Goal: Ask a question: Seek information or help from site administrators or community

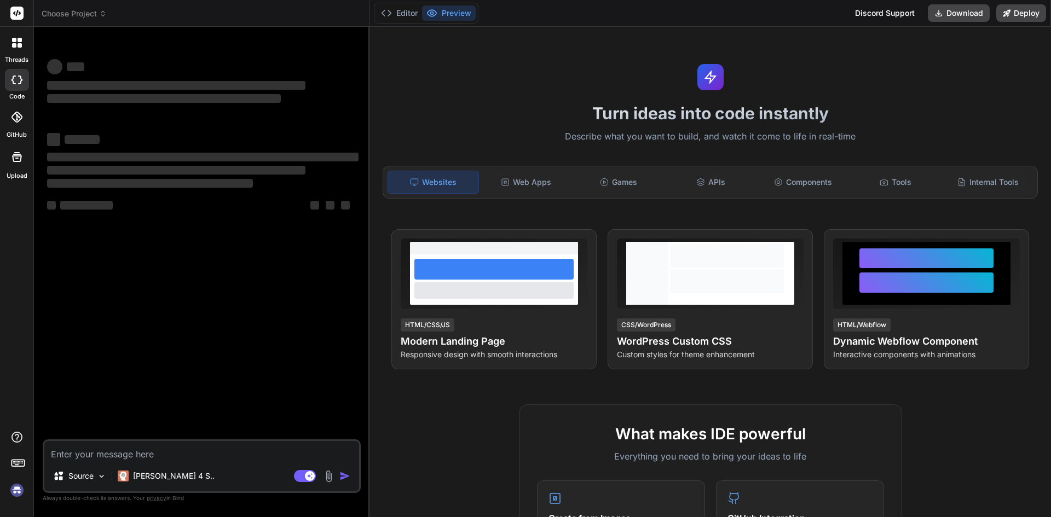
click at [153, 451] on textarea at bounding box center [201, 451] width 315 height 20
type textarea "h"
type textarea "x"
type textarea "hi"
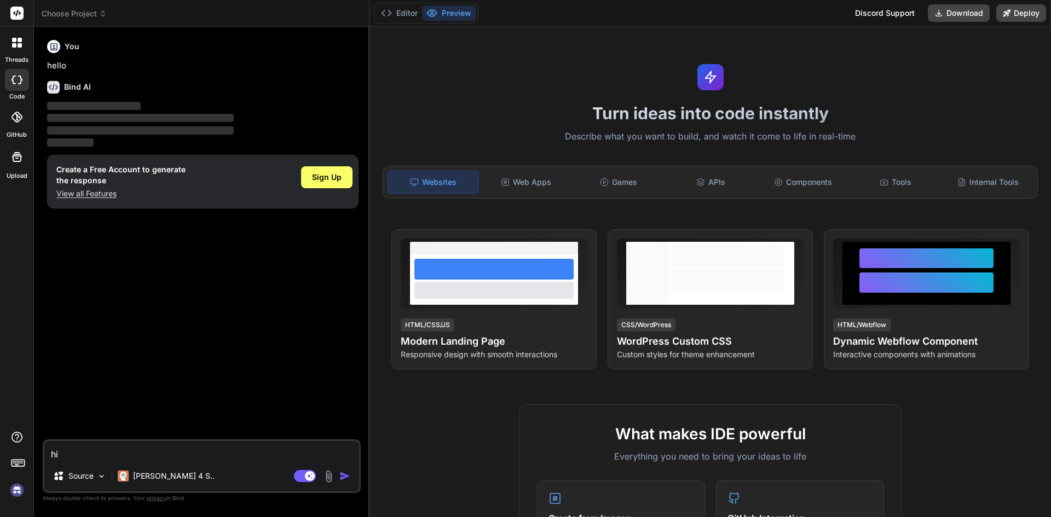
type textarea "x"
type textarea "h"
type textarea "x"
click at [333, 181] on span "Sign Up" at bounding box center [327, 177] width 30 height 11
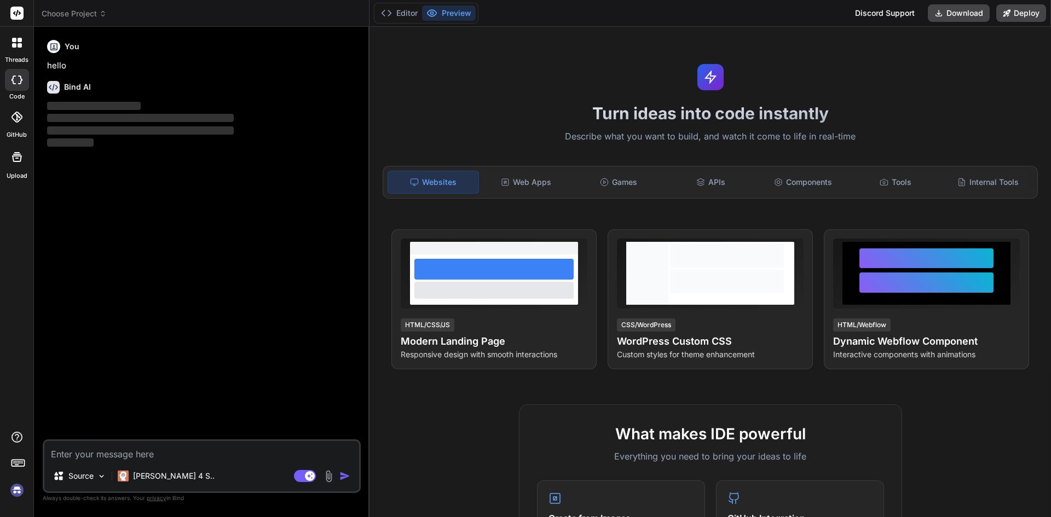
click at [210, 443] on textarea at bounding box center [201, 451] width 315 height 20
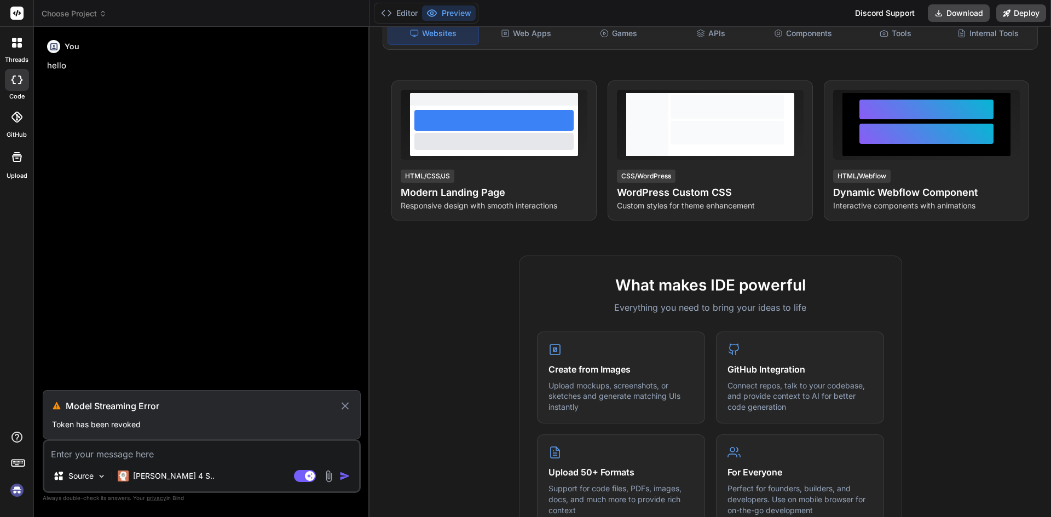
scroll to position [164, 0]
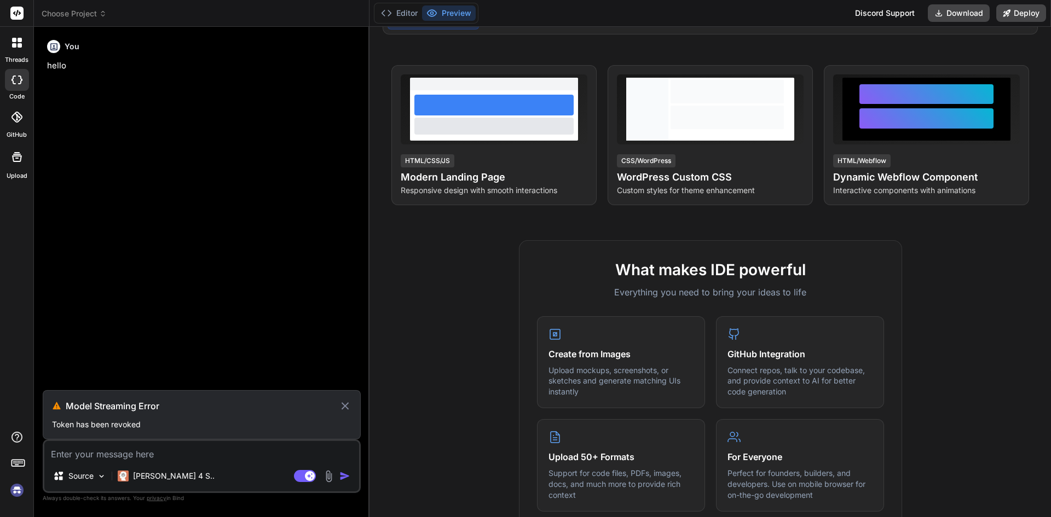
click at [112, 457] on textarea at bounding box center [201, 451] width 315 height 20
click at [347, 408] on icon at bounding box center [345, 405] width 7 height 7
type textarea "x"
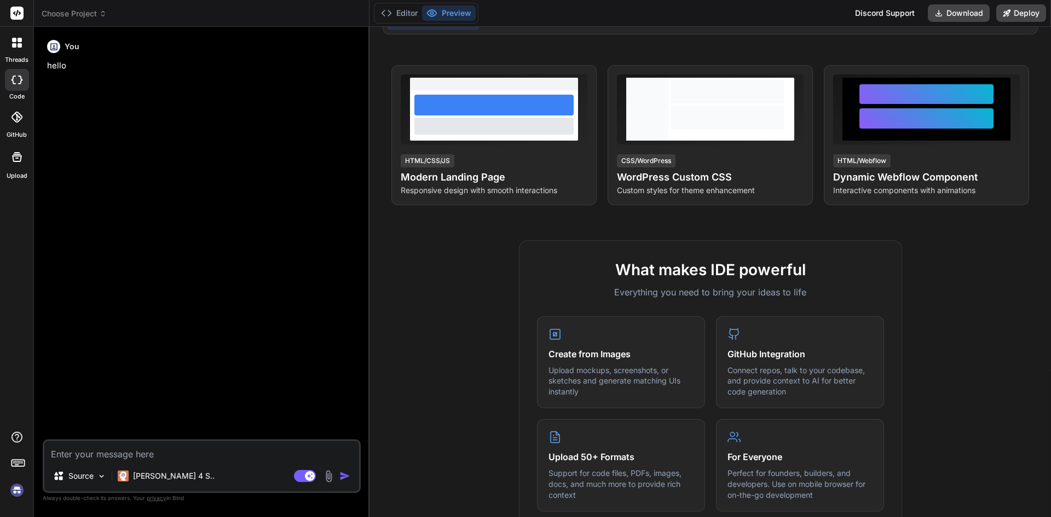
click at [145, 459] on textarea at bounding box center [201, 451] width 315 height 20
type textarea "'"
type textarea "x"
type textarea "''"
type textarea "x"
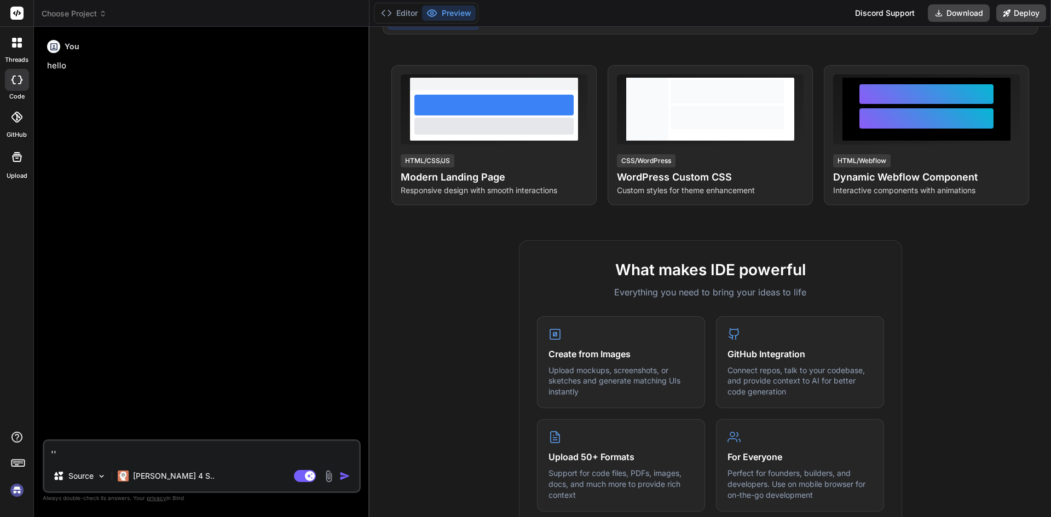
paste textarea "function Bind_BusinessHoursList() { $("#BusinessHoursList").select2({ placehold…"
type textarea "'function Bind_BusinessHoursList() { $("#BusinessHoursList").select2({ placehol…"
type textarea "x"
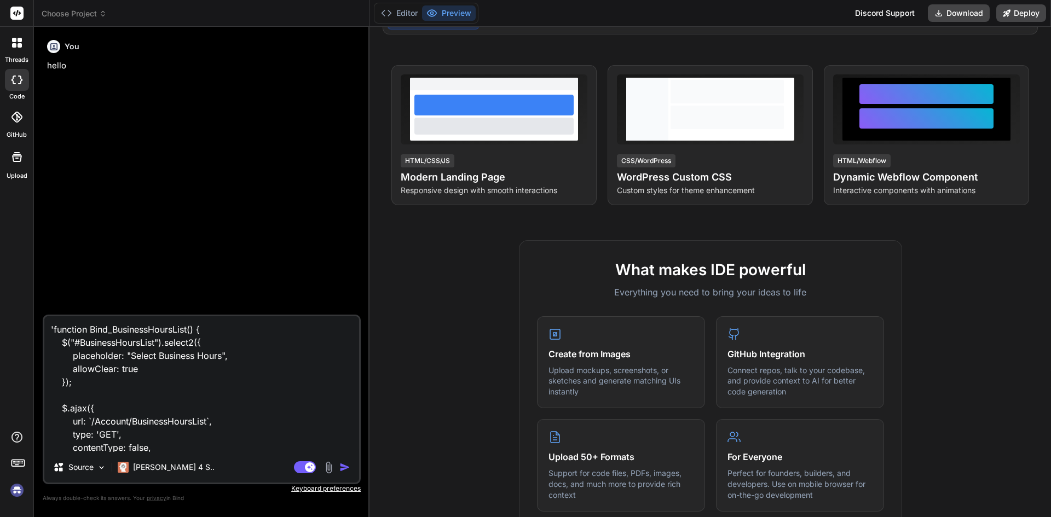
scroll to position [185, 0]
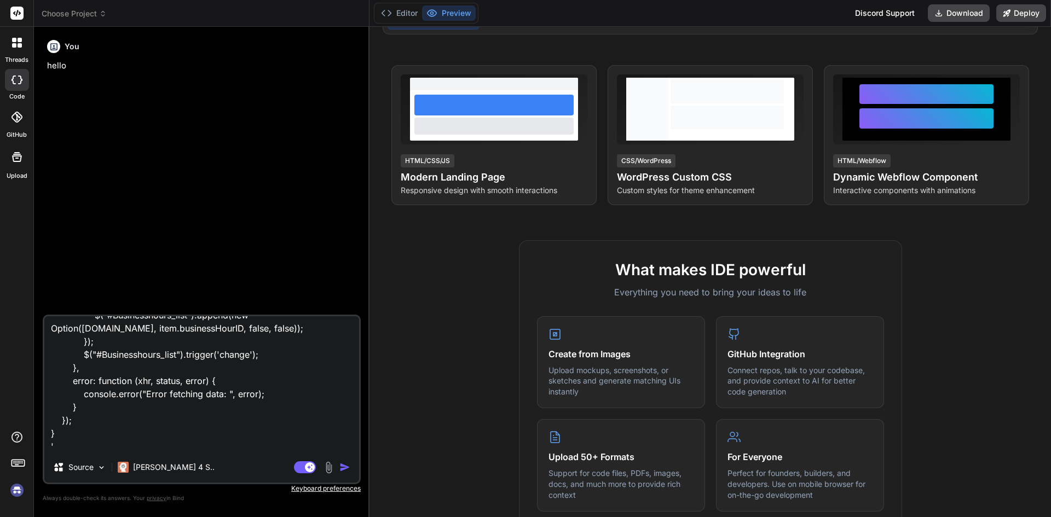
type textarea "'function Bind_BusinessHoursList() { $("#BusinessHoursList").select2({ placehol…"
type textarea "x"
type textarea "'function Bind_BusinessHoursList() { $("#BusinessHoursList").select2({ placehol…"
type textarea "x"
type textarea "'function Bind_BusinessHoursList() { $("#BusinessHoursList").select2({ placehol…"
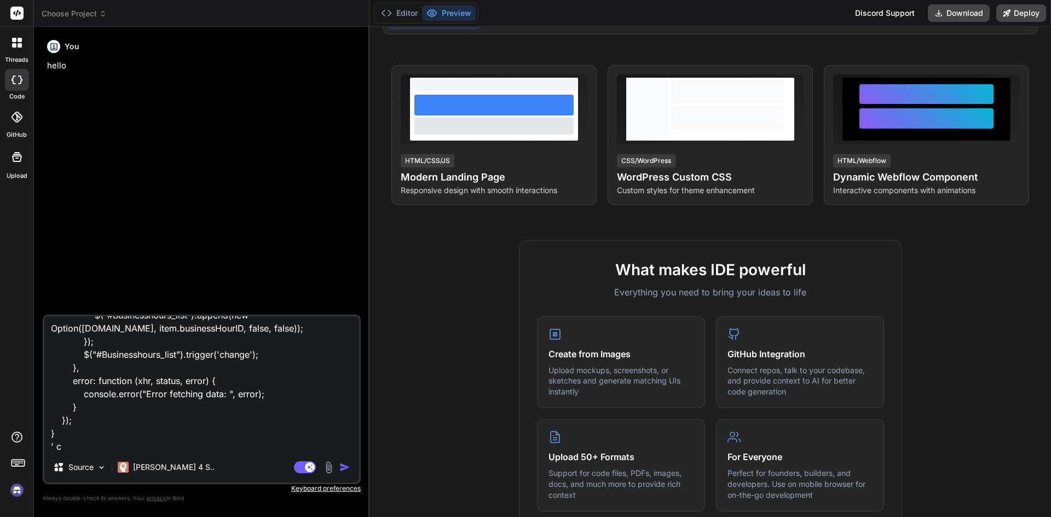
type textarea "x"
type textarea "'function Bind_BusinessHoursList() { $("#BusinessHoursList").select2({ placehol…"
type textarea "x"
type textarea "'function Bind_BusinessHoursList() { $("#BusinessHoursList").select2({ placehol…"
type textarea "x"
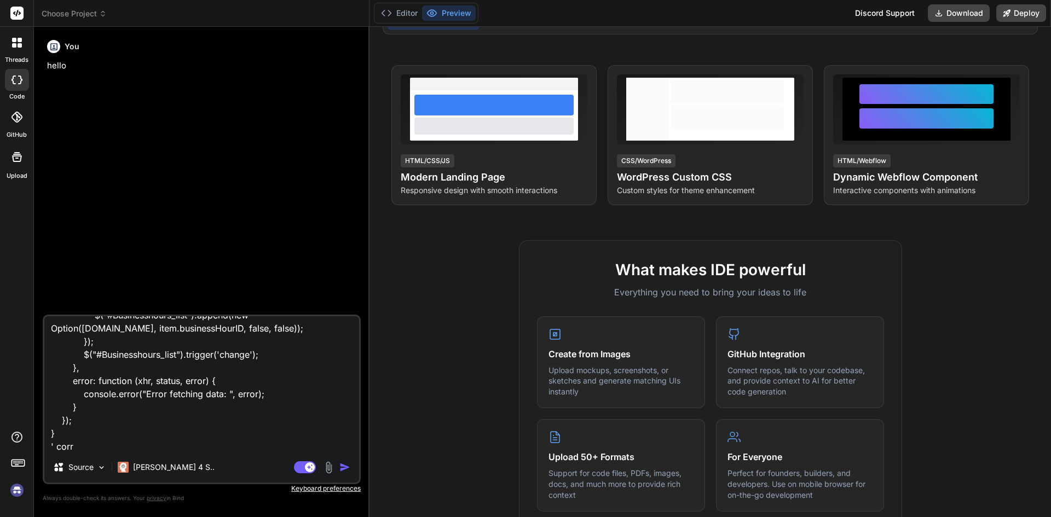
type textarea "'function Bind_BusinessHoursList() { $("#BusinessHoursList").select2({ placehol…"
type textarea "x"
type textarea "'function Bind_BusinessHoursList() { $("#BusinessHoursList").select2({ placehol…"
type textarea "x"
type textarea "'function Bind_BusinessHoursList() { $("#BusinessHoursList").select2({ placehol…"
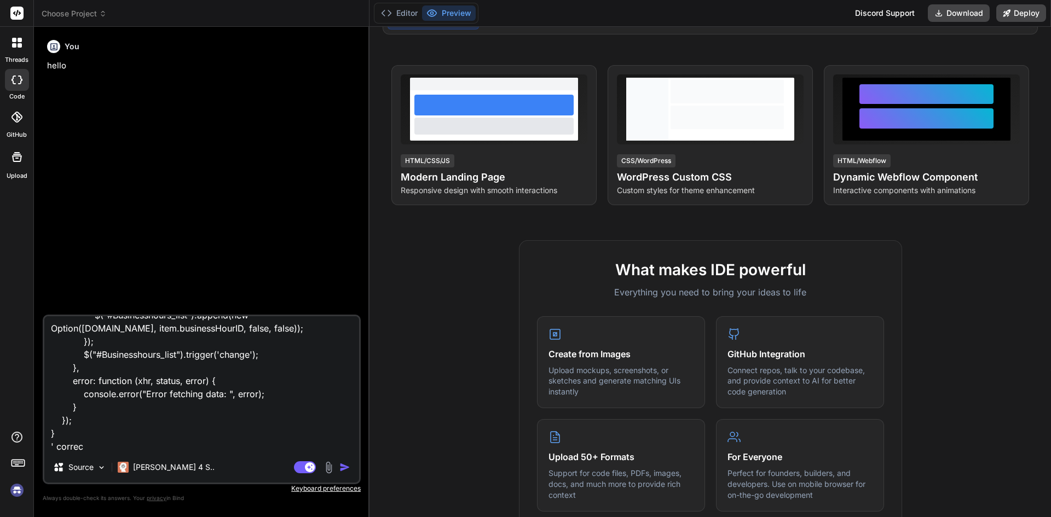
type textarea "x"
type textarea "'function Bind_BusinessHoursList() { $("#BusinessHoursList").select2({ placehol…"
type textarea "x"
type textarea "'function Bind_BusinessHoursList() { $("#BusinessHoursList").select2({ placehol…"
type textarea "x"
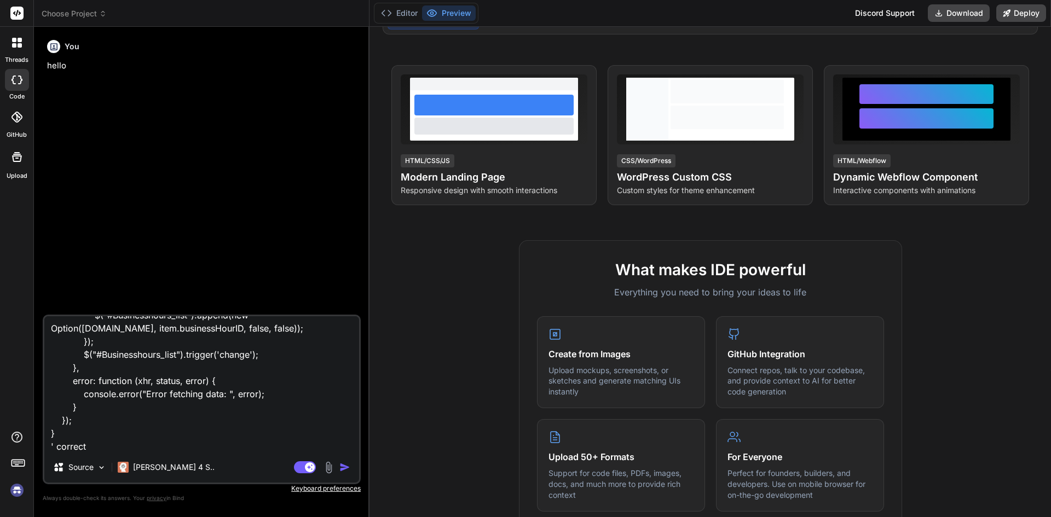
type textarea "'function Bind_BusinessHoursList() { $("#BusinessHoursList").select2({ placehol…"
type textarea "x"
type textarea "'function Bind_BusinessHoursList() { $("#BusinessHoursList").select2({ placehol…"
type textarea "x"
type textarea "'function Bind_BusinessHoursList() { $("#BusinessHoursList").select2({ placehol…"
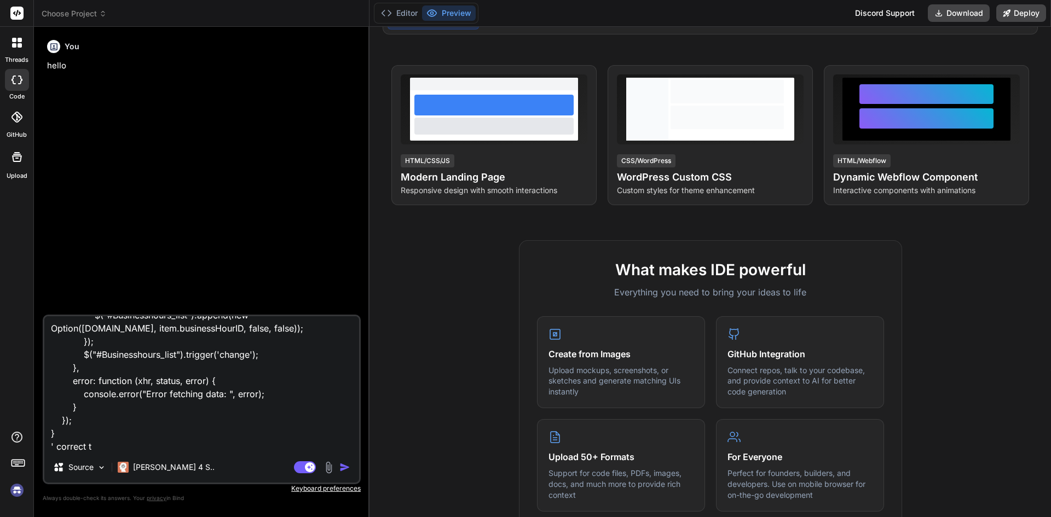
type textarea "x"
type textarea "'function Bind_BusinessHoursList() { $("#BusinessHoursList").select2({ placehol…"
type textarea "x"
type textarea "'function Bind_BusinessHoursList() { $("#BusinessHoursList").select2({ placehol…"
type textarea "x"
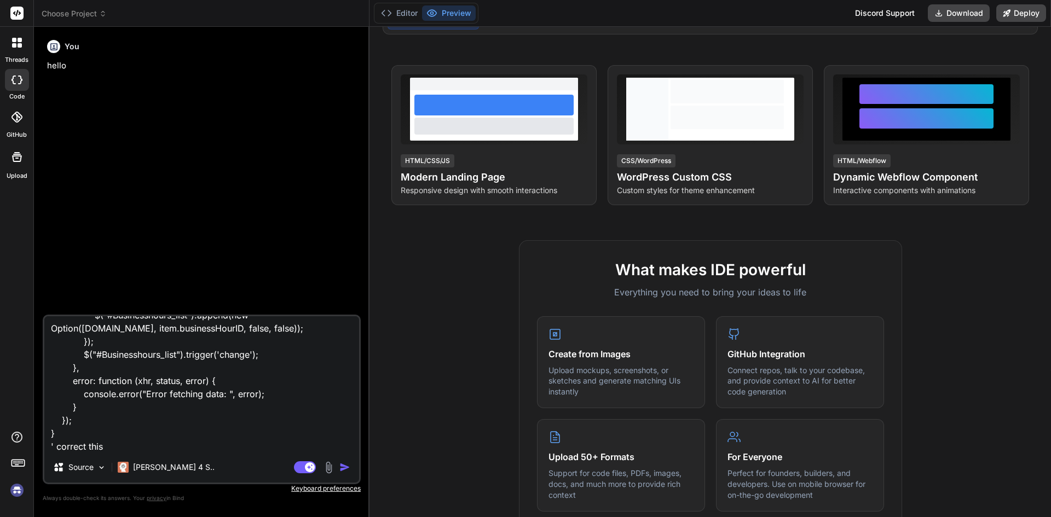
type textarea "'function Bind_BusinessHoursList() { $("#BusinessHoursList").select2({ placehol…"
type textarea "x"
type textarea "'function Bind_BusinessHoursList() { $("#BusinessHoursList").select2({ placehol…"
type textarea "x"
type textarea "'function Bind_BusinessHoursList() { $("#BusinessHoursList").select2({ placehol…"
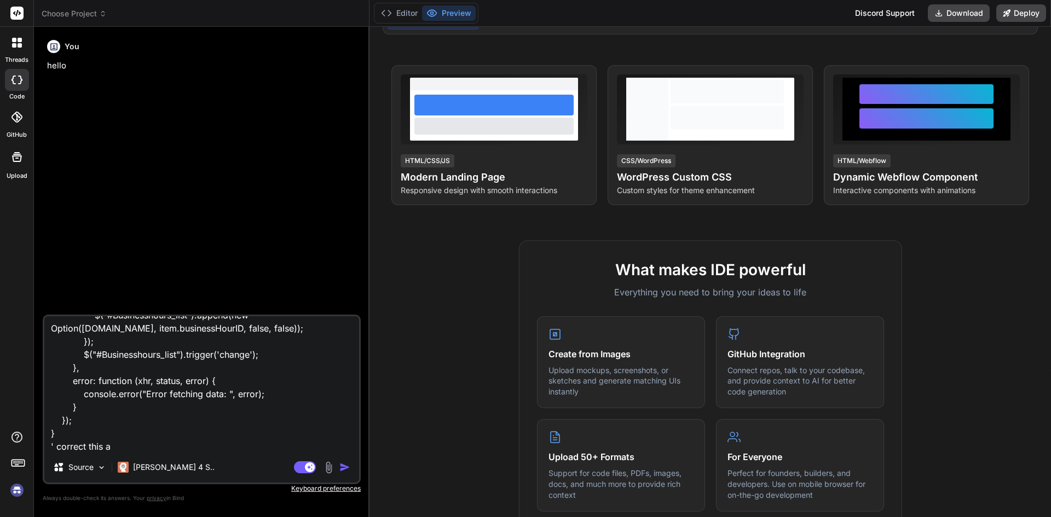
type textarea "x"
type textarea "'function Bind_BusinessHoursList() { $("#BusinessHoursList").select2({ placehol…"
type textarea "x"
type textarea "'function Bind_BusinessHoursList() { $("#BusinessHoursList").select2({ placehol…"
type textarea "x"
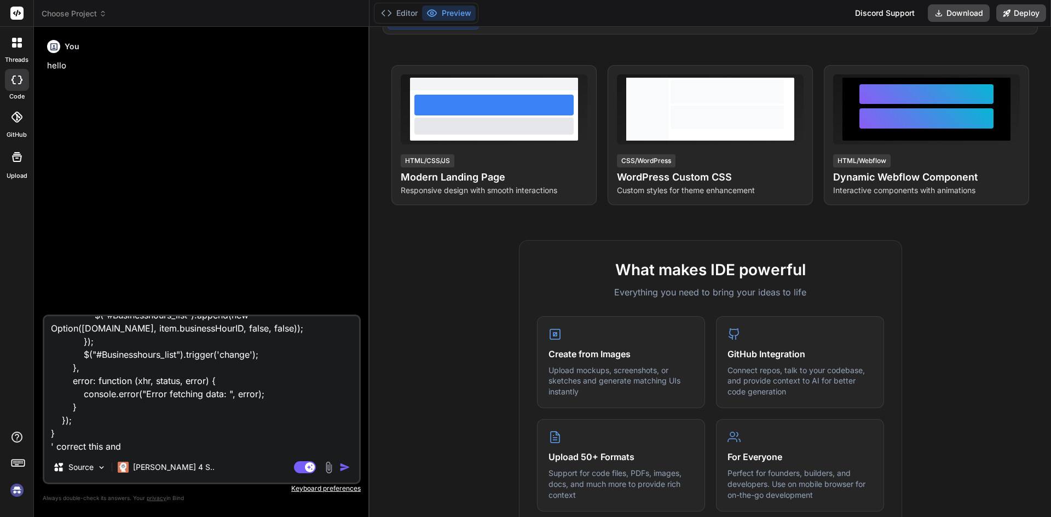
type textarea "'function Bind_BusinessHoursList() { $("#BusinessHoursList").select2({ placehol…"
type textarea "x"
type textarea "'function Bind_BusinessHoursList() { $("#BusinessHoursList").select2({ placehol…"
type textarea "x"
type textarea "'function Bind_BusinessHoursList() { $("#BusinessHoursList").select2({ placehol…"
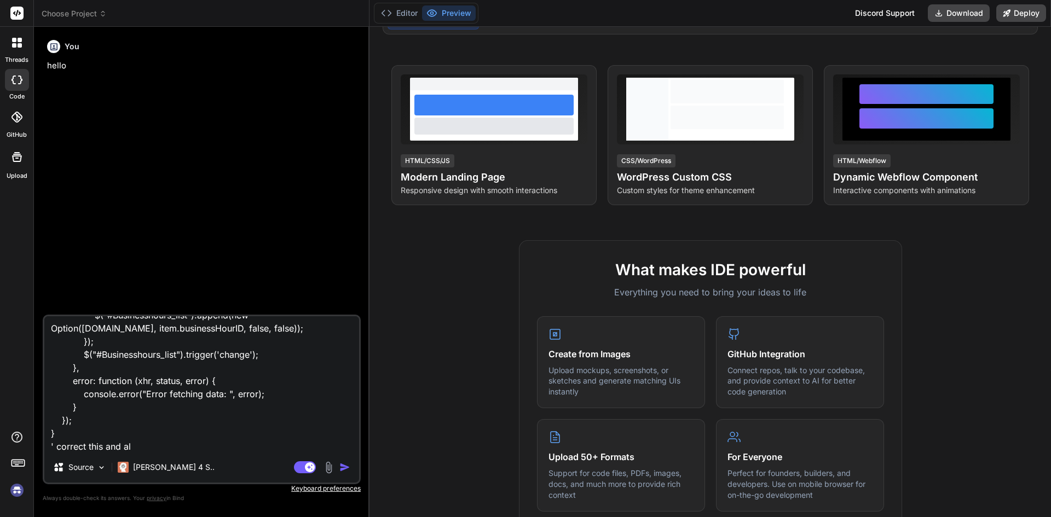
type textarea "x"
type textarea "'function Bind_BusinessHoursList() { $("#BusinessHoursList").select2({ placehol…"
type textarea "x"
type textarea "'function Bind_BusinessHoursList() { $("#BusinessHoursList").select2({ placehol…"
type textarea "x"
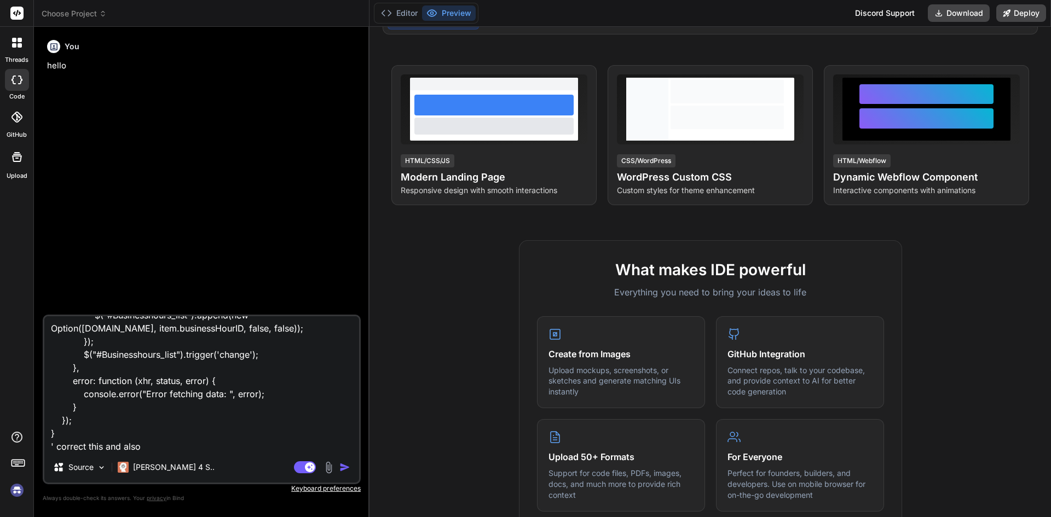
type textarea "'function Bind_BusinessHoursList() { $("#BusinessHoursList").select2({ placehol…"
type textarea "x"
type textarea "'function Bind_BusinessHoursList() { $("#BusinessHoursList").select2({ placehol…"
type textarea "x"
type textarea "'function Bind_BusinessHoursList() { $("#BusinessHoursList").select2({ placehol…"
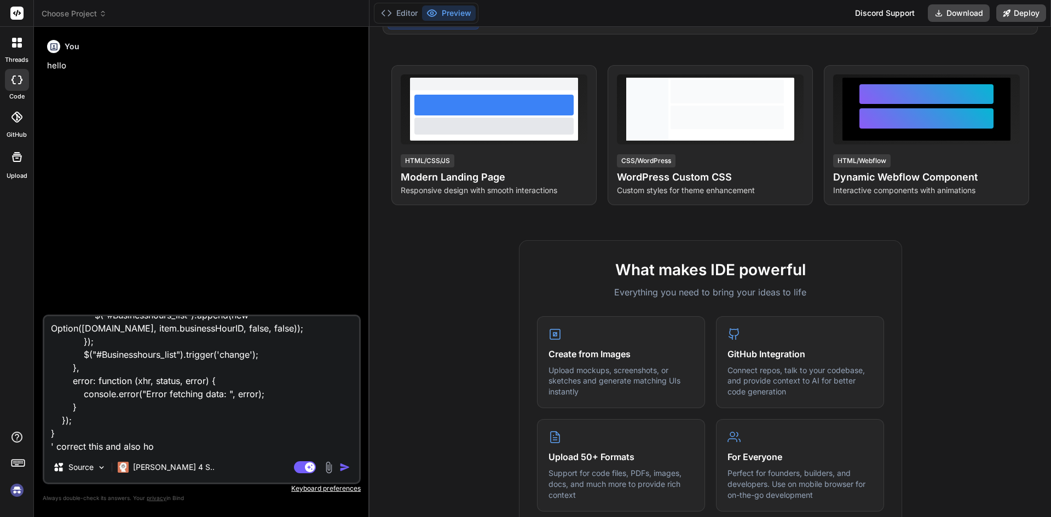
type textarea "x"
type textarea "'function Bind_BusinessHoursList() { $("#BusinessHoursList").select2({ placehol…"
type textarea "x"
type textarea "'function Bind_BusinessHoursList() { $("#BusinessHoursList").select2({ placehol…"
type textarea "x"
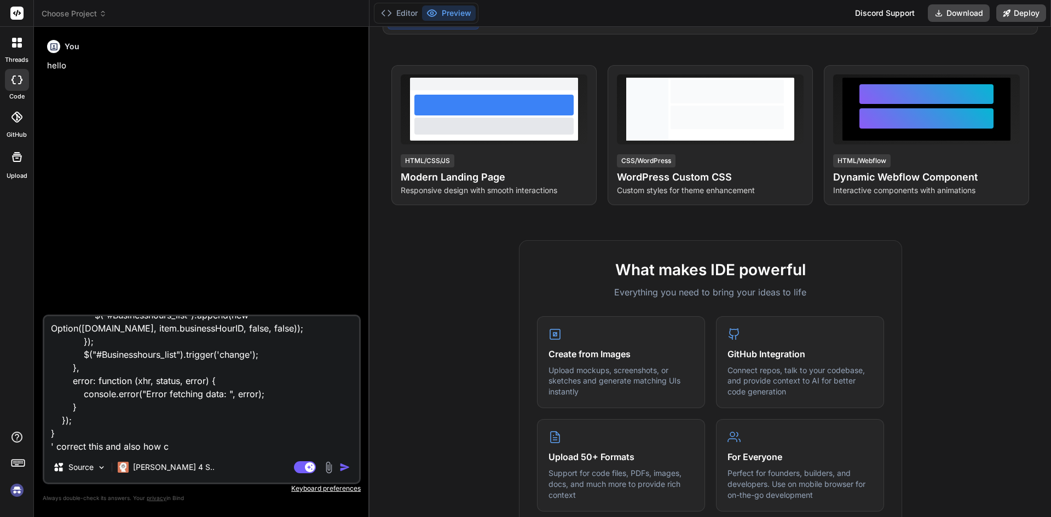
type textarea "'function Bind_BusinessHoursList() { $("#BusinessHoursList").select2({ placehol…"
type textarea "x"
type textarea "'function Bind_BusinessHoursList() { $("#BusinessHoursList").select2({ placehol…"
type textarea "x"
type textarea "'function Bind_BusinessHoursList() { $("#BusinessHoursList").select2({ placehol…"
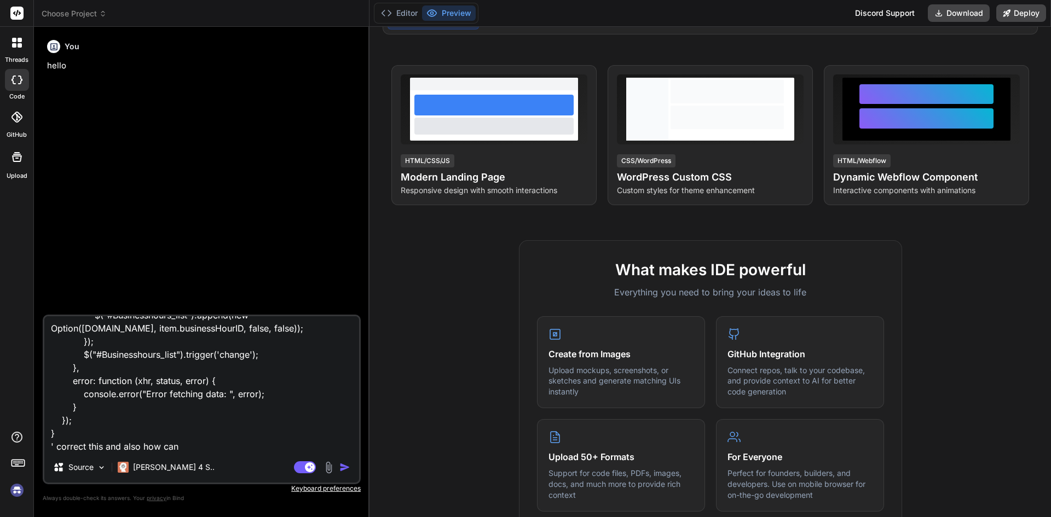
type textarea "x"
type textarea "'function Bind_BusinessHoursList() { $("#BusinessHoursList").select2({ placehol…"
type textarea "x"
type textarea "'function Bind_BusinessHoursList() { $("#BusinessHoursList").select2({ placehol…"
type textarea "x"
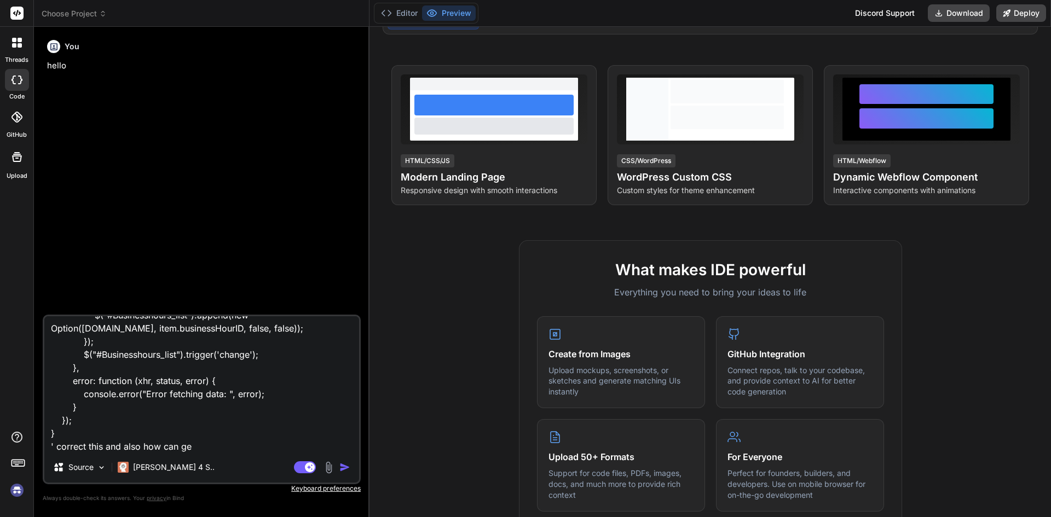
type textarea "'function Bind_BusinessHoursList() { $("#BusinessHoursList").select2({ placehol…"
type textarea "x"
type textarea "'function Bind_BusinessHoursList() { $("#BusinessHoursList").select2({ placehol…"
type textarea "x"
type textarea "'function Bind_BusinessHoursList() { $("#BusinessHoursList").select2({ placehol…"
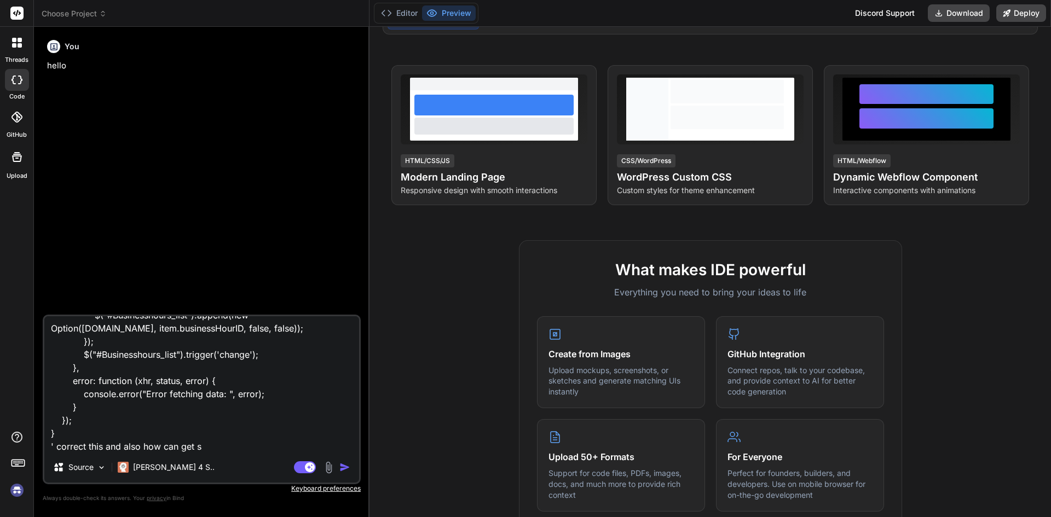
type textarea "x"
type textarea "'function Bind_BusinessHoursList() { $("#BusinessHoursList").select2({ placehol…"
type textarea "x"
type textarea "'function Bind_BusinessHoursList() { $("#BusinessHoursList").select2({ placehol…"
type textarea "x"
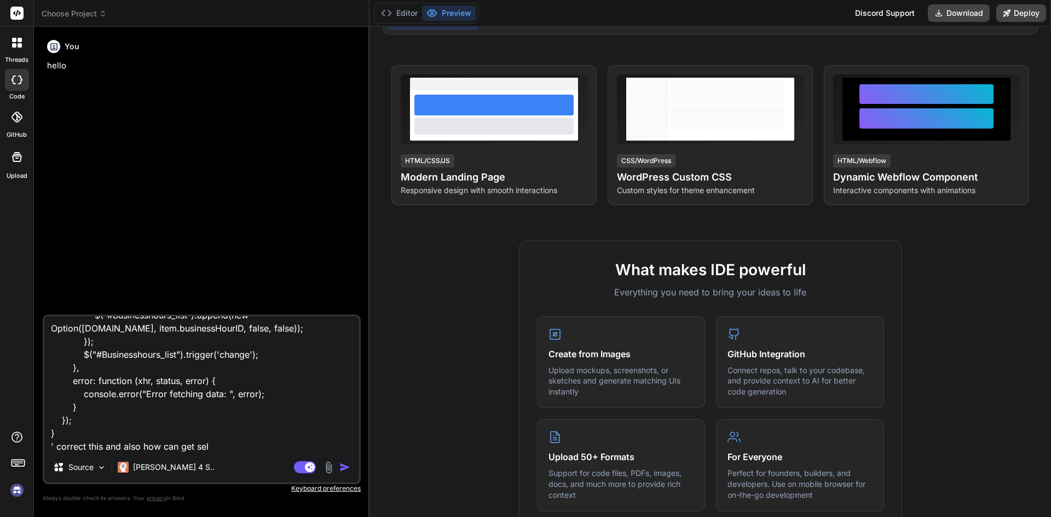
type textarea "'function Bind_BusinessHoursList() { $("#BusinessHoursList").select2({ placehol…"
type textarea "x"
type textarea "'function Bind_BusinessHoursList() { $("#BusinessHoursList").select2({ placehol…"
type textarea "x"
type textarea "'function Bind_BusinessHoursList() { $("#BusinessHoursList").select2({ placehol…"
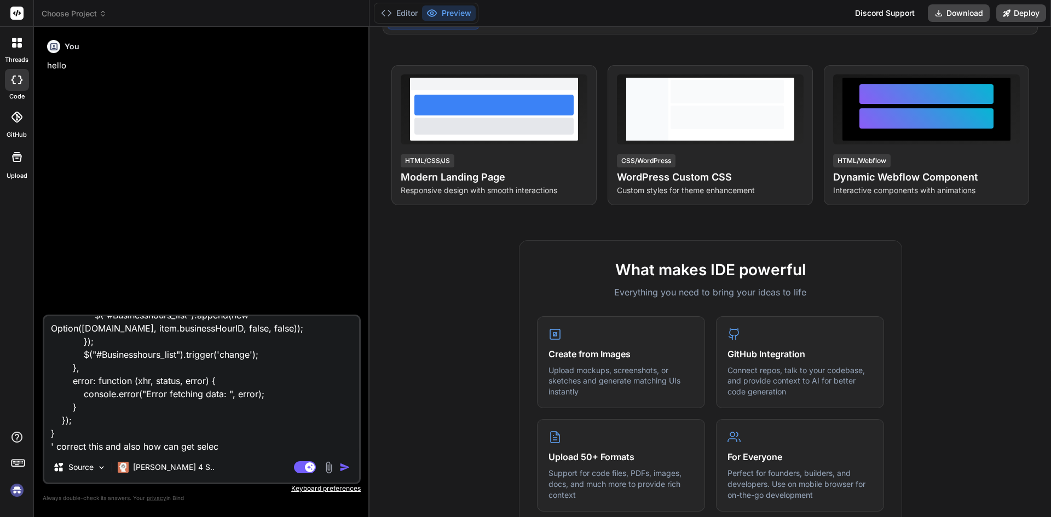
type textarea "x"
type textarea "'function Bind_BusinessHoursList() { $("#BusinessHoursList").select2({ placehol…"
type textarea "x"
click at [149, 356] on textarea "'function Bind_BusinessHoursList() { $("#BusinessHoursList").select2({ placehol…" at bounding box center [201, 384] width 315 height 136
click at [149, 355] on textarea "'function Bind_BusinessHoursList() { $("#BusinessHoursList").select2({ placehol…" at bounding box center [201, 384] width 315 height 136
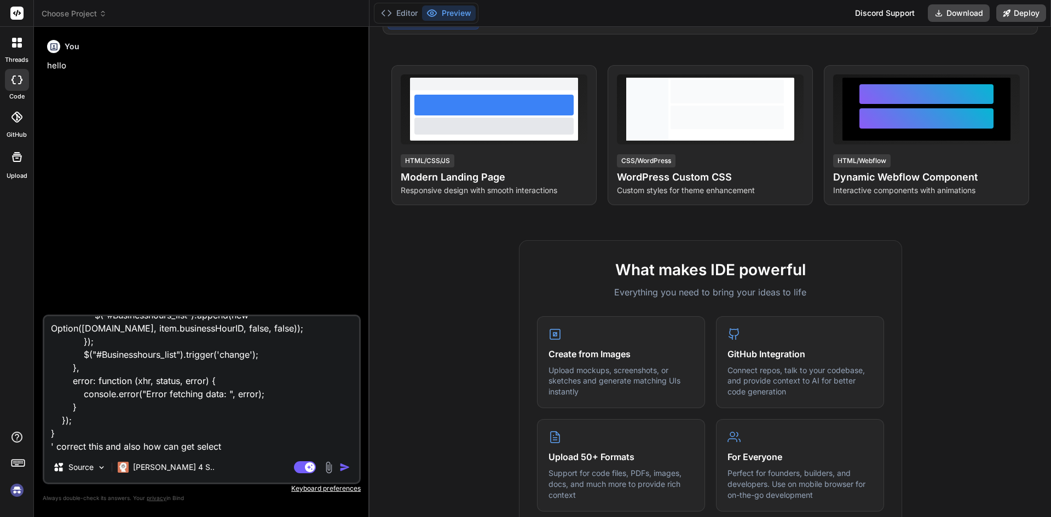
click at [130, 352] on textarea "'function Bind_BusinessHoursList() { $("#BusinessHoursList").select2({ placehol…" at bounding box center [201, 384] width 315 height 136
click at [233, 450] on textarea "'function Bind_BusinessHoursList() { $("#BusinessHoursList").select2({ placehol…" at bounding box center [201, 384] width 315 height 136
paste textarea "Businesshours_list"
type textarea "'function Bind_BusinessHoursList() { $("#BusinessHoursList").select2({ placehol…"
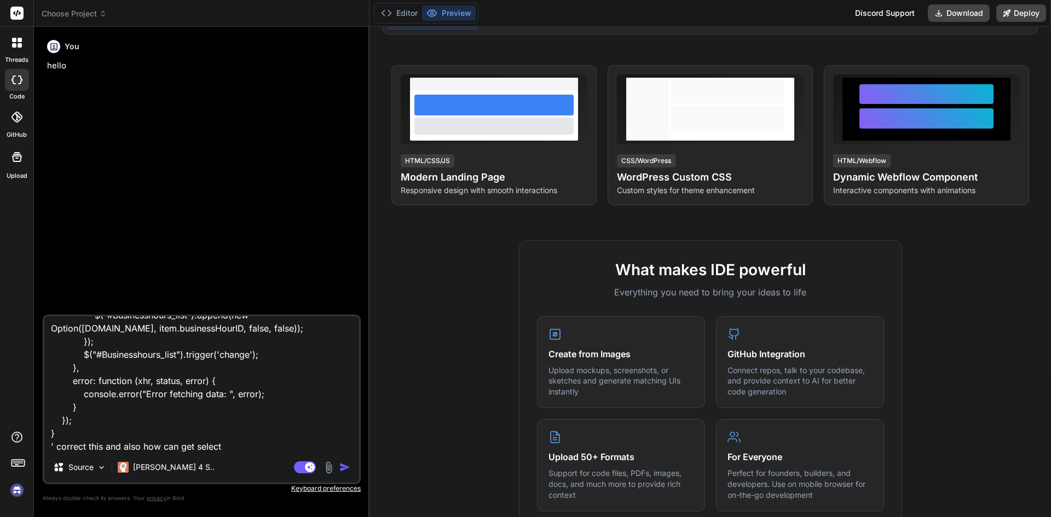
type textarea "x"
type textarea "'function Bind_BusinessHoursList() { $("#BusinessHoursList").select2({ placehol…"
type textarea "x"
type textarea "'function Bind_BusinessHoursList() { $("#BusinessHoursList").select2({ placehol…"
type textarea "x"
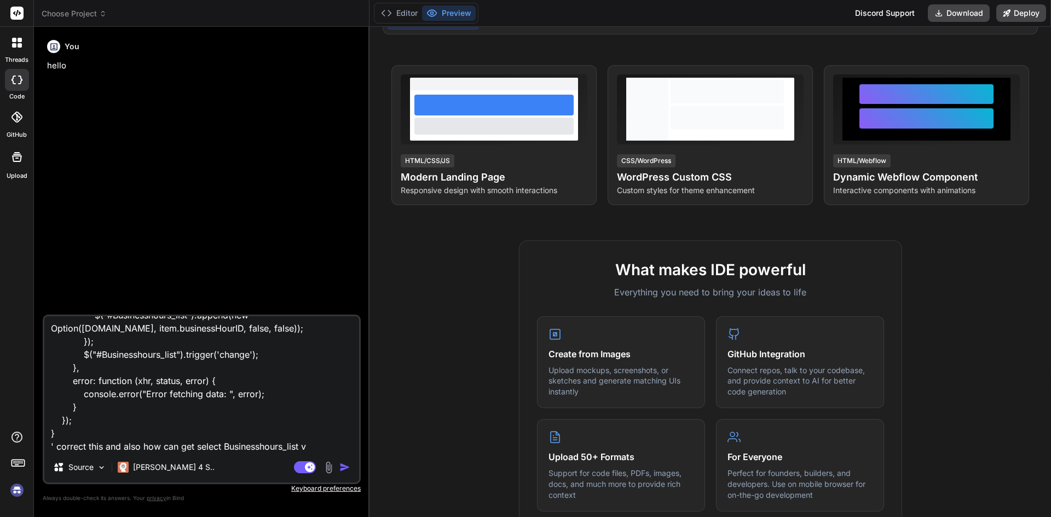
type textarea "'function Bind_BusinessHoursList() { $("#BusinessHoursList").select2({ placehol…"
type textarea "x"
type textarea "'function Bind_BusinessHoursList() { $("#BusinessHoursList").select2({ placehol…"
type textarea "x"
type textarea "'function Bind_BusinessHoursList() { $("#BusinessHoursList").select2({ placehol…"
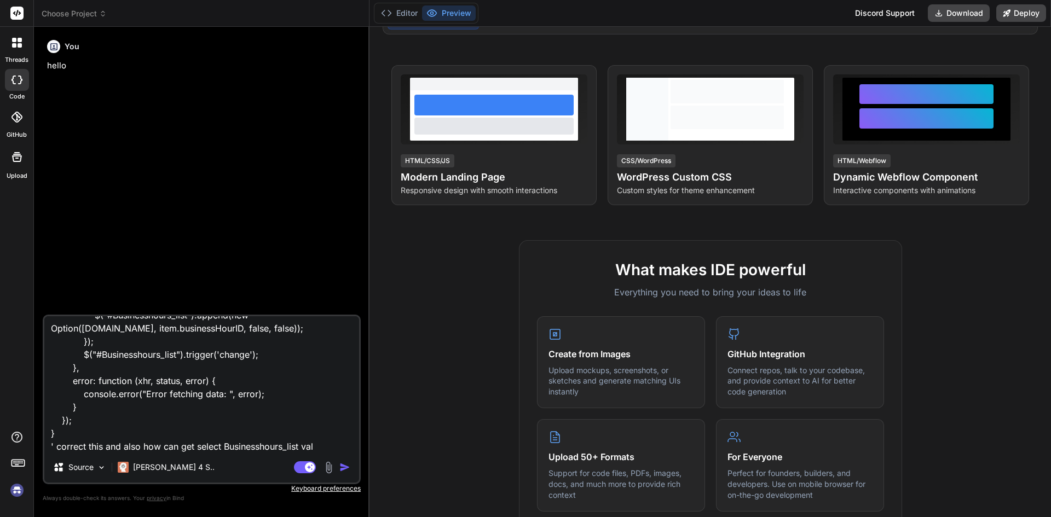
type textarea "x"
type textarea "'function Bind_BusinessHoursList() { $("#BusinessHoursList").select2({ placehol…"
type textarea "x"
type textarea "'function Bind_BusinessHoursList() { $("#BusinessHoursList").select2({ placehol…"
type textarea "x"
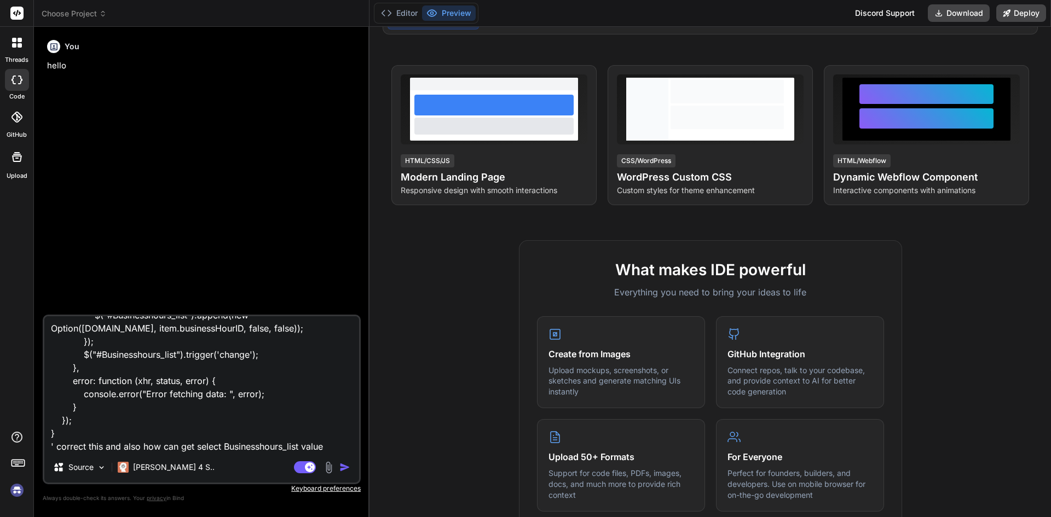
type textarea "'function Bind_BusinessHoursList() { $("#BusinessHoursList").select2({ placehol…"
type textarea "x"
type textarea "'function Bind_BusinessHoursList() { $("#BusinessHoursList").select2({ placehol…"
type textarea "x"
type textarea "'function Bind_BusinessHoursList() { $("#BusinessHoursList").select2({ placehol…"
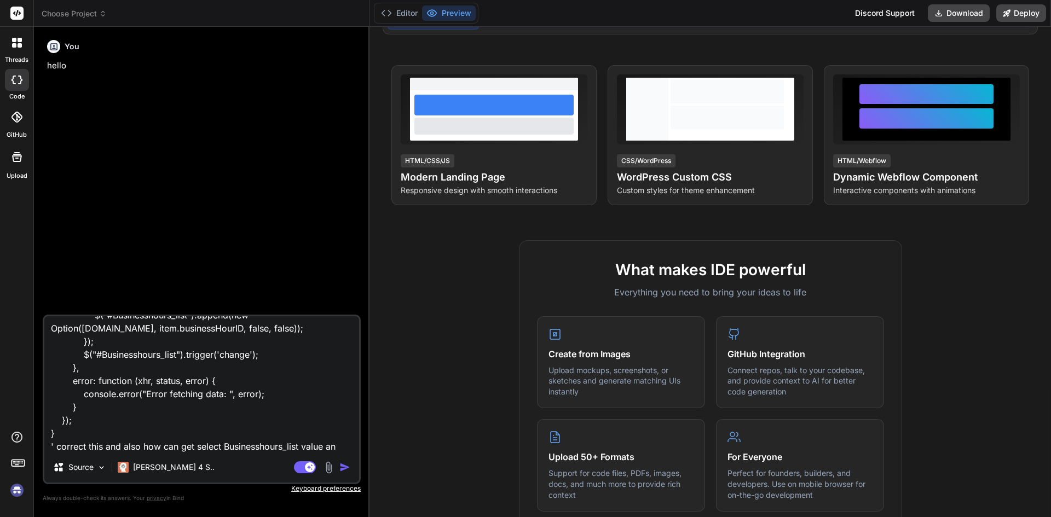
type textarea "x"
type textarea "'function Bind_BusinessHoursList() { $("#BusinessHoursList").select2({ placehol…"
type textarea "x"
type textarea "'function Bind_BusinessHoursList() { $("#BusinessHoursList").select2({ placehol…"
type textarea "x"
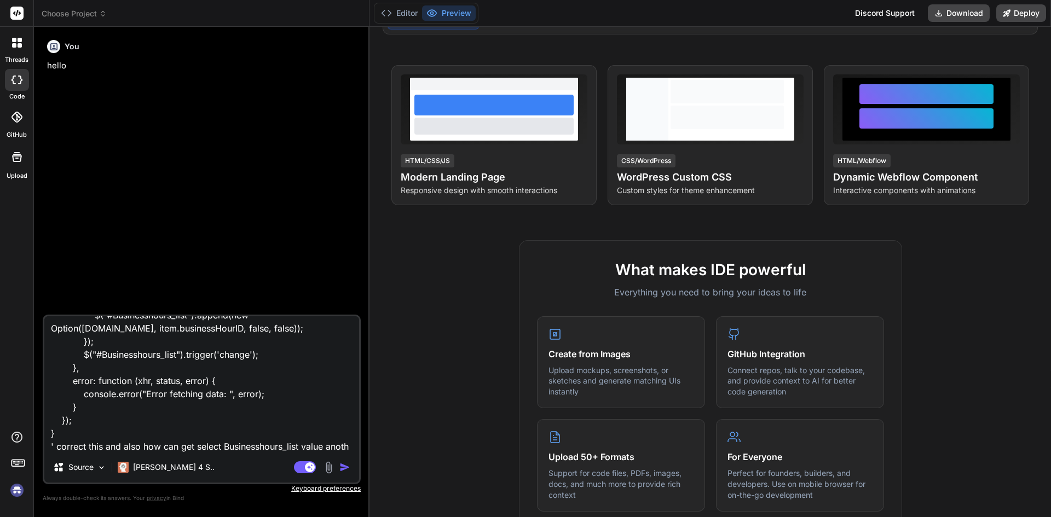
scroll to position [198, 0]
type textarea "'function Bind_BusinessHoursList() { $("#BusinessHoursList").select2({ placehol…"
type textarea "x"
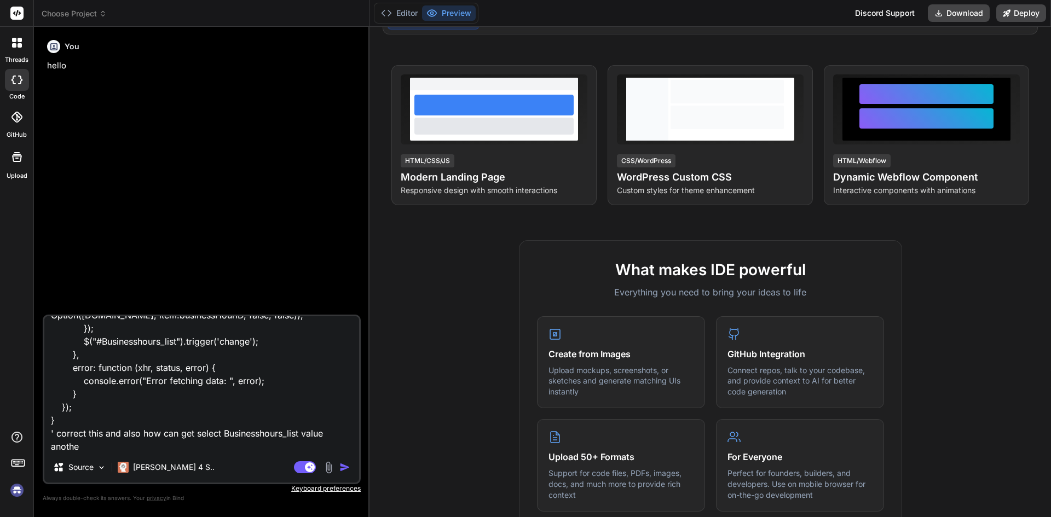
type textarea "'function Bind_BusinessHoursList() { $("#BusinessHoursList").select2({ placehol…"
type textarea "x"
type textarea "'function Bind_BusinessHoursList() { $("#BusinessHoursList").select2({ placehol…"
type textarea "x"
type textarea "'function Bind_BusinessHoursList() { $("#BusinessHoursList").select2({ placehol…"
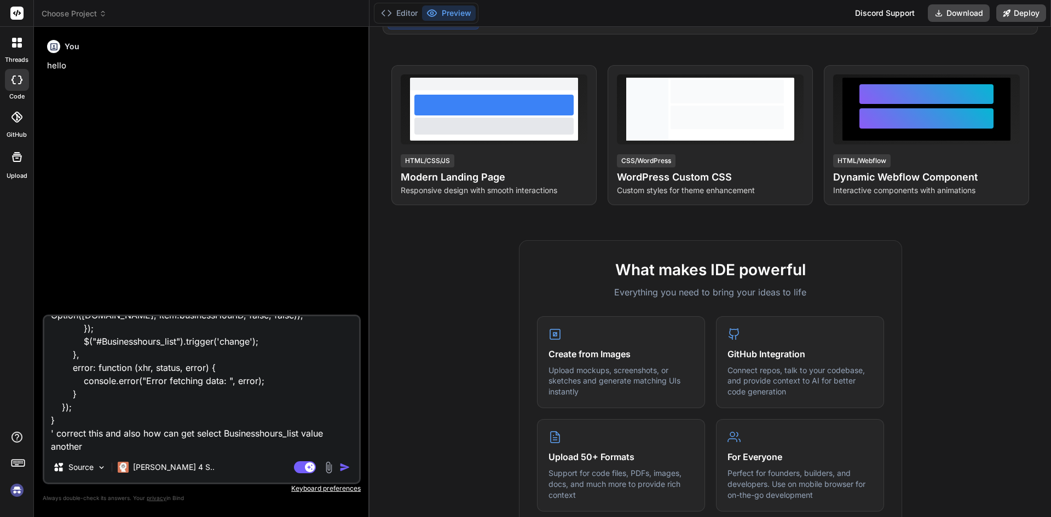
type textarea "x"
type textarea "'function Bind_BusinessHoursList() { $("#BusinessHoursList").select2({ placehol…"
type textarea "x"
type textarea "'function Bind_BusinessHoursList() { $("#BusinessHoursList").select2({ placehol…"
type textarea "x"
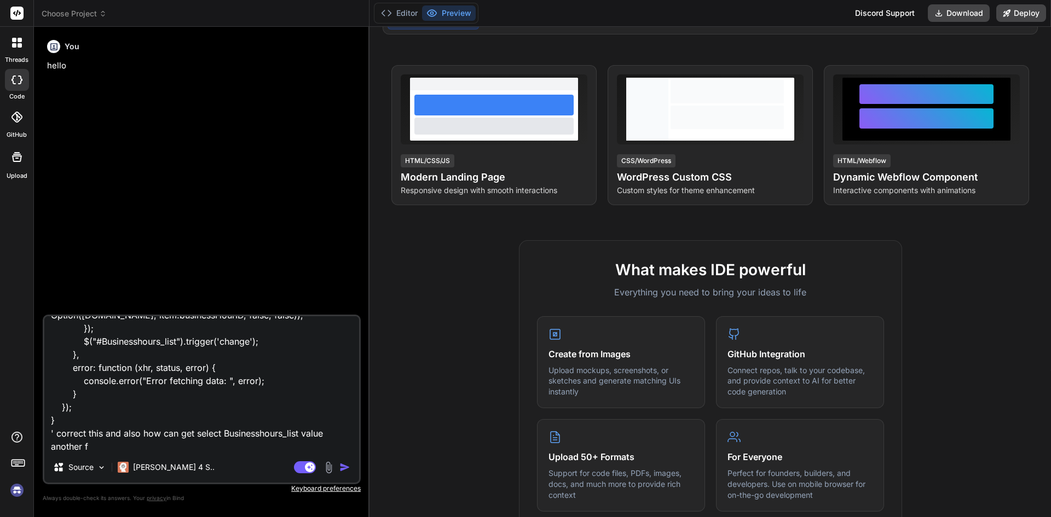
type textarea "'function Bind_BusinessHoursList() { $("#BusinessHoursList").select2({ placehol…"
type textarea "x"
type textarea "'function Bind_BusinessHoursList() { $("#BusinessHoursList").select2({ placehol…"
type textarea "x"
type textarea "'function Bind_BusinessHoursList() { $("#BusinessHoursList").select2({ placehol…"
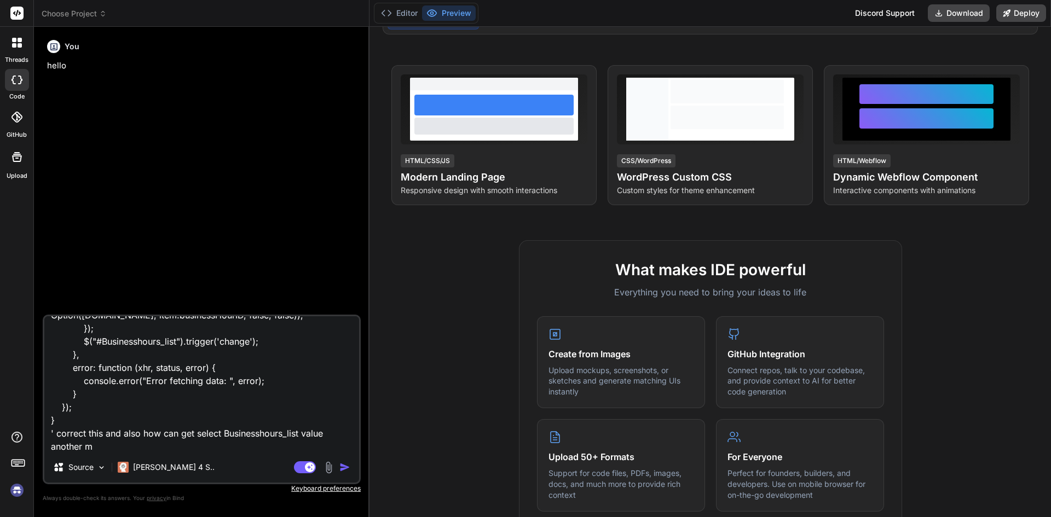
type textarea "x"
type textarea "'function Bind_BusinessHoursList() { $("#BusinessHoursList").select2({ placehol…"
type textarea "x"
type textarea "'function Bind_BusinessHoursList() { $("#BusinessHoursList").select2({ placehol…"
type textarea "x"
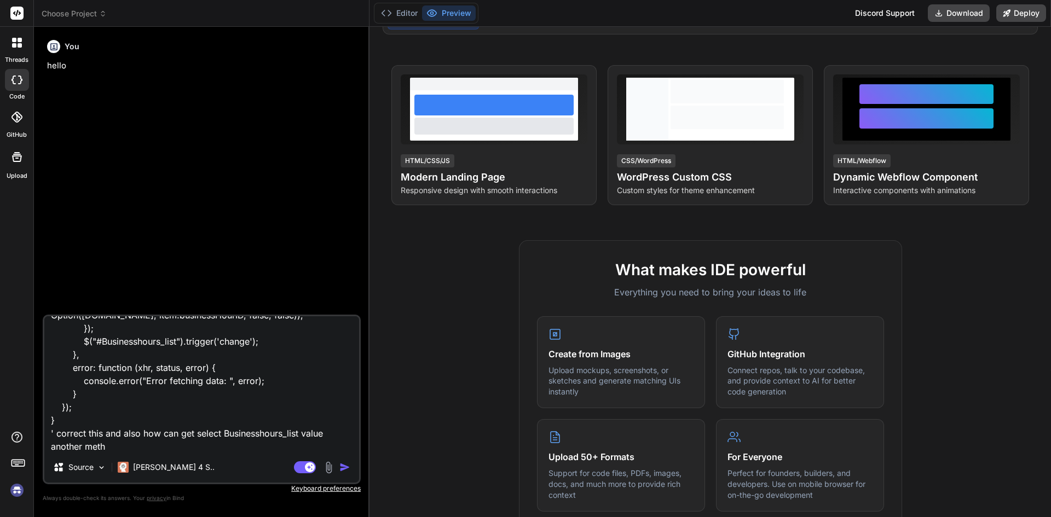
type textarea "'function Bind_BusinessHoursList() { $("#BusinessHoursList").select2({ placehol…"
type textarea "x"
type textarea "'function Bind_BusinessHoursList() { $("#BusinessHoursList").select2({ placehol…"
type textarea "x"
type textarea "'function Bind_BusinessHoursList() { $("#BusinessHoursList").select2({ placehol…"
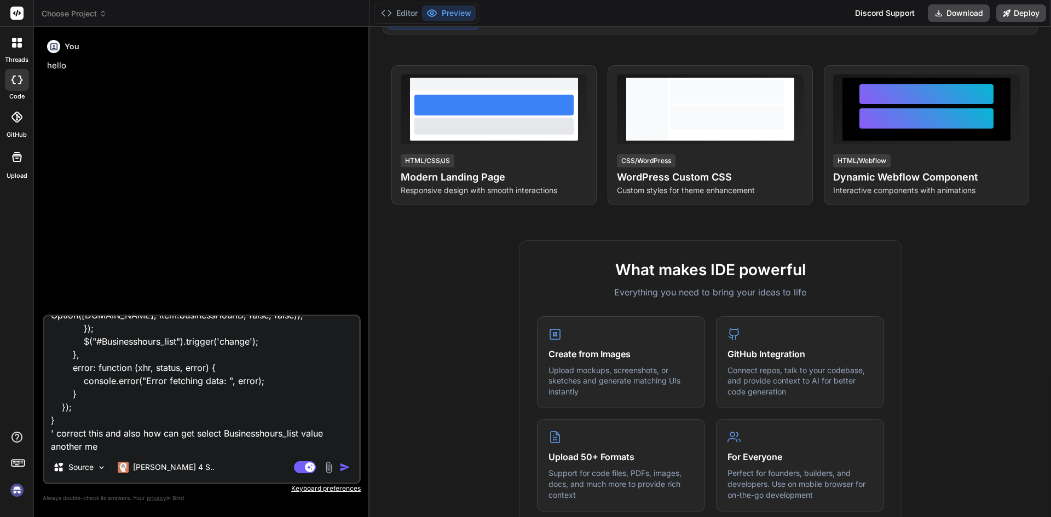
type textarea "x"
type textarea "'function Bind_BusinessHoursList() { $("#BusinessHoursList").select2({ placehol…"
type textarea "x"
type textarea "'function Bind_BusinessHoursList() { $("#BusinessHoursList").select2({ placehol…"
type textarea "x"
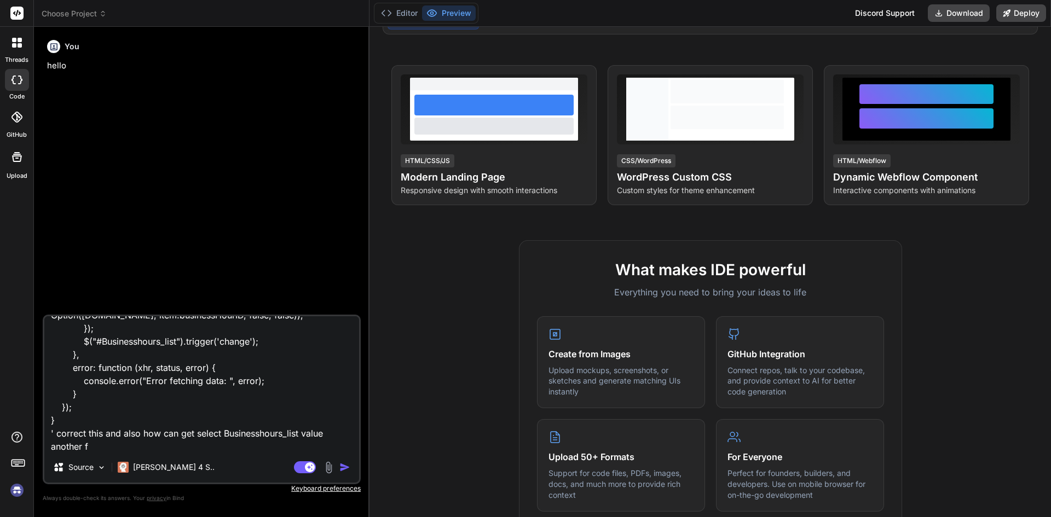
type textarea "'function Bind_BusinessHoursList() { $("#BusinessHoursList").select2({ placehol…"
type textarea "x"
type textarea "'function Bind_BusinessHoursList() { $("#BusinessHoursList").select2({ placehol…"
type textarea "x"
type textarea "'function Bind_BusinessHoursList() { $("#BusinessHoursList").select2({ placehol…"
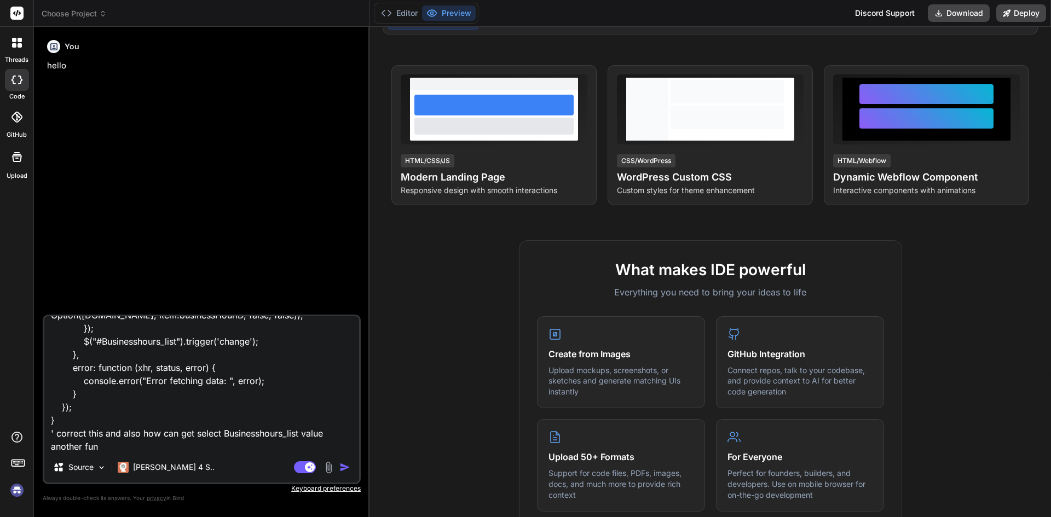
type textarea "x"
type textarea "'function Bind_BusinessHoursList() { $("#BusinessHoursList").select2({ placehol…"
type textarea "x"
type textarea "'function Bind_BusinessHoursList() { $("#BusinessHoursList").select2({ placehol…"
type textarea "x"
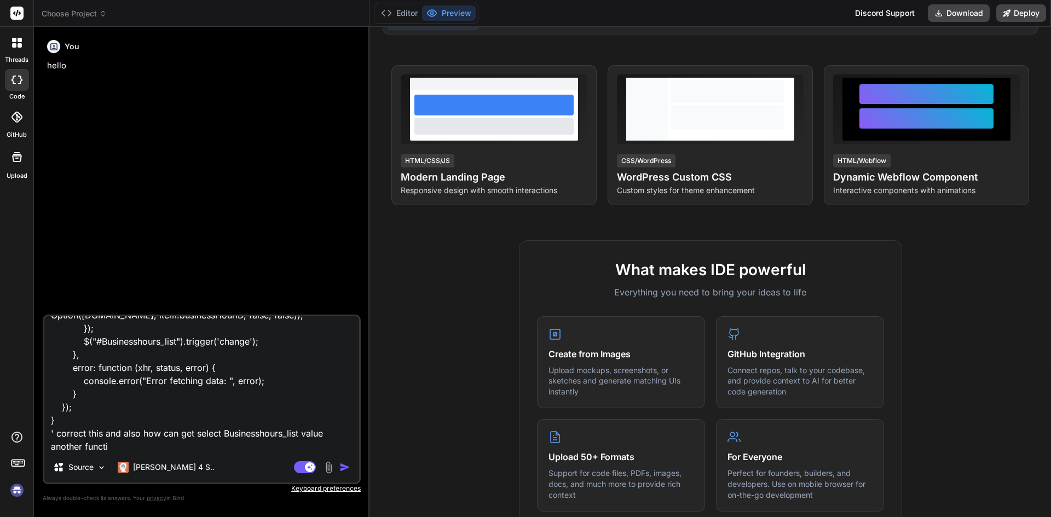
type textarea "'function Bind_BusinessHoursList() { $("#BusinessHoursList").select2({ placehol…"
type textarea "x"
type textarea "'function Bind_BusinessHoursList() { $("#BusinessHoursList").select2({ placehol…"
type textarea "x"
type textarea "'function Bind_BusinessHoursList() { $("#BusinessHoursList").select2({ placehol…"
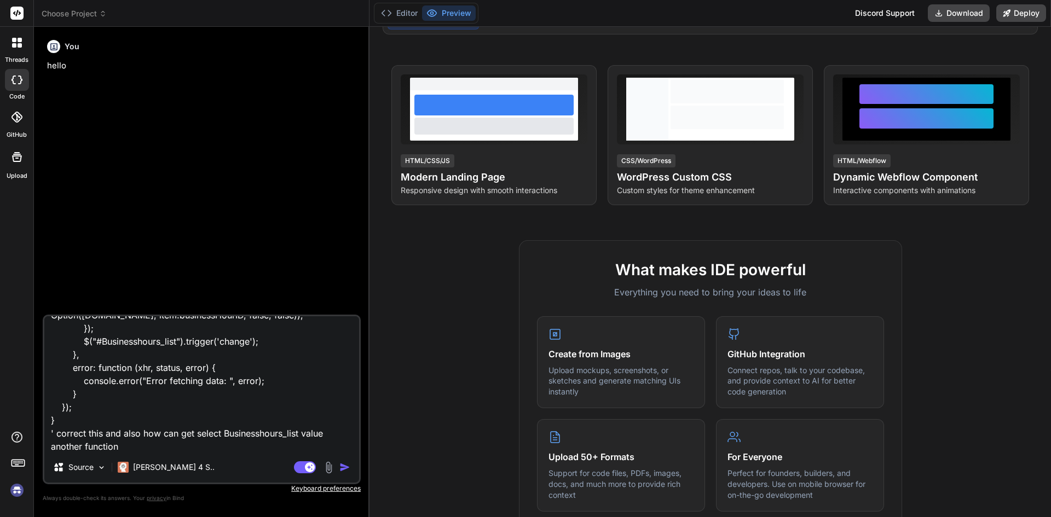
type textarea "x"
type textarea "'function Bind_BusinessHoursList() { $("#BusinessHoursList").select2({ placehol…"
type textarea "x"
type textarea "'function Bind_BusinessHoursList() { $("#BusinessHoursList").select2({ placehol…"
type textarea "x"
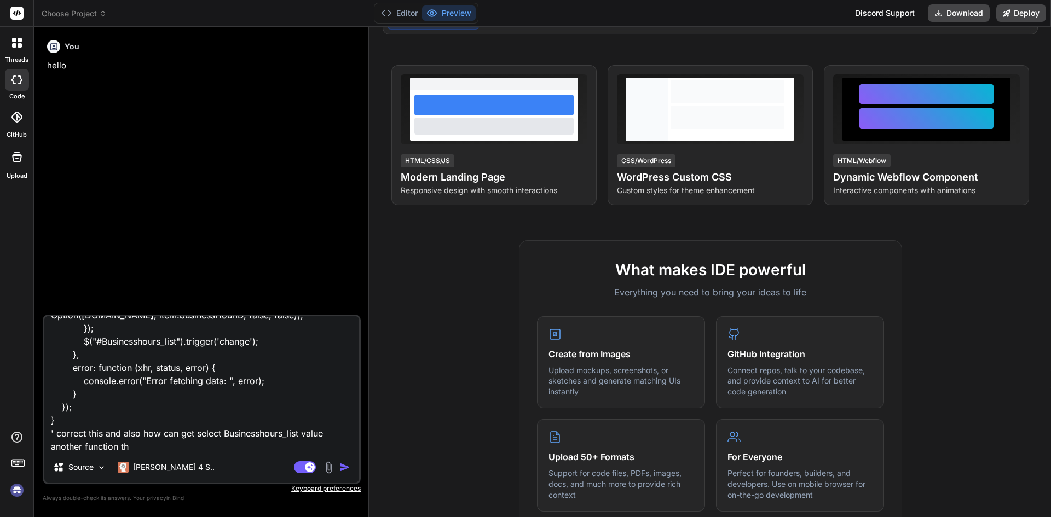
type textarea "'function Bind_BusinessHoursList() { $("#BusinessHoursList").select2({ placehol…"
type textarea "x"
type textarea "'function Bind_BusinessHoursList() { $("#BusinessHoursList").select2({ placehol…"
type textarea "x"
type textarea "'function Bind_BusinessHoursList() { $("#BusinessHoursList").select2({ placehol…"
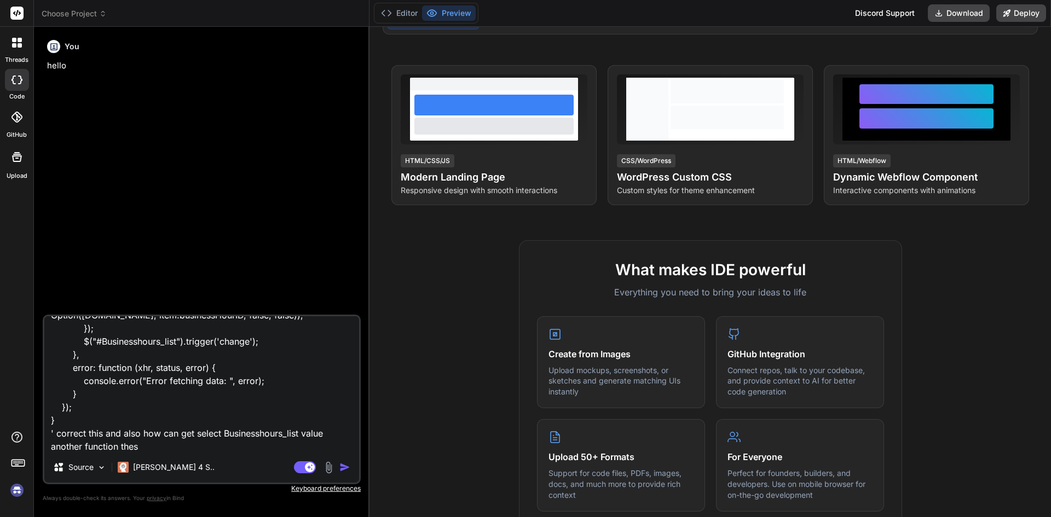
type textarea "x"
type textarea "'function Bind_BusinessHoursList() { $("#BusinessHoursList").select2({ placehol…"
type textarea "x"
type textarea "'function Bind_BusinessHoursList() { $("#BusinessHoursList").select2({ placehol…"
type textarea "x"
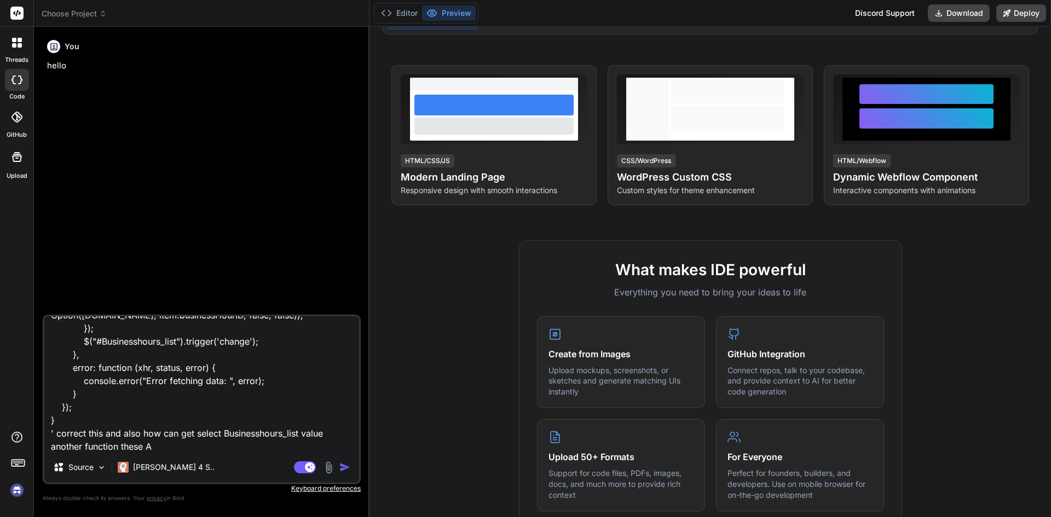
type textarea "'function Bind_BusinessHoursList() { $("#BusinessHoursList").select2({ placehol…"
type textarea "x"
type textarea "'function Bind_BusinessHoursList() { $("#BusinessHoursList").select2({ placehol…"
type textarea "x"
type textarea "'function Bind_BusinessHoursList() { $("#BusinessHoursList").select2({ placehol…"
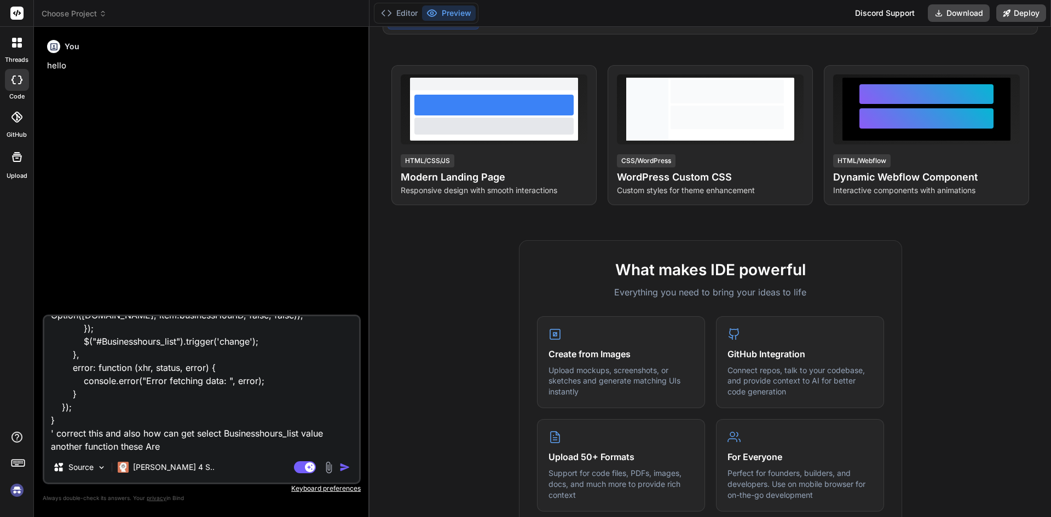
type textarea "x"
type textarea "'function Bind_BusinessHoursList() { $("#BusinessHoursList").select2({ placehol…"
type textarea "x"
type textarea "'function Bind_BusinessHoursList() { $("#BusinessHoursList").select2({ placehol…"
type textarea "x"
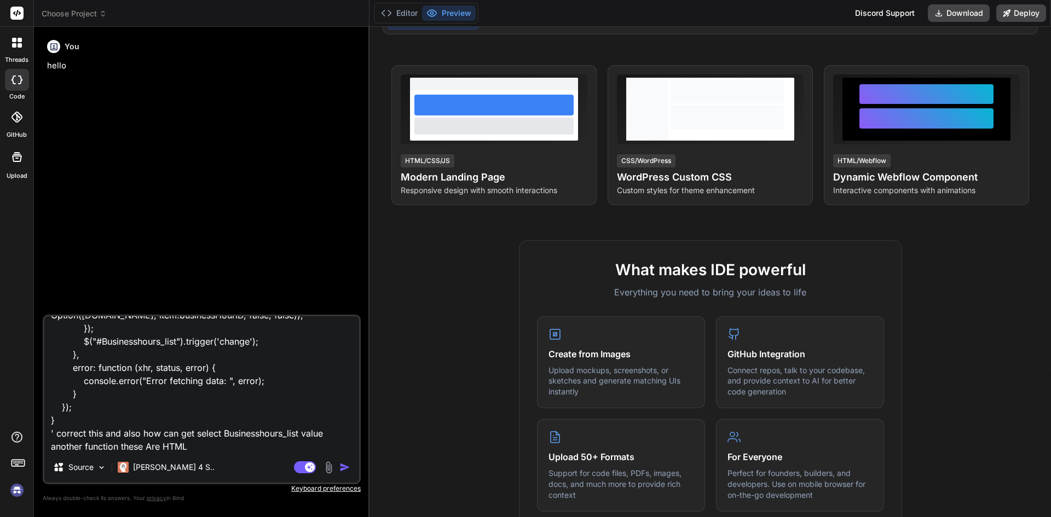
paste textarea "<div class="col-md-12 form-group mb-4"> <label>Business hours </label> <select …"
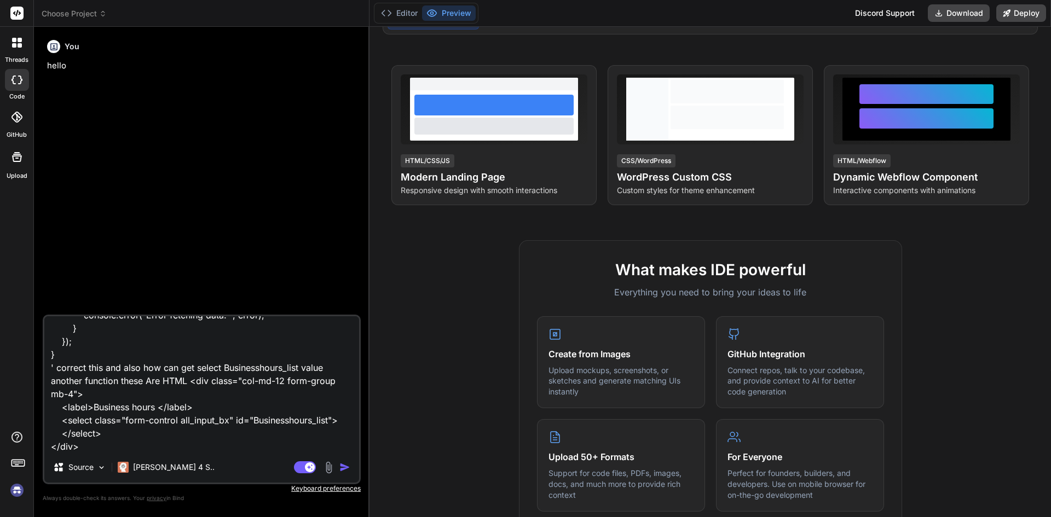
scroll to position [0, 0]
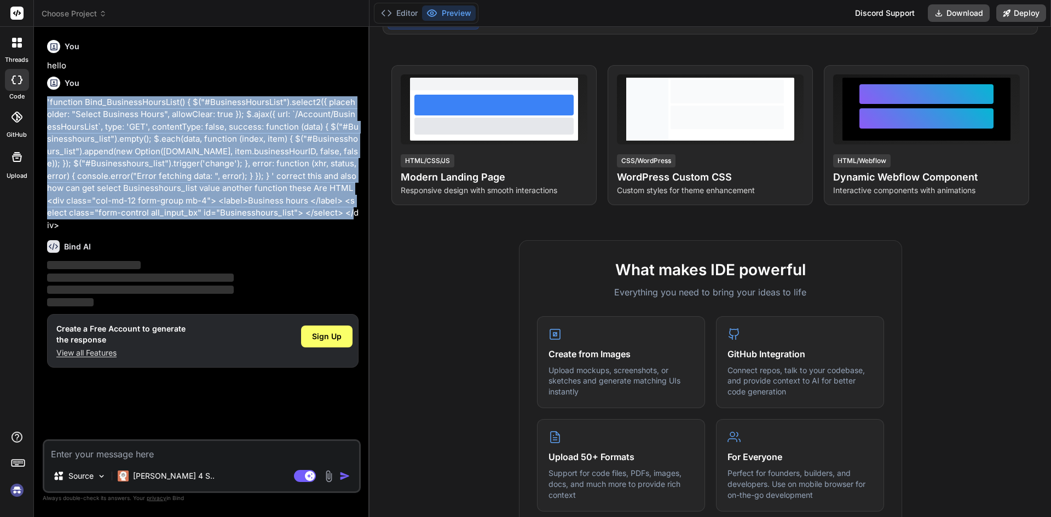
drag, startPoint x: 326, startPoint y: 214, endPoint x: 38, endPoint y: 96, distance: 311.5
click at [38, 96] on div "Bind AI Web Search Created with Pixso. Code Generator You hello You Bind AI ‌ ‌…" at bounding box center [202, 272] width 336 height 490
copy p "'function Bind_BusinessHoursList() { $("#BusinessHoursList").select2({ placehol…"
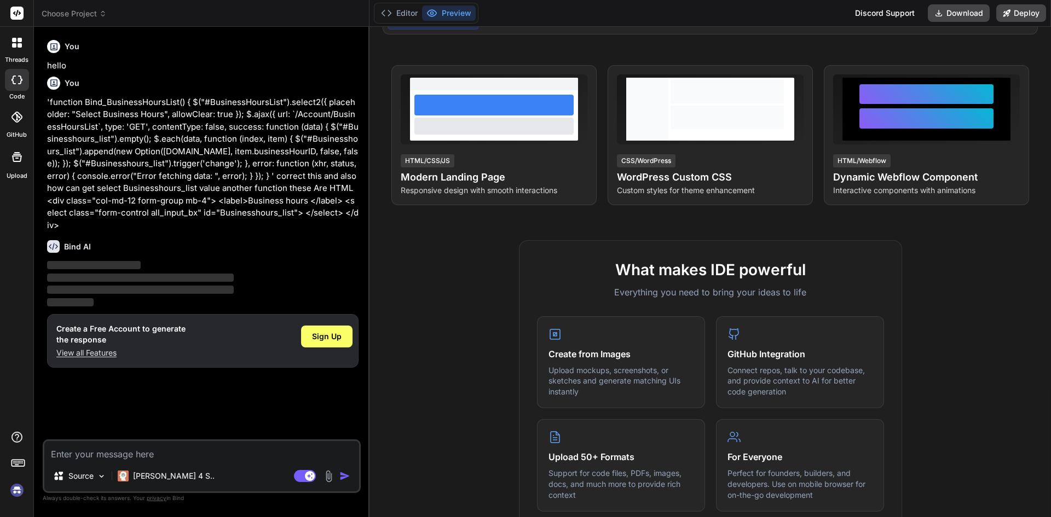
drag, startPoint x: 16, startPoint y: 80, endPoint x: 312, endPoint y: 215, distance: 325.4
click at [312, 215] on p "'function Bind_BusinessHoursList() { $("#BusinessHoursList").select2({ placehol…" at bounding box center [203, 164] width 312 height 136
click at [16, 80] on icon at bounding box center [16, 80] width 11 height 9
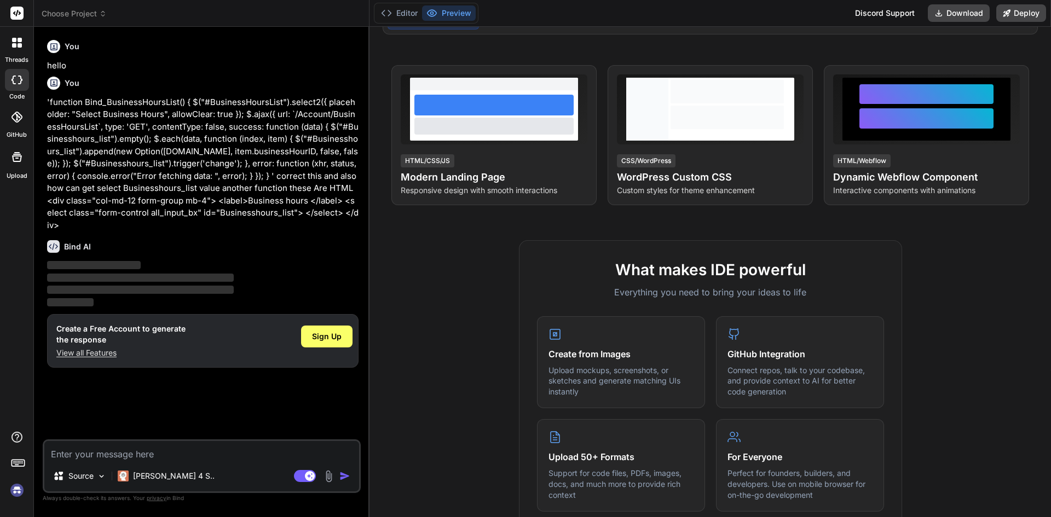
click at [16, 80] on icon at bounding box center [16, 80] width 11 height 9
click at [23, 49] on div at bounding box center [16, 42] width 23 height 23
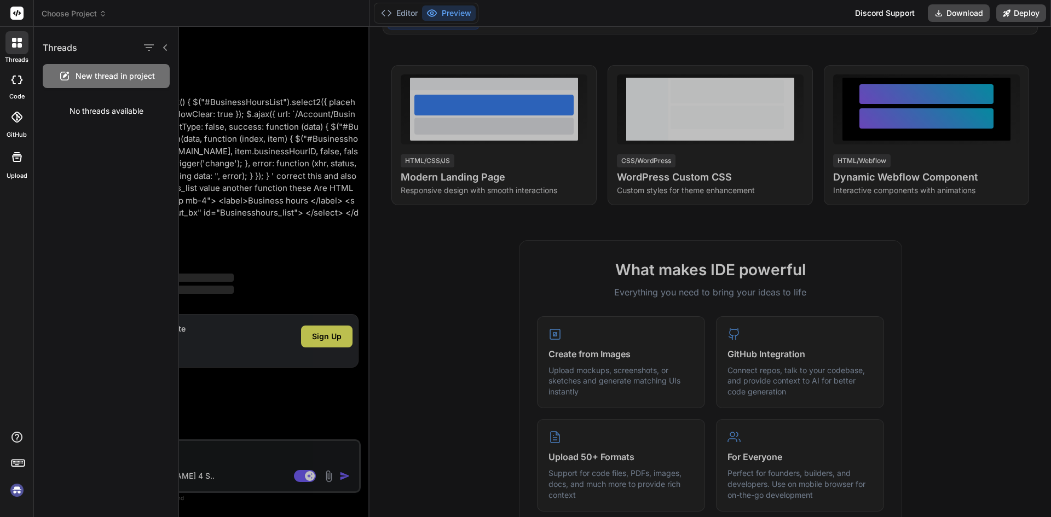
click at [80, 46] on div "Threads" at bounding box center [106, 45] width 145 height 37
click at [145, 49] on icon "button" at bounding box center [148, 47] width 13 height 13
click at [95, 39] on div "Threads" at bounding box center [106, 45] width 145 height 37
click at [163, 46] on icon at bounding box center [165, 47] width 9 height 9
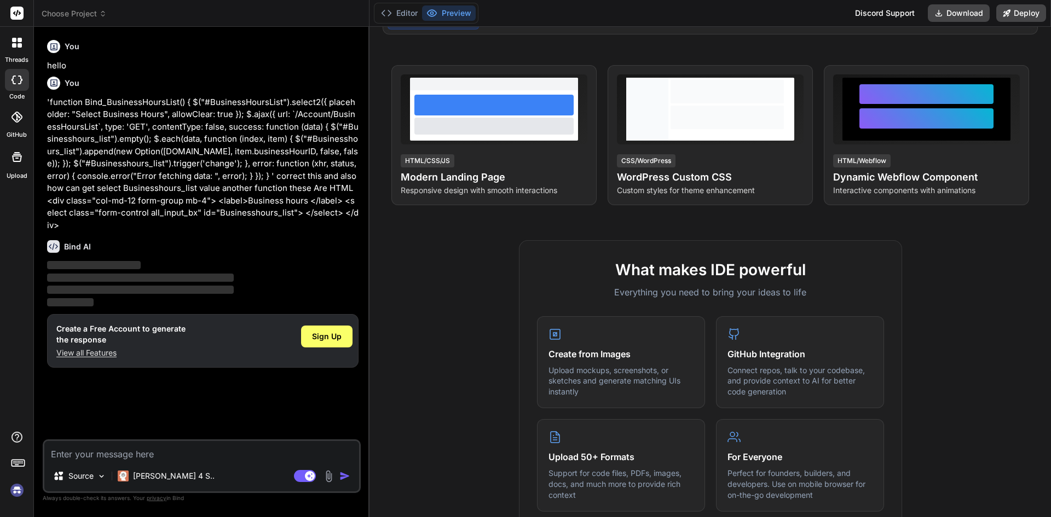
click at [29, 50] on div "threads" at bounding box center [16, 46] width 33 height 38
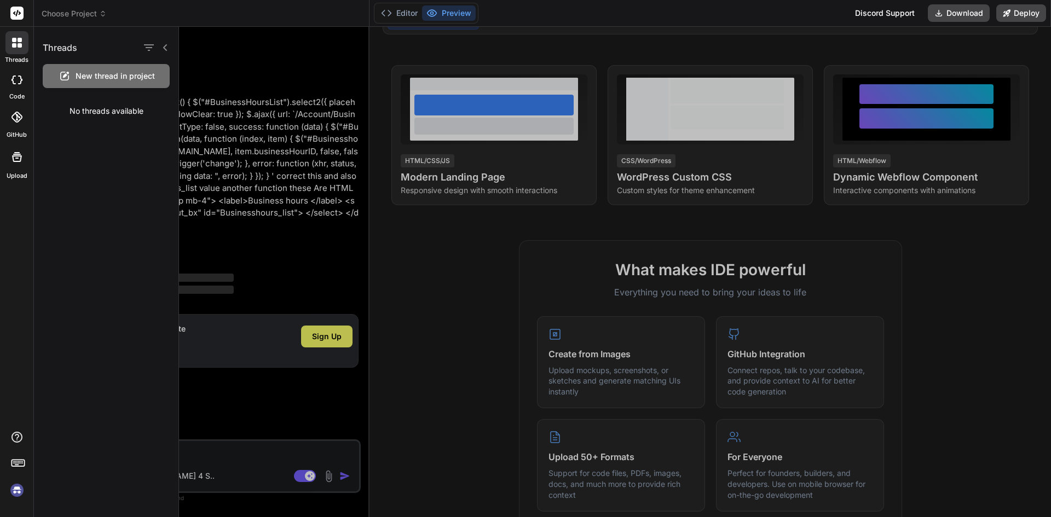
click at [82, 76] on span "New thread in project" at bounding box center [115, 76] width 79 height 11
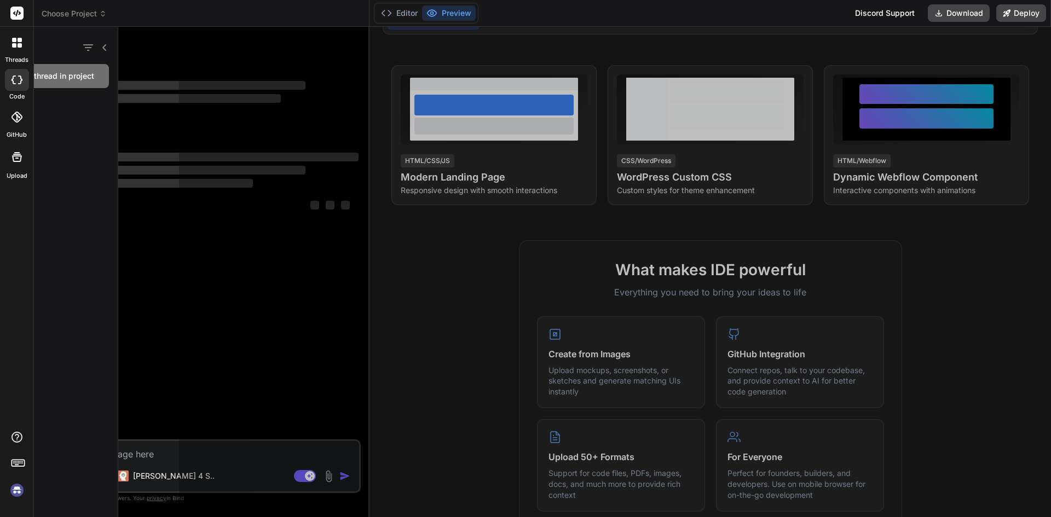
scroll to position [10, 0]
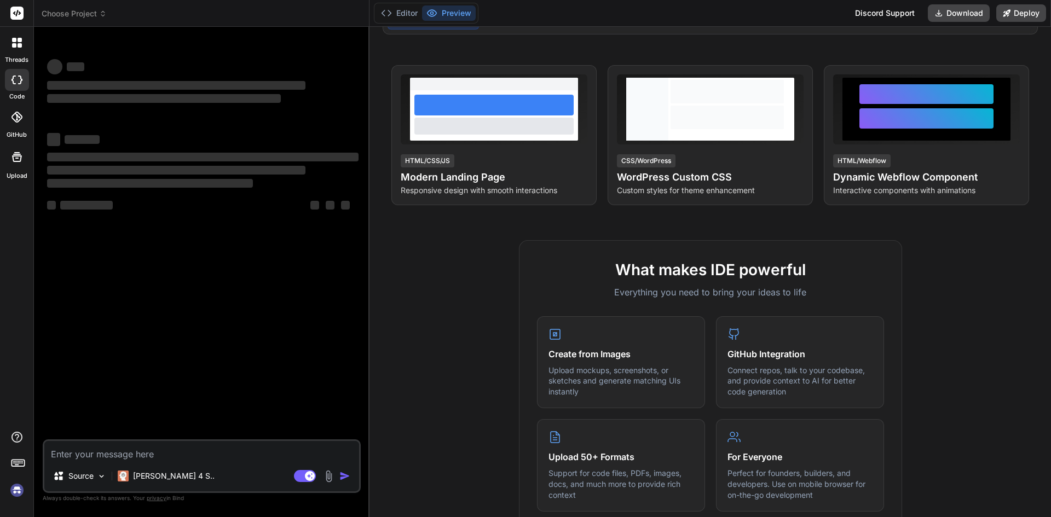
click at [117, 453] on textarea at bounding box center [201, 451] width 315 height 20
paste textarea "'function Bind_BusinessHoursList() { $("#BusinessHoursList").select2({ placehol…"
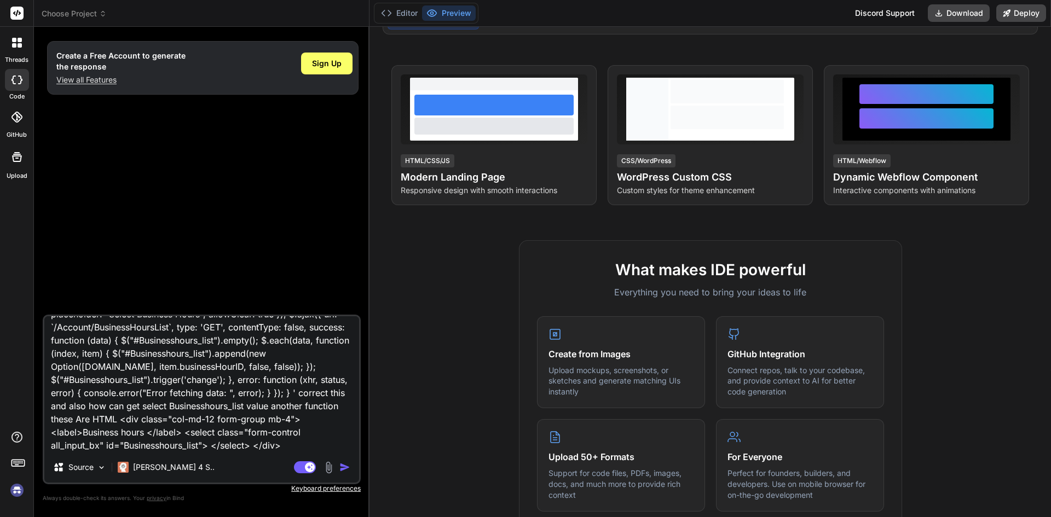
scroll to position [55, 0]
click at [345, 467] on img "button" at bounding box center [344, 467] width 11 height 11
click at [347, 468] on img "button" at bounding box center [344, 467] width 11 height 11
click at [343, 467] on img "button" at bounding box center [344, 467] width 11 height 11
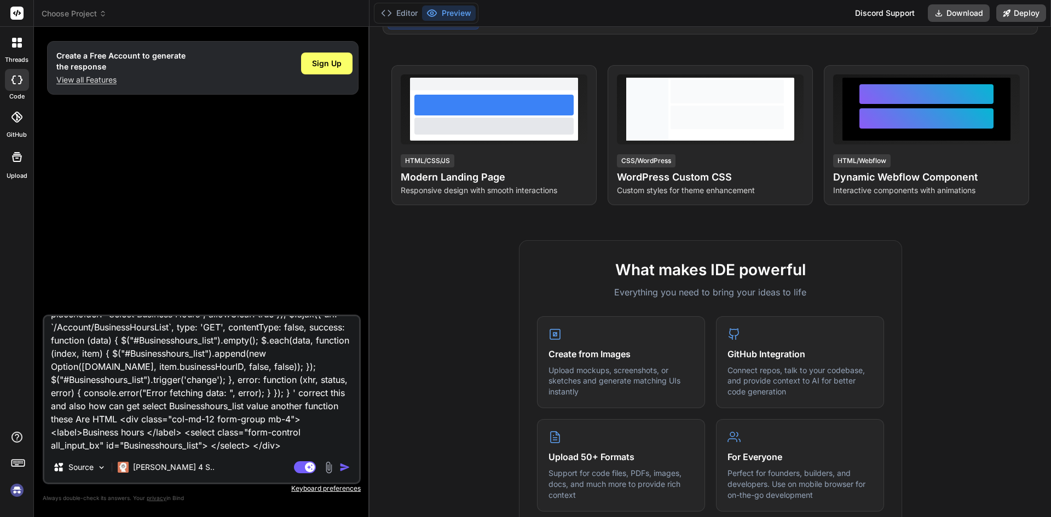
click at [343, 467] on img "button" at bounding box center [344, 467] width 11 height 11
click at [344, 467] on img "button" at bounding box center [344, 467] width 11 height 11
click at [341, 470] on img "button" at bounding box center [344, 467] width 11 height 11
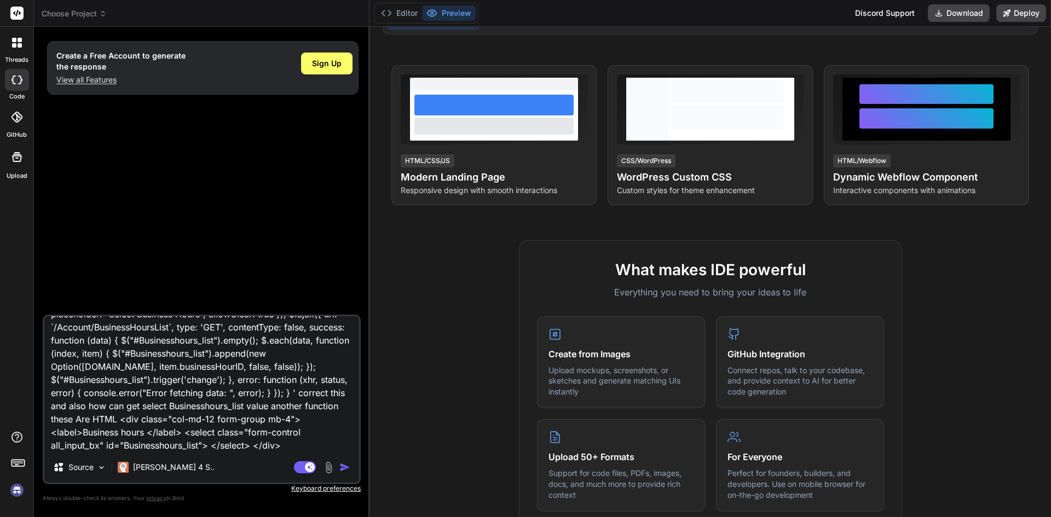
click at [341, 470] on img "button" at bounding box center [344, 467] width 11 height 11
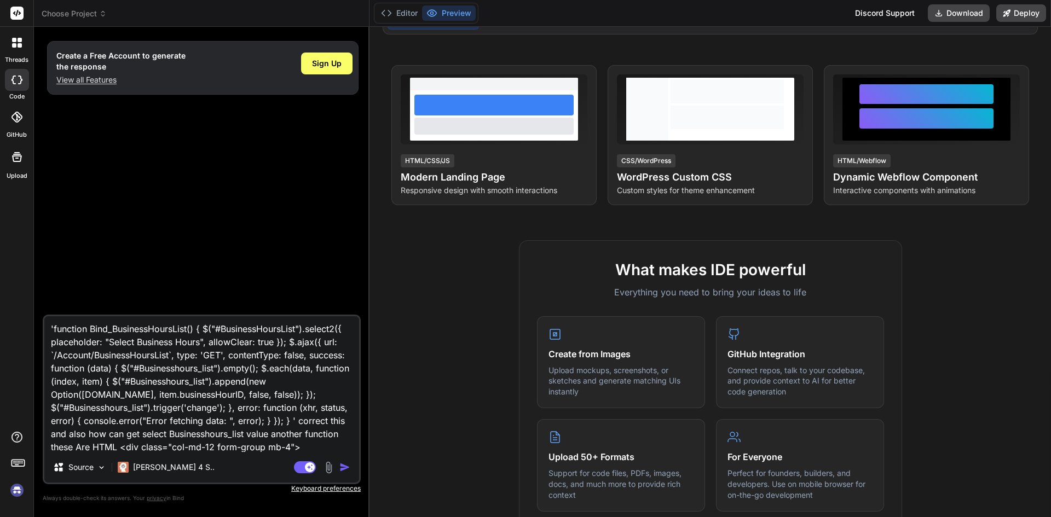
scroll to position [0, 0]
click at [21, 82] on icon at bounding box center [20, 80] width 4 height 9
click at [18, 80] on icon at bounding box center [16, 80] width 11 height 9
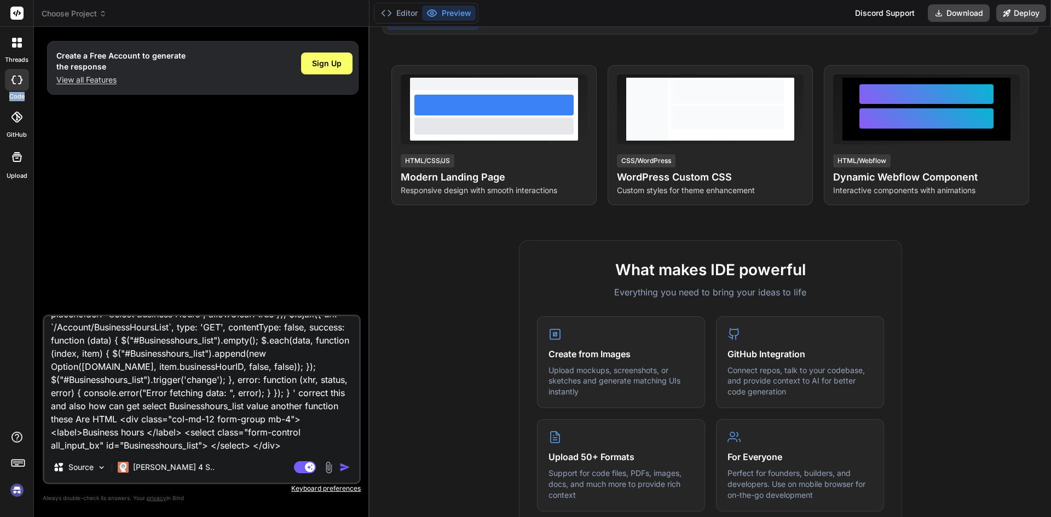
scroll to position [55, 0]
click at [342, 465] on img "button" at bounding box center [344, 467] width 11 height 11
click at [315, 420] on textarea "'function Bind_BusinessHoursList() { $("#BusinessHoursList").select2({ placehol…" at bounding box center [201, 384] width 315 height 136
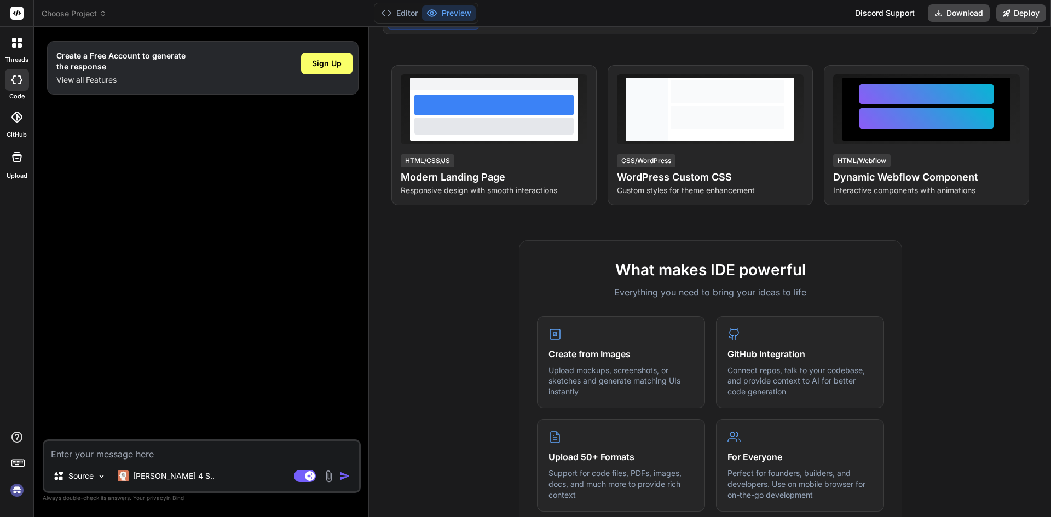
scroll to position [0, 0]
click at [8, 80] on div at bounding box center [17, 80] width 24 height 22
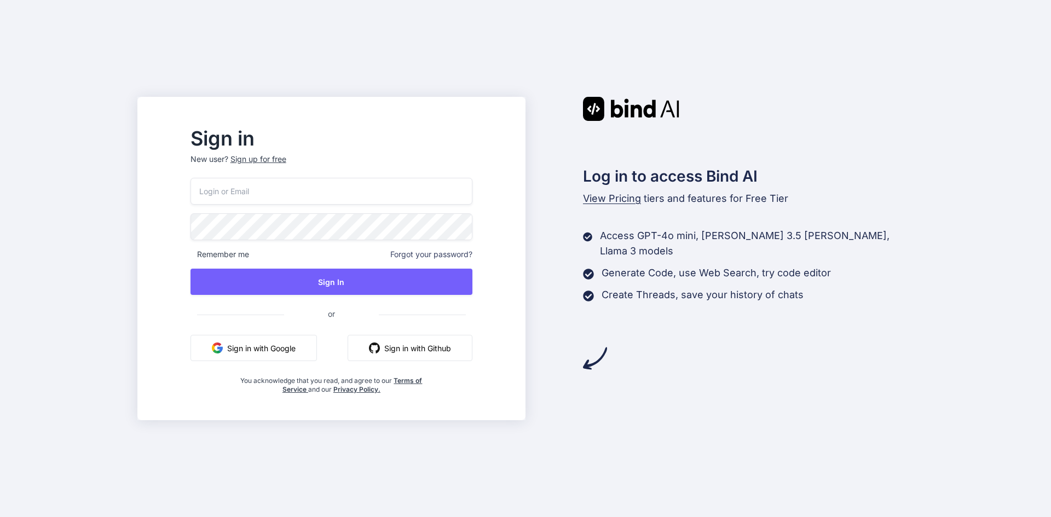
click at [332, 193] on input "email" at bounding box center [332, 191] width 282 height 27
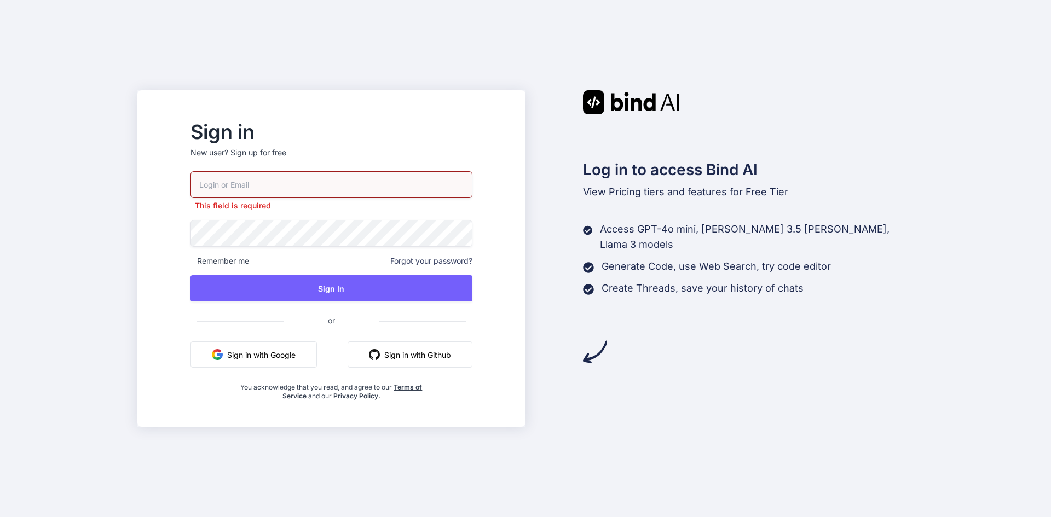
click at [324, 185] on input "email" at bounding box center [332, 184] width 282 height 27
paste input "[EMAIL_ADDRESS][DOMAIN_NAME]"
type input "[EMAIL_ADDRESS][DOMAIN_NAME]"
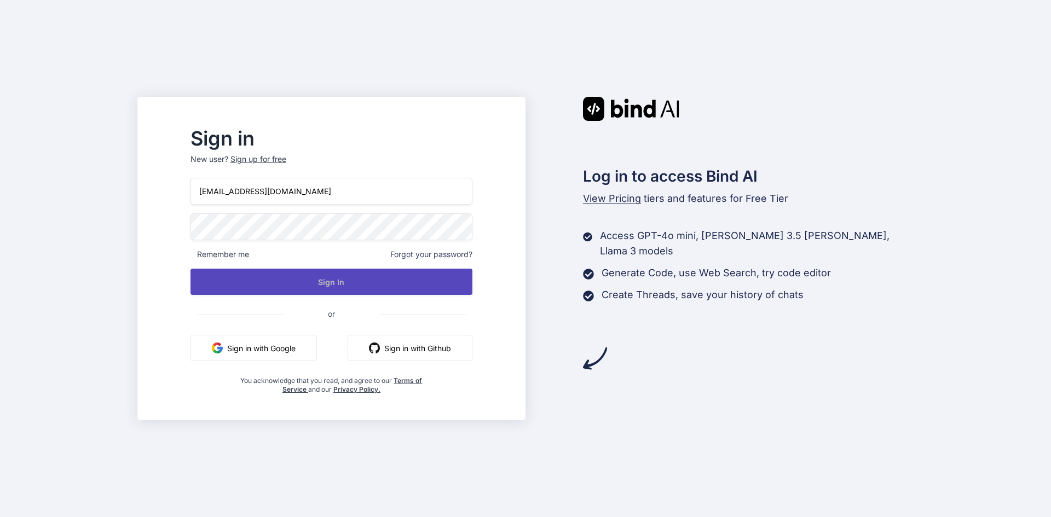
click at [331, 285] on button "Sign In" at bounding box center [332, 282] width 282 height 26
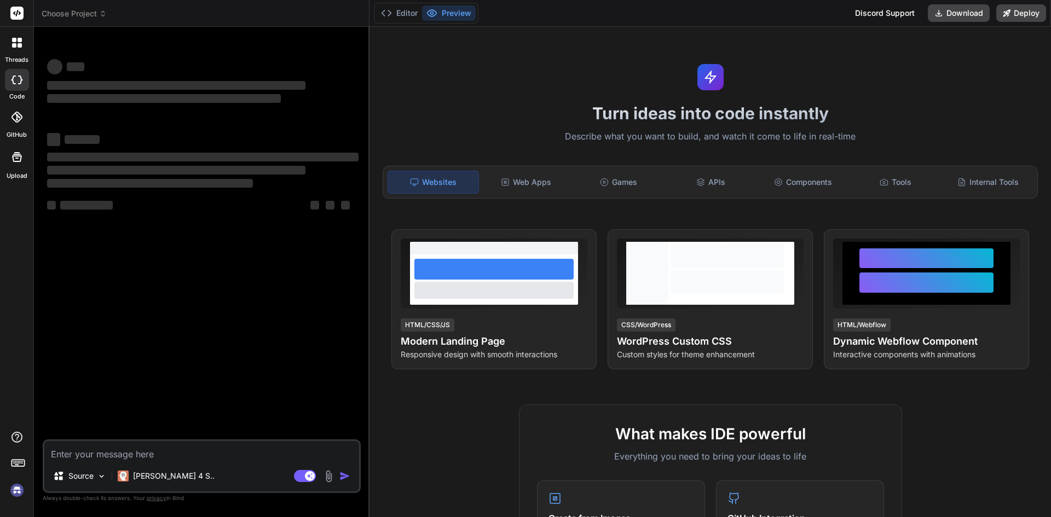
type textarea "x"
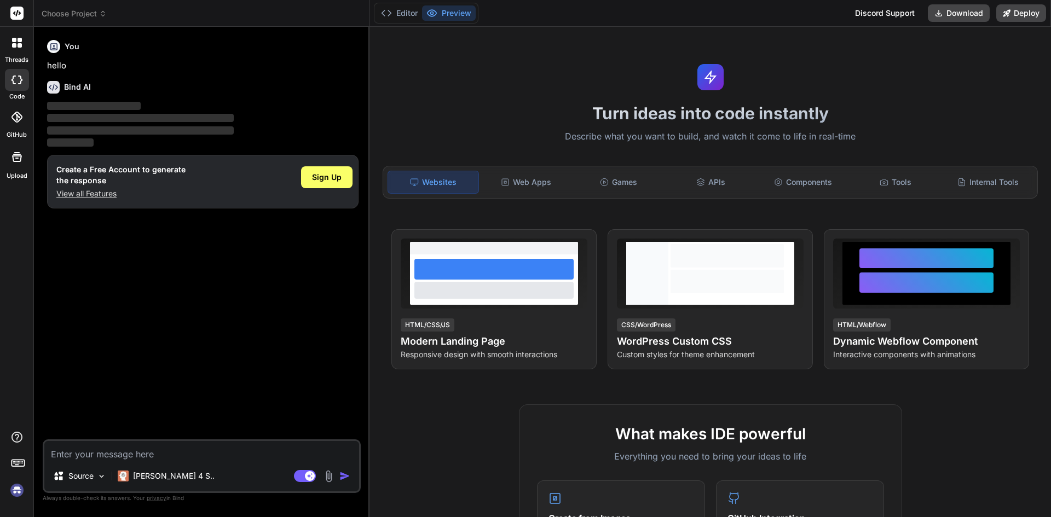
click at [121, 453] on textarea at bounding box center [201, 451] width 315 height 20
type textarea "h"
type textarea "x"
type textarea "hi"
type textarea "x"
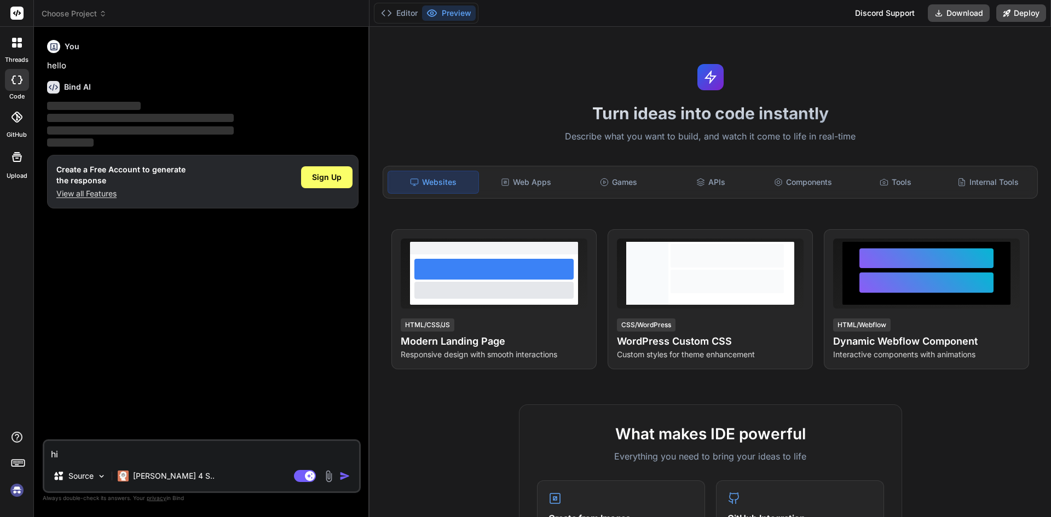
type textarea "hi"
click at [344, 474] on img "button" at bounding box center [344, 476] width 11 height 11
click at [333, 180] on span "Sign Up" at bounding box center [327, 177] width 30 height 11
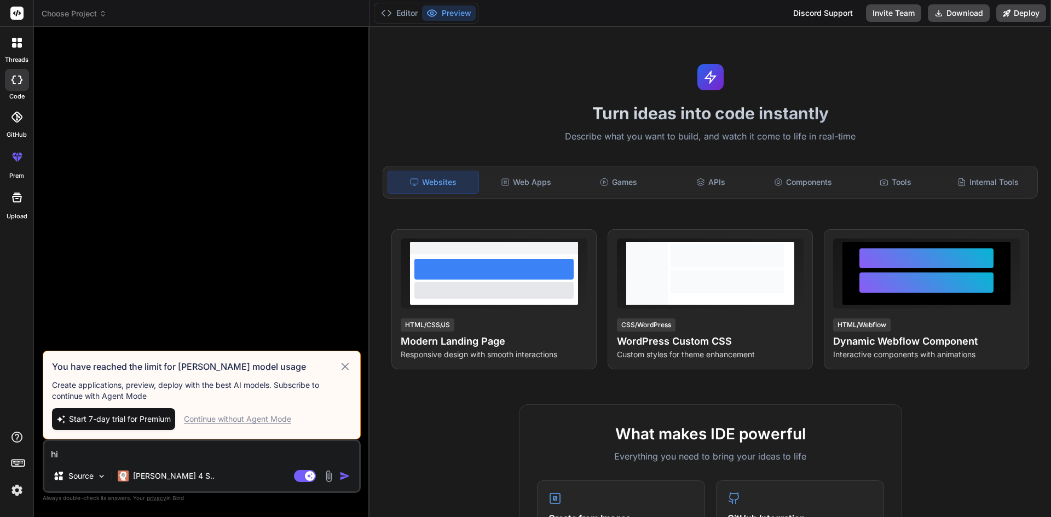
click at [340, 367] on icon at bounding box center [345, 366] width 13 height 13
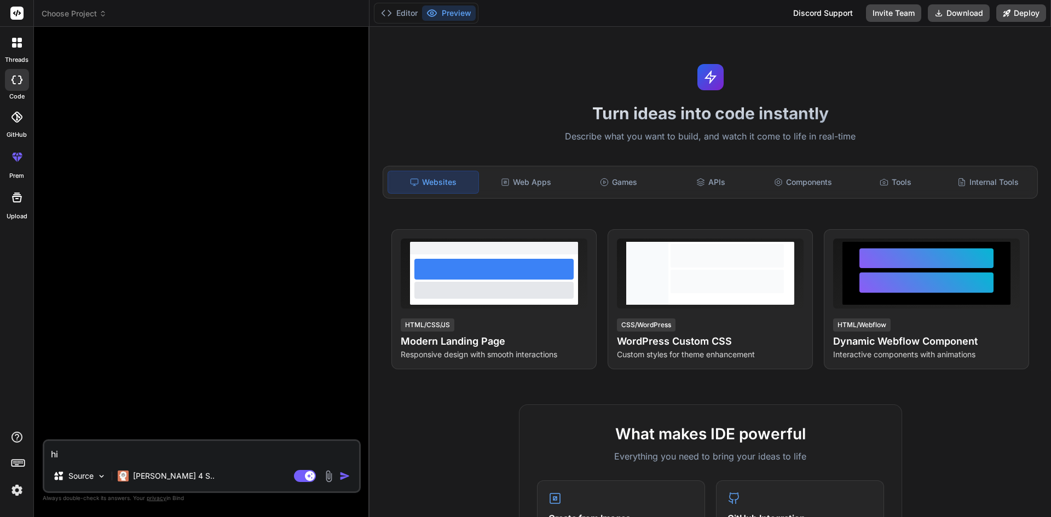
click at [206, 455] on textarea "hi" at bounding box center [201, 451] width 315 height 20
click at [343, 474] on img "button" at bounding box center [344, 476] width 11 height 11
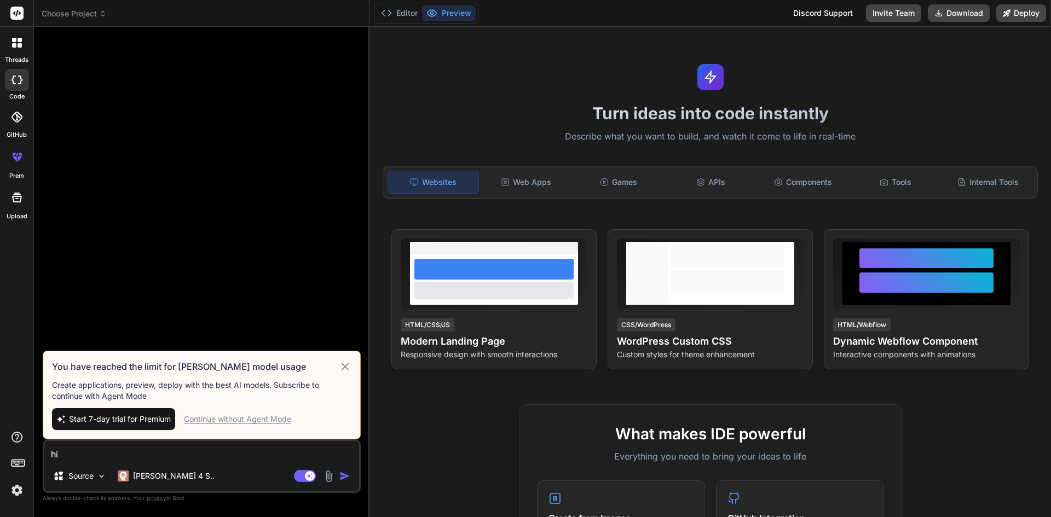
click at [348, 366] on icon at bounding box center [345, 366] width 13 height 13
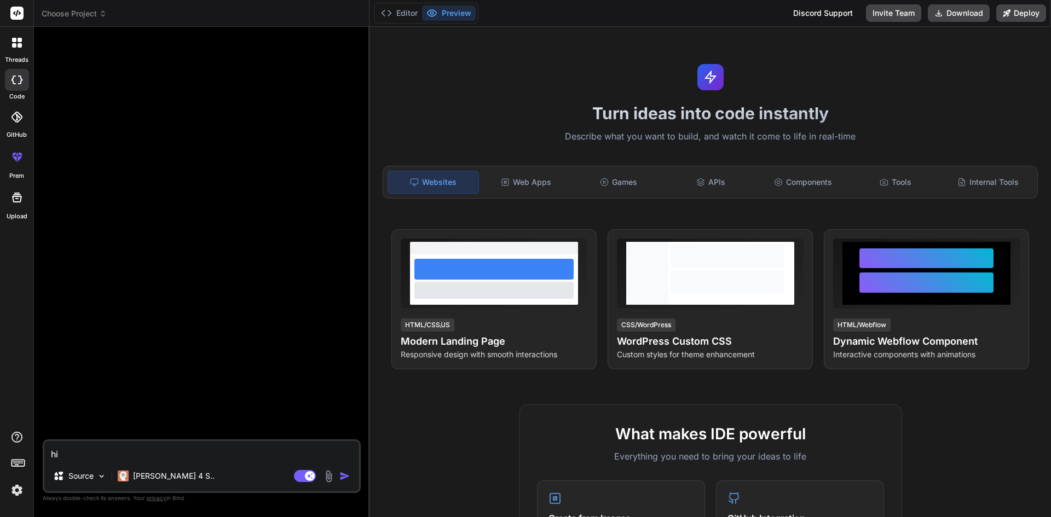
click at [343, 478] on img "button" at bounding box center [344, 476] width 11 height 11
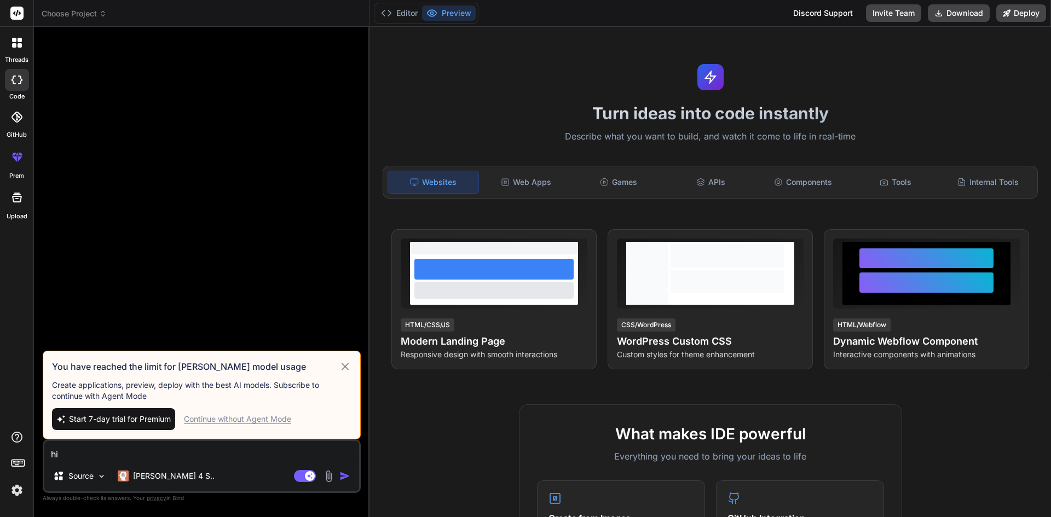
click at [225, 422] on div "Continue without Agent Mode" at bounding box center [237, 419] width 107 height 11
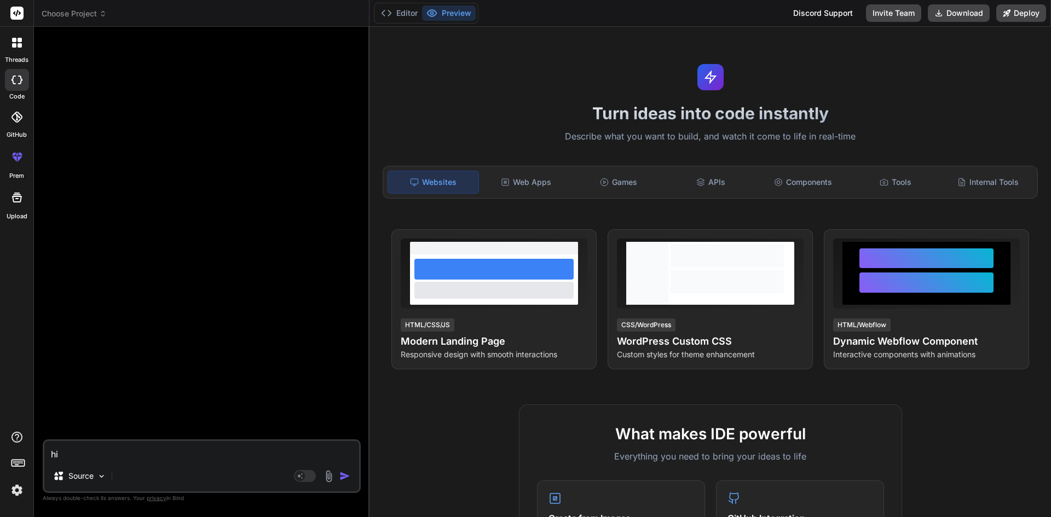
click at [342, 475] on img "button" at bounding box center [344, 476] width 11 height 11
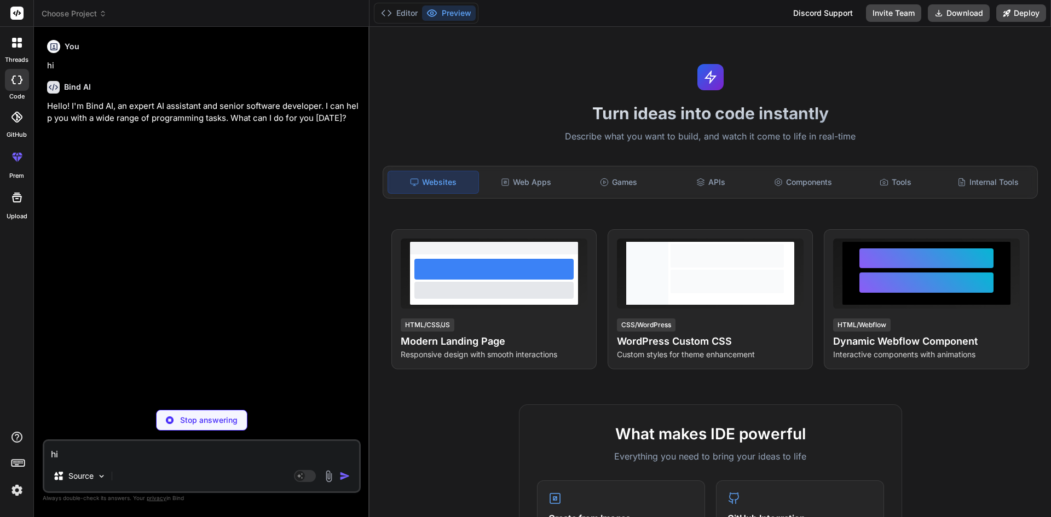
type textarea "x"
click at [159, 451] on textarea "hi" at bounding box center [201, 451] width 315 height 20
paste textarea "Delat@12345"
type textarea "Delat@12345"
type textarea "x"
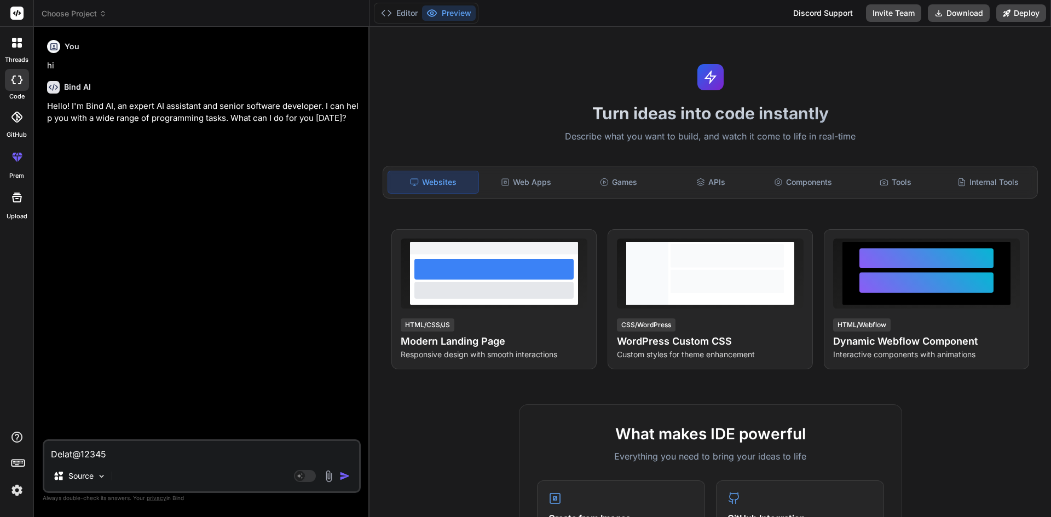
type textarea "x"
paste textarea "<div class="col-md-12 form-group mb-4"> <label>Business hours </label> <select …"
type textarea "<div class="col-md-12 form-group mb-4"> <label>Business hours </label> <select …"
type textarea "x"
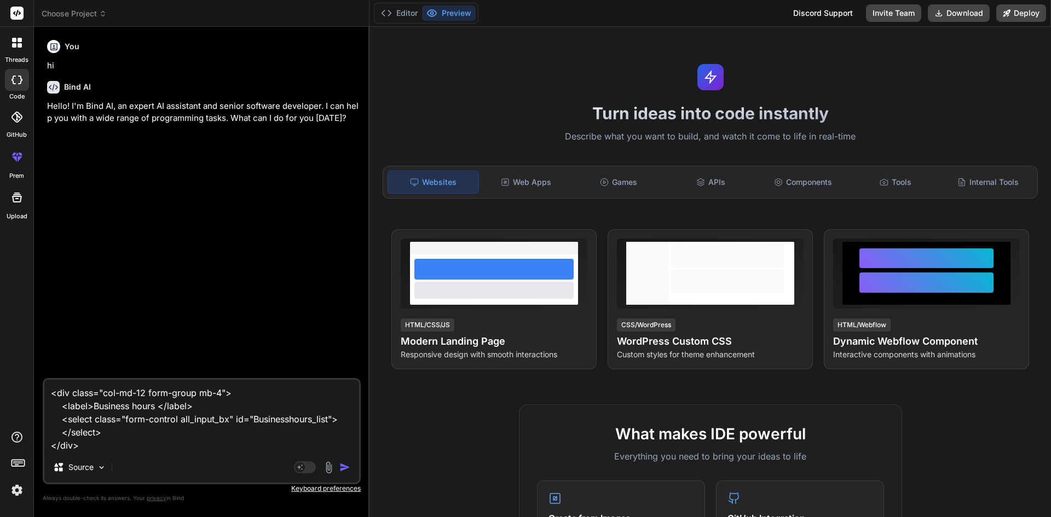
type textarea "<div class="col-md-12 form-group mb-4"> <label>Business hours </label> <select …"
click at [344, 468] on img "button" at bounding box center [344, 467] width 11 height 11
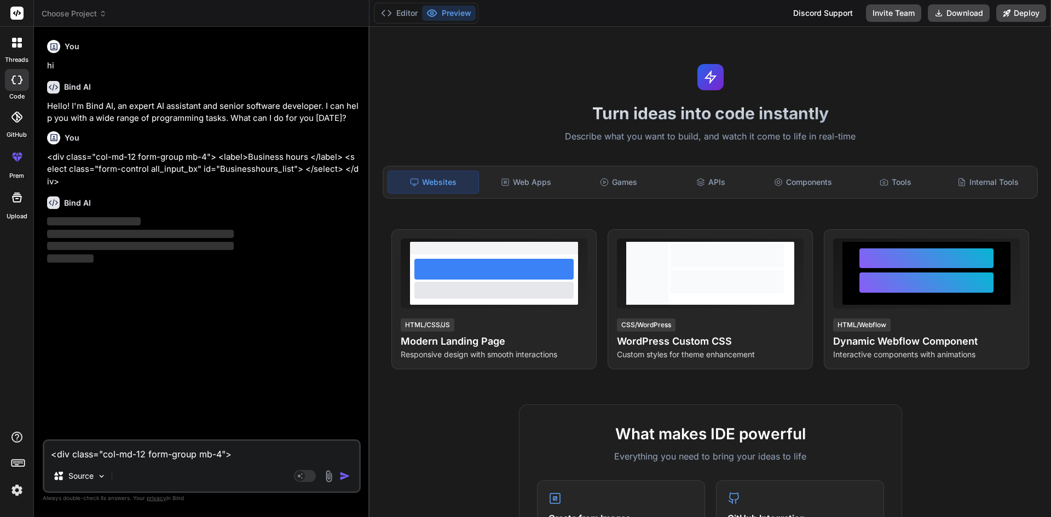
click at [143, 456] on textarea "<div class="col-md-12 form-group mb-4"> <label>Business hours </label> <select …" at bounding box center [201, 451] width 315 height 20
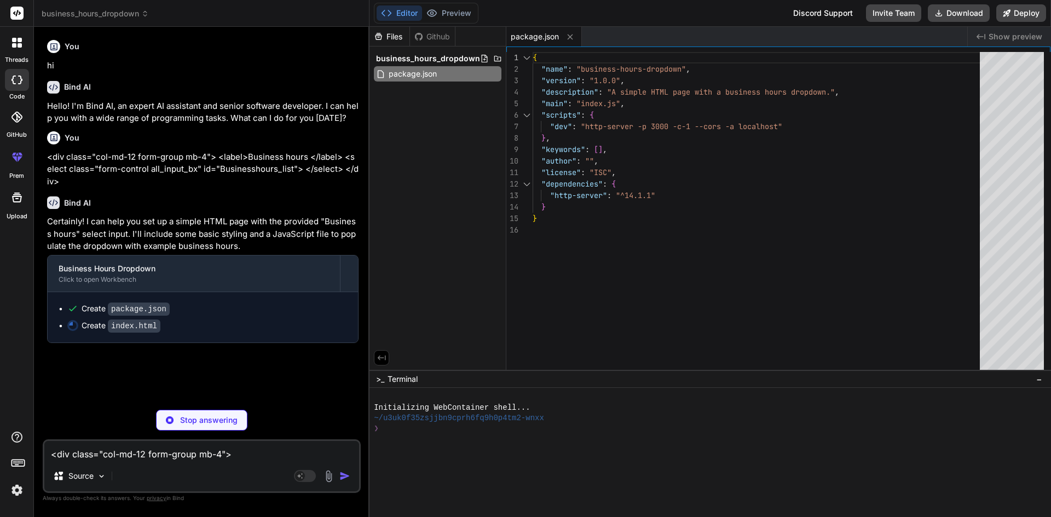
type textarea "x"
type textarea "</html>"
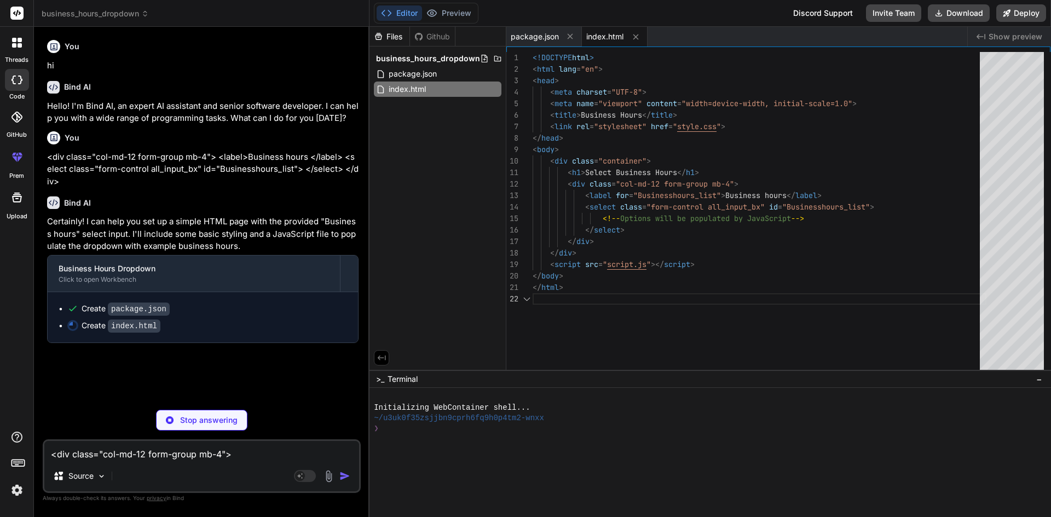
type textarea "x"
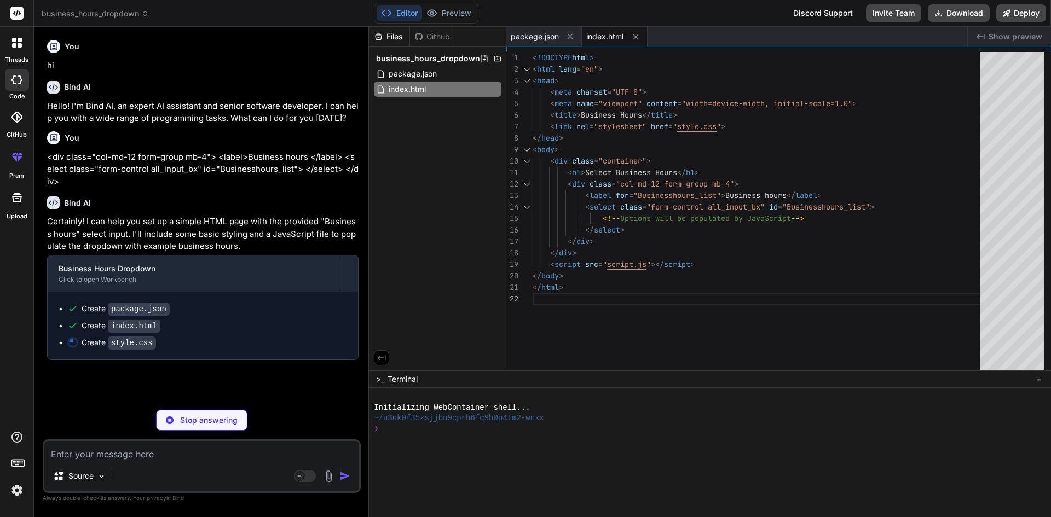
type textarea "x"
paste textarea "function Bind_BusinessHoursList() { $("#BusinessHoursList").select2({ placehold…"
type textarea "function Bind_BusinessHoursList() { $("#BusinessHoursList").select2({ placehold…"
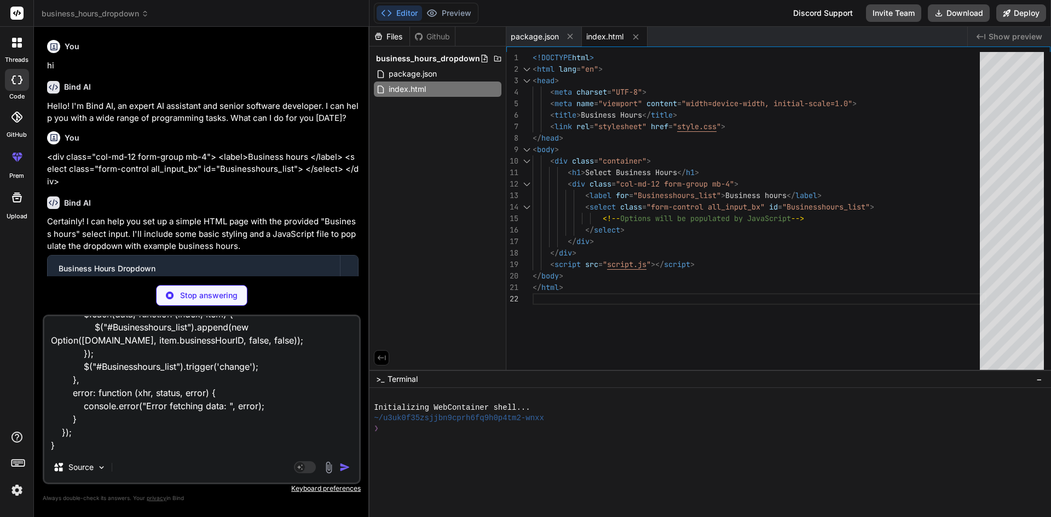
type textarea "x"
type textarea "box-shadow: 0 0 0 0.2rem rgba(0, 123, 255, 0.25); }"
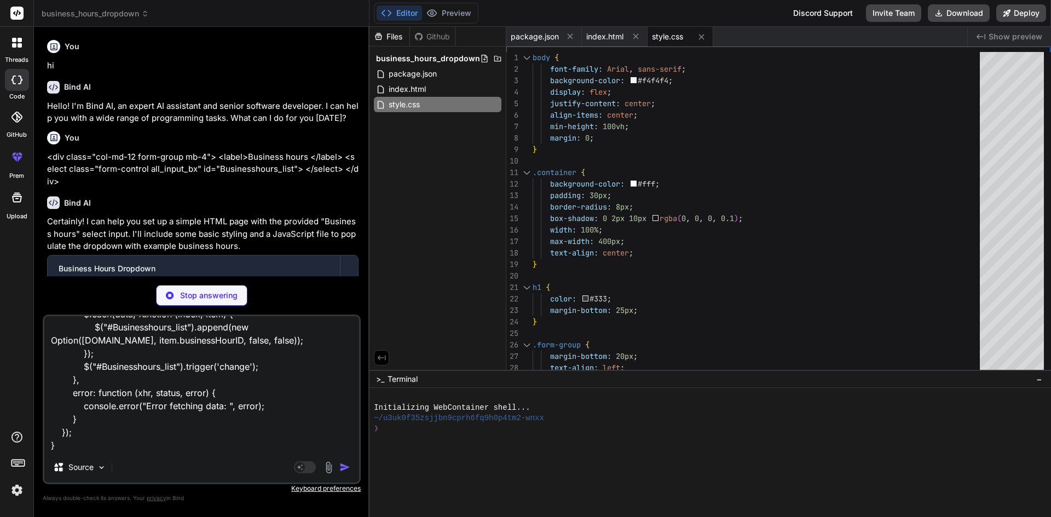
type textarea "x"
type textarea "businessHoursList.prepend(defaultOption); });"
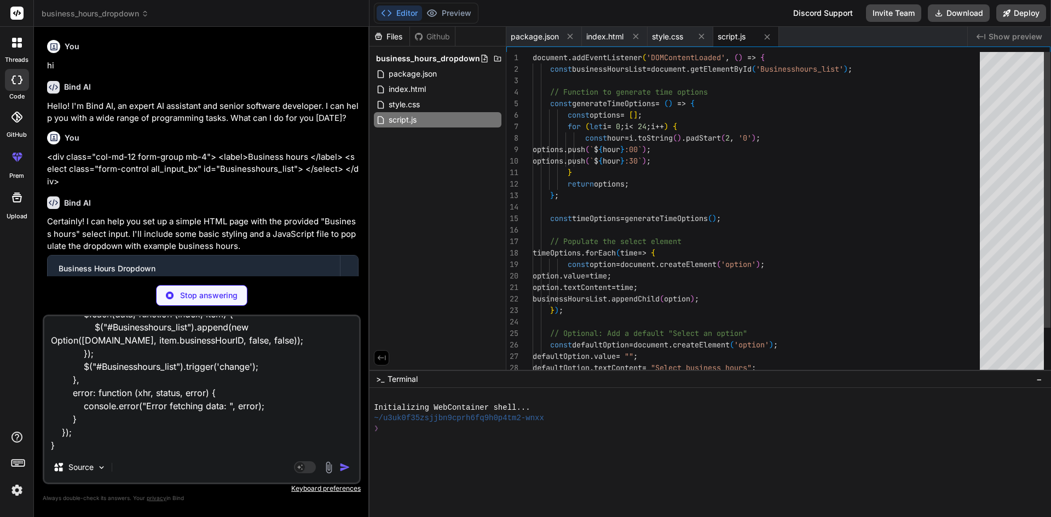
type textarea "x"
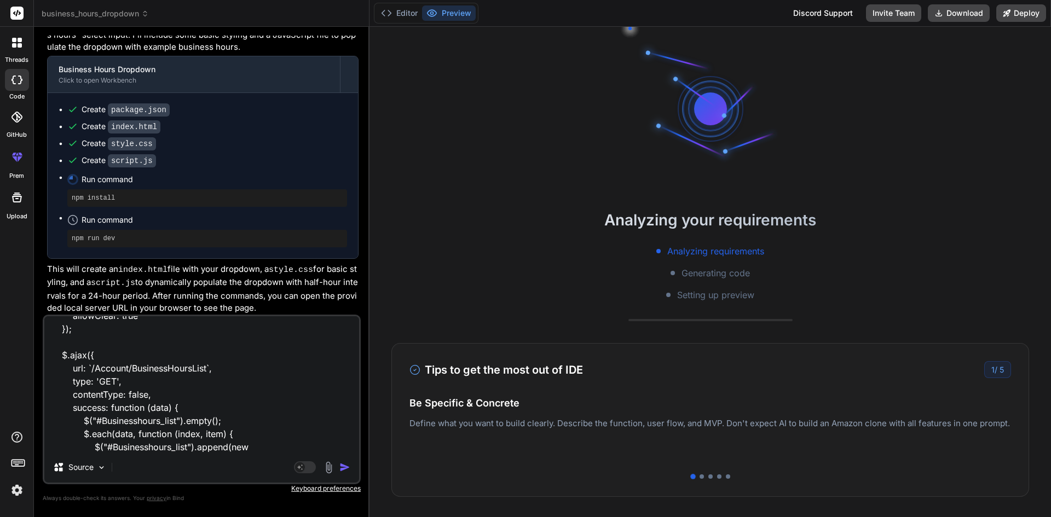
scroll to position [186, 0]
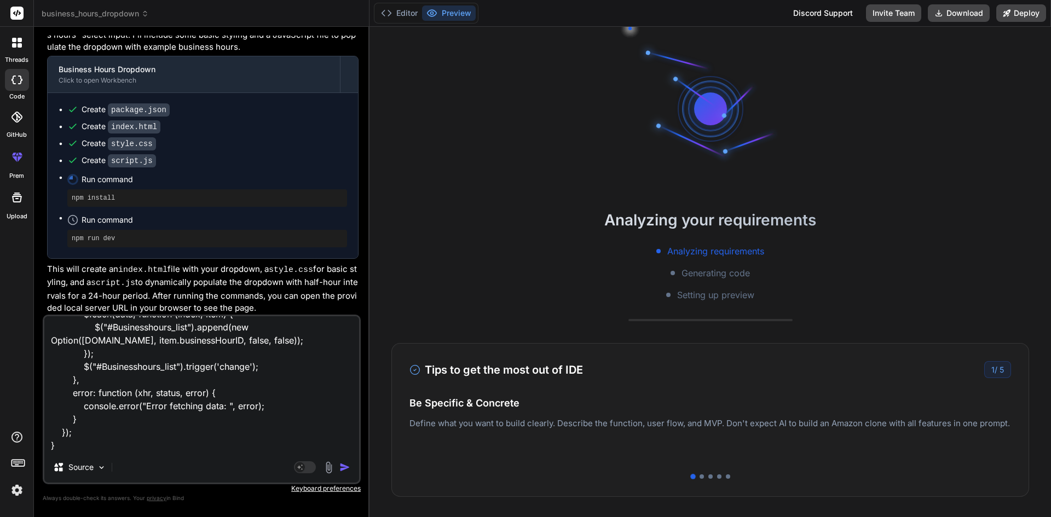
type textarea "x"
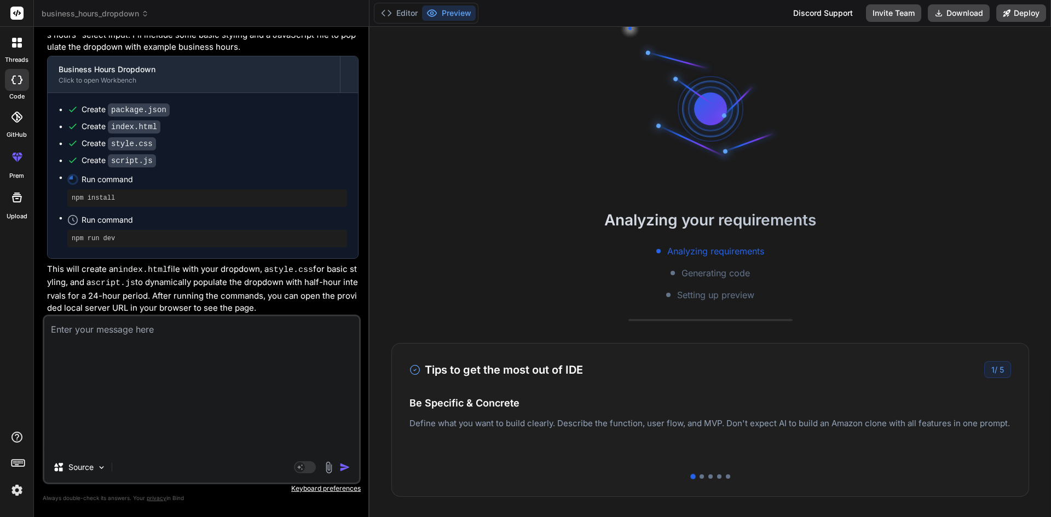
scroll to position [74, 0]
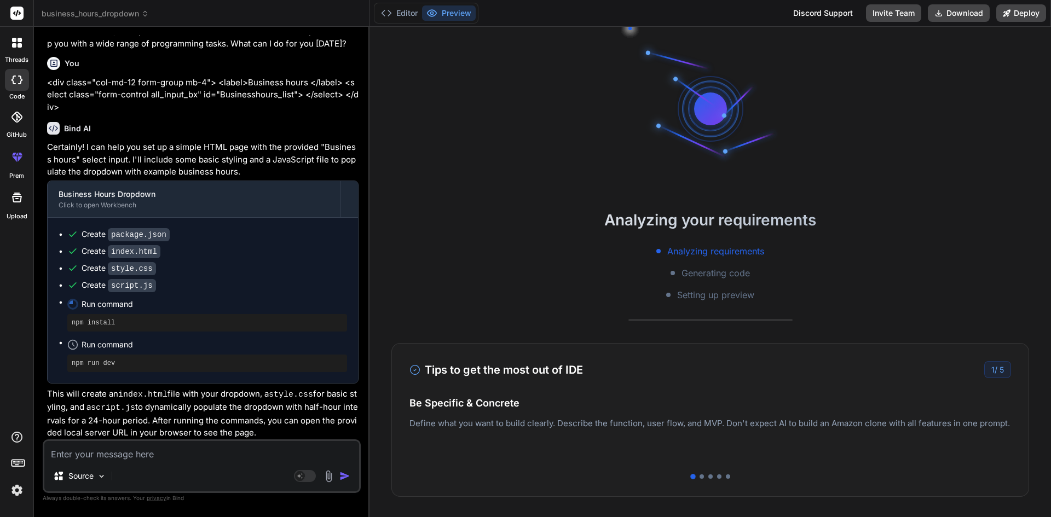
paste textarea "function Bind_BusinessHoursList() { $("#BusinessHoursList").select2({ placehold…"
type textarea "function Bind_BusinessHoursList() { $("#BusinessHoursList").select2({ placehold…"
type textarea "x"
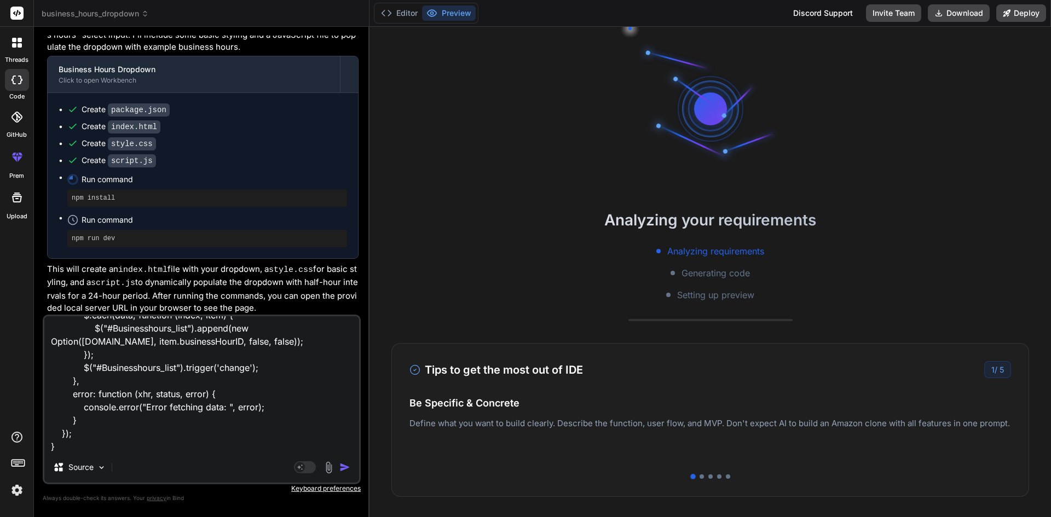
type textarea "function Bind_BusinessHoursList() { $("#BusinessHoursList").select2({ placehold…"
click at [15, 77] on icon at bounding box center [16, 80] width 11 height 9
click at [13, 59] on label "threads" at bounding box center [17, 59] width 24 height 9
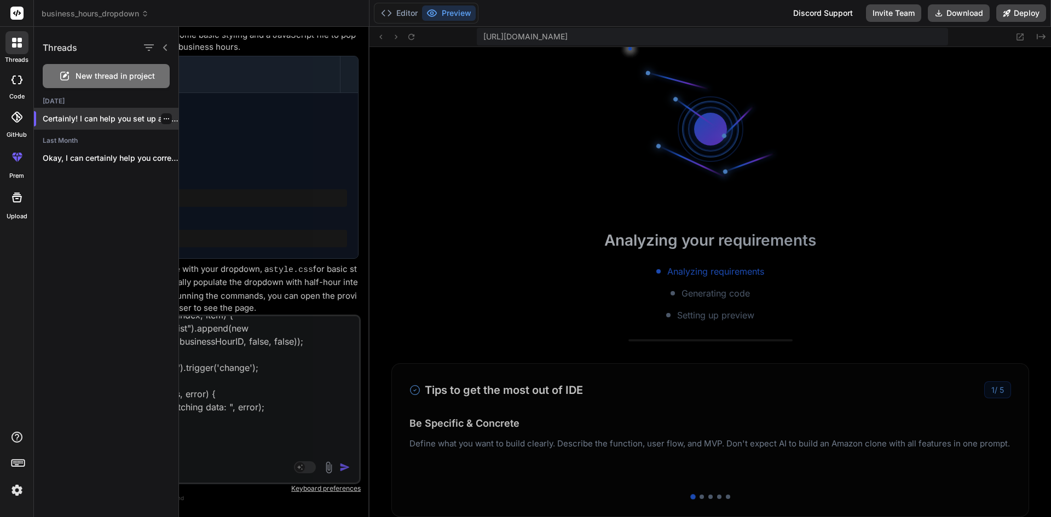
scroll to position [364, 0]
click at [97, 120] on p "Certainly! I can help you set up a simpl..." at bounding box center [111, 118] width 136 height 11
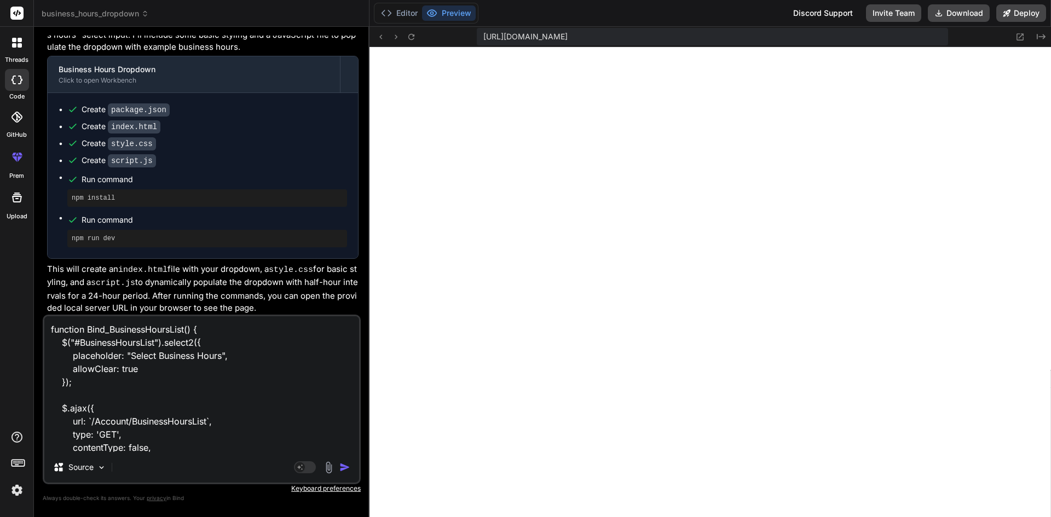
scroll to position [0, 0]
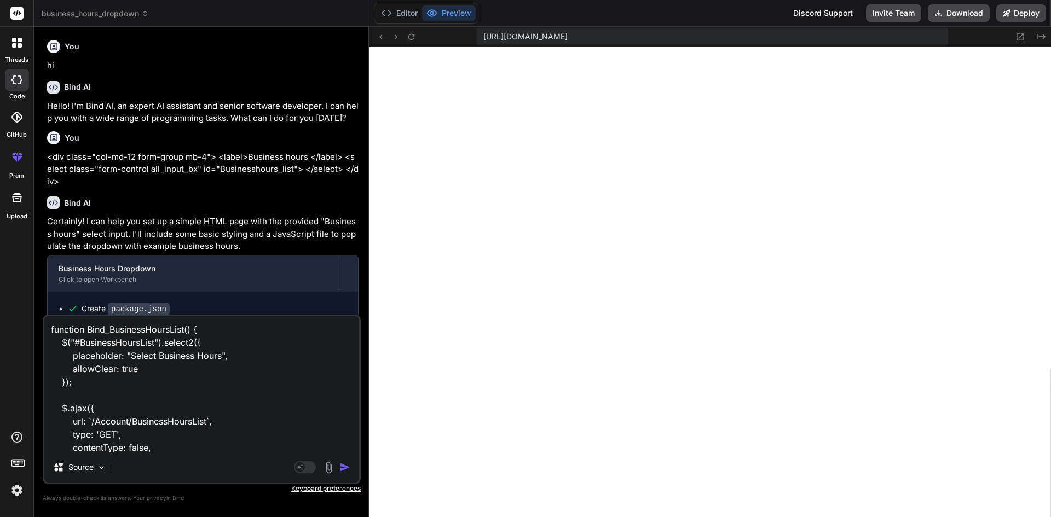
click at [18, 49] on div at bounding box center [16, 42] width 23 height 23
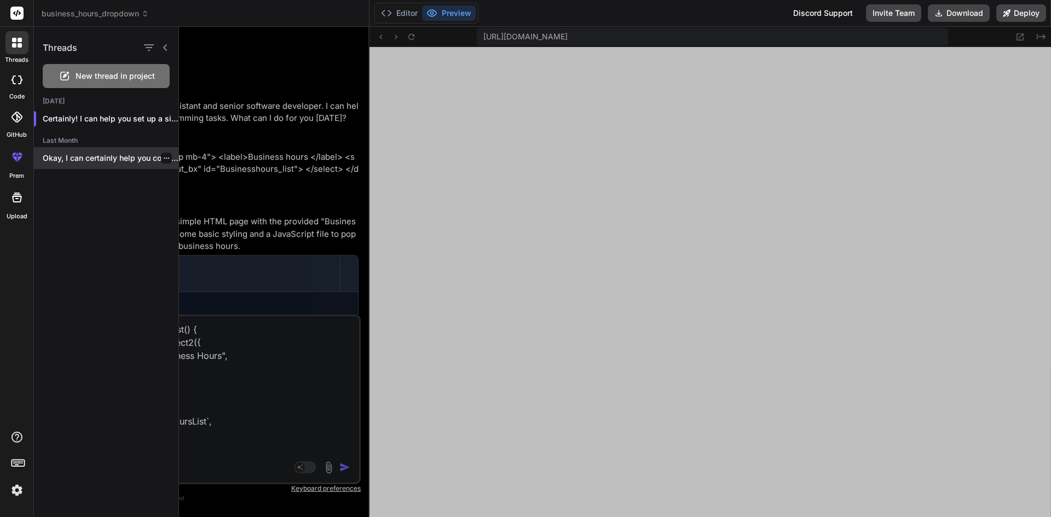
click at [92, 156] on p "Okay, I can certainly help you correct..." at bounding box center [111, 158] width 136 height 11
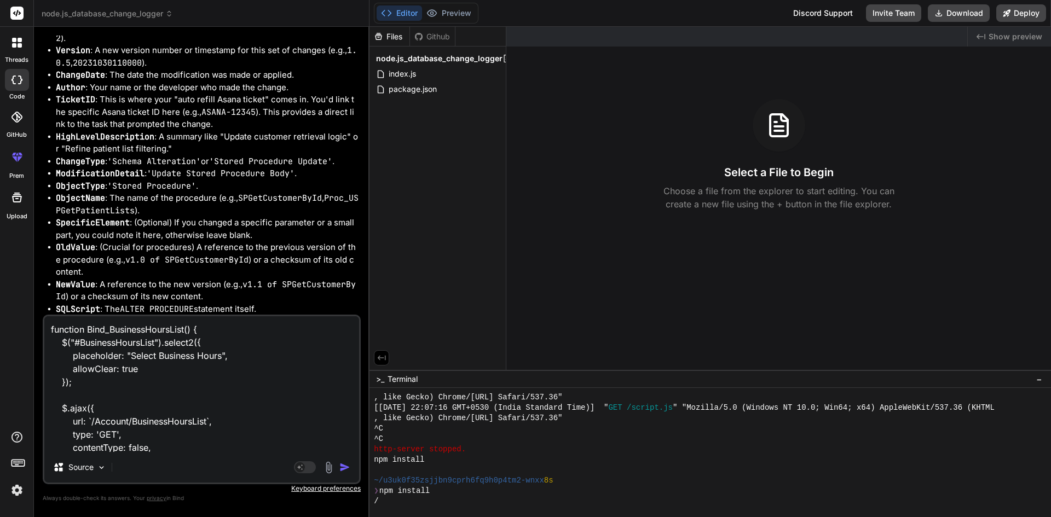
scroll to position [3998, 0]
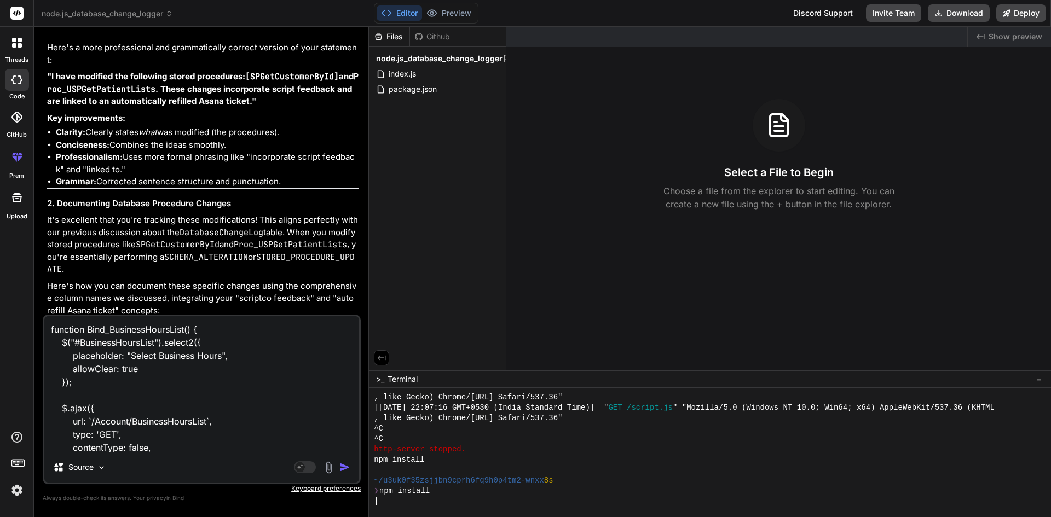
click at [256, 398] on textarea "function Bind_BusinessHoursList() { $("#BusinessHoursList").select2({ placehold…" at bounding box center [201, 384] width 315 height 136
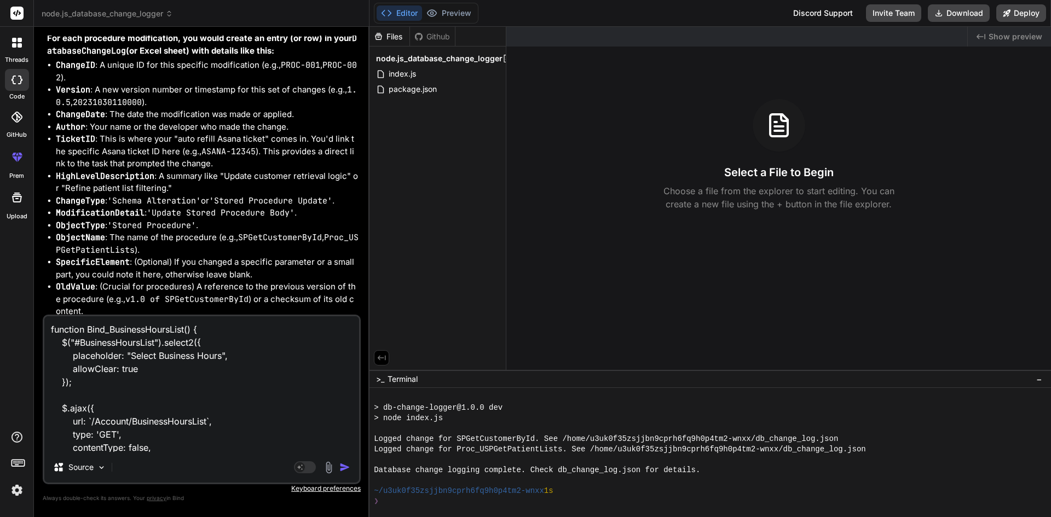
scroll to position [4201, 0]
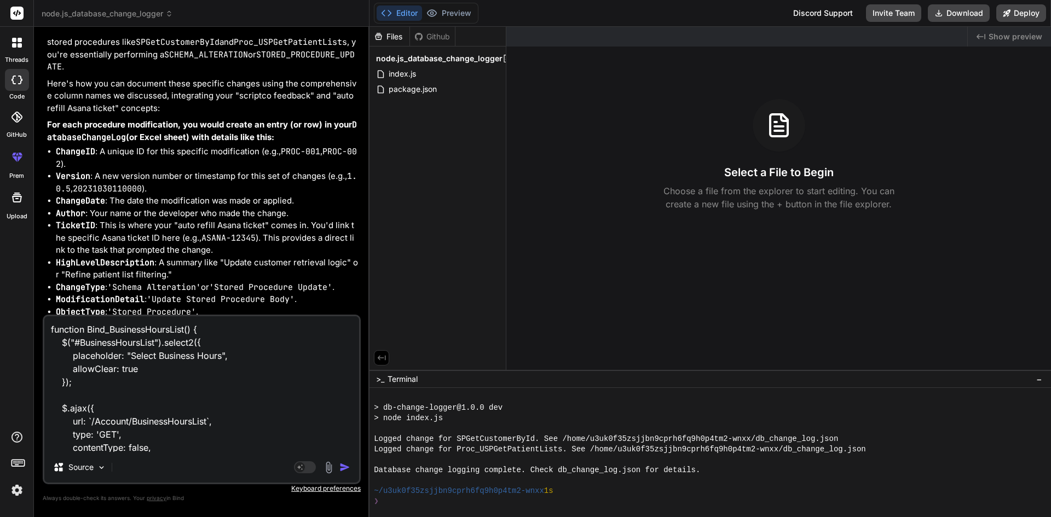
click at [13, 54] on div at bounding box center [16, 42] width 23 height 23
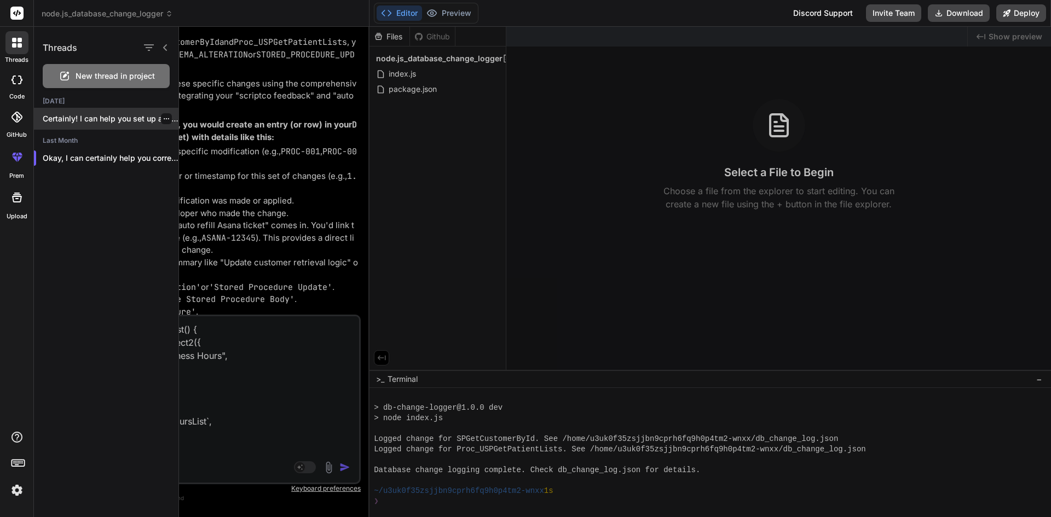
click at [90, 118] on p "Certainly! I can help you set up a simpl..." at bounding box center [111, 118] width 136 height 11
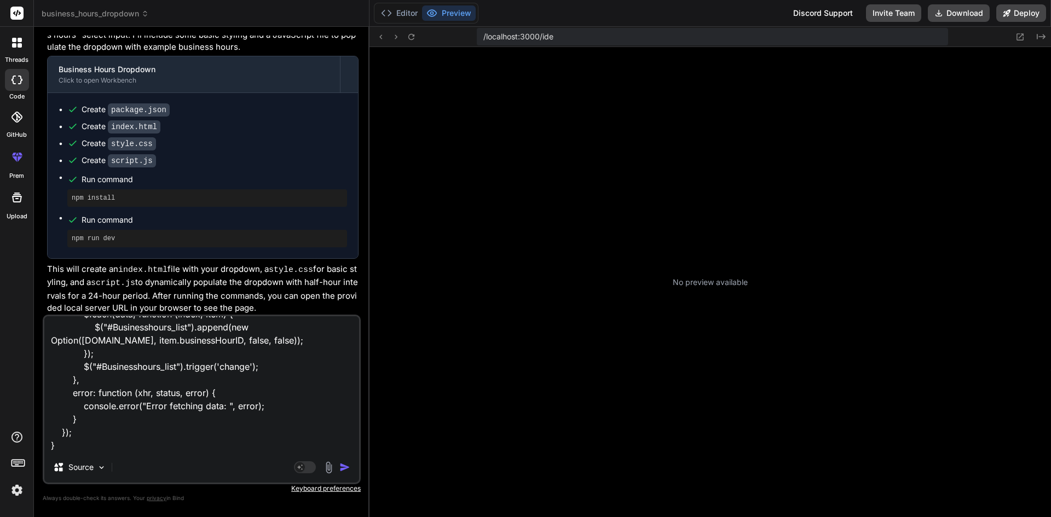
click at [179, 439] on textarea "function Bind_BusinessHoursList() { $("#BusinessHoursList").select2({ placehold…" at bounding box center [201, 384] width 315 height 136
click at [168, 467] on div "Source" at bounding box center [201, 470] width 315 height 26
type textarea "x"
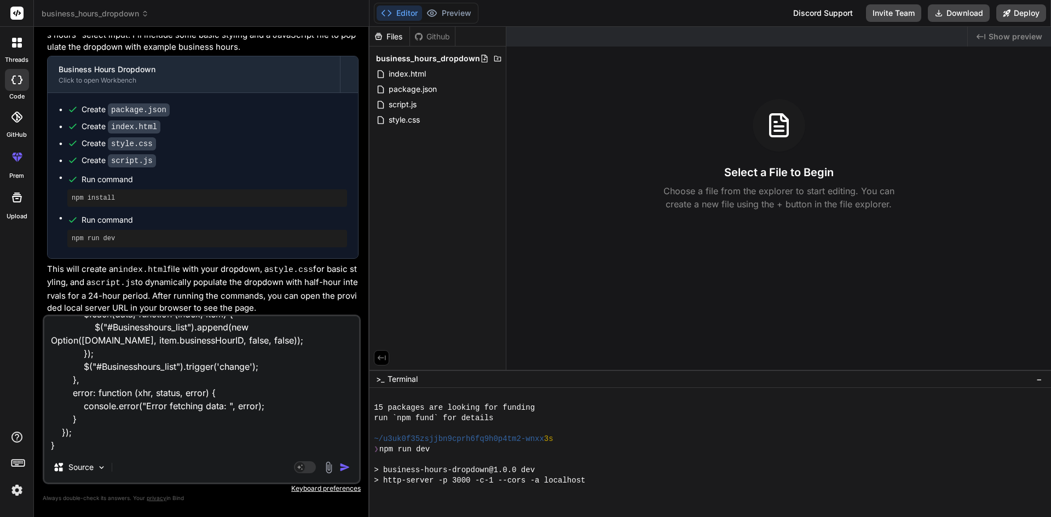
click at [124, 448] on textarea "function Bind_BusinessHoursList() { $("#BusinessHoursList").select2({ placehold…" at bounding box center [201, 384] width 315 height 136
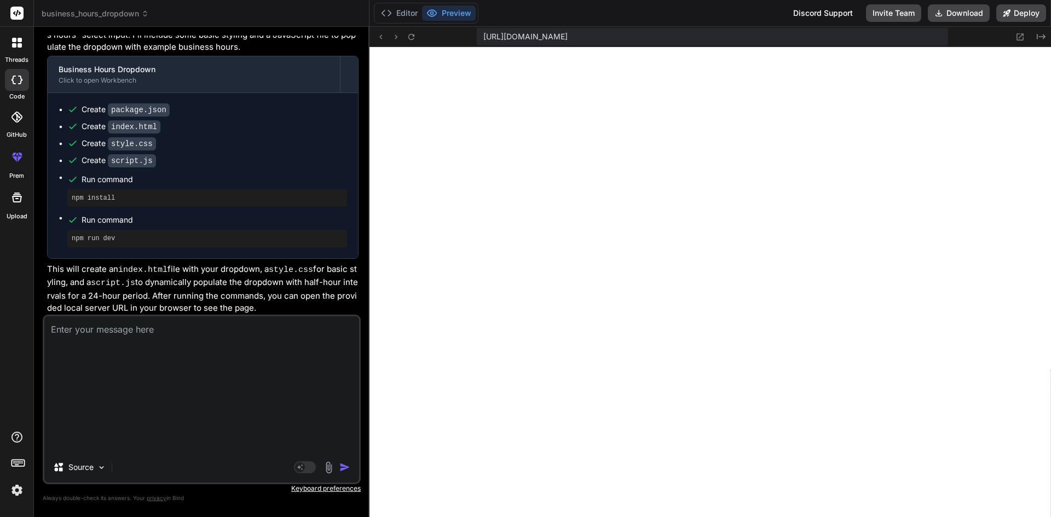
type textarea "x"
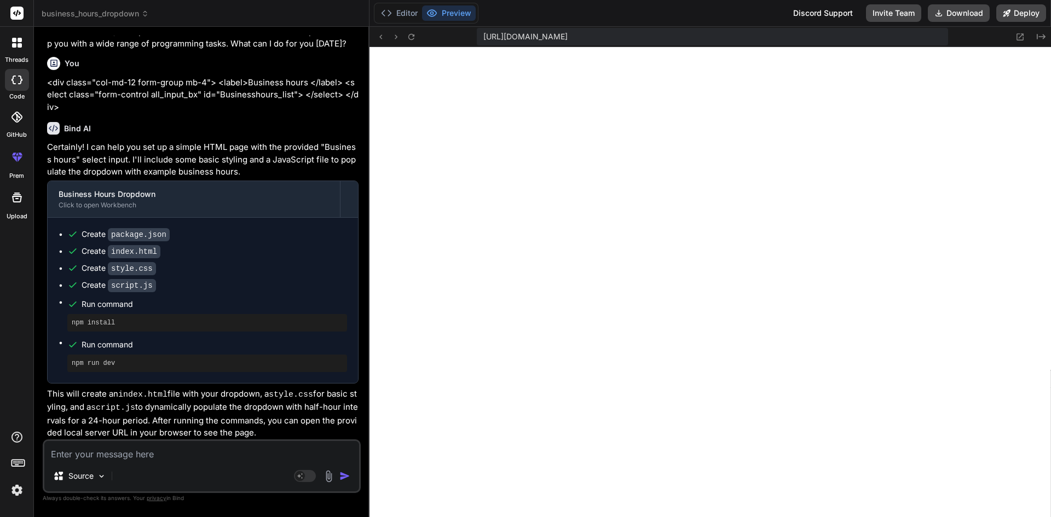
type textarea "'"
type textarea "x"
type textarea "''"
type textarea "x"
paste textarea "function Bind_BusinessHoursList() { $("#BusinessHoursList").select2({ placehold…"
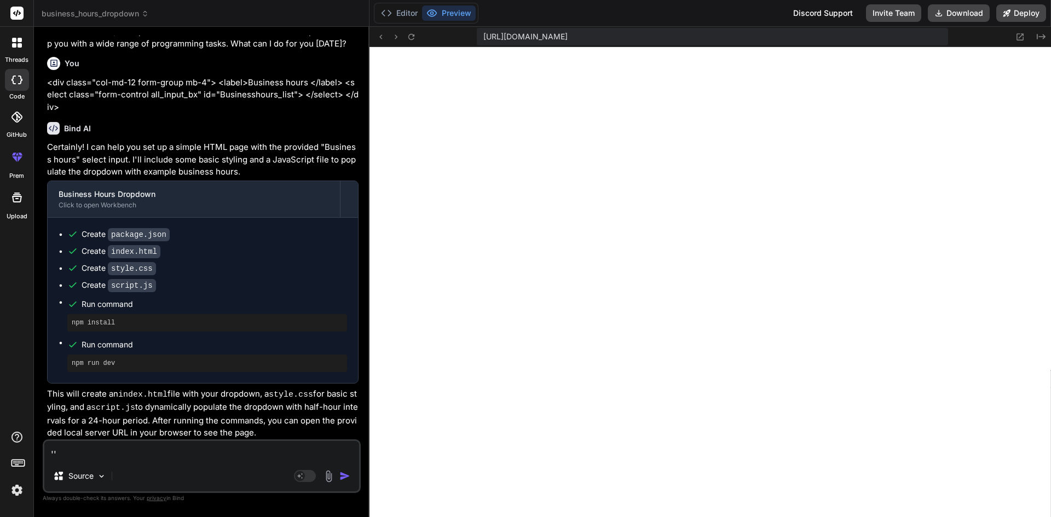
type textarea "'function Bind_BusinessHoursList() { $("#BusinessHoursList").select2({ placehol…"
type textarea "x"
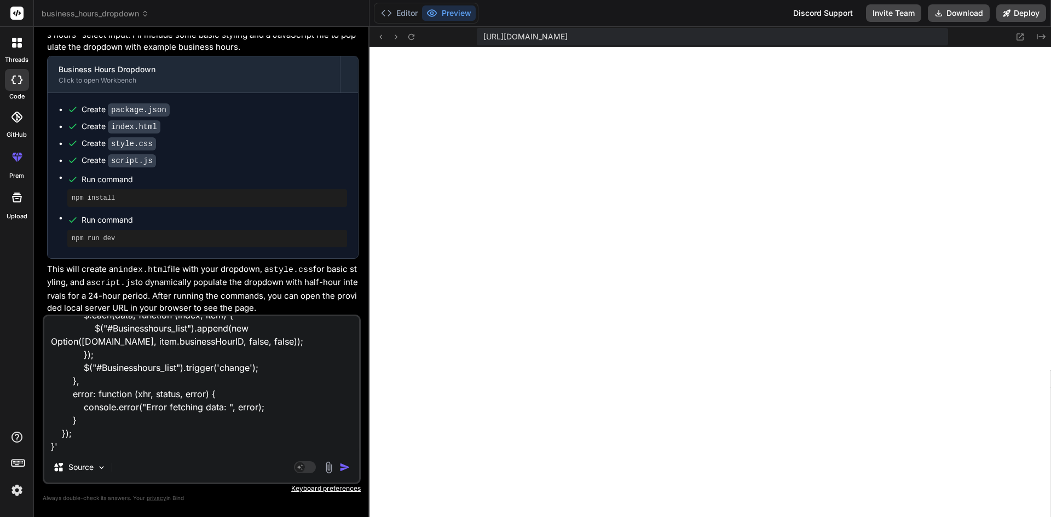
type textarea "'function Bind_BusinessHoursList() { $("#BusinessHoursList").select2({ placehol…"
type textarea "x"
type textarea "'function Bind_BusinessHoursList() { $("#BusinessHoursList").select2({ placehol…"
type textarea "x"
type textarea "'function Bind_BusinessHoursList() { $("#BusinessHoursList").select2({ placehol…"
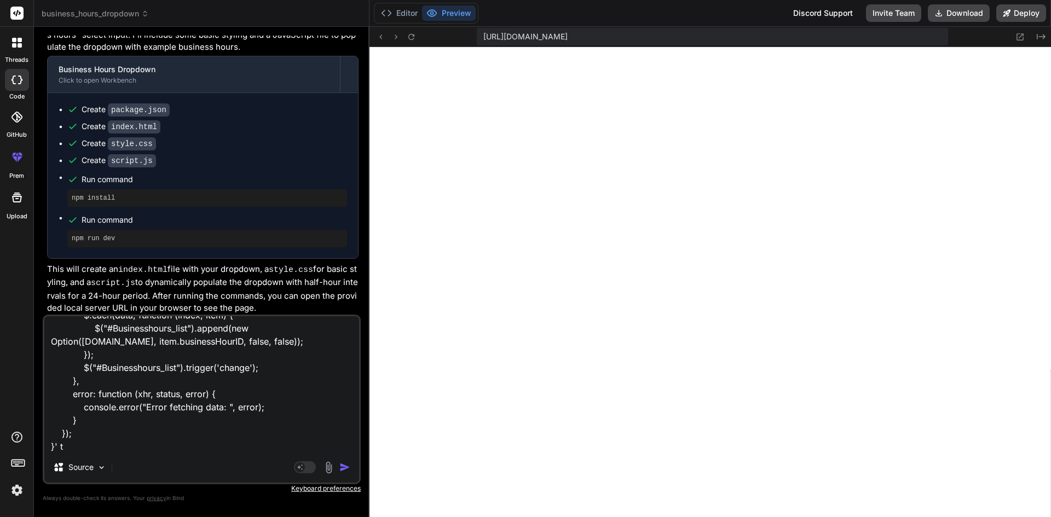
type textarea "x"
type textarea "'function Bind_BusinessHoursList() { $("#BusinessHoursList").select2({ placehol…"
type textarea "x"
type textarea "'function Bind_BusinessHoursList() { $("#BusinessHoursList").select2({ placehol…"
type textarea "x"
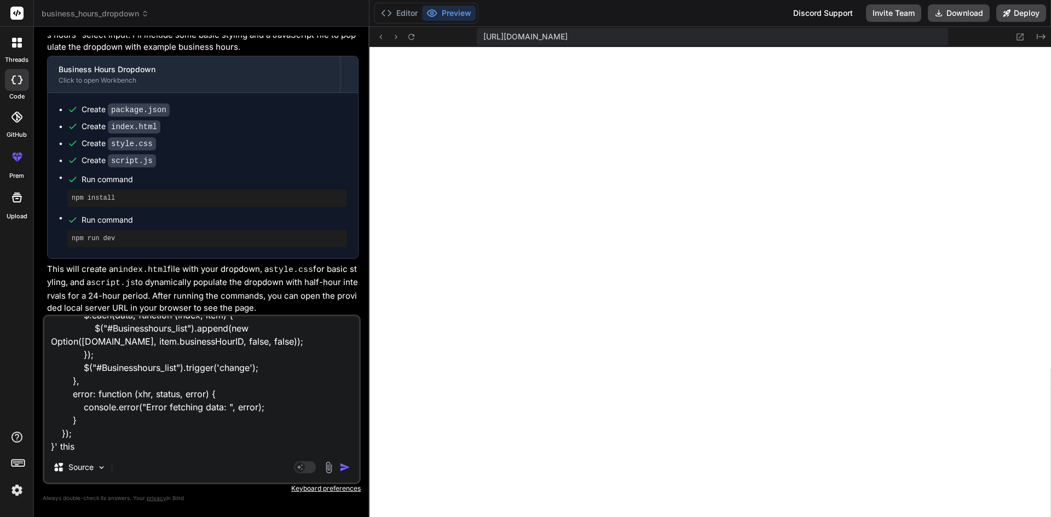
type textarea "'function Bind_BusinessHoursList() { $("#BusinessHoursList").select2({ placehol…"
type textarea "x"
type textarea "'function Bind_BusinessHoursList() { $("#BusinessHoursList").select2({ placehol…"
type textarea "x"
type textarea "'function Bind_BusinessHoursList() { $("#BusinessHoursList").select2({ placehol…"
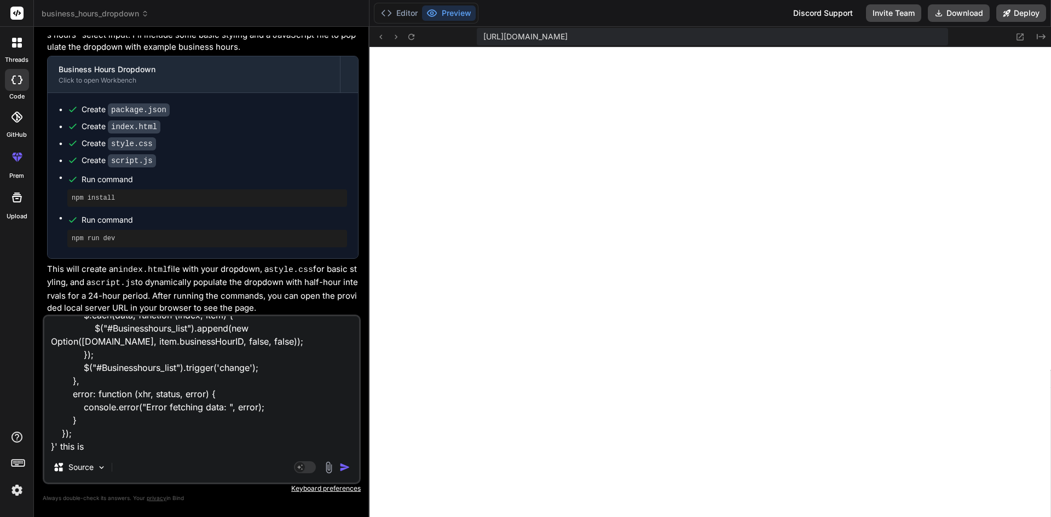
type textarea "x"
type textarea "'function Bind_BusinessHoursList() { $("#BusinessHoursList").select2({ placehol…"
type textarea "x"
type textarea "'function Bind_BusinessHoursList() { $("#BusinessHoursList").select2({ placehol…"
type textarea "x"
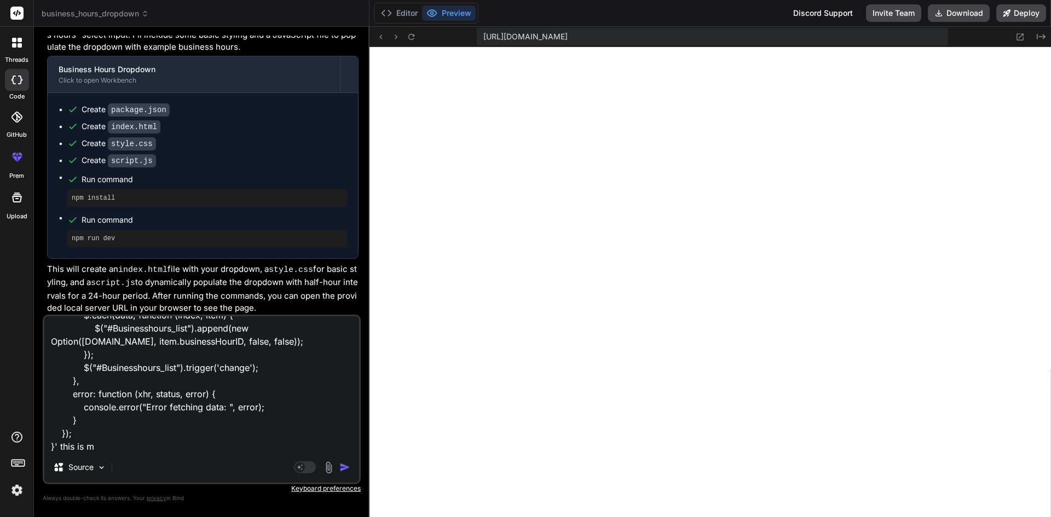
type textarea "'function Bind_BusinessHoursList() { $("#BusinessHoursList").select2({ placehol…"
type textarea "x"
type textarea "'function Bind_BusinessHoursList() { $("#BusinessHoursList").select2({ placehol…"
type textarea "x"
type textarea "'function Bind_BusinessHoursList() { $("#BusinessHoursList").select2({ placehol…"
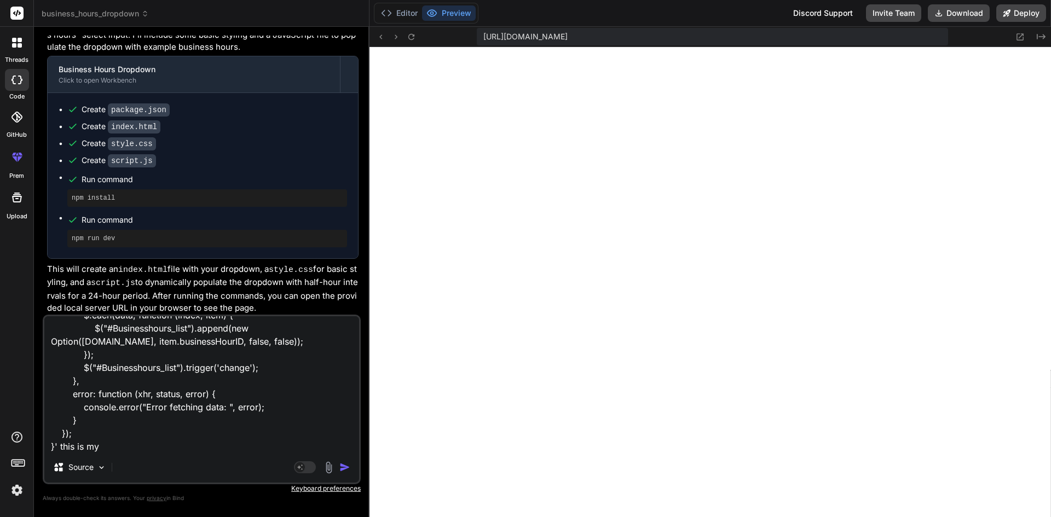
type textarea "x"
type textarea "'function Bind_BusinessHoursList() { $("#BusinessHoursList").select2({ placehol…"
type textarea "x"
type textarea "'function Bind_BusinessHoursList() { $("#BusinessHoursList").select2({ placehol…"
type textarea "x"
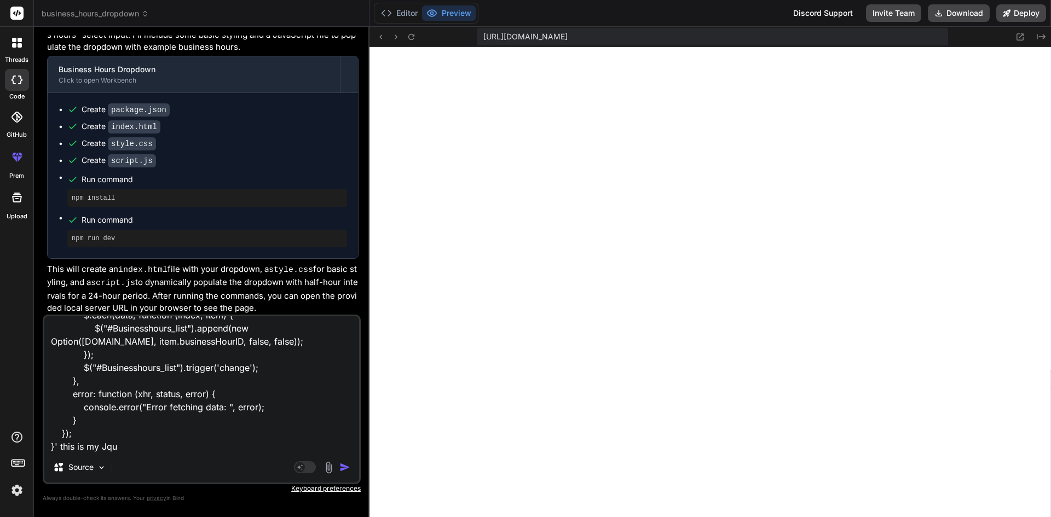
type textarea "'function Bind_BusinessHoursList() { $("#BusinessHoursList").select2({ placehol…"
type textarea "x"
type textarea "'function Bind_BusinessHoursList() { $("#BusinessHoursList").select2({ placehol…"
type textarea "x"
type textarea "'function Bind_BusinessHoursList() { $("#BusinessHoursList").select2({ placehol…"
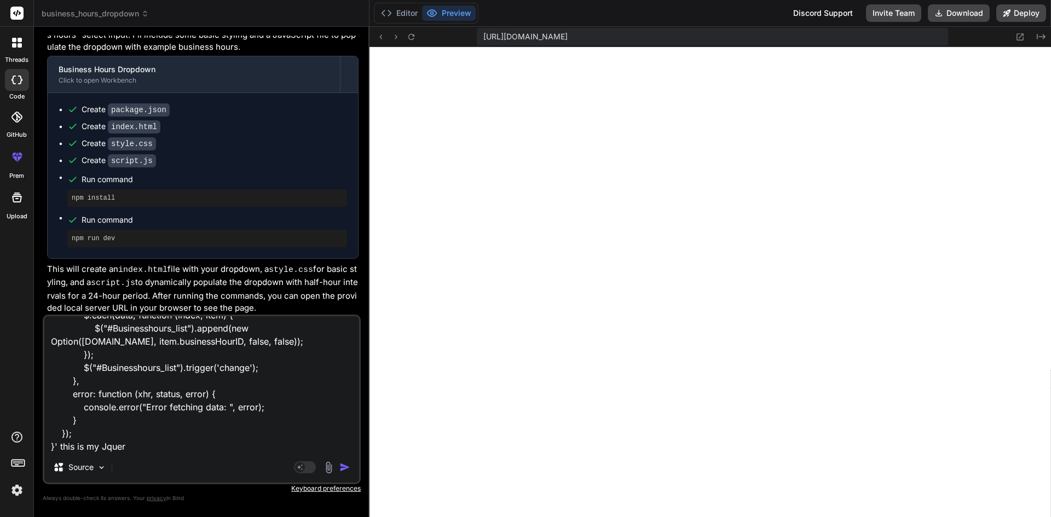
type textarea "x"
type textarea "'function Bind_BusinessHoursList() { $("#BusinessHoursList").select2({ placehol…"
type textarea "x"
type textarea "'function Bind_BusinessHoursList() { $("#BusinessHoursList").select2({ placehol…"
type textarea "x"
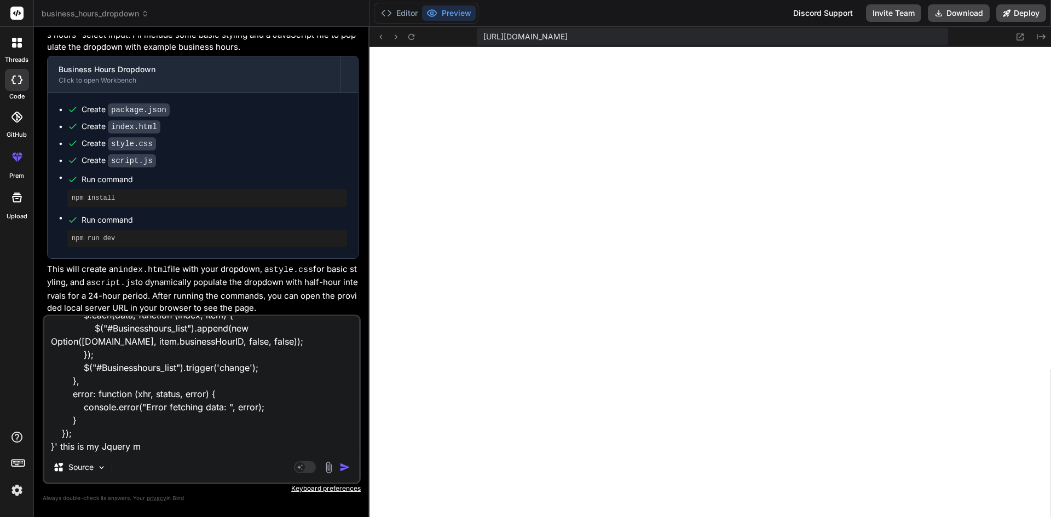
type textarea "'function Bind_BusinessHoursList() { $("#BusinessHoursList").select2({ placehol…"
type textarea "x"
type textarea "'function Bind_BusinessHoursList() { $("#BusinessHoursList").select2({ placehol…"
type textarea "x"
type textarea "'function Bind_BusinessHoursList() { $("#BusinessHoursList").select2({ placehol…"
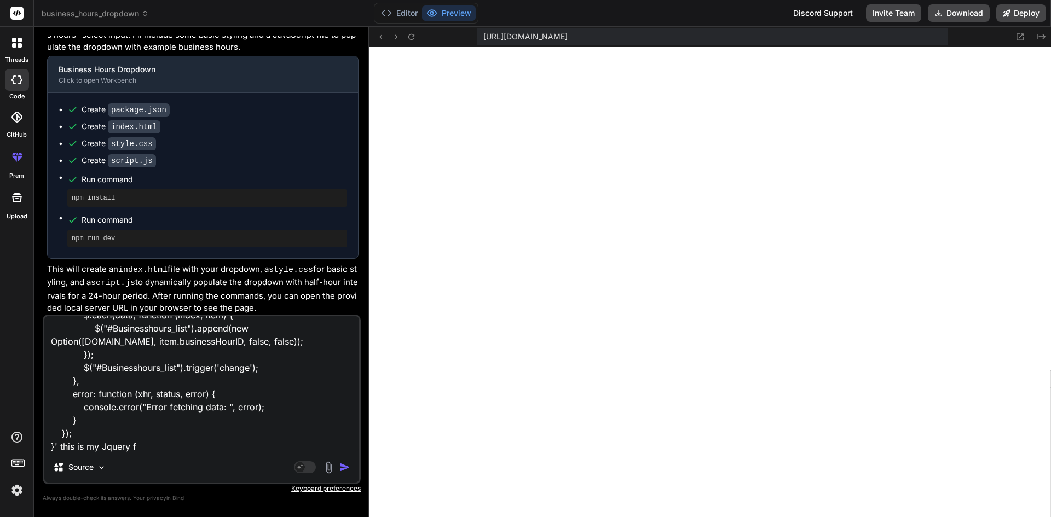
type textarea "x"
type textarea "'function Bind_BusinessHoursList() { $("#BusinessHoursList").select2({ placehol…"
type textarea "x"
type textarea "'function Bind_BusinessHoursList() { $("#BusinessHoursList").select2({ placehol…"
type textarea "x"
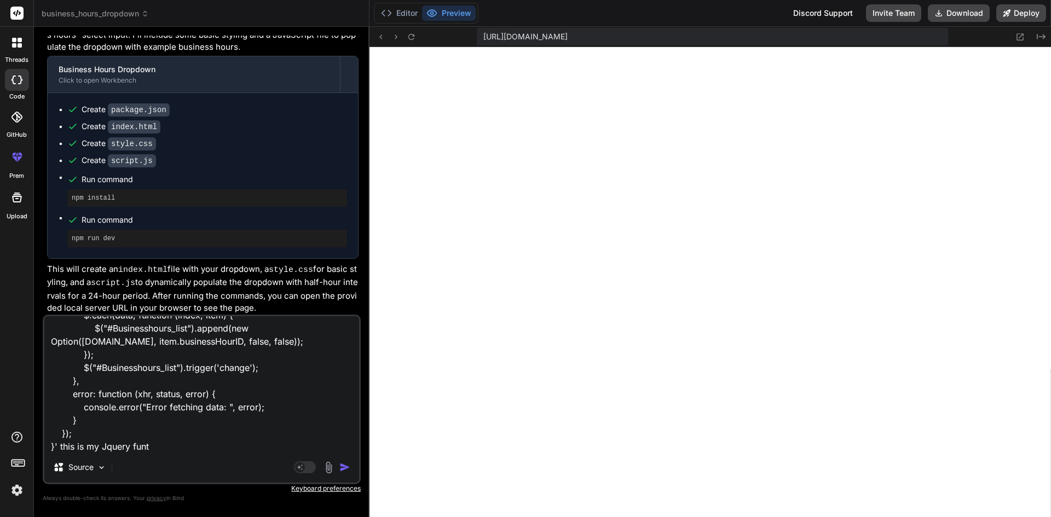
type textarea "'function Bind_BusinessHoursList() { $("#BusinessHoursList").select2({ placehol…"
type textarea "x"
type textarea "'function Bind_BusinessHoursList() { $("#BusinessHoursList").select2({ placehol…"
type textarea "x"
type textarea "'function Bind_BusinessHoursList() { $("#BusinessHoursList").select2({ placehol…"
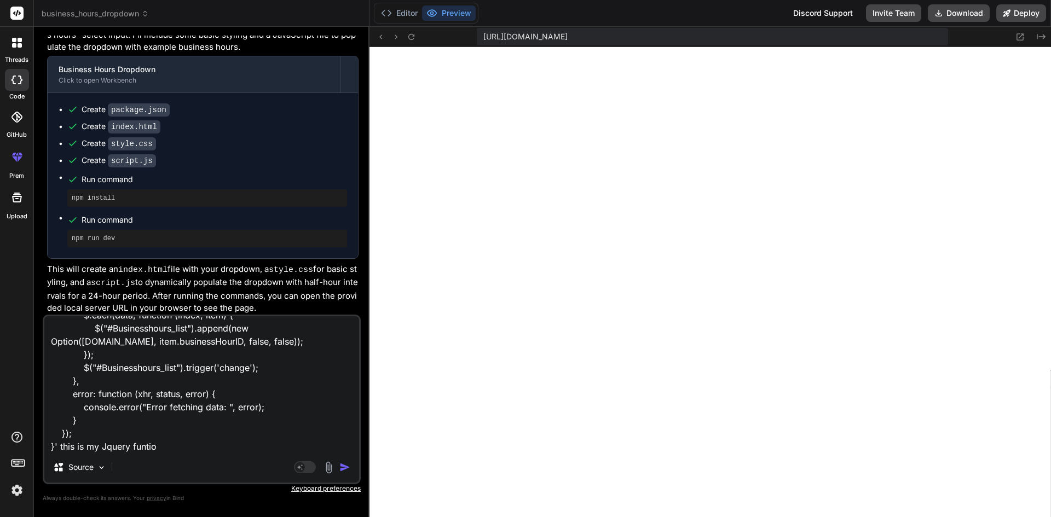
type textarea "x"
type textarea "'function Bind_BusinessHoursList() { $("#BusinessHoursList").select2({ placehol…"
type textarea "x"
type textarea "'function Bind_BusinessHoursList() { $("#BusinessHoursList").select2({ placehol…"
type textarea "x"
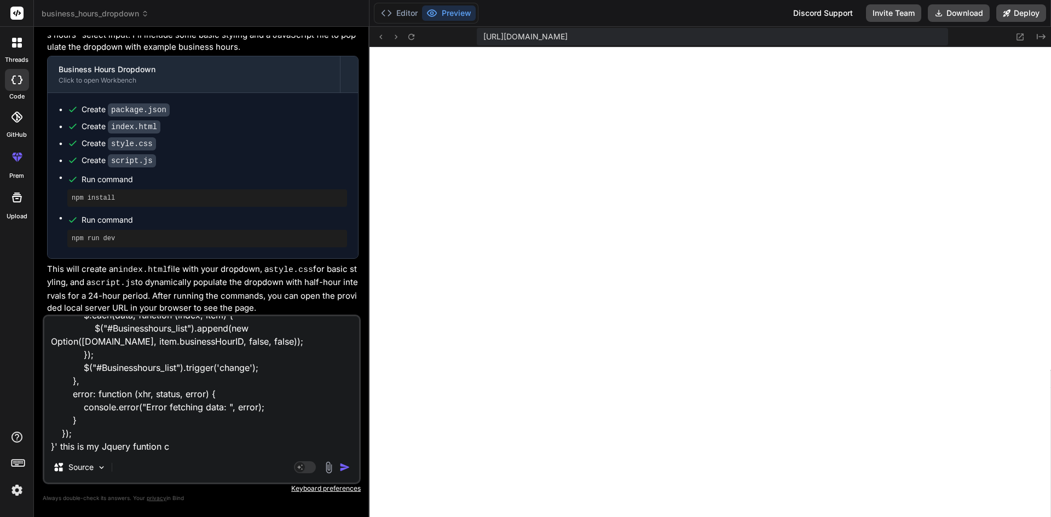
type textarea "'function Bind_BusinessHoursList() { $("#BusinessHoursList").select2({ placehol…"
type textarea "x"
type textarea "'function Bind_BusinessHoursList() { $("#BusinessHoursList").select2({ placehol…"
type textarea "x"
type textarea "'function Bind_BusinessHoursList() { $("#BusinessHoursList").select2({ placehol…"
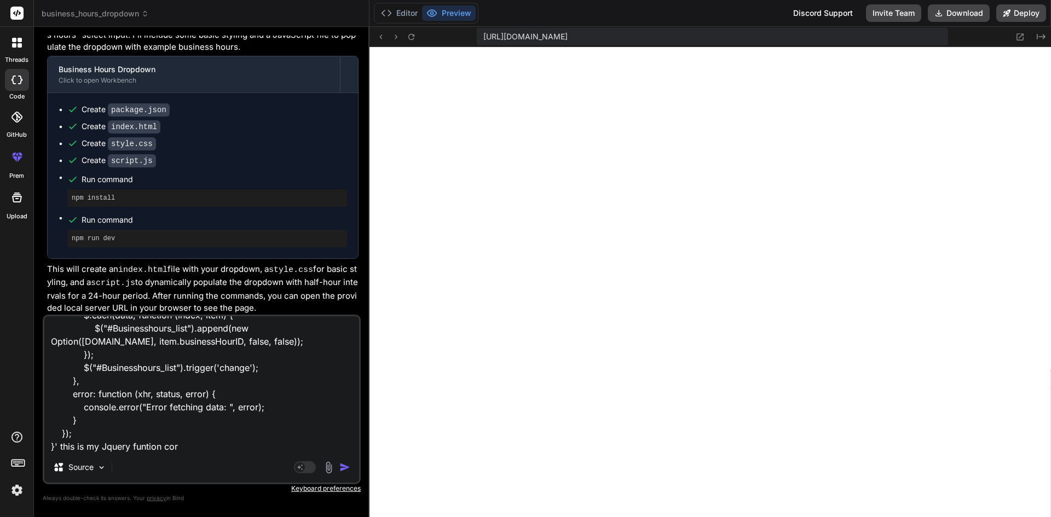
type textarea "x"
type textarea "'function Bind_BusinessHoursList() { $("#BusinessHoursList").select2({ placehol…"
type textarea "x"
type textarea "'function Bind_BusinessHoursList() { $("#BusinessHoursList").select2({ placehol…"
type textarea "x"
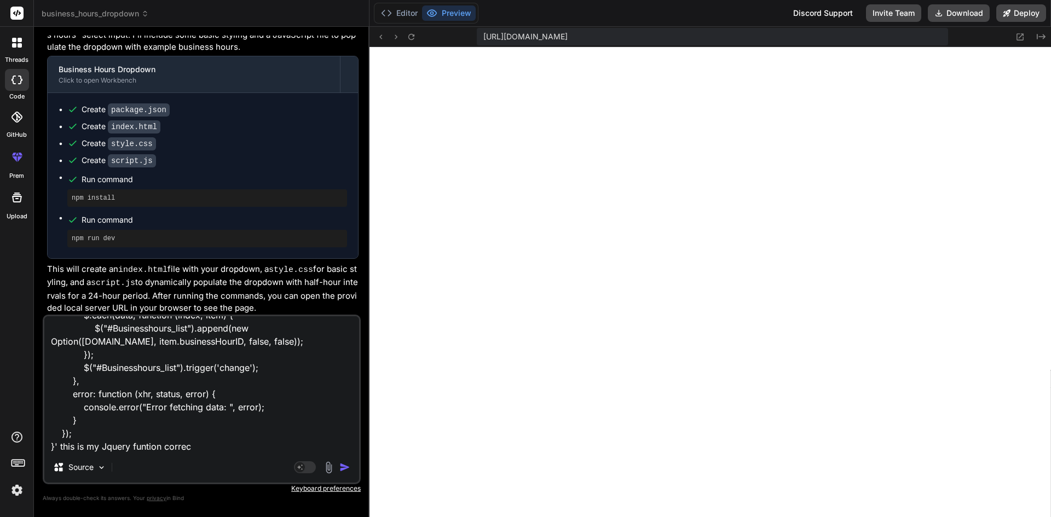
type textarea "'function Bind_BusinessHoursList() { $("#BusinessHoursList").select2({ placehol…"
type textarea "x"
type textarea "'function Bind_BusinessHoursList() { $("#BusinessHoursList").select2({ placehol…"
type textarea "x"
type textarea "'function Bind_BusinessHoursList() { $("#BusinessHoursList").select2({ placehol…"
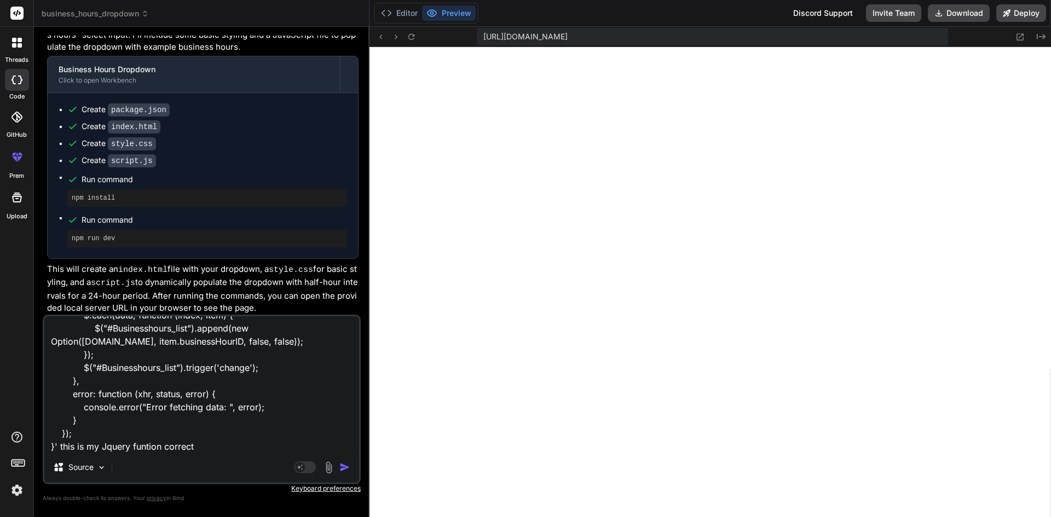
type textarea "x"
type textarea "'function Bind_BusinessHoursList() { $("#BusinessHoursList").select2({ placehol…"
type textarea "x"
type textarea "'function Bind_BusinessHoursList() { $("#BusinessHoursList").select2({ placehol…"
type textarea "x"
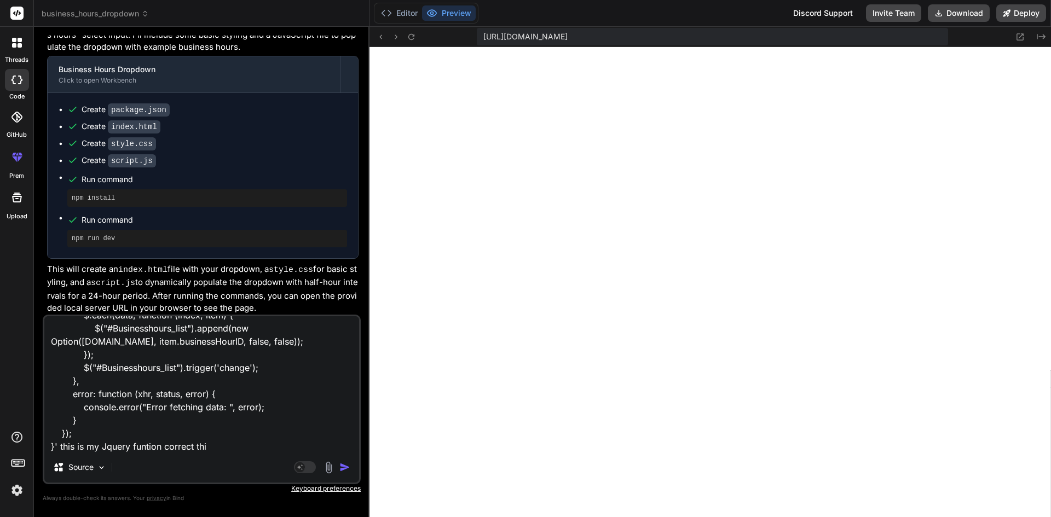
type textarea "'function Bind_BusinessHoursList() { $("#BusinessHoursList").select2({ placehol…"
type textarea "x"
type textarea "'function Bind_BusinessHoursList() { $("#BusinessHoursList").select2({ placehol…"
type textarea "x"
type textarea "'function Bind_BusinessHoursList() { $("#BusinessHoursList").select2({ placehol…"
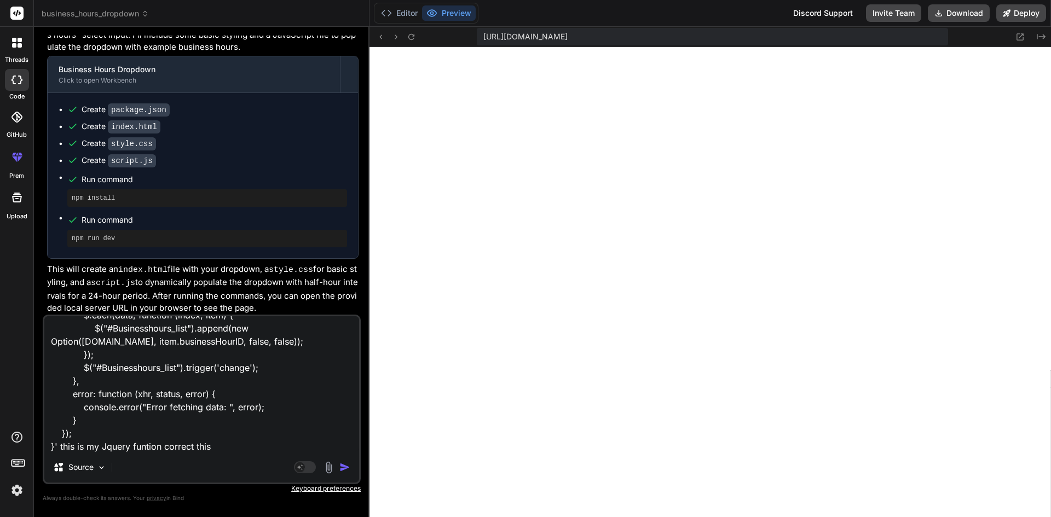
type textarea "x"
type textarea "'function Bind_BusinessHoursList() { $("#BusinessHoursList").select2({ placehol…"
type textarea "x"
type textarea "'function Bind_BusinessHoursList() { $("#BusinessHoursList").select2({ placehol…"
type textarea "x"
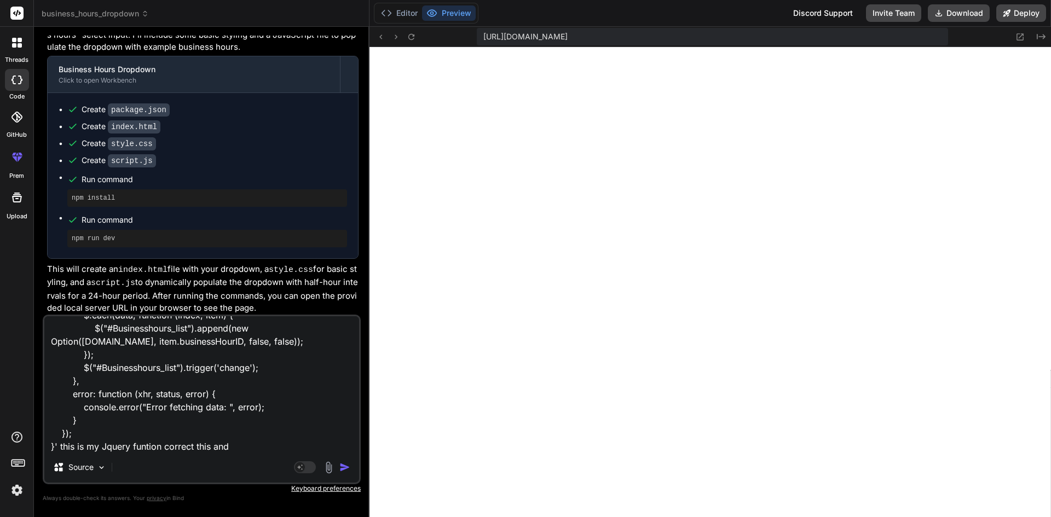
type textarea "'function Bind_BusinessHoursList() { $("#BusinessHoursList").select2({ placehol…"
type textarea "x"
type textarea "'function Bind_BusinessHoursList() { $("#BusinessHoursList").select2({ placehol…"
type textarea "x"
click at [265, 441] on textarea "'function Bind_BusinessHoursList() { $("#BusinessHoursList").select2({ placehol…" at bounding box center [201, 384] width 315 height 136
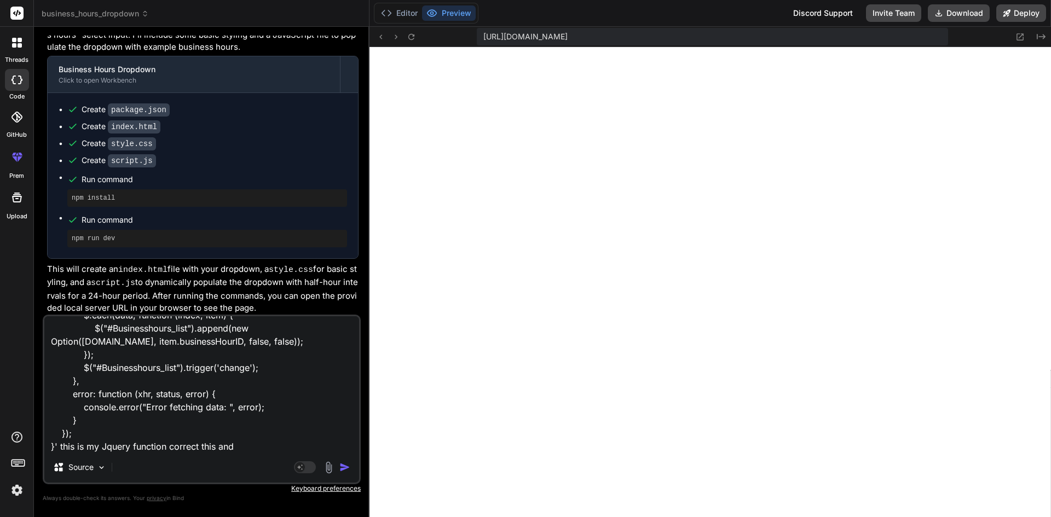
type textarea "'function Bind_BusinessHoursList() { $("#BusinessHoursList").select2({ placehol…"
type textarea "x"
type textarea "'function Bind_BusinessHoursList() { $("#BusinessHoursList").select2({ placehol…"
type textarea "x"
type textarea "'function Bind_BusinessHoursList() { $("#BusinessHoursList").select2({ placehol…"
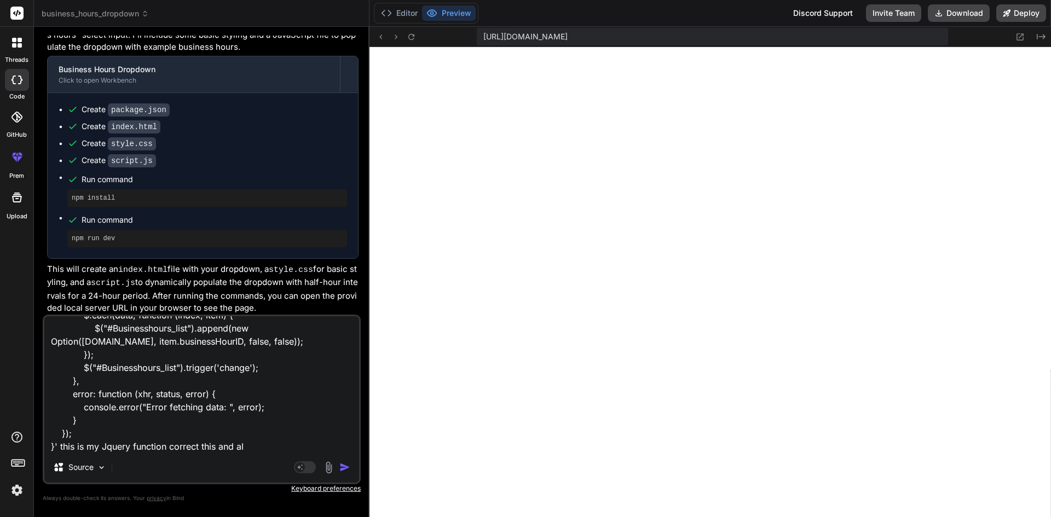
type textarea "x"
type textarea "'function Bind_BusinessHoursList() { $("#BusinessHoursList").select2({ placehol…"
type textarea "x"
type textarea "'function Bind_BusinessHoursList() { $("#BusinessHoursList").select2({ placehol…"
type textarea "x"
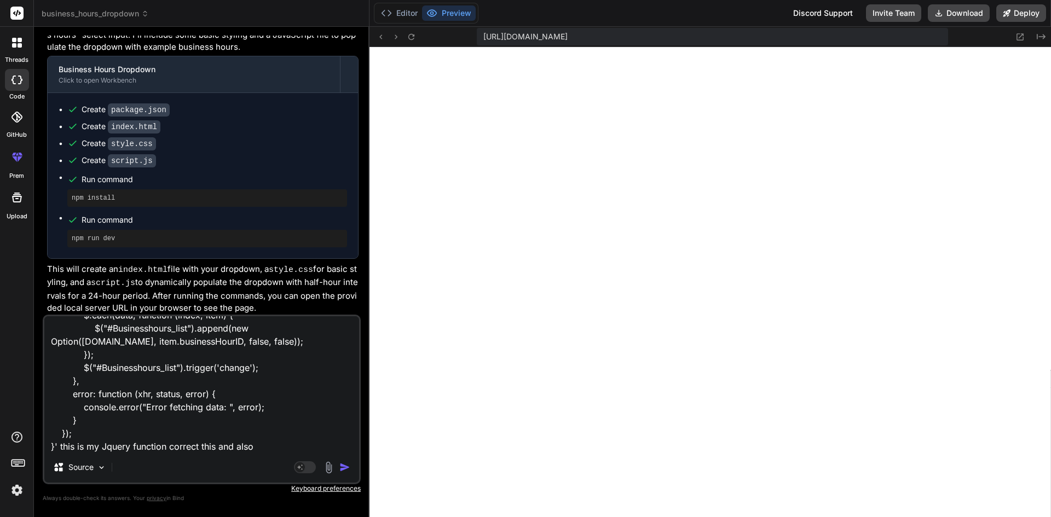
type textarea "'function Bind_BusinessHoursList() { $("#BusinessHoursList").select2({ placehol…"
type textarea "x"
type textarea "'function Bind_BusinessHoursList() { $("#BusinessHoursList").select2({ placehol…"
type textarea "x"
type textarea "'function Bind_BusinessHoursList() { $("#BusinessHoursList").select2({ placehol…"
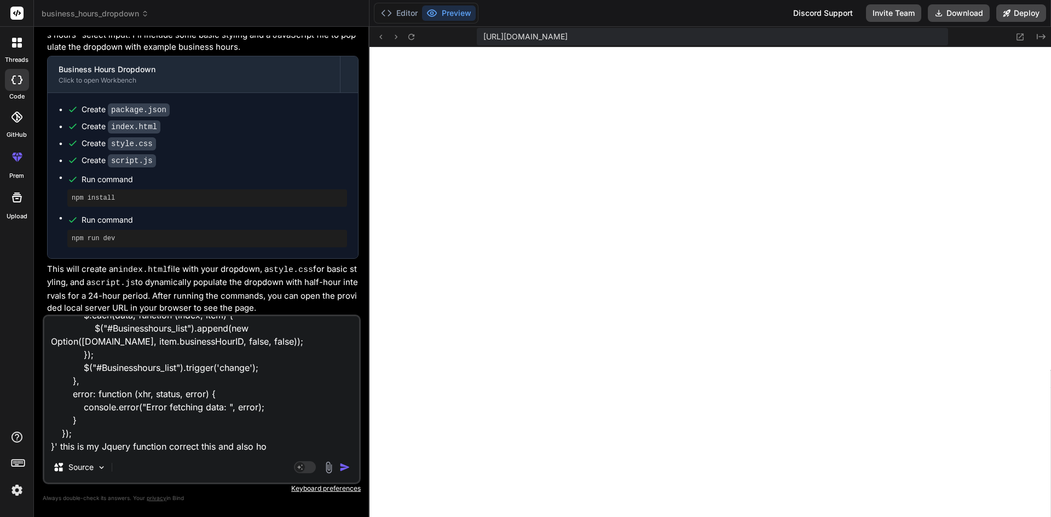
type textarea "x"
type textarea "'function Bind_BusinessHoursList() { $("#BusinessHoursList").select2({ placehol…"
type textarea "x"
type textarea "'function Bind_BusinessHoursList() { $("#BusinessHoursList").select2({ placehol…"
type textarea "x"
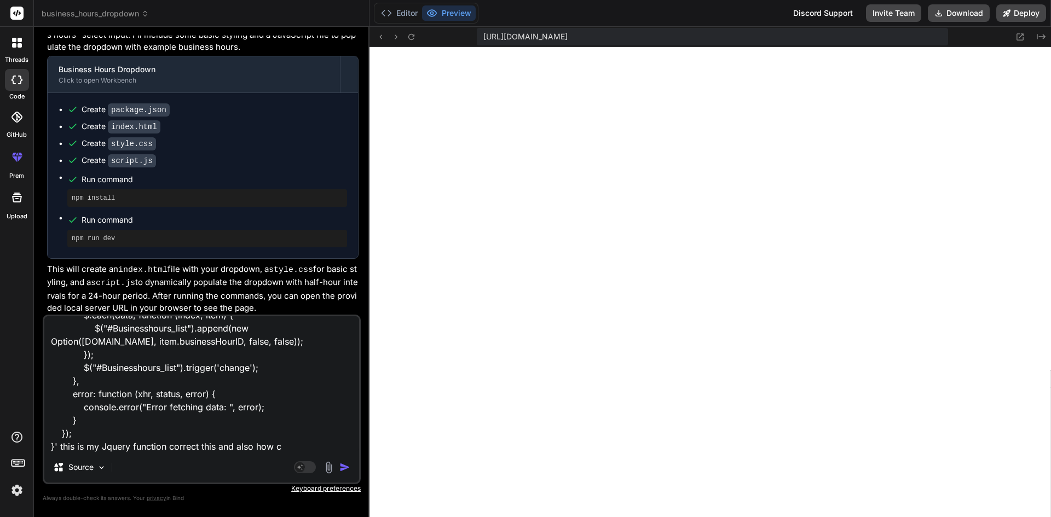
type textarea "'function Bind_BusinessHoursList() { $("#BusinessHoursList").select2({ placehol…"
type textarea "x"
type textarea "'function Bind_BusinessHoursList() { $("#BusinessHoursList").select2({ placehol…"
type textarea "x"
type textarea "'function Bind_BusinessHoursList() { $("#BusinessHoursList").select2({ placehol…"
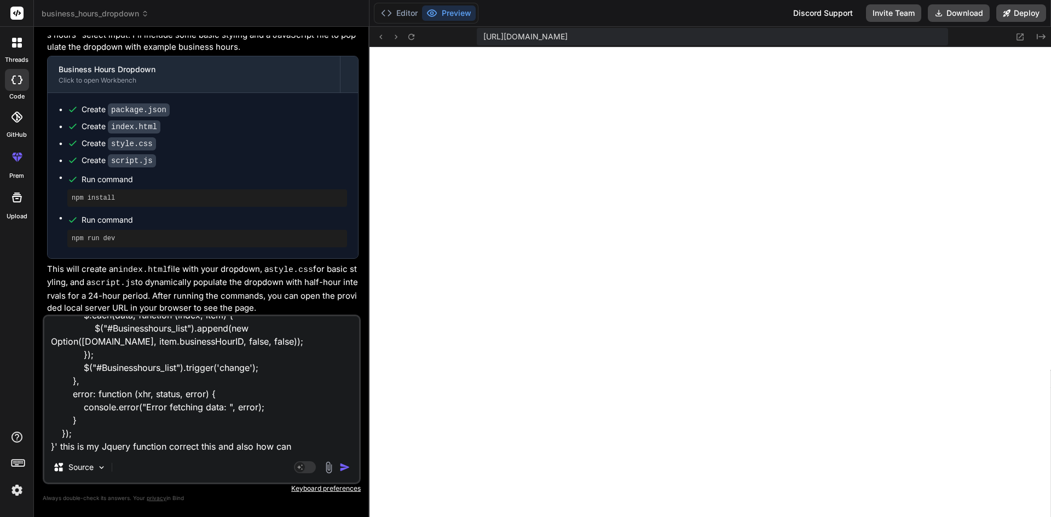
type textarea "x"
type textarea "'function Bind_BusinessHoursList() { $("#BusinessHoursList").select2({ placehol…"
type textarea "x"
type textarea "'function Bind_BusinessHoursList() { $("#BusinessHoursList").select2({ placehol…"
type textarea "x"
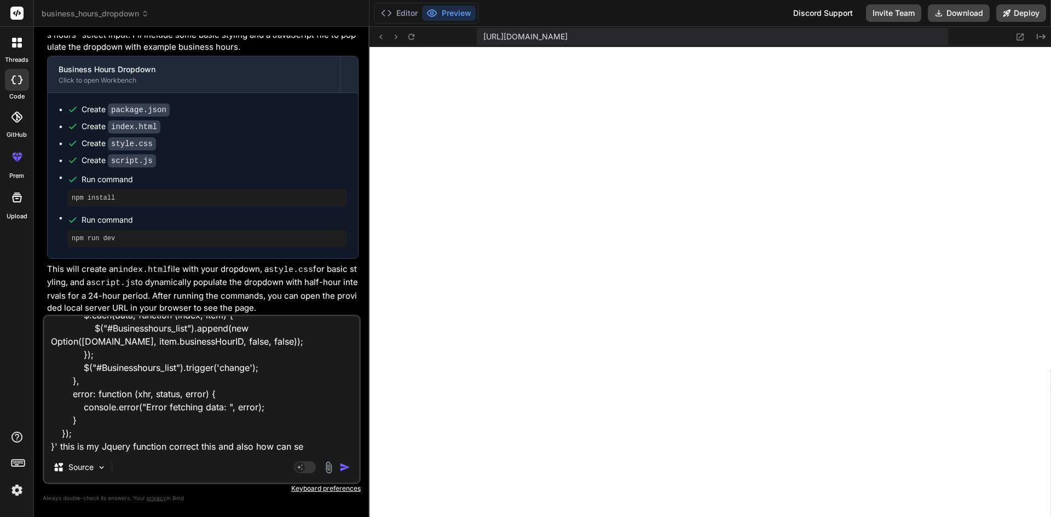
type textarea "'function Bind_BusinessHoursList() { $("#BusinessHoursList").select2({ placehol…"
type textarea "x"
type textarea "'function Bind_BusinessHoursList() { $("#BusinessHoursList").select2({ placehol…"
type textarea "x"
type textarea "'function Bind_BusinessHoursList() { $("#BusinessHoursList").select2({ placehol…"
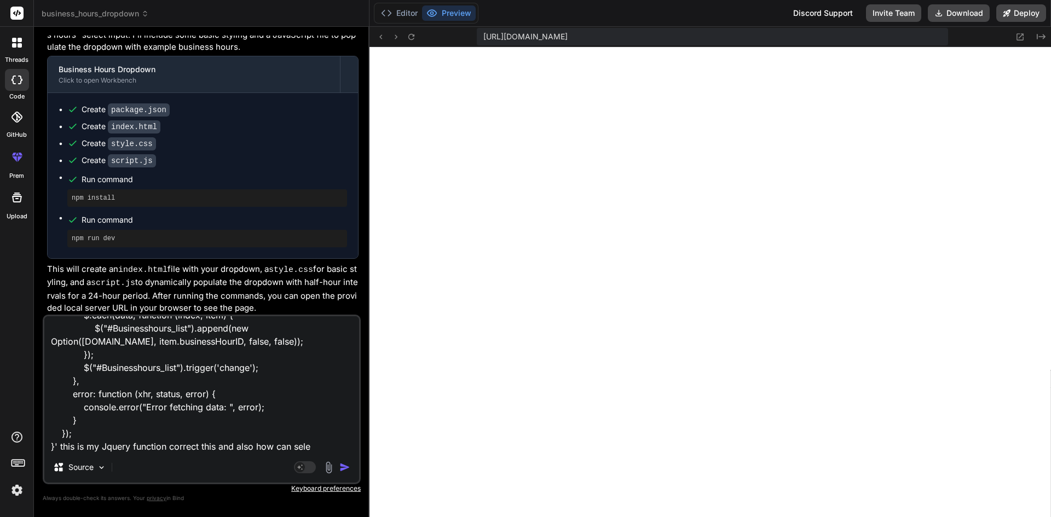
type textarea "x"
type textarea "'function Bind_BusinessHoursList() { $("#BusinessHoursList").select2({ placehol…"
type textarea "x"
type textarea "'function Bind_BusinessHoursList() { $("#BusinessHoursList").select2({ placehol…"
type textarea "x"
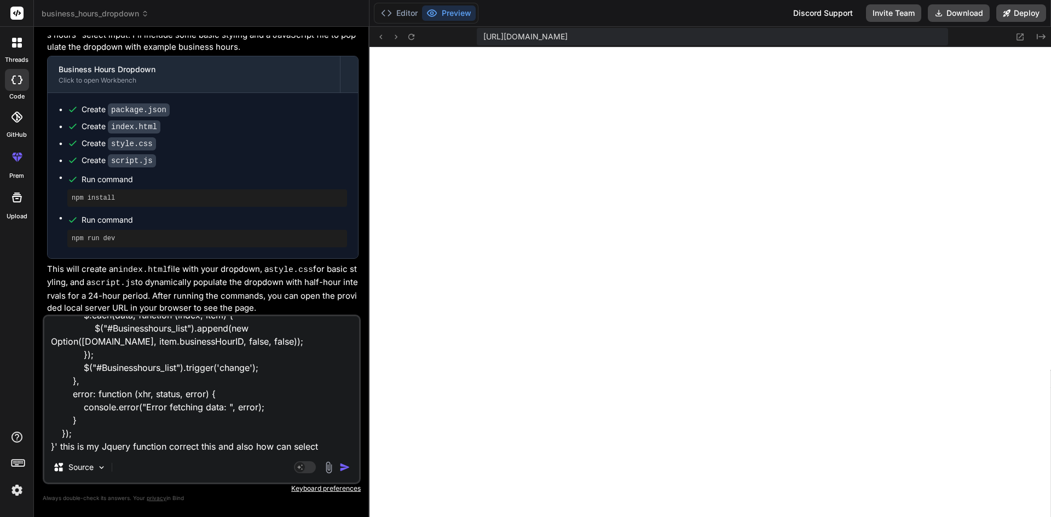
click at [157, 372] on textarea "'function Bind_BusinessHoursList() { $("#BusinessHoursList").select2({ placehol…" at bounding box center [201, 384] width 315 height 136
click at [333, 444] on textarea "'function Bind_BusinessHoursList() { $("#BusinessHoursList").select2({ placehol…" at bounding box center [201, 384] width 315 height 136
paste textarea "Businesshours_list"
type textarea "'function Bind_BusinessHoursList() { $("#BusinessHoursList").select2({ placehol…"
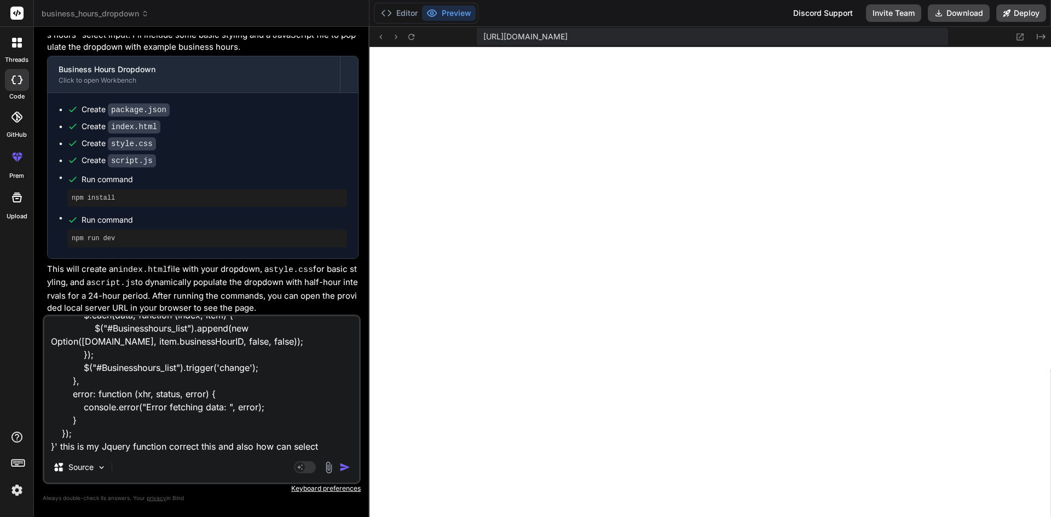
type textarea "x"
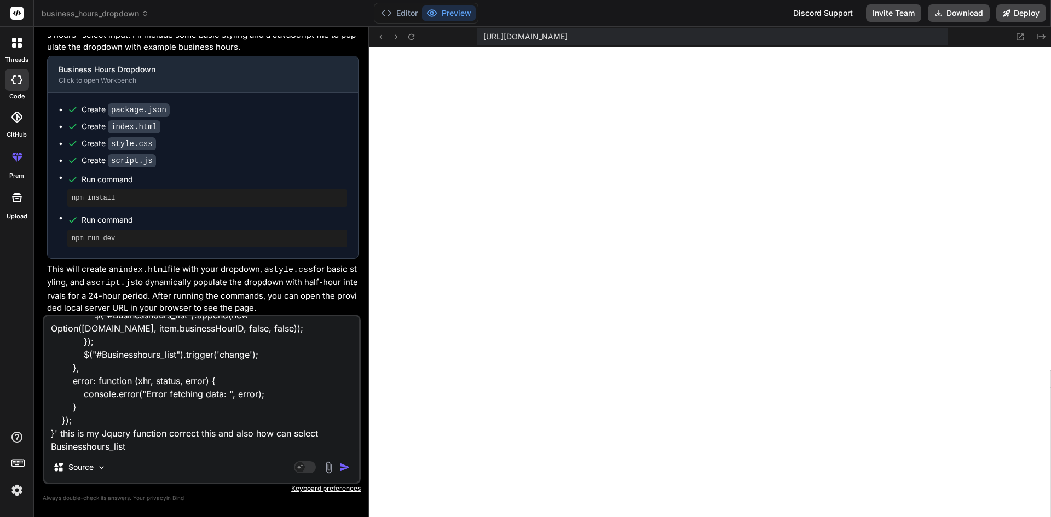
click at [330, 436] on textarea "'function Bind_BusinessHoursList() { $("#BusinessHoursList").select2({ placehol…" at bounding box center [201, 384] width 315 height 136
type textarea "'function Bind_BusinessHoursList() { $("#BusinessHoursList").select2({ placehol…"
type textarea "x"
type textarea "'function Bind_BusinessHoursList() { $("#BusinessHoursList").select2({ placehol…"
type textarea "x"
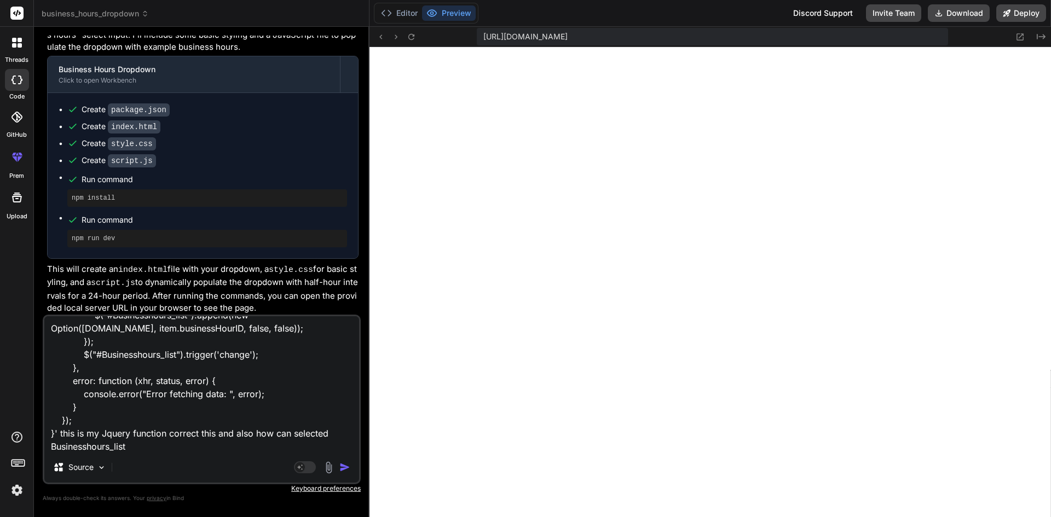
click at [208, 447] on textarea "'function Bind_BusinessHoursList() { $("#BusinessHoursList").select2({ placehol…" at bounding box center [201, 384] width 315 height 136
type textarea "'function Bind_BusinessHoursList() { $("#BusinessHoursList").select2({ placehol…"
type textarea "x"
type textarea "'function Bind_BusinessHoursList() { $("#BusinessHoursList").select2({ placehol…"
type textarea "x"
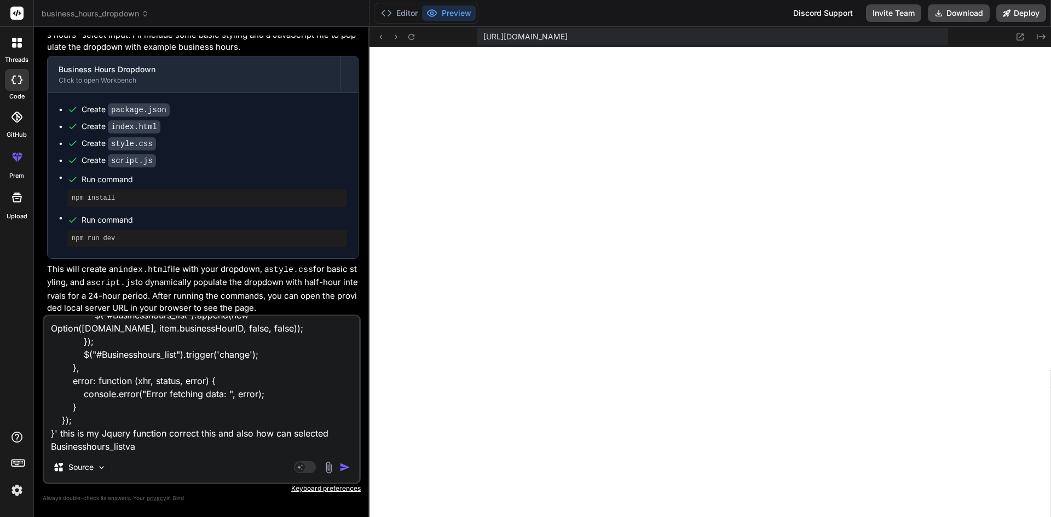
type textarea "'function Bind_BusinessHoursList() { $("#BusinessHoursList").select2({ placehol…"
type textarea "x"
type textarea "'function Bind_BusinessHoursList() { $("#BusinessHoursList").select2({ placehol…"
type textarea "x"
type textarea "'function Bind_BusinessHoursList() { $("#BusinessHoursList").select2({ placehol…"
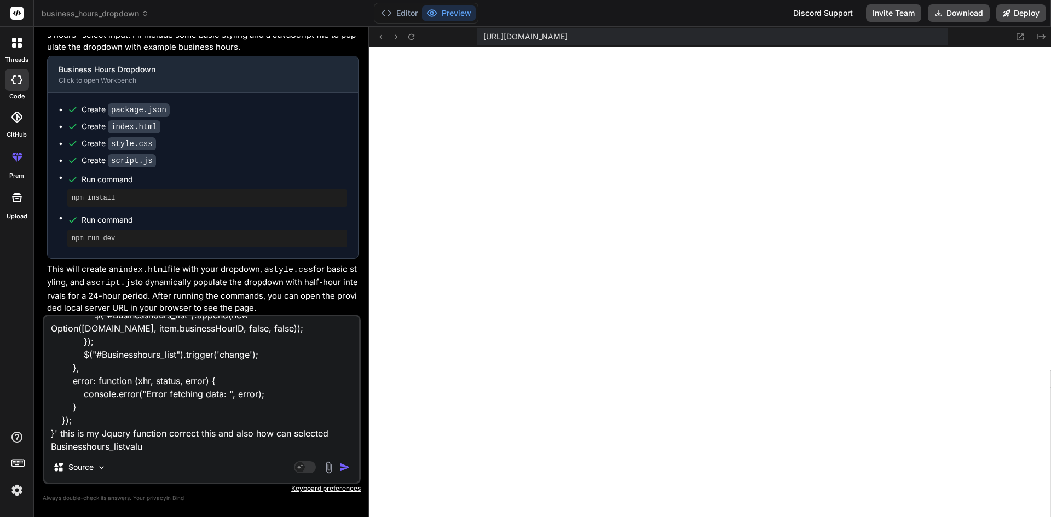
type textarea "x"
type textarea "'function Bind_BusinessHoursList() { $("#BusinessHoursList").select2({ placehol…"
type textarea "x"
type textarea "'function Bind_BusinessHoursList() { $("#BusinessHoursList").select2({ placehol…"
type textarea "x"
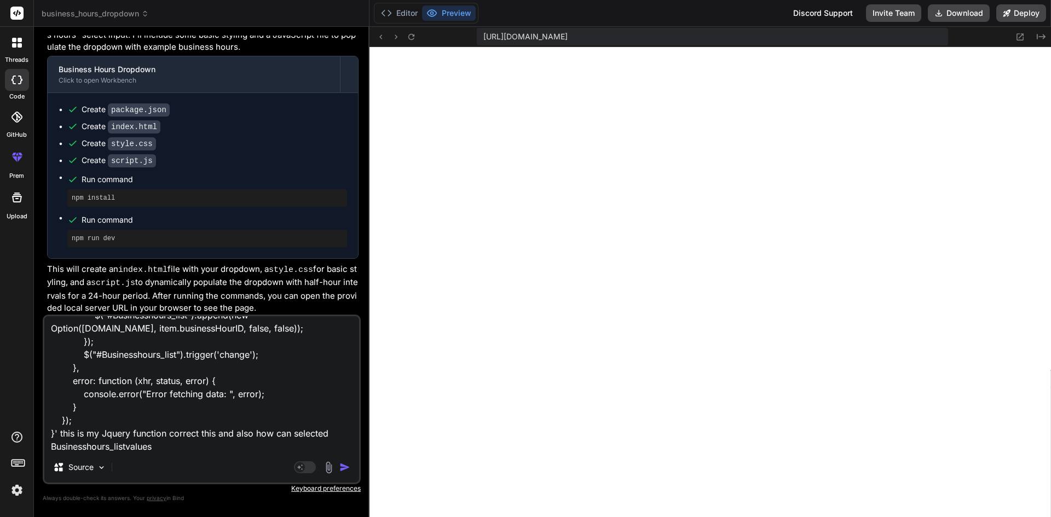
type textarea "'function Bind_BusinessHoursList() { $("#BusinessHoursList").select2({ placehol…"
type textarea "x"
type textarea "'function Bind_BusinessHoursList() { $("#BusinessHoursList").select2({ placehol…"
type textarea "x"
type textarea "'function Bind_BusinessHoursList() { $("#BusinessHoursList").select2({ placehol…"
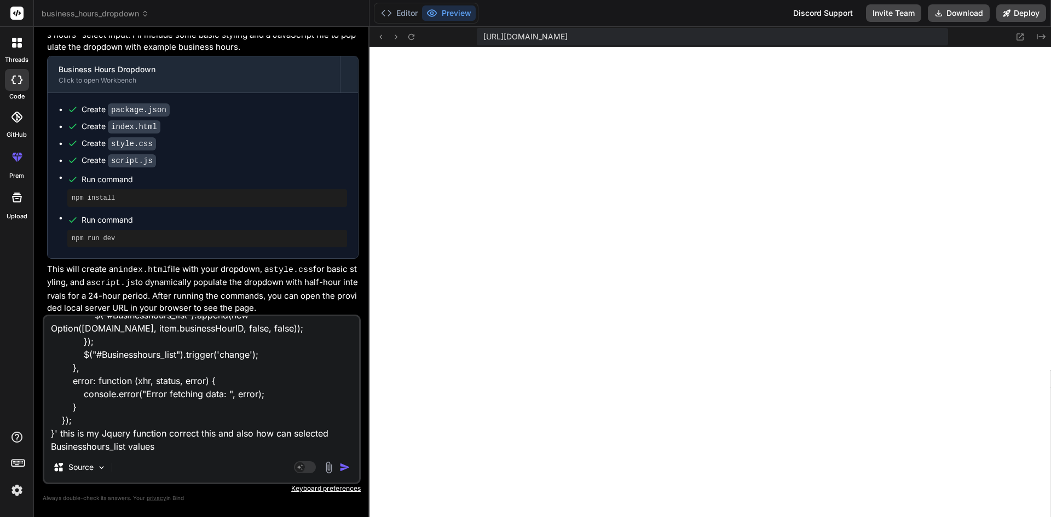
type textarea "x"
type textarea "'function Bind_BusinessHoursList() { $("#BusinessHoursList").select2({ placehol…"
paste textarea "<div class="col-md-12 form-group mb-4"> <label>Business hours </label> <select …"
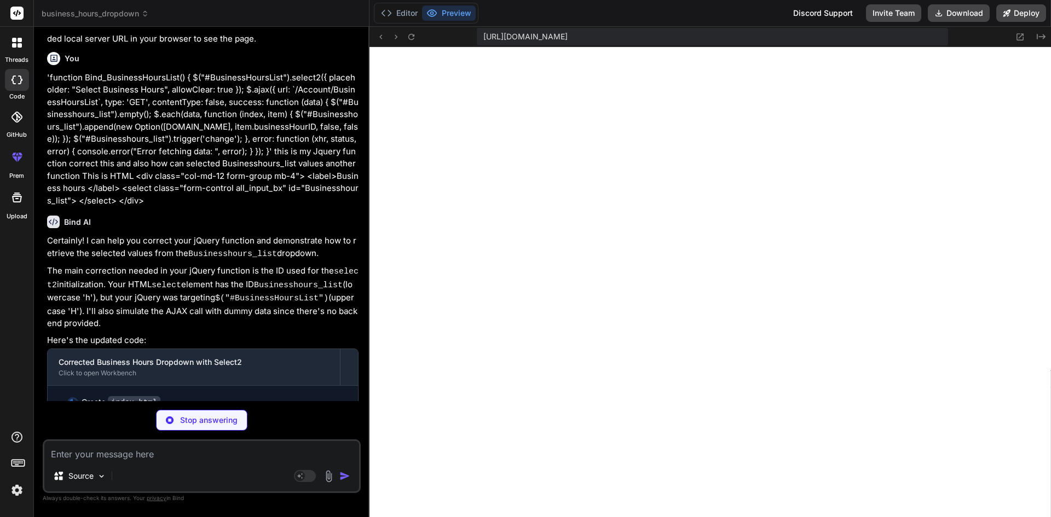
scroll to position [481, 0]
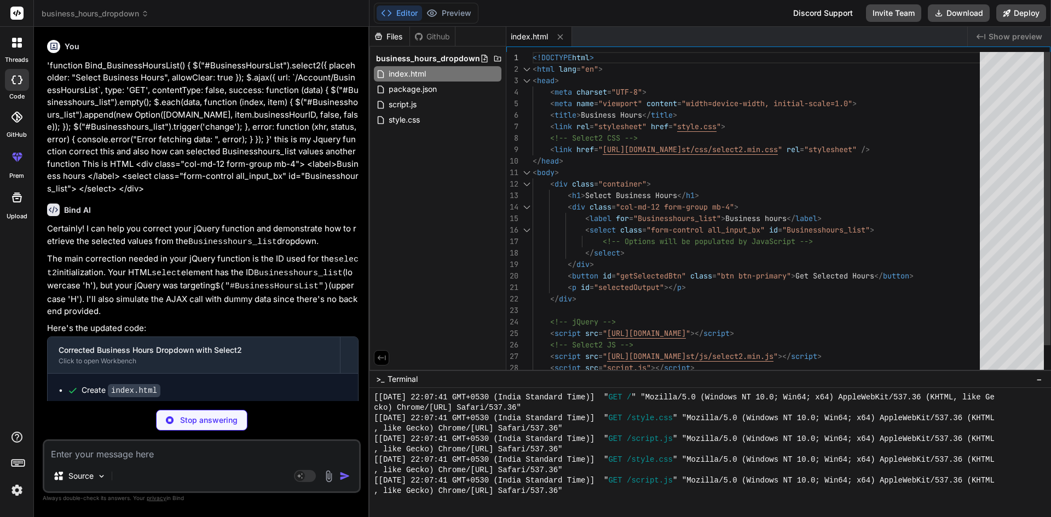
click at [921, 240] on div "<!DOCTYPE html > < html lang = "en" > < head > < meta charset = "UTF-8" > < met…" at bounding box center [760, 230] width 454 height 356
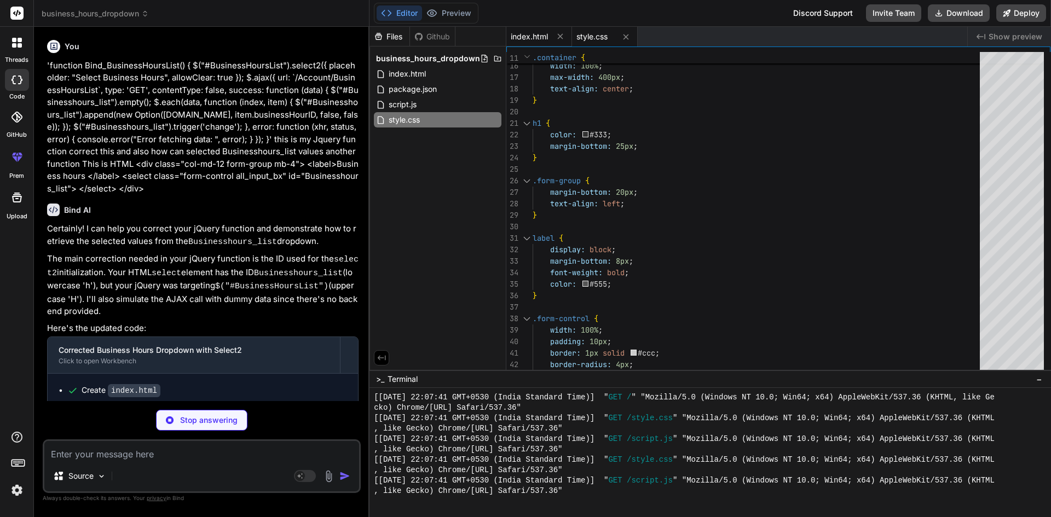
click at [534, 31] on span "index.html" at bounding box center [529, 36] width 37 height 11
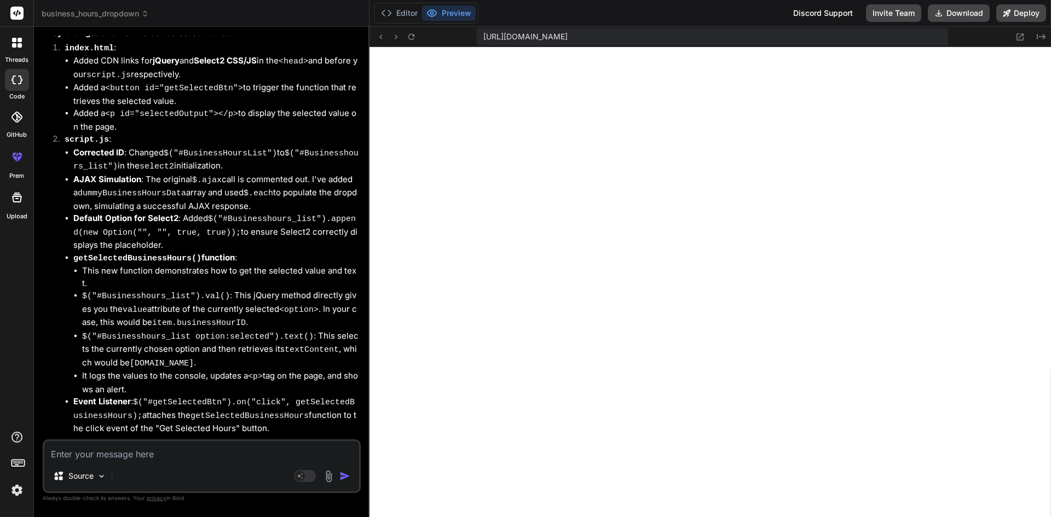
scroll to position [989, 0]
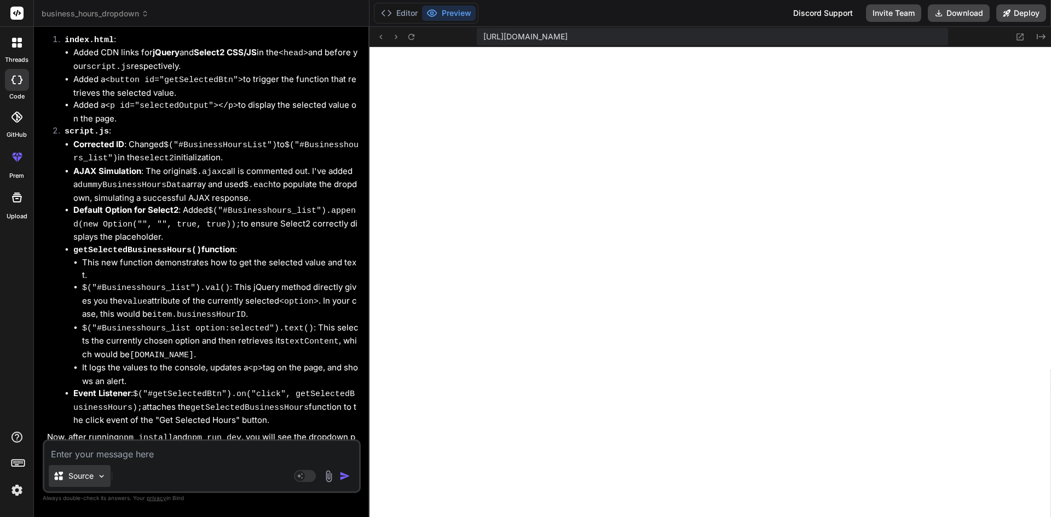
click at [99, 477] on img at bounding box center [101, 476] width 9 height 9
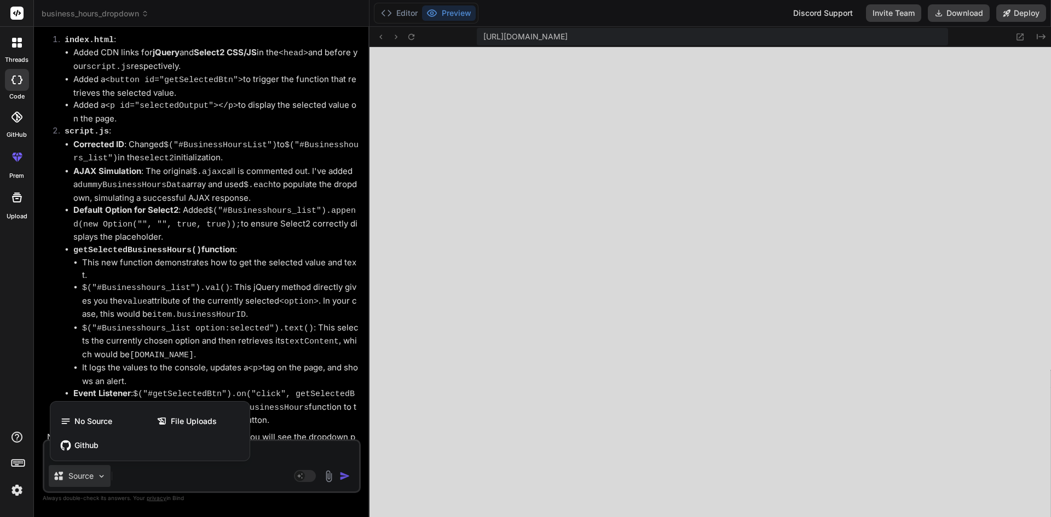
click at [203, 313] on div at bounding box center [525, 258] width 1051 height 517
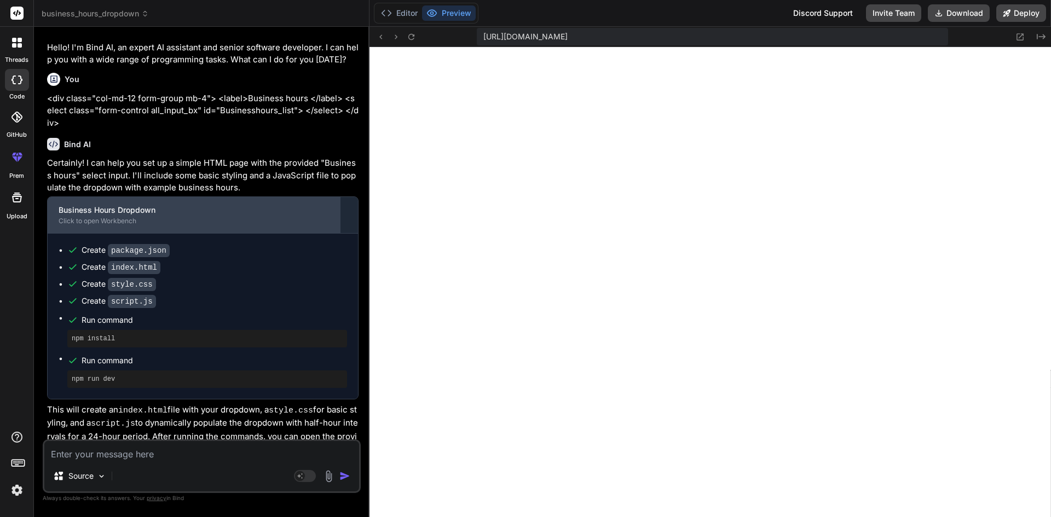
scroll to position [0, 0]
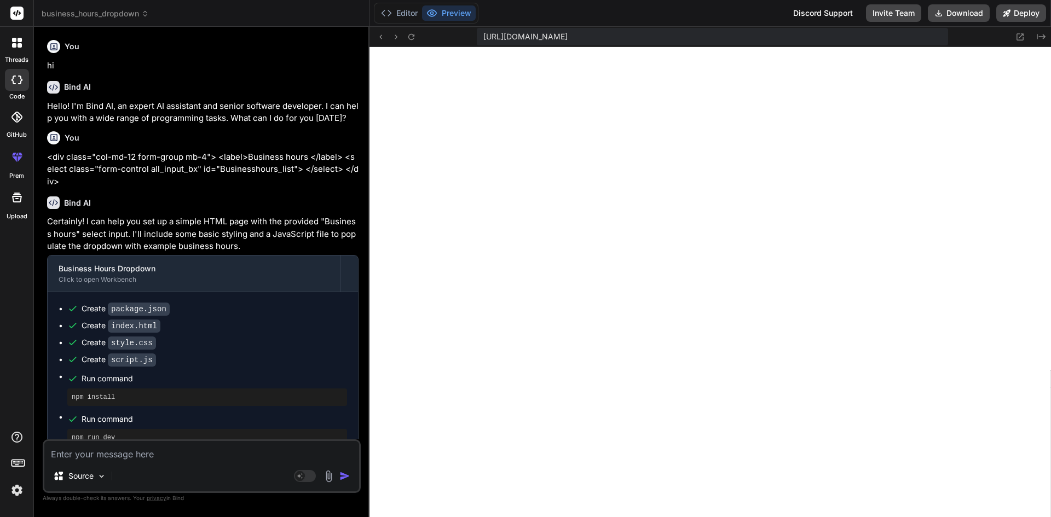
click at [19, 87] on div at bounding box center [17, 80] width 24 height 22
click at [22, 36] on div at bounding box center [16, 42] width 23 height 23
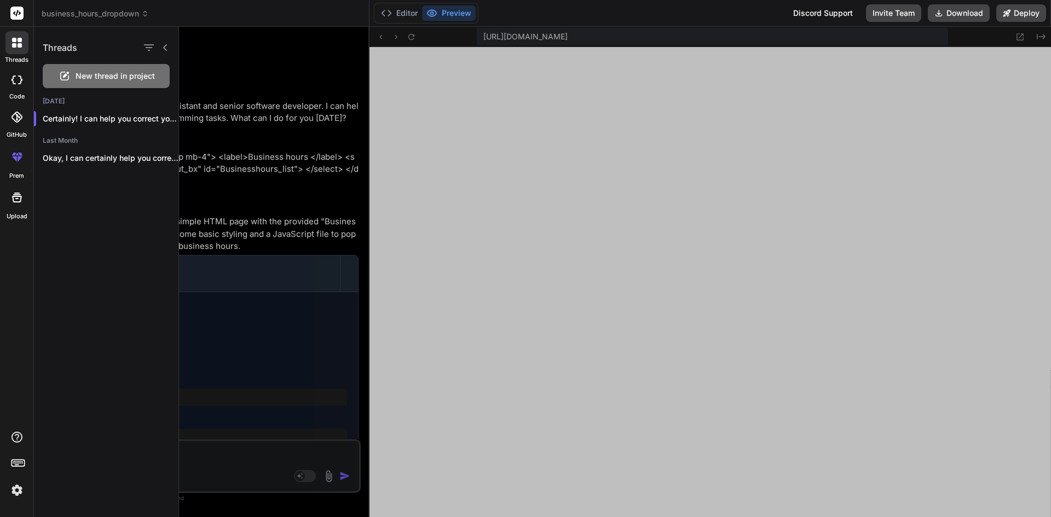
click at [291, 125] on div at bounding box center [615, 272] width 872 height 491
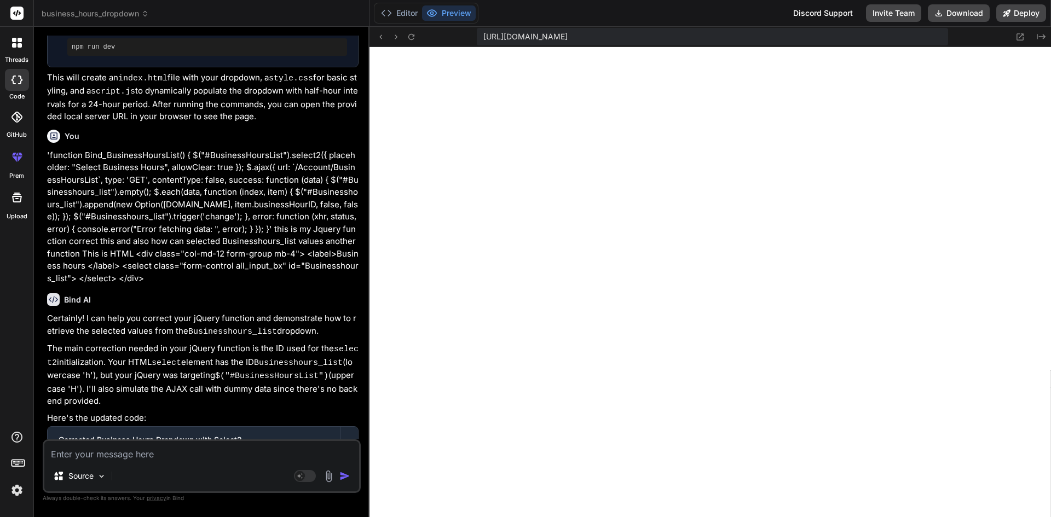
scroll to position [383, 0]
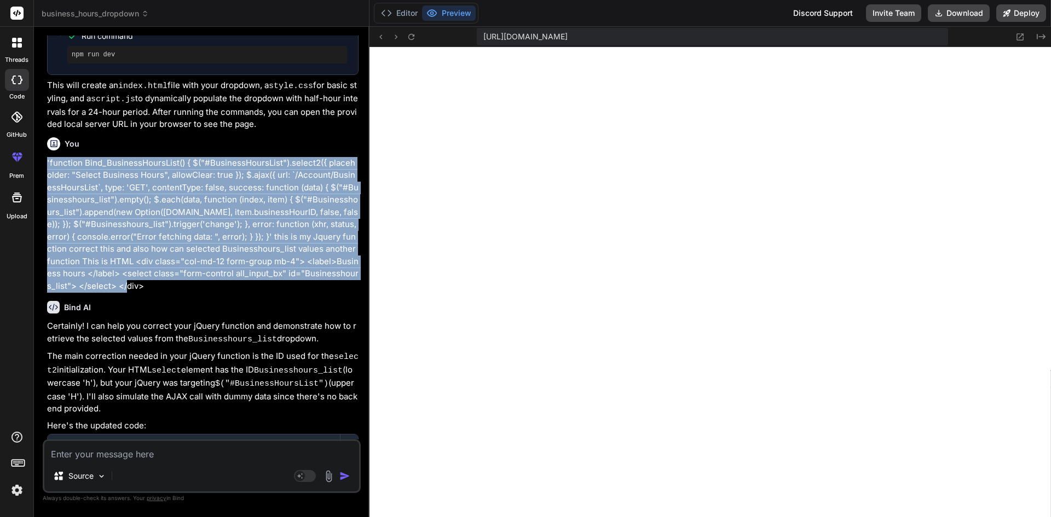
drag, startPoint x: 116, startPoint y: 286, endPoint x: 43, endPoint y: 156, distance: 148.5
click at [43, 156] on div "You hi Bind AI Hello! I'm Bind AI, an expert AI assistant and senior software d…" at bounding box center [202, 276] width 318 height 481
copy p "'function Bind_BusinessHoursList() { $("#BusinessHoursList").select2({ placehol…"
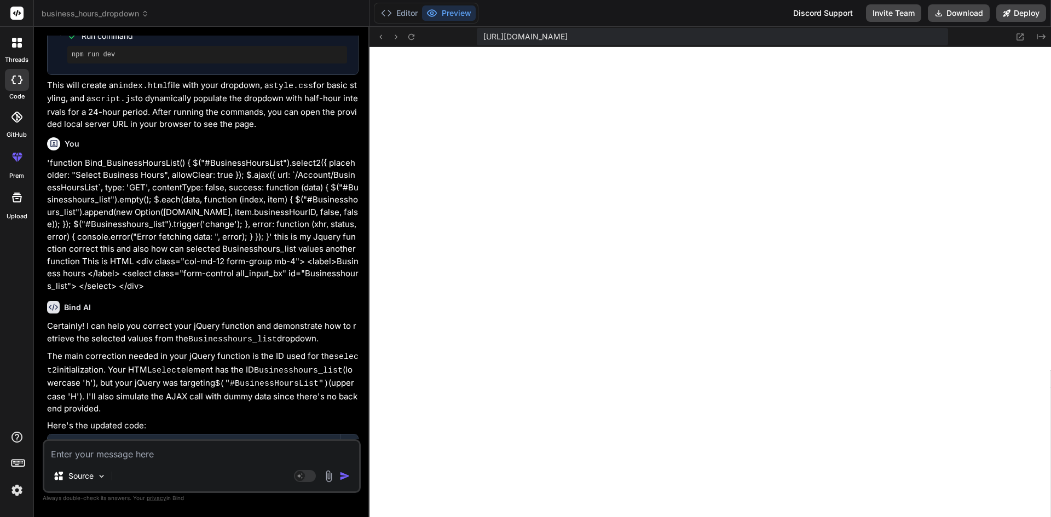
click at [14, 50] on div at bounding box center [16, 42] width 23 height 23
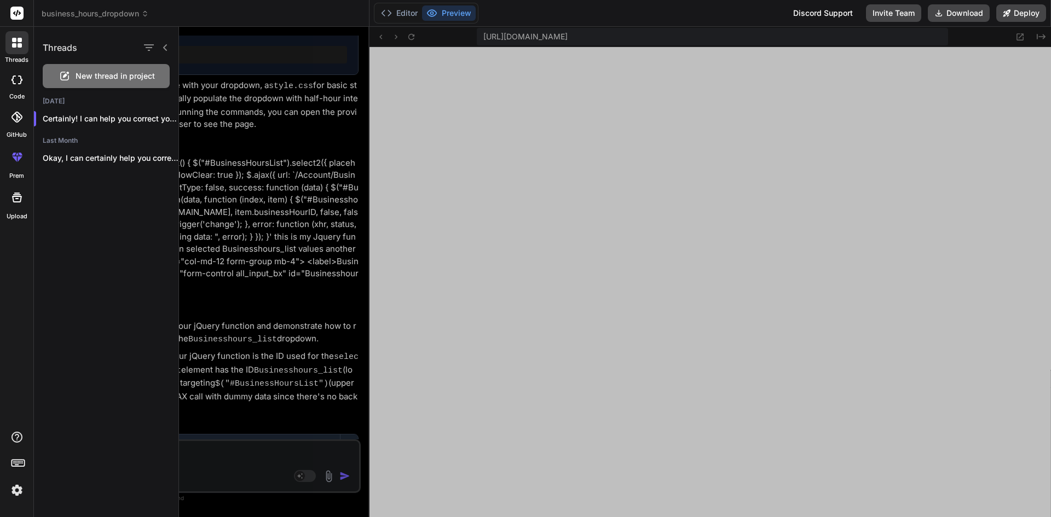
click at [165, 50] on icon at bounding box center [165, 47] width 4 height 7
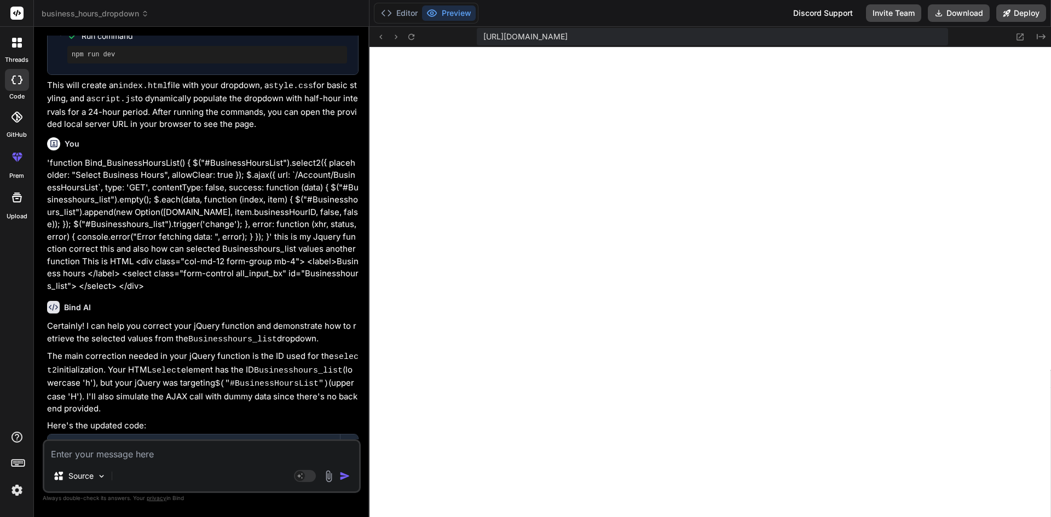
click at [21, 51] on div at bounding box center [16, 42] width 23 height 23
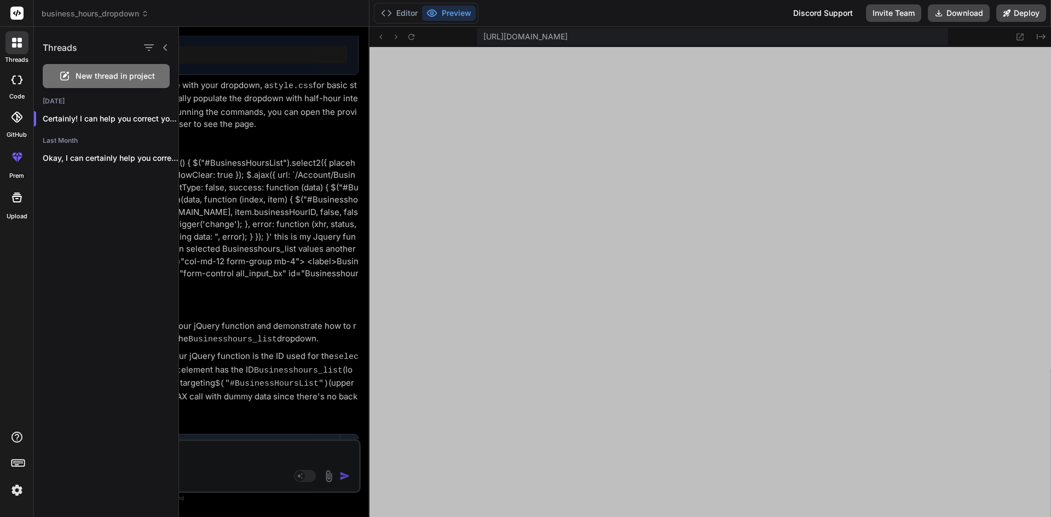
click at [60, 76] on icon at bounding box center [64, 76] width 13 height 13
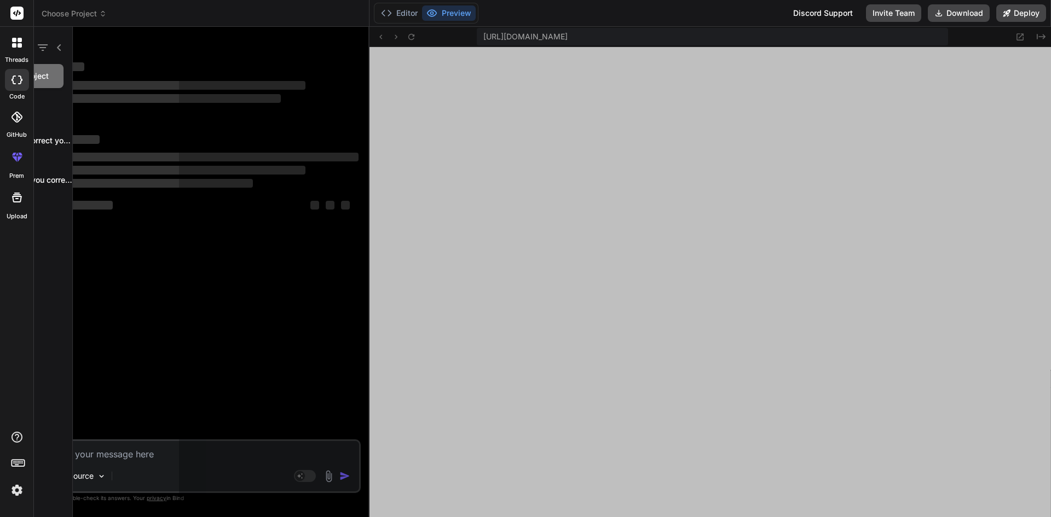
scroll to position [1852, 0]
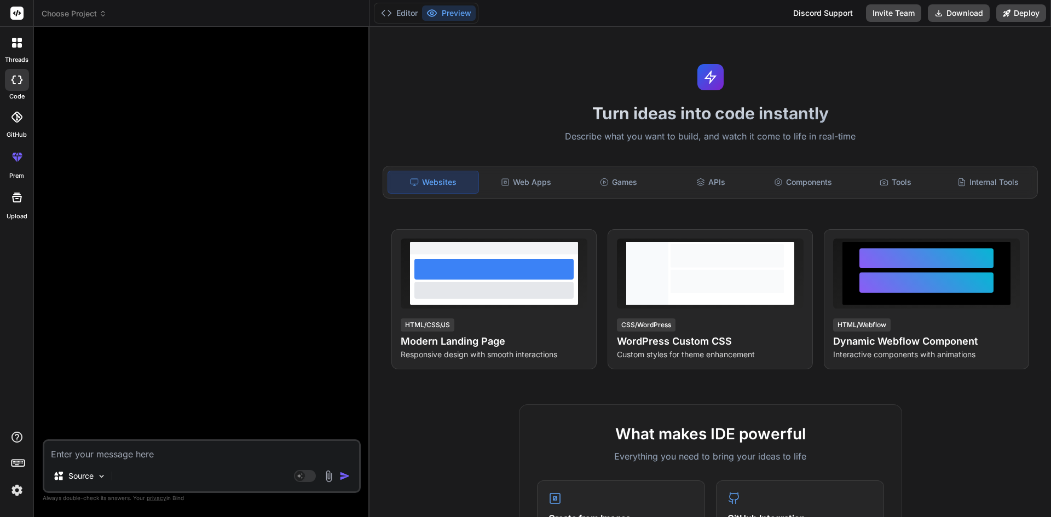
click at [102, 15] on icon at bounding box center [102, 16] width 3 height 2
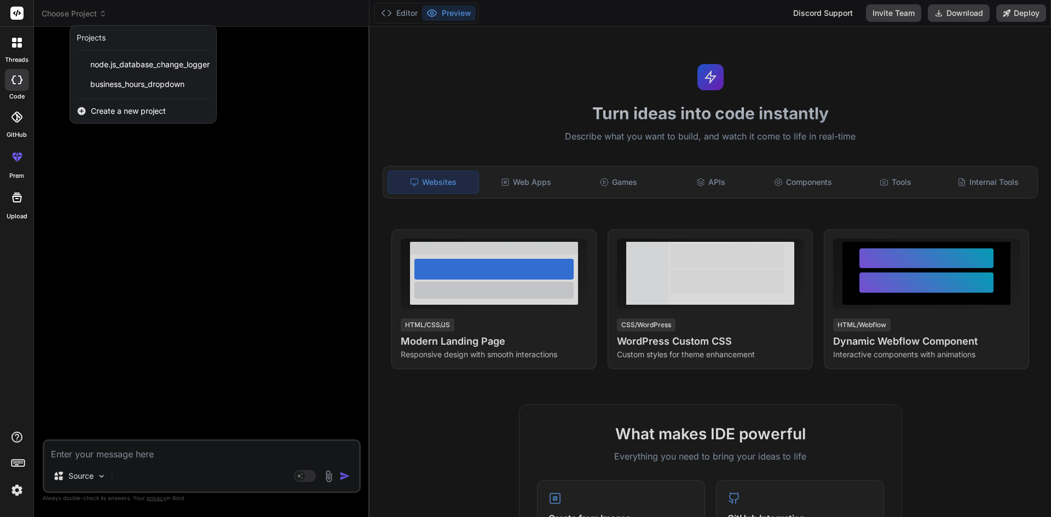
click at [10, 50] on div at bounding box center [16, 42] width 23 height 23
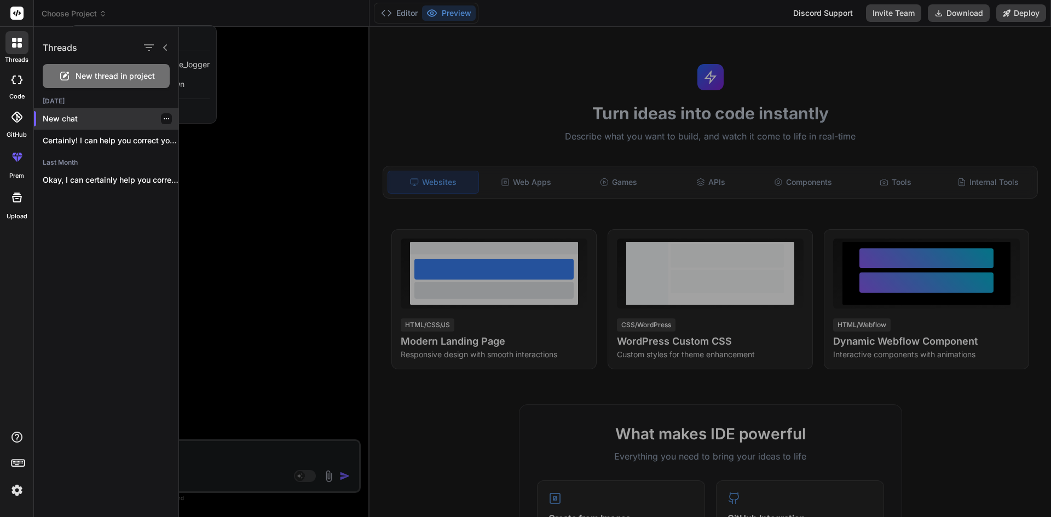
click at [70, 116] on p "New chat" at bounding box center [111, 118] width 136 height 11
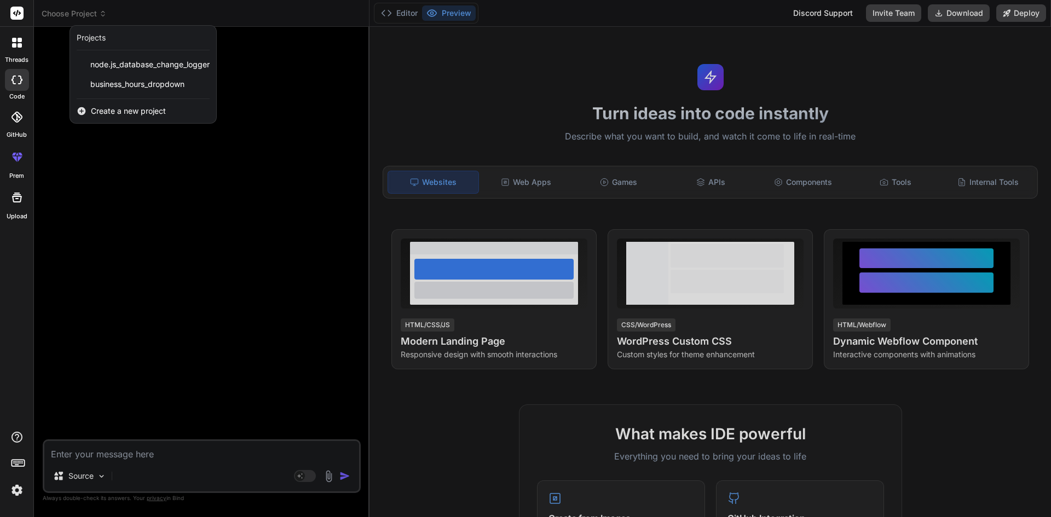
click at [112, 450] on div at bounding box center [525, 258] width 1051 height 517
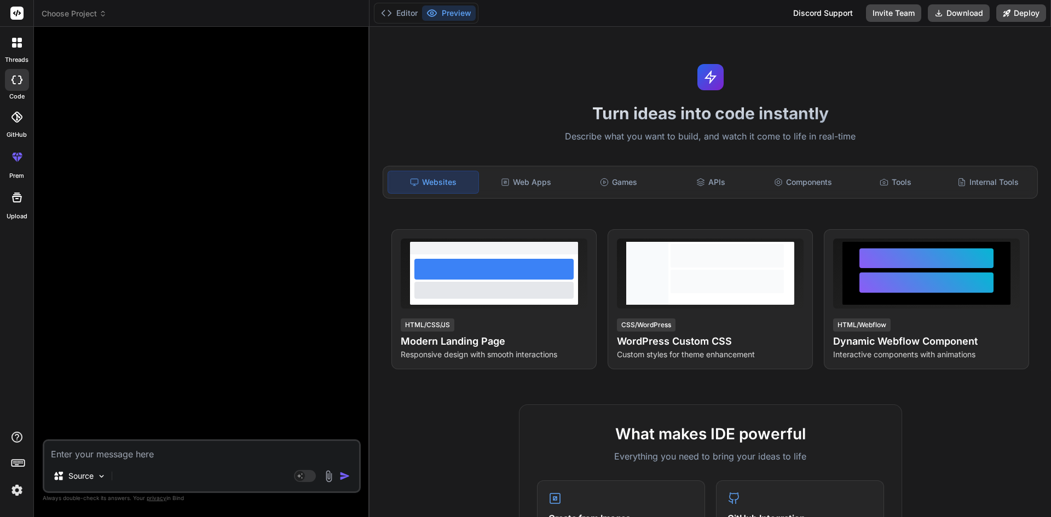
click at [112, 456] on textarea at bounding box center [201, 451] width 315 height 20
paste textarea "'function Bind_BusinessHoursList() { $("#BusinessHoursList").select2({ placehol…"
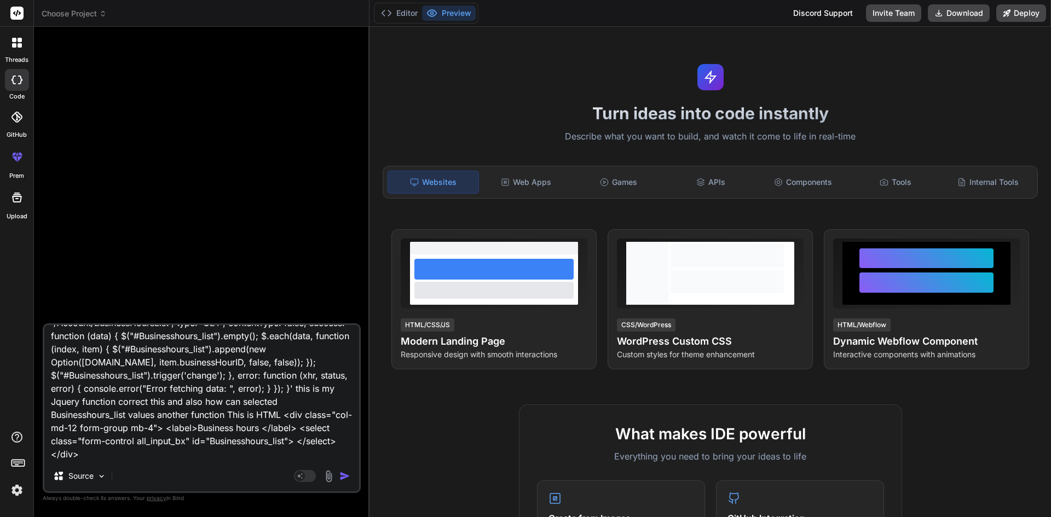
scroll to position [0, 0]
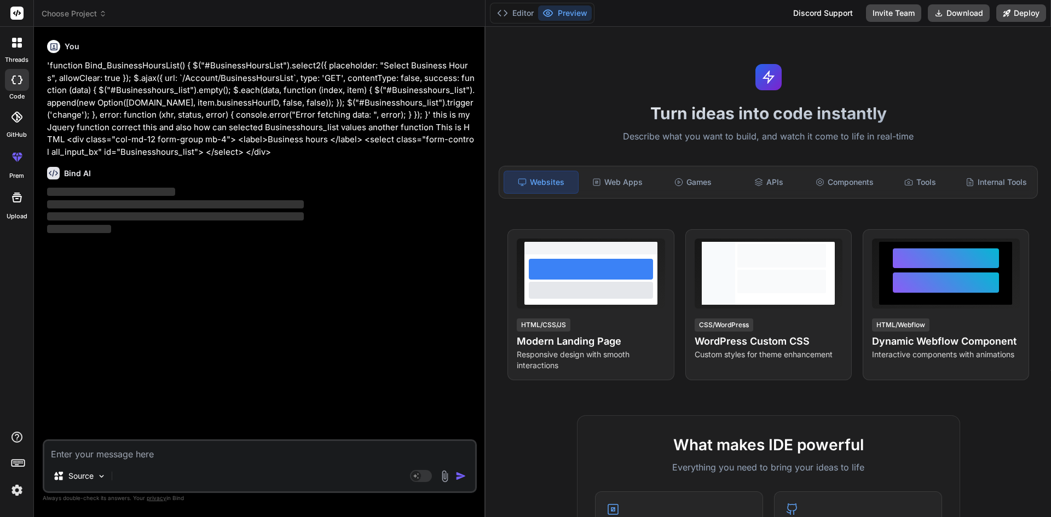
drag, startPoint x: 370, startPoint y: 95, endPoint x: 597, endPoint y: 95, distance: 227.2
click at [486, 95] on div "Bind AI Web Search Created with Pixso. Code Generator You 'function Bind_Busine…" at bounding box center [260, 272] width 452 height 491
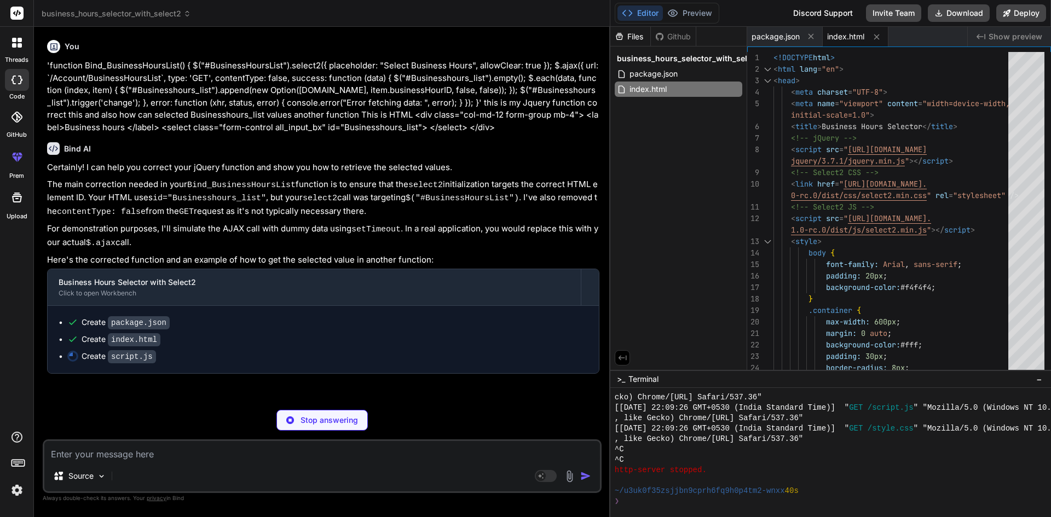
click at [845, 34] on span "index.html" at bounding box center [845, 36] width 37 height 11
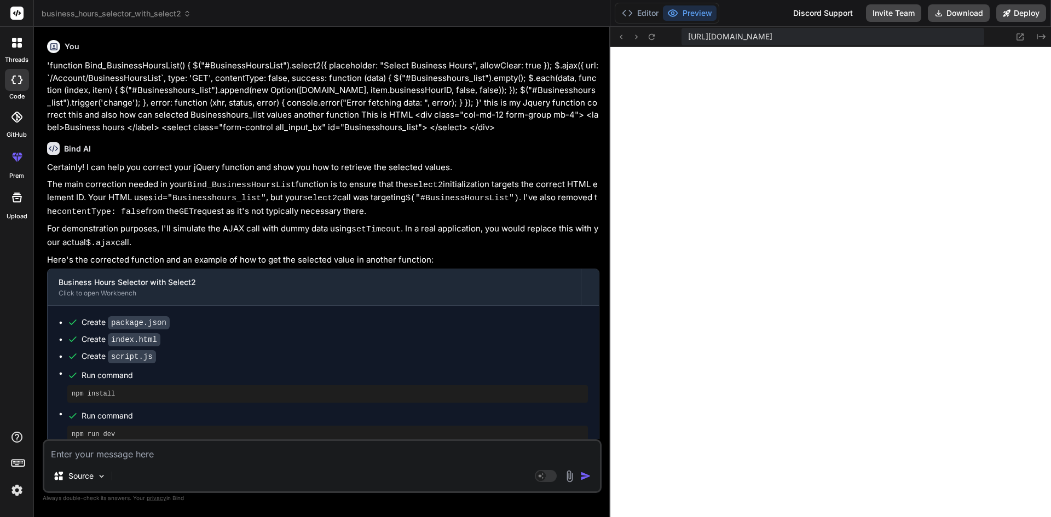
scroll to position [2382, 0]
click at [632, 15] on icon at bounding box center [627, 13] width 11 height 11
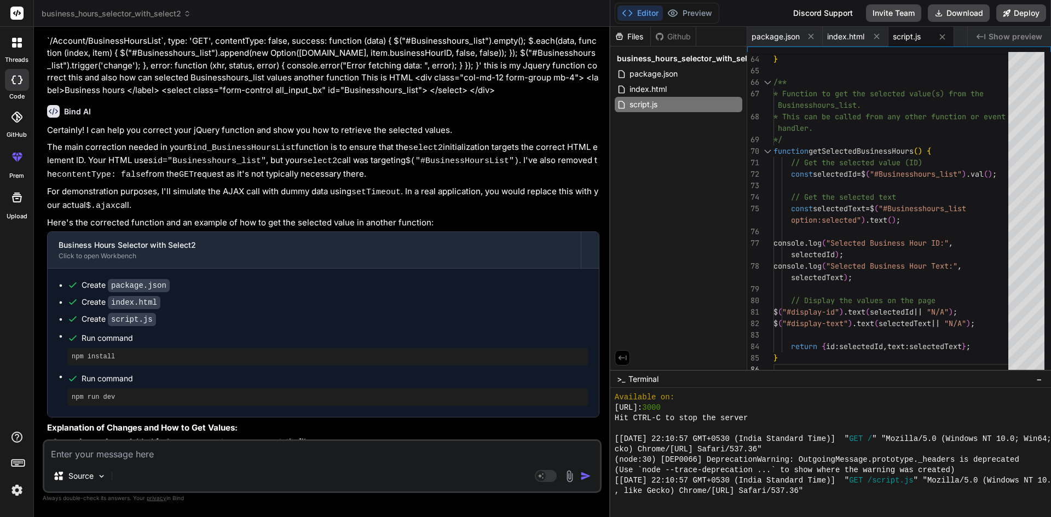
scroll to position [55, 0]
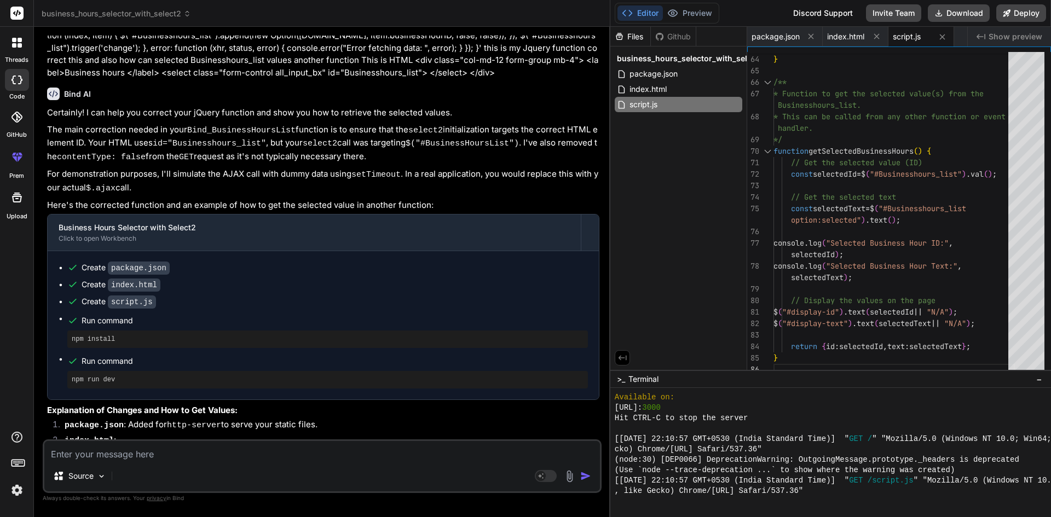
click at [288, 457] on textarea at bounding box center [322, 451] width 556 height 20
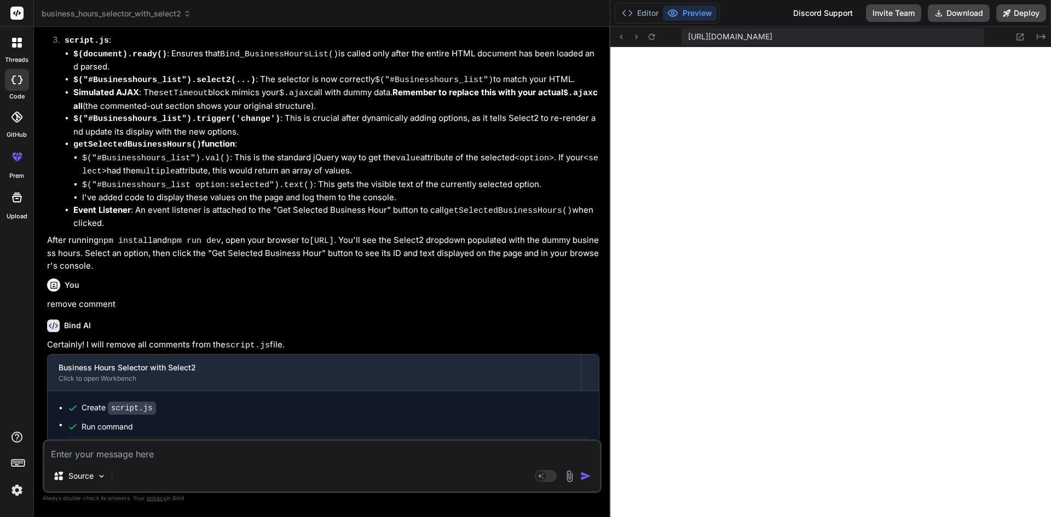
scroll to position [2809, 0]
click at [646, 11] on button "Editor" at bounding box center [640, 12] width 45 height 15
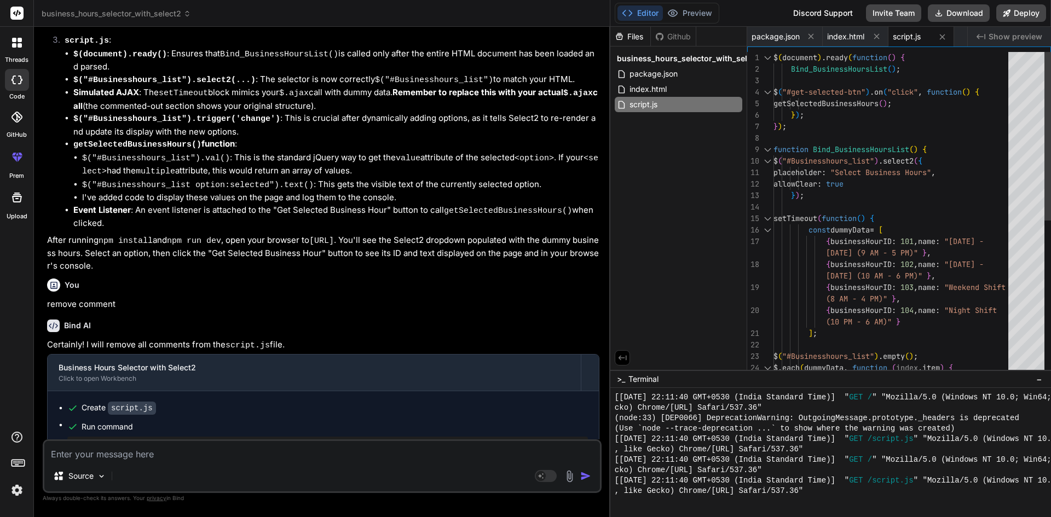
scroll to position [0, 0]
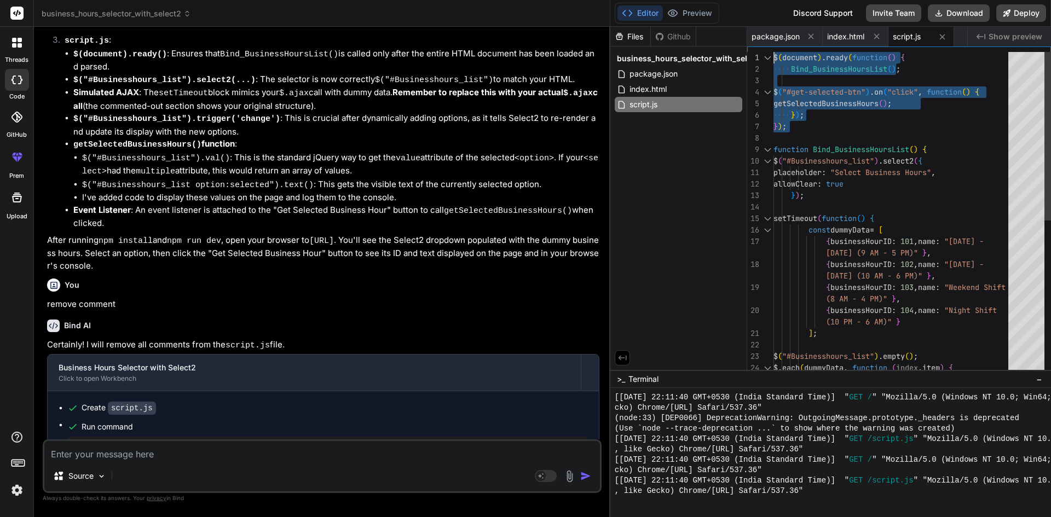
drag, startPoint x: 801, startPoint y: 130, endPoint x: 727, endPoint y: 48, distance: 110.5
click at [774, 52] on div "$ ( "#Businesshours_list" ) . empty ( ) ; $ . each ( dummyData , function ( ind…" at bounding box center [894, 362] width 241 height 621
click at [889, 136] on div "$ ( "#Businesshours_list" ) . empty ( ) ; $ . each ( dummyData , function ( ind…" at bounding box center [894, 362] width 241 height 621
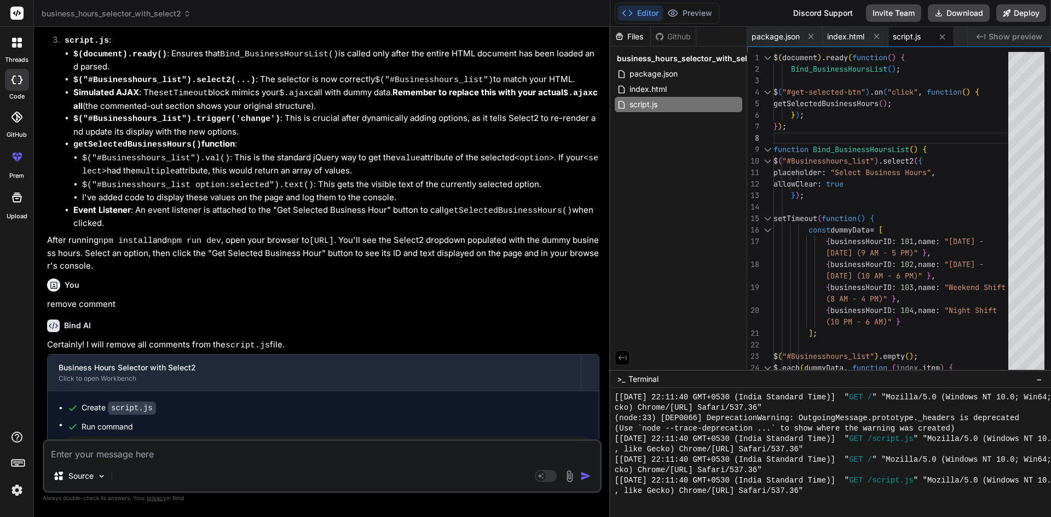
click at [907, 40] on span "script.js" at bounding box center [907, 36] width 28 height 11
click at [913, 42] on span "script.js" at bounding box center [907, 36] width 28 height 11
click at [913, 40] on span "script.js" at bounding box center [907, 36] width 28 height 11
click at [859, 37] on span "index.html" at bounding box center [845, 36] width 37 height 11
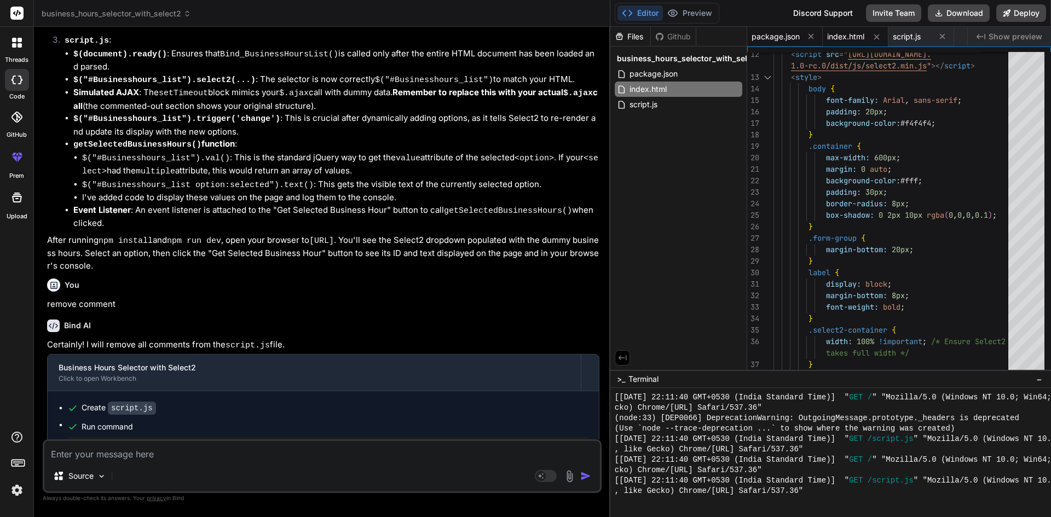
click at [772, 38] on span "package.json" at bounding box center [776, 36] width 48 height 11
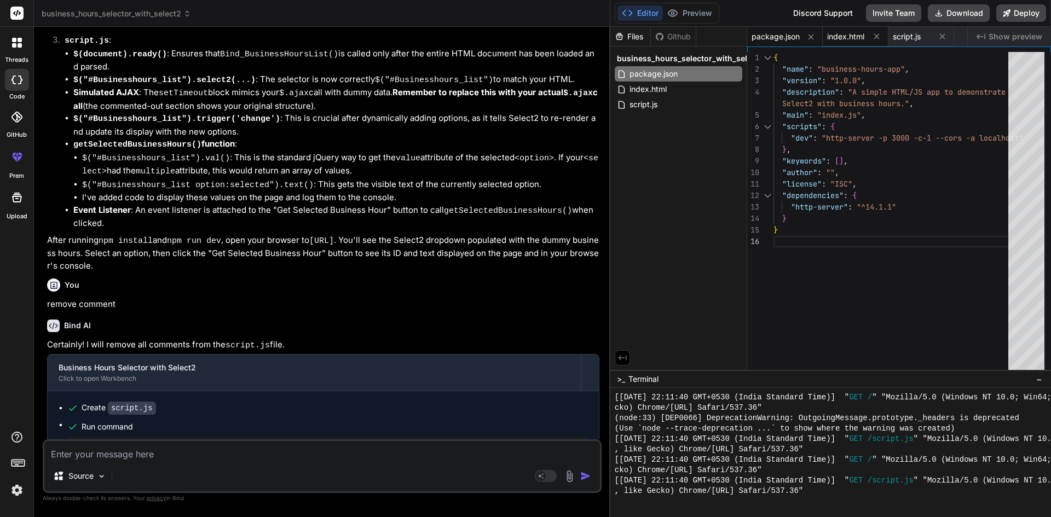
click at [853, 30] on div "index.html" at bounding box center [856, 37] width 66 height 20
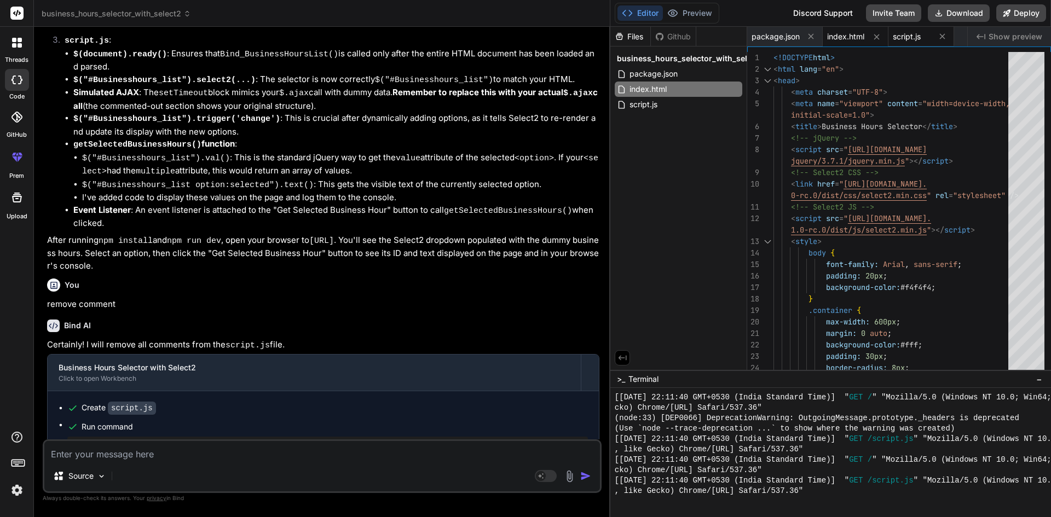
click at [911, 37] on span "script.js" at bounding box center [907, 36] width 28 height 11
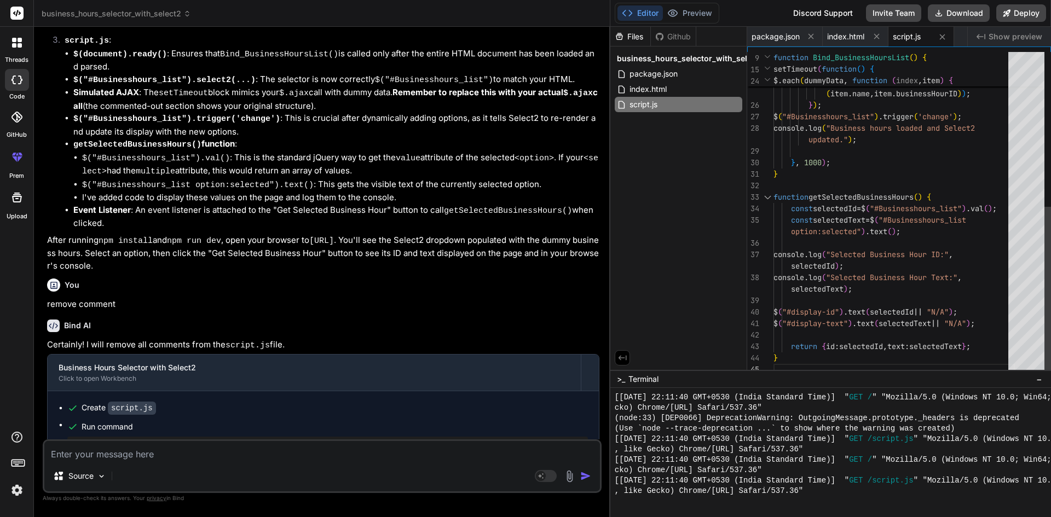
click at [951, 211] on div "$ ( "#Businesshours_list" ) . empty ( ) ; $ . each ( dummyData , function ( ind…" at bounding box center [894, 65] width 241 height 621
click at [966, 233] on div "$ ( "#Businesshours_list" ) . empty ( ) ; $ . each ( dummyData , function ( ind…" at bounding box center [894, 65] width 241 height 621
drag, startPoint x: 791, startPoint y: 209, endPoint x: 1005, endPoint y: 203, distance: 214.2
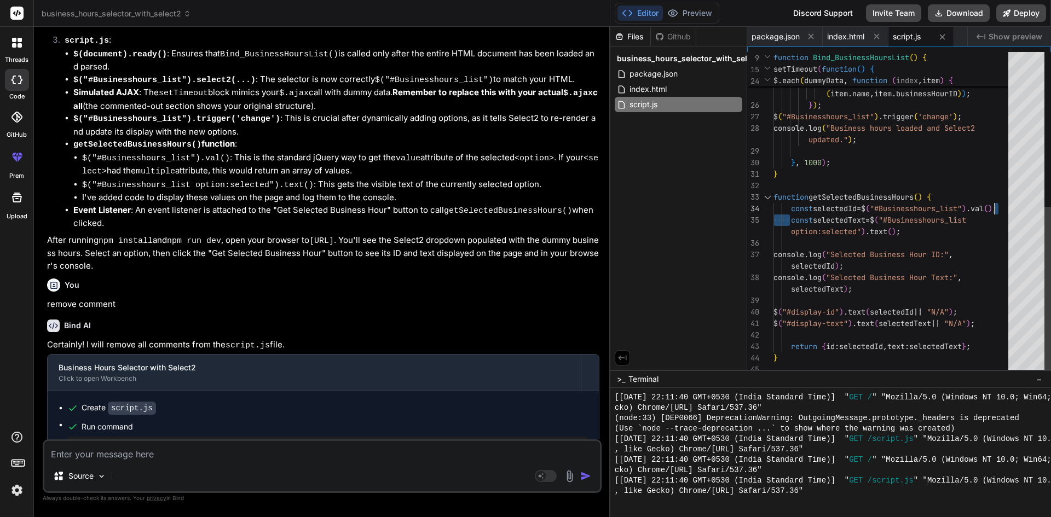
click at [1005, 203] on div "$ ( "#Businesshours_list" ) . empty ( ) ; $ . each ( dummyData , function ( ind…" at bounding box center [894, 65] width 241 height 621
click at [935, 211] on div "$ ( "#Businesshours_list" ) . empty ( ) ; $ . each ( dummyData , function ( ind…" at bounding box center [894, 65] width 241 height 621
click at [865, 211] on div "$ ( "#Businesshours_list" ) . empty ( ) ; $ . each ( dummyData , function ( ind…" at bounding box center [894, 65] width 241 height 621
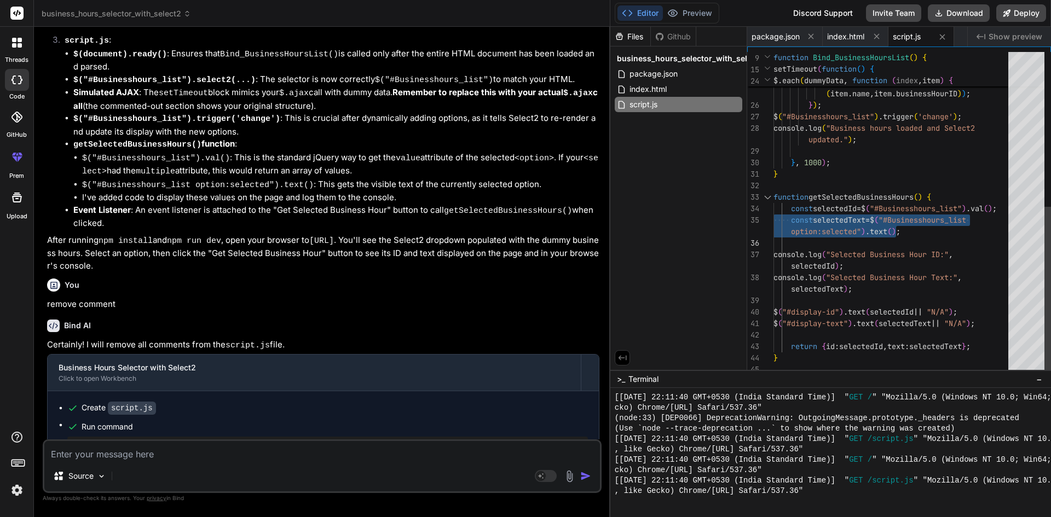
drag, startPoint x: 901, startPoint y: 219, endPoint x: 933, endPoint y: 232, distance: 34.9
click at [902, 220] on div "$ ( "#Businesshours_list" ) . empty ( ) ; $ . each ( dummyData , function ( ind…" at bounding box center [894, 65] width 241 height 621
drag, startPoint x: 931, startPoint y: 234, endPoint x: 925, endPoint y: 234, distance: 6.0
click at [930, 234] on div "$ ( "#Businesshours_list" ) . empty ( ) ; $ . each ( dummyData , function ( ind…" at bounding box center [894, 65] width 241 height 621
drag, startPoint x: 925, startPoint y: 234, endPoint x: 790, endPoint y: 206, distance: 138.1
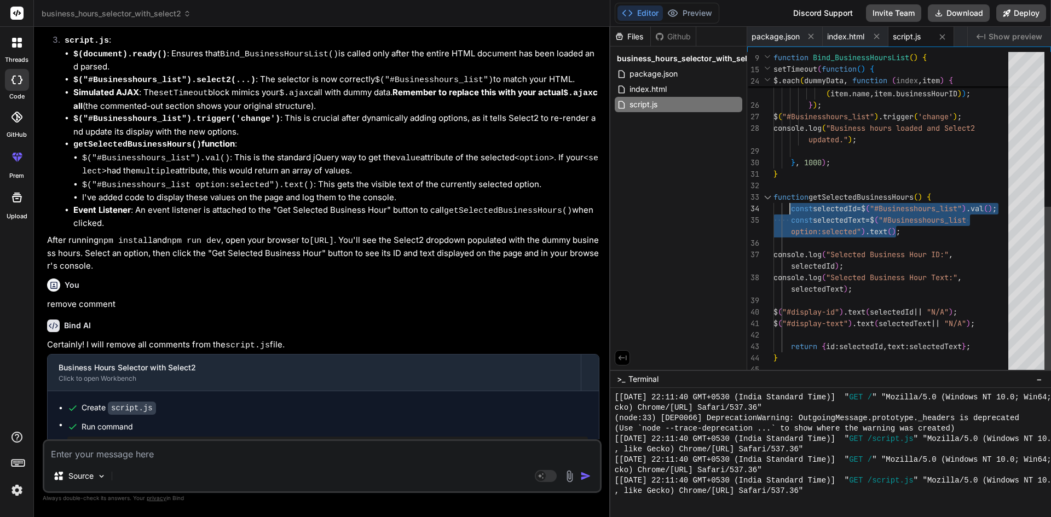
click at [790, 206] on div "$ ( "#Businesshours_list" ) . empty ( ) ; $ . each ( dummyData , function ( ind…" at bounding box center [894, 65] width 241 height 621
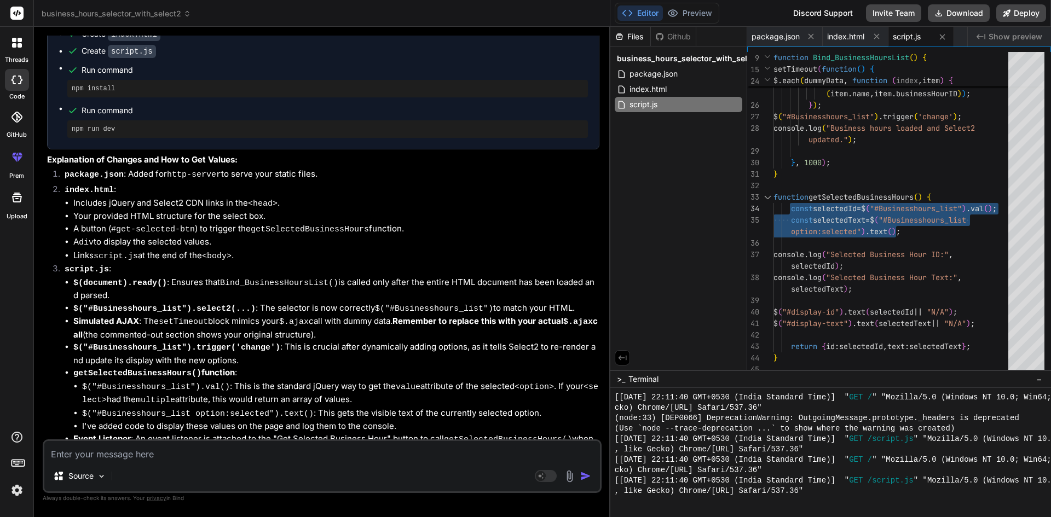
scroll to position [261, 0]
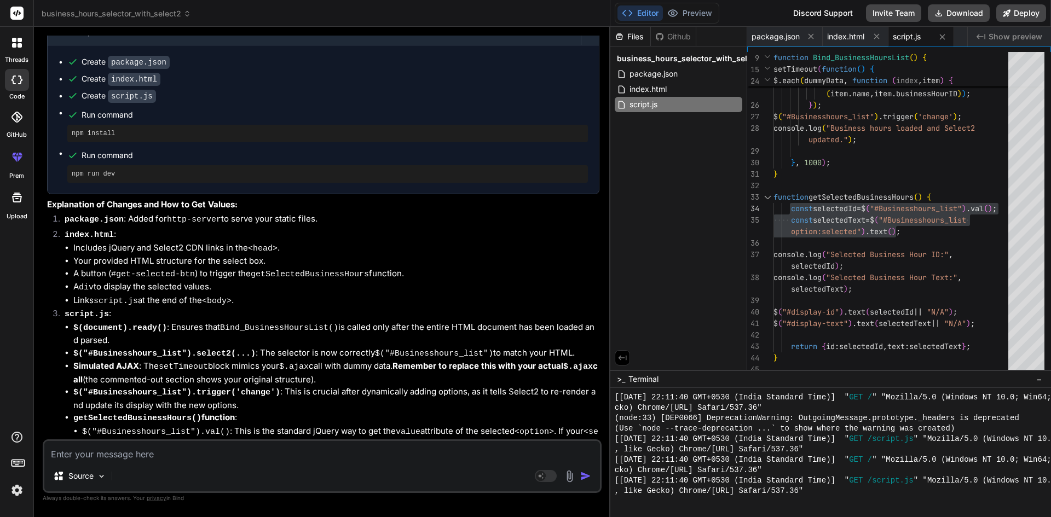
click at [19, 80] on icon at bounding box center [16, 80] width 11 height 9
click at [15, 62] on label "threads" at bounding box center [17, 59] width 24 height 9
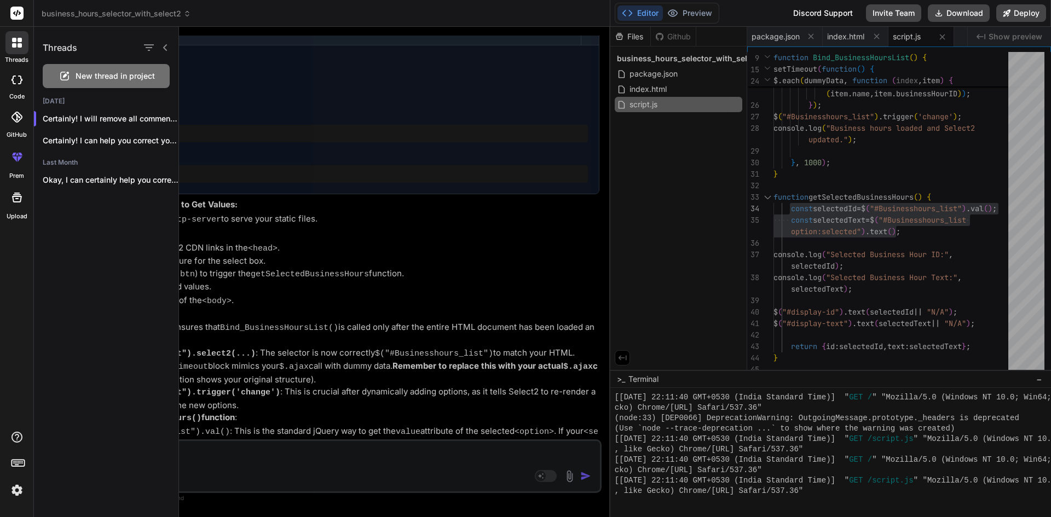
drag, startPoint x: 375, startPoint y: 176, endPoint x: 374, endPoint y: 185, distance: 8.3
click at [376, 176] on div at bounding box center [615, 272] width 872 height 491
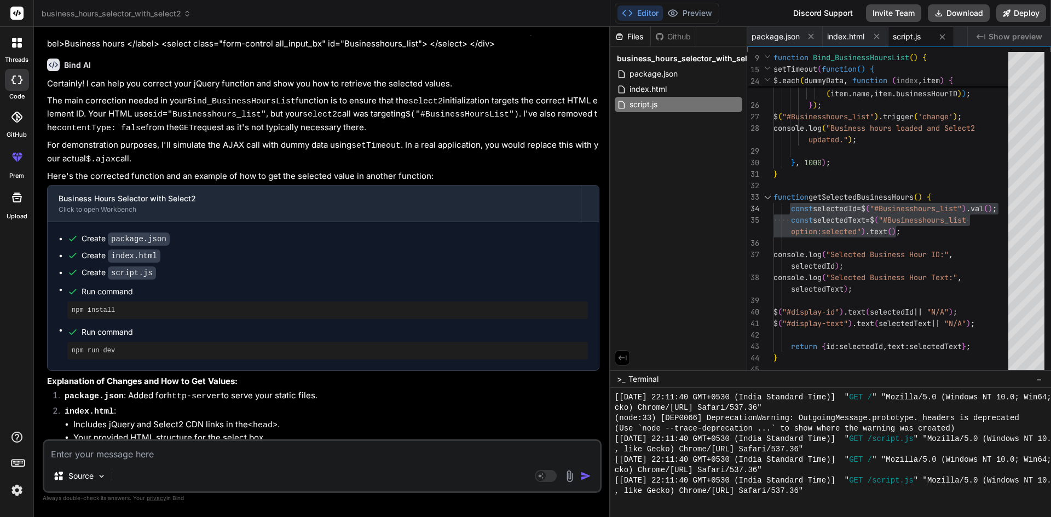
scroll to position [0, 0]
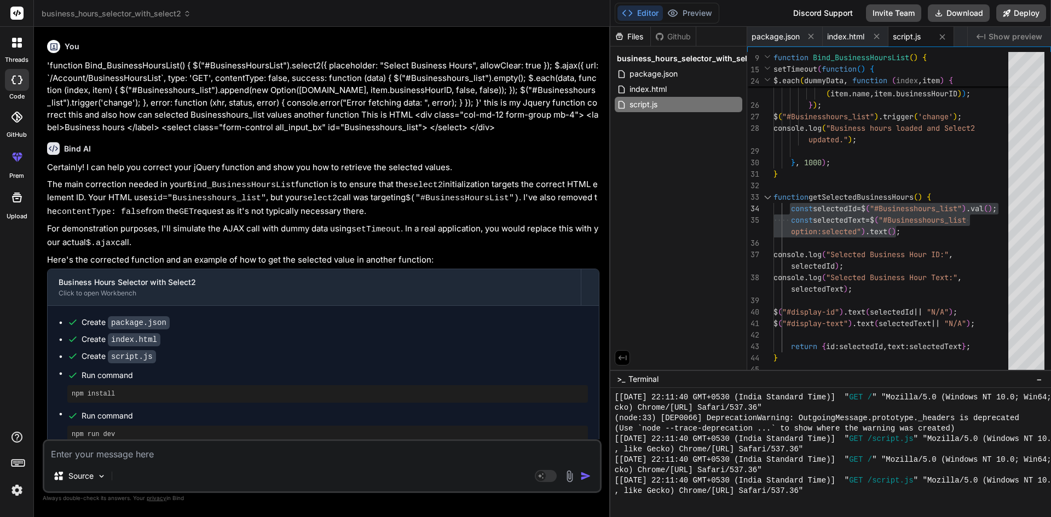
click at [456, 126] on p "'function Bind_BusinessHoursList() { $("#BusinessHoursList").select2({ placehol…" at bounding box center [323, 97] width 552 height 74
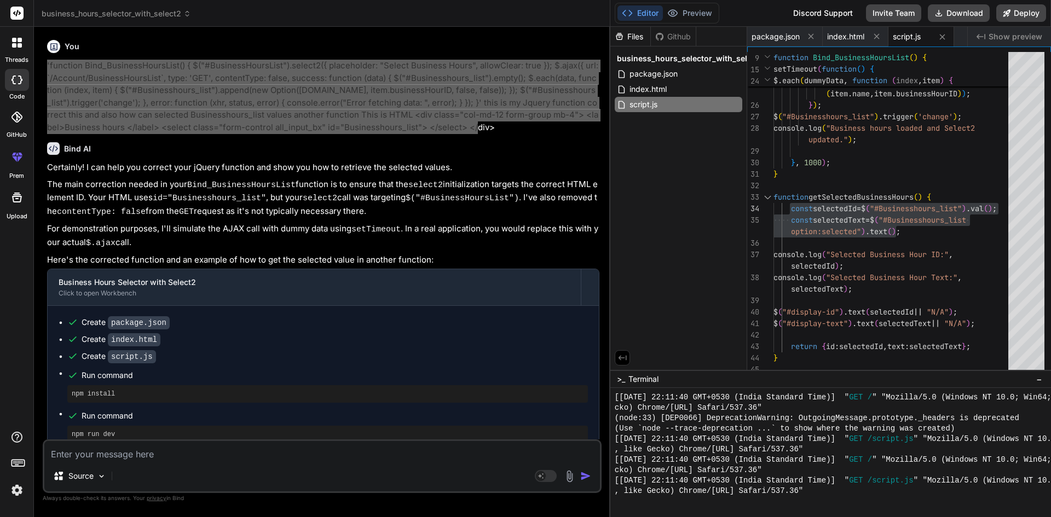
drag, startPoint x: 459, startPoint y: 127, endPoint x: 43, endPoint y: 67, distance: 420.5
click at [43, 67] on div "You 'function Bind_BusinessHoursList() { $("#BusinessHoursList").select2({ plac…" at bounding box center [322, 276] width 559 height 481
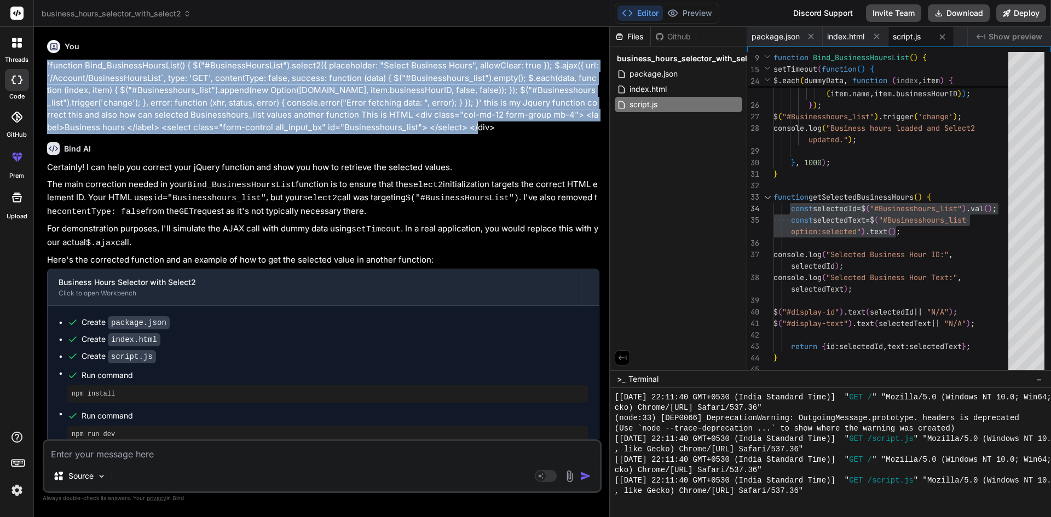
copy p "'function Bind_BusinessHoursList() { $("#BusinessHoursList").select2({ placehol…"
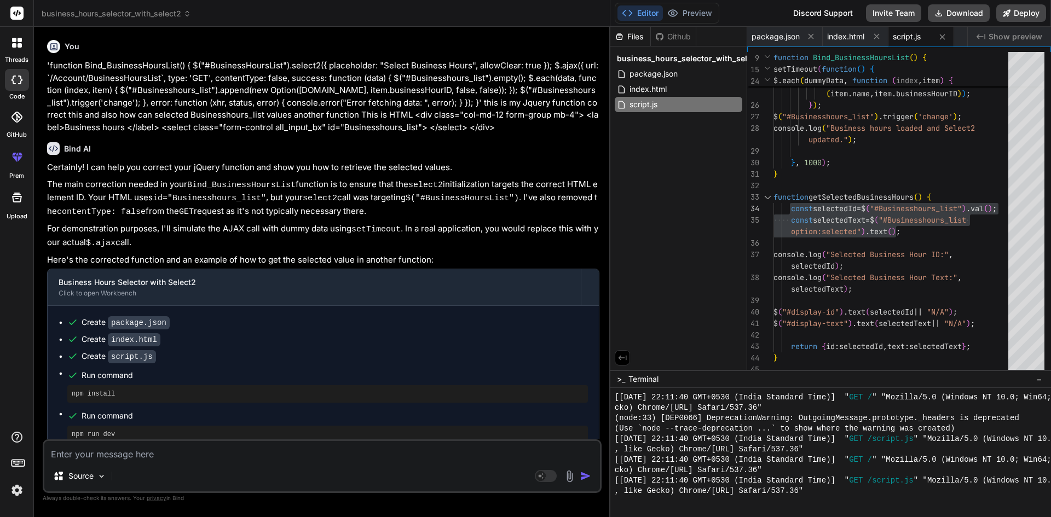
click at [18, 71] on div at bounding box center [17, 80] width 24 height 22
click at [9, 79] on div at bounding box center [17, 80] width 24 height 22
click at [16, 47] on icon at bounding box center [14, 45] width 4 height 4
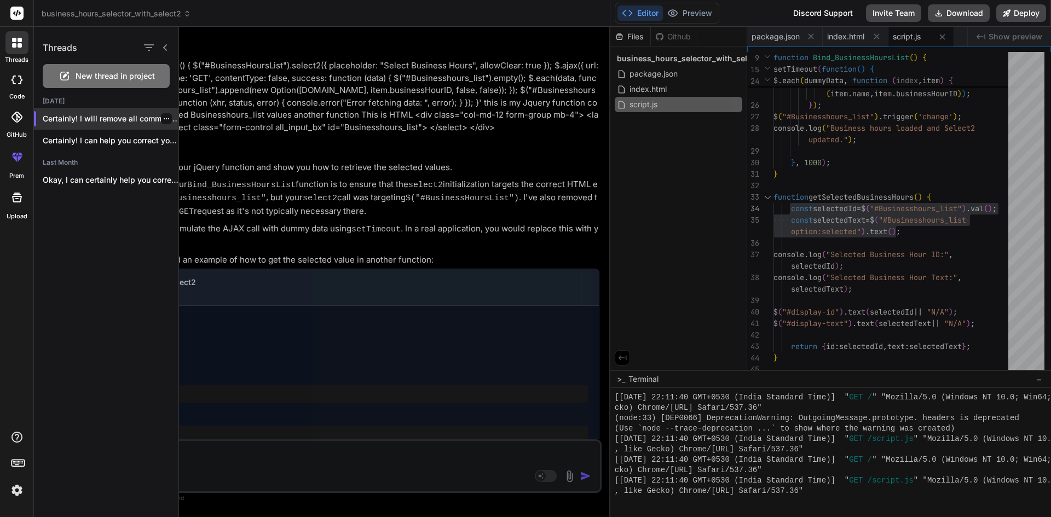
click at [164, 120] on icon "button" at bounding box center [166, 119] width 7 height 7
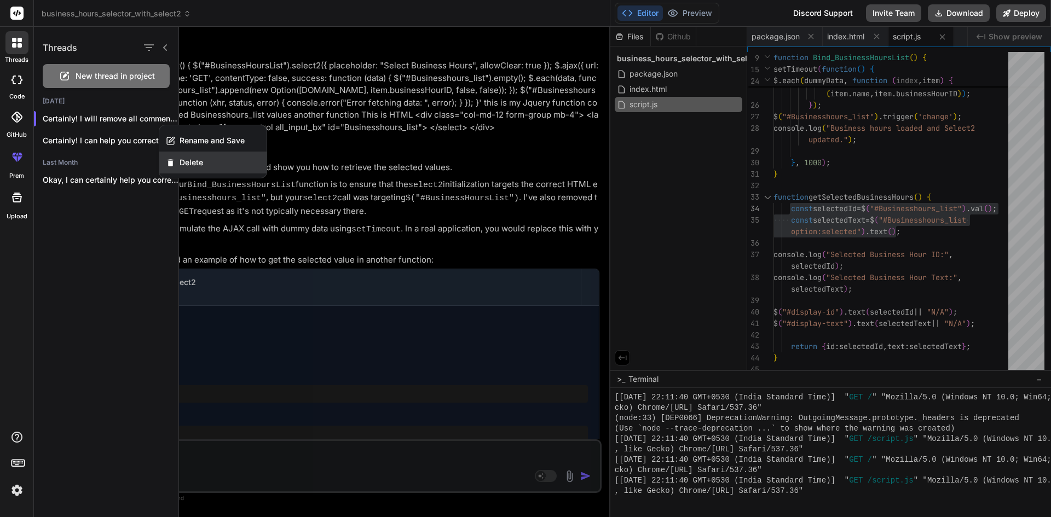
click at [185, 162] on span "Delete" at bounding box center [192, 162] width 24 height 11
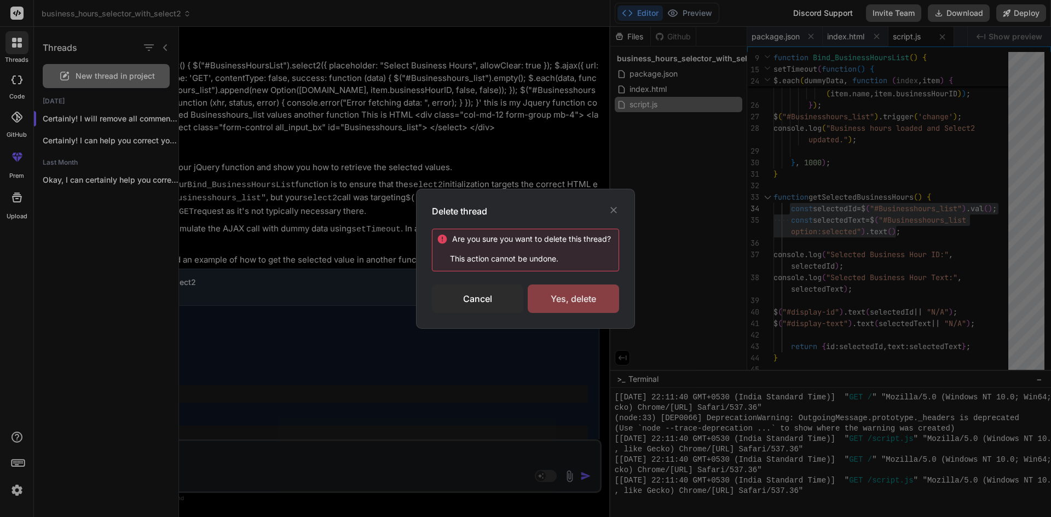
click at [570, 295] on div "Yes, delete" at bounding box center [573, 299] width 91 height 28
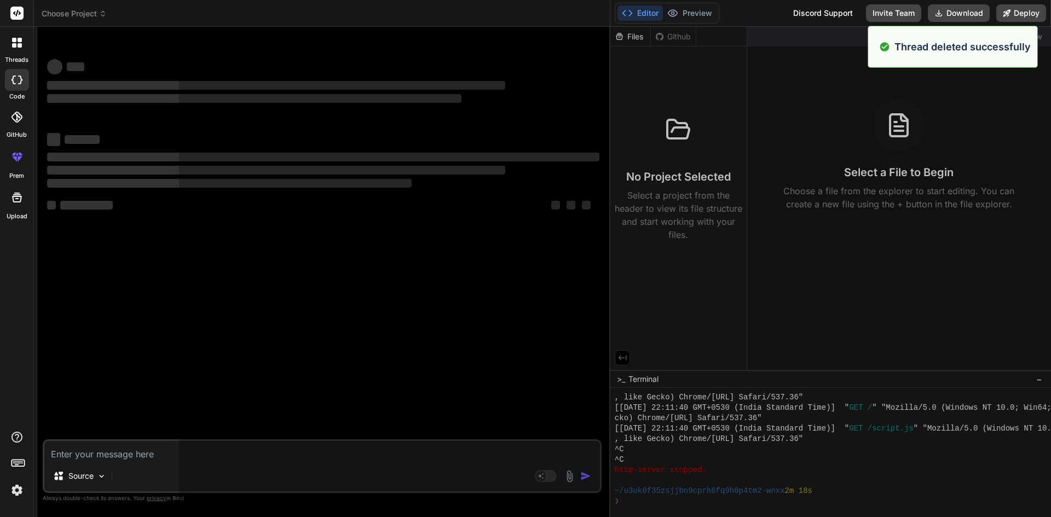
scroll to position [2861, 0]
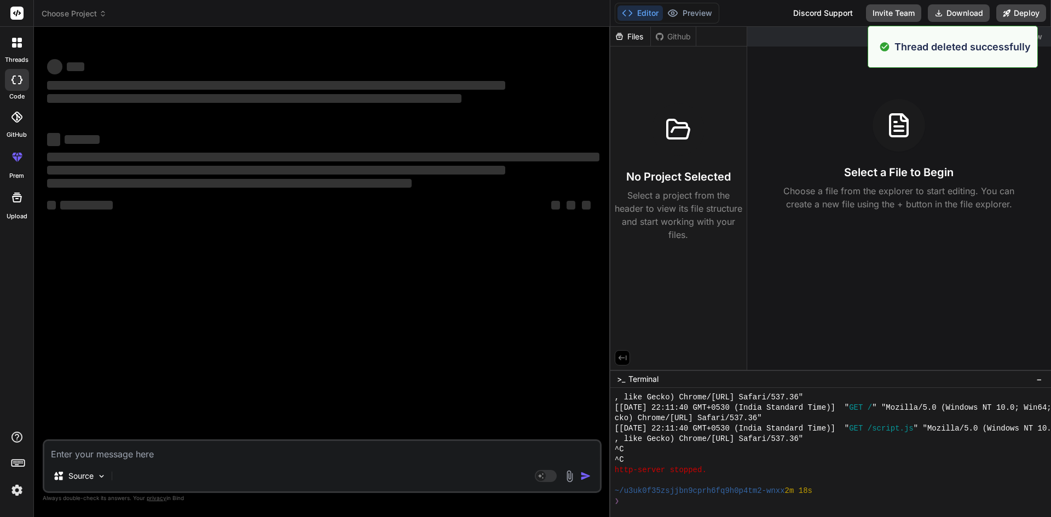
click at [11, 56] on label "threads" at bounding box center [17, 59] width 24 height 9
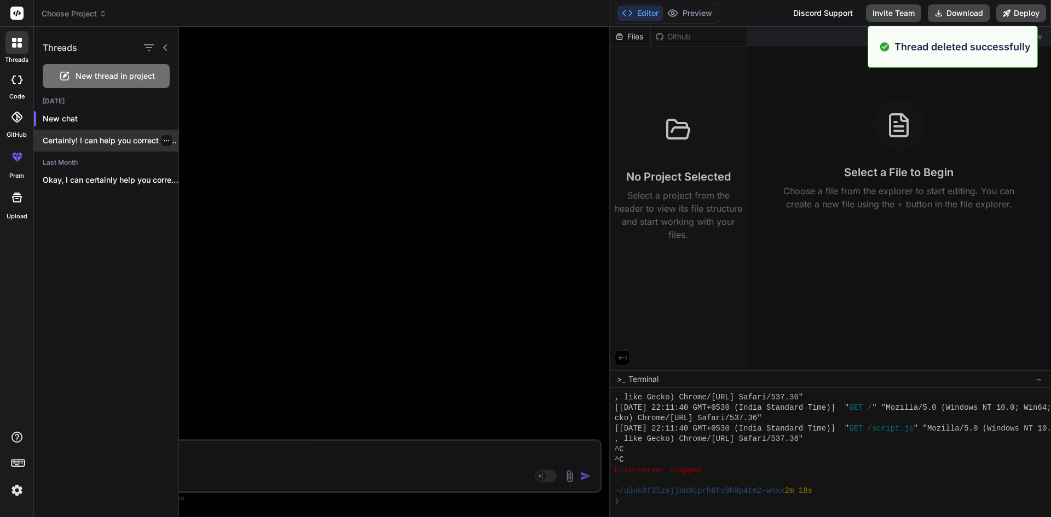
click at [168, 140] on p "Certainly! I can help you correct your..." at bounding box center [111, 140] width 136 height 11
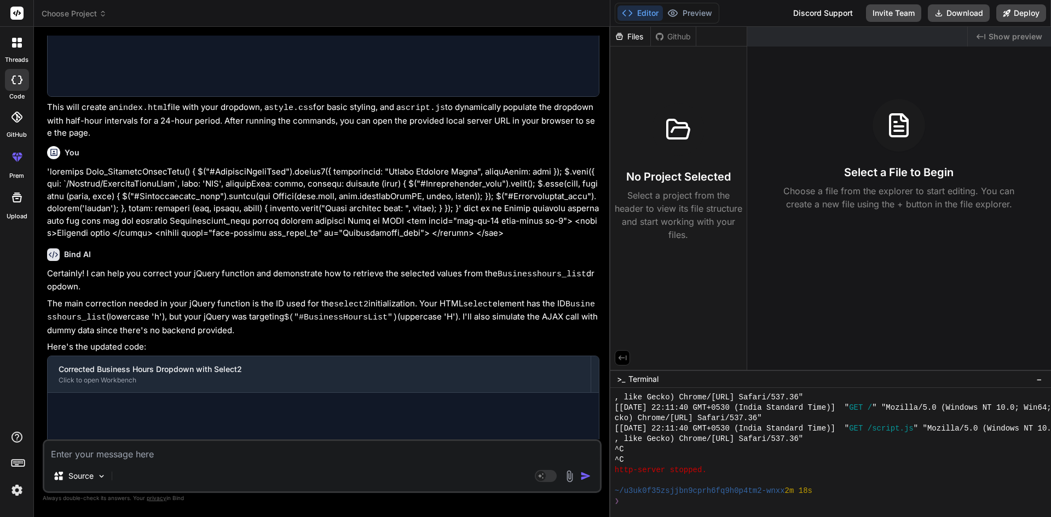
scroll to position [441, 0]
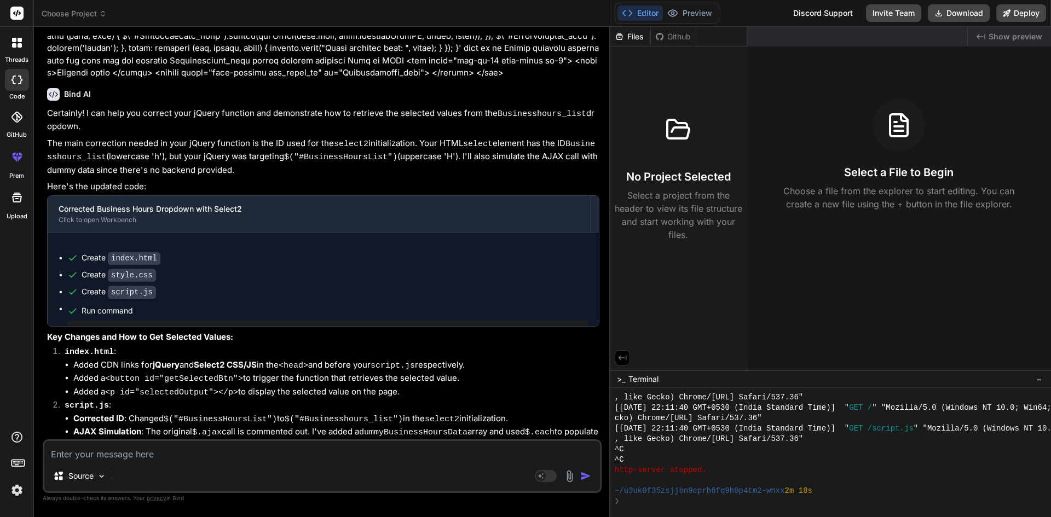
click at [16, 54] on div "threads" at bounding box center [16, 46] width 33 height 38
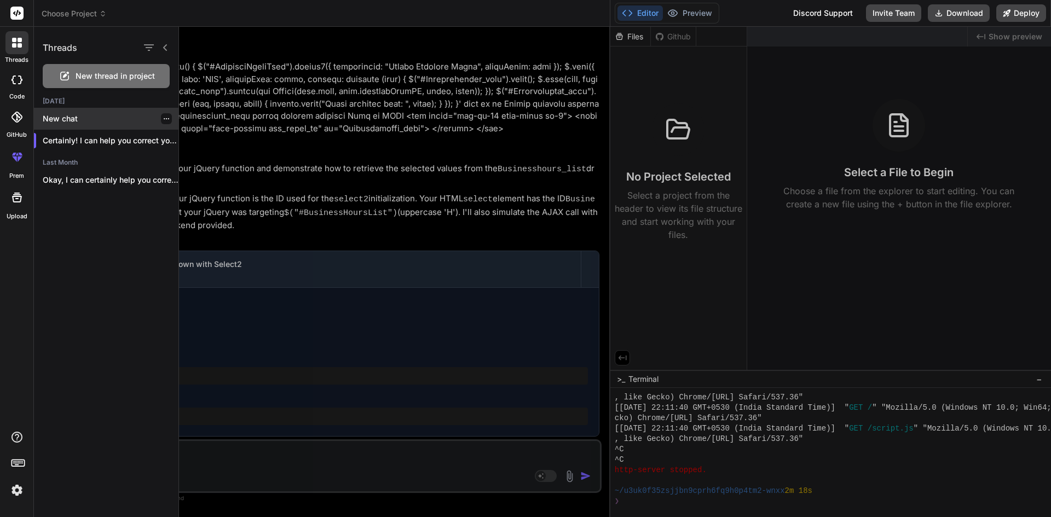
scroll to position [2913, 0]
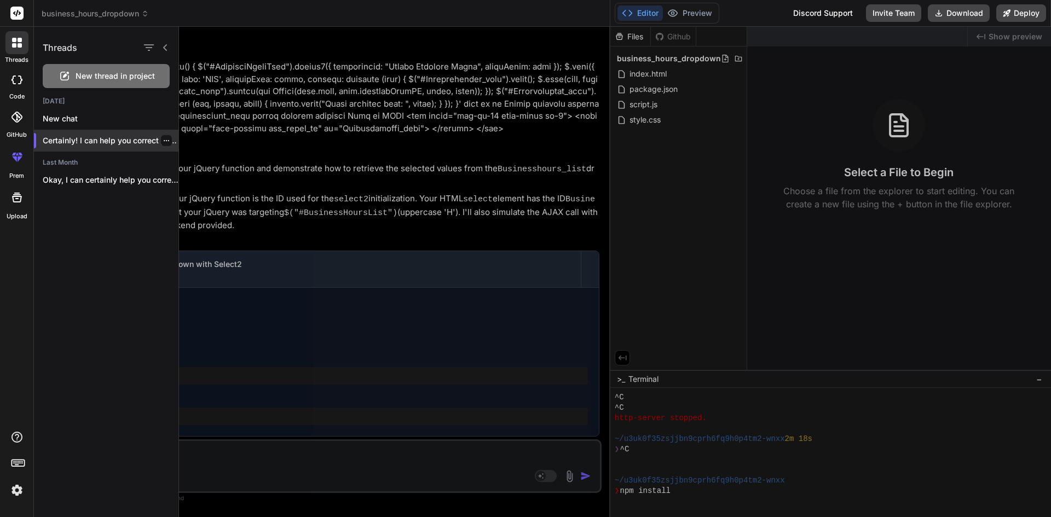
click at [164, 137] on icon "button" at bounding box center [166, 140] width 7 height 7
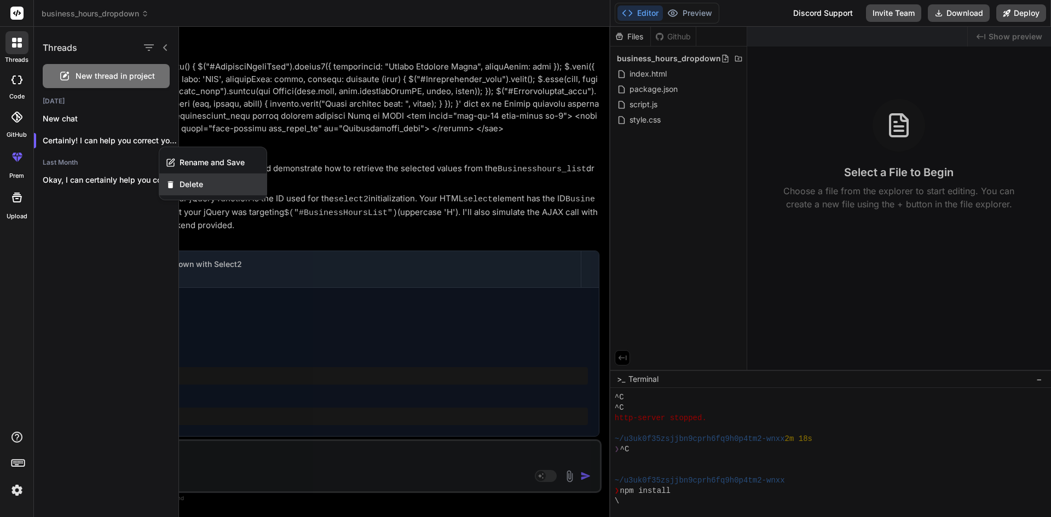
click at [186, 183] on span "Delete" at bounding box center [192, 184] width 24 height 11
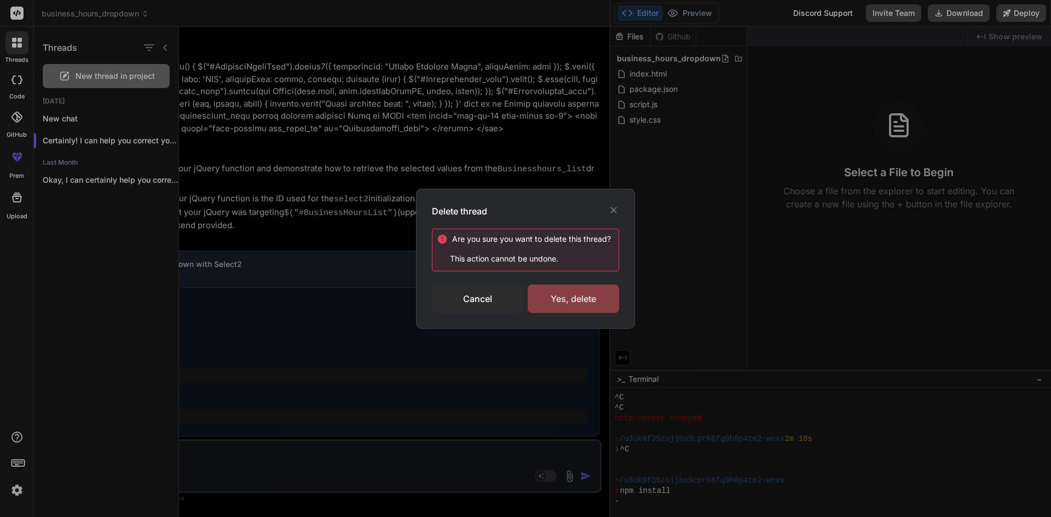
click at [582, 313] on div "Yes, delete" at bounding box center [573, 299] width 91 height 28
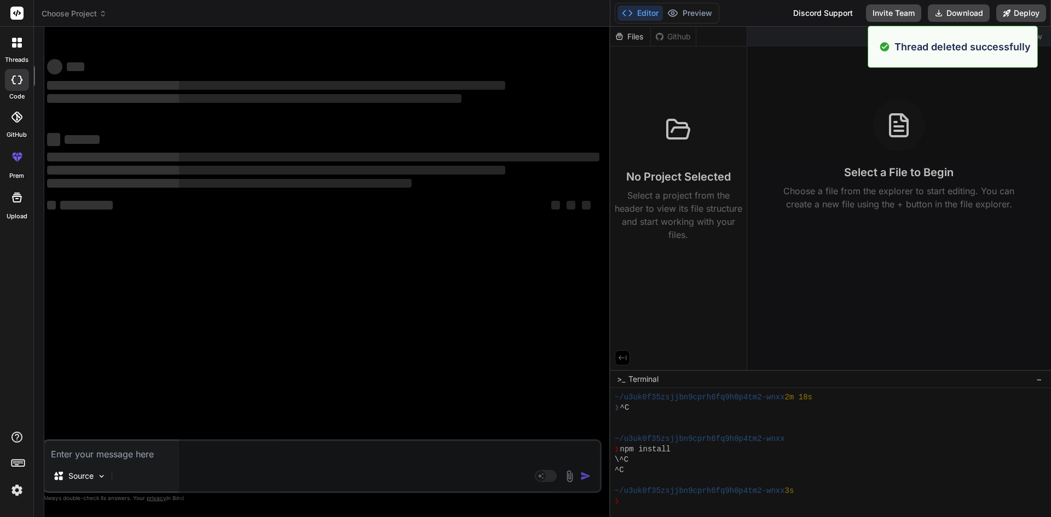
scroll to position [2955, 0]
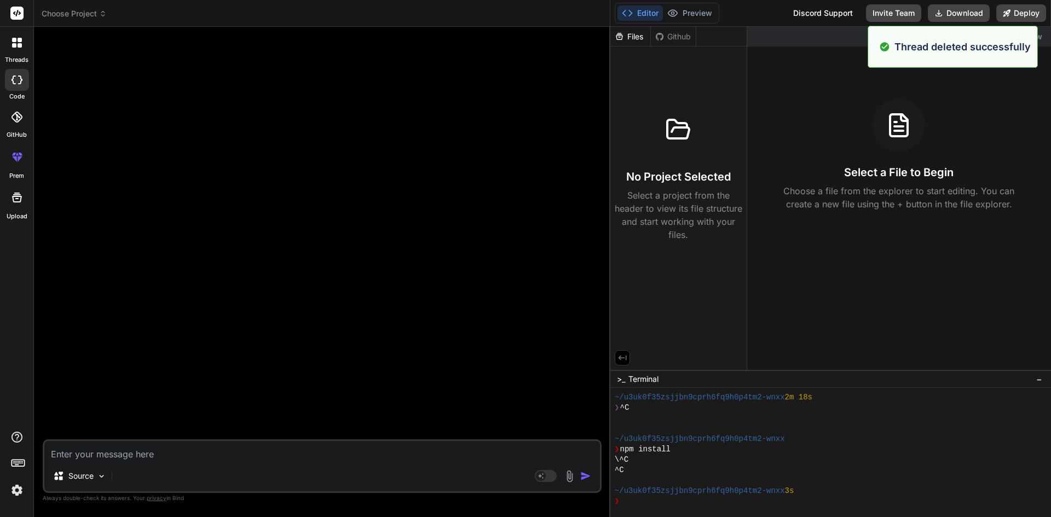
click at [13, 48] on div at bounding box center [16, 42] width 23 height 23
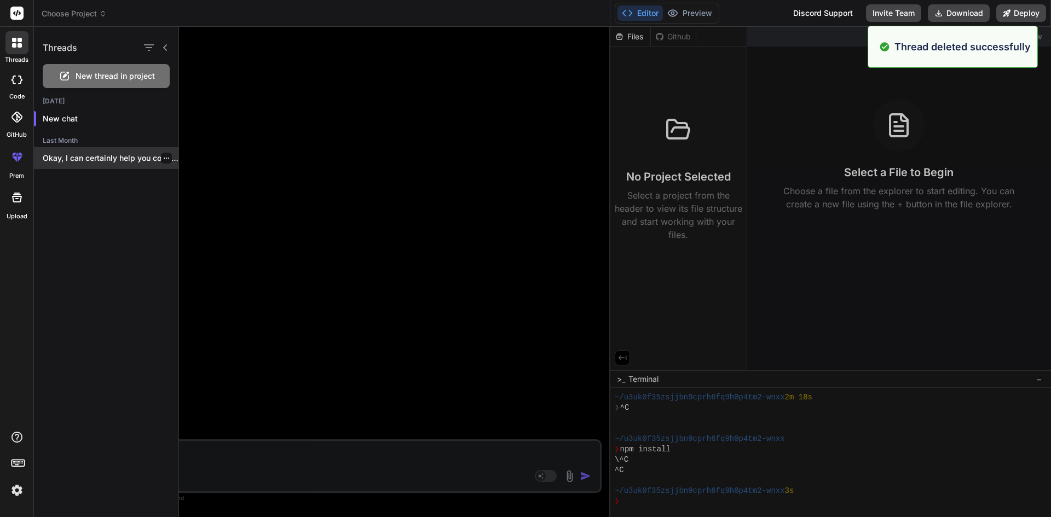
click at [163, 160] on icon "button" at bounding box center [166, 158] width 7 height 7
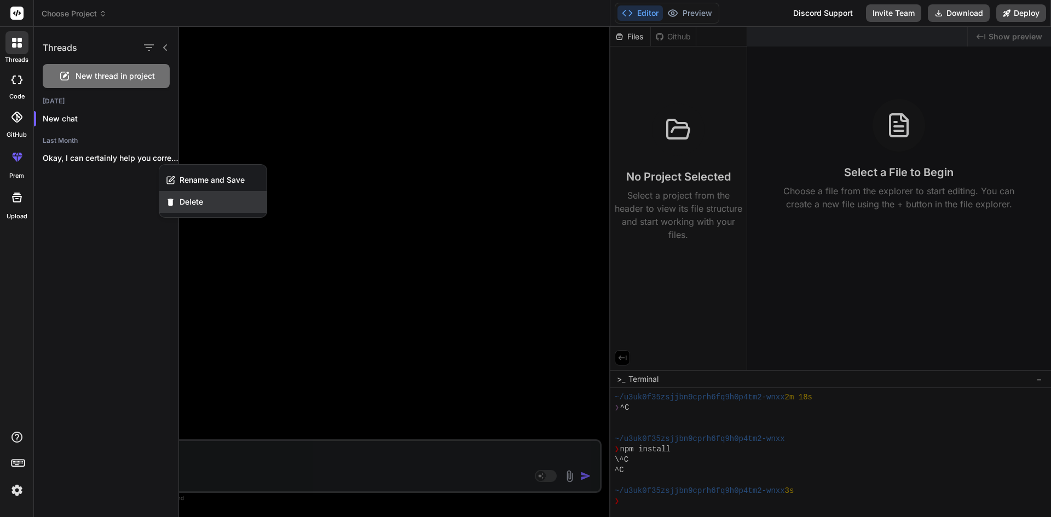
click at [211, 203] on div "Delete" at bounding box center [212, 202] width 107 height 22
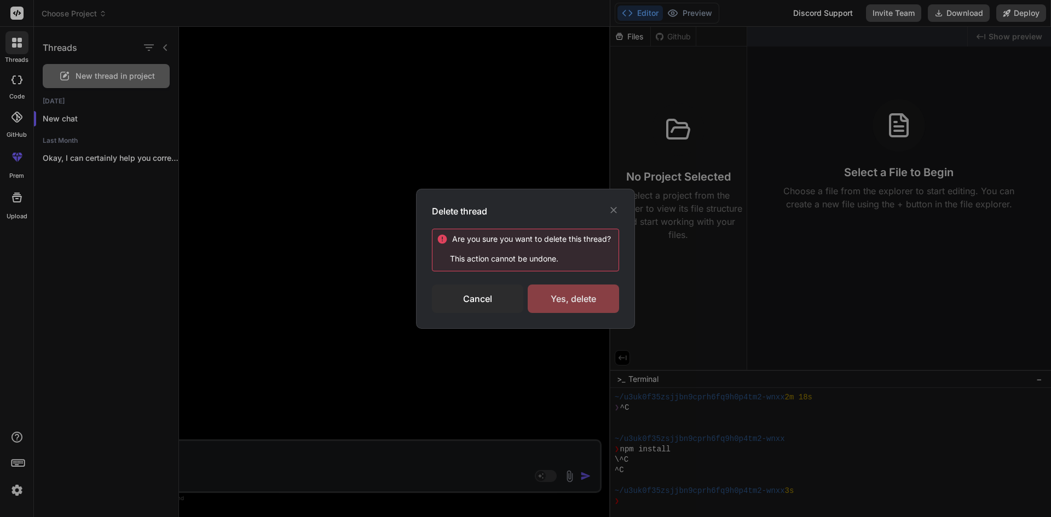
click at [582, 300] on div "Yes, delete" at bounding box center [573, 299] width 91 height 28
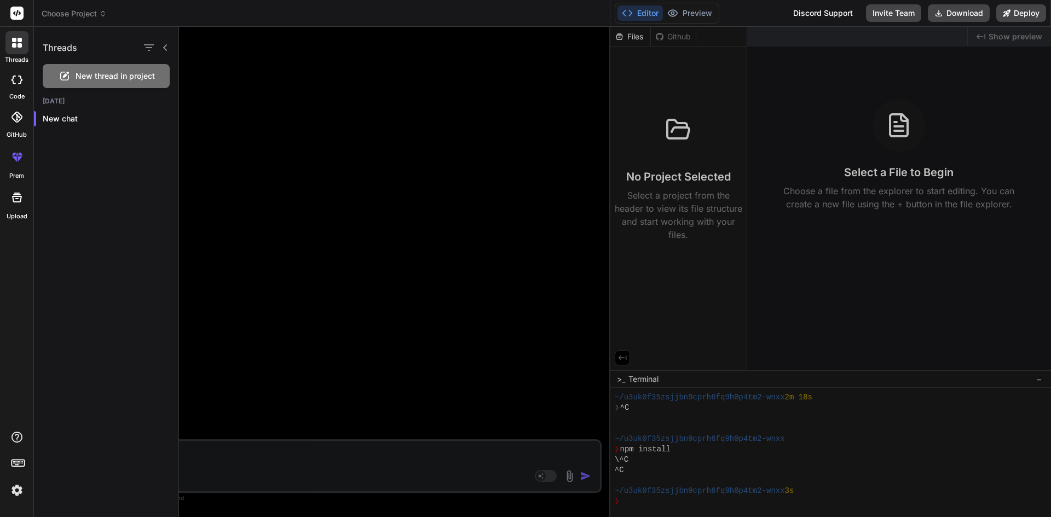
click at [163, 49] on icon at bounding box center [165, 47] width 9 height 9
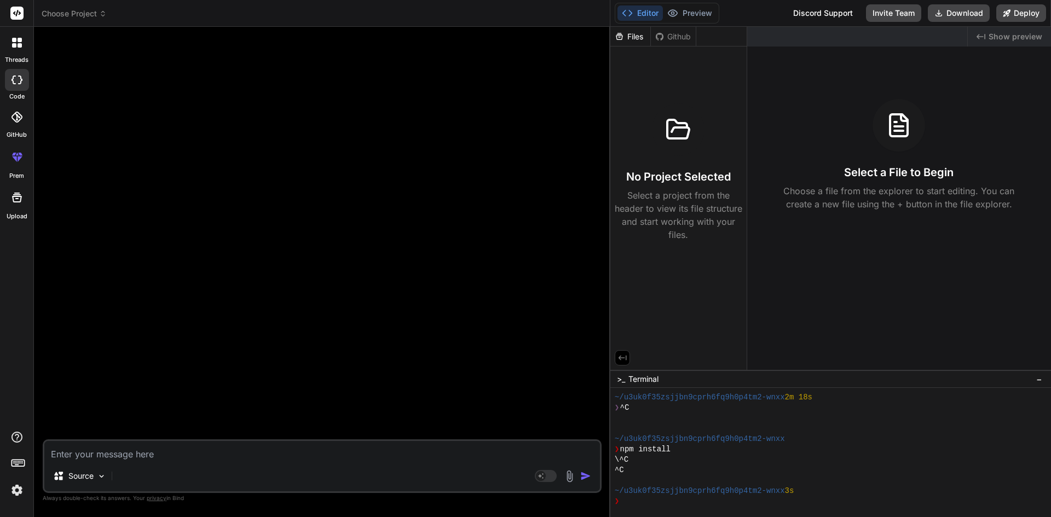
drag, startPoint x: 13, startPoint y: 42, endPoint x: 17, endPoint y: 49, distance: 8.4
click at [10, 42] on div at bounding box center [16, 42] width 23 height 23
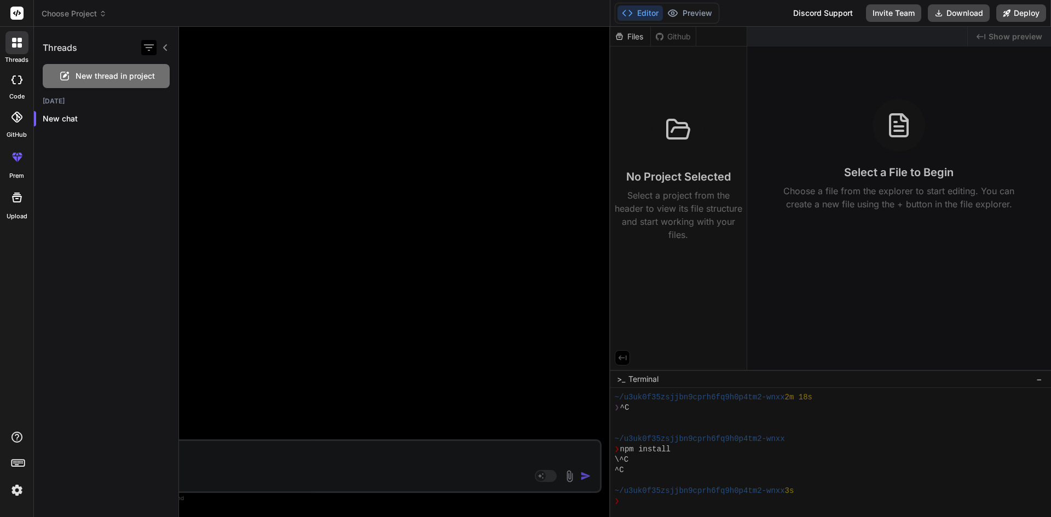
click at [150, 46] on icon "button" at bounding box center [148, 47] width 13 height 13
click at [107, 58] on div "Threads" at bounding box center [106, 45] width 145 height 37
click at [67, 119] on p "New chat" at bounding box center [111, 118] width 136 height 11
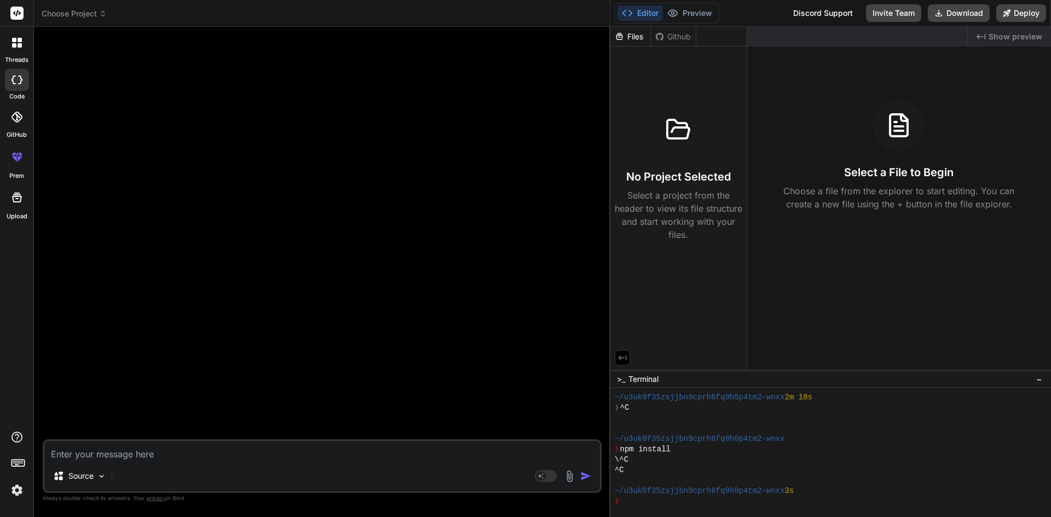
click at [165, 454] on textarea at bounding box center [322, 451] width 556 height 20
paste textarea "'function Bind_BusinessHoursList() { $("#BusinessHoursList").select2({ placehol…"
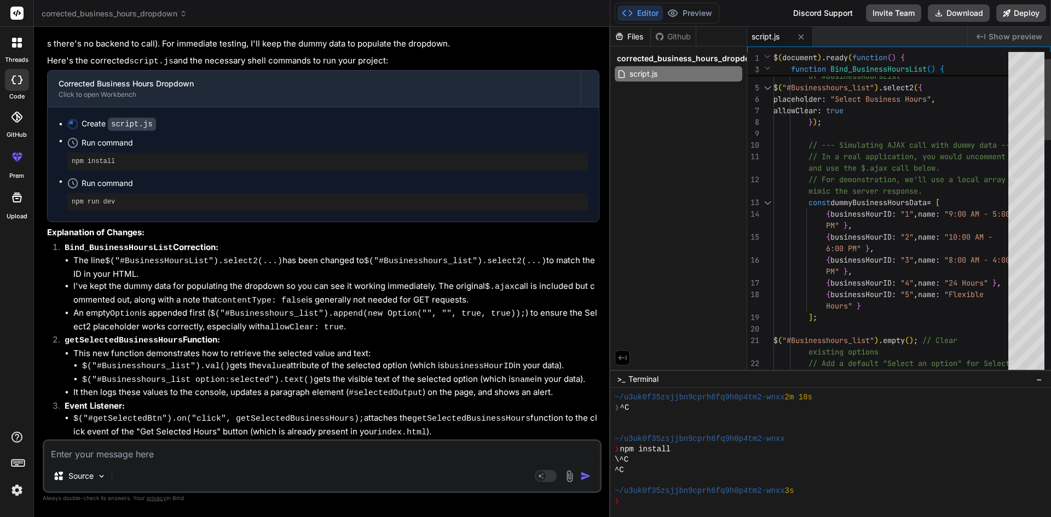
scroll to position [0, 0]
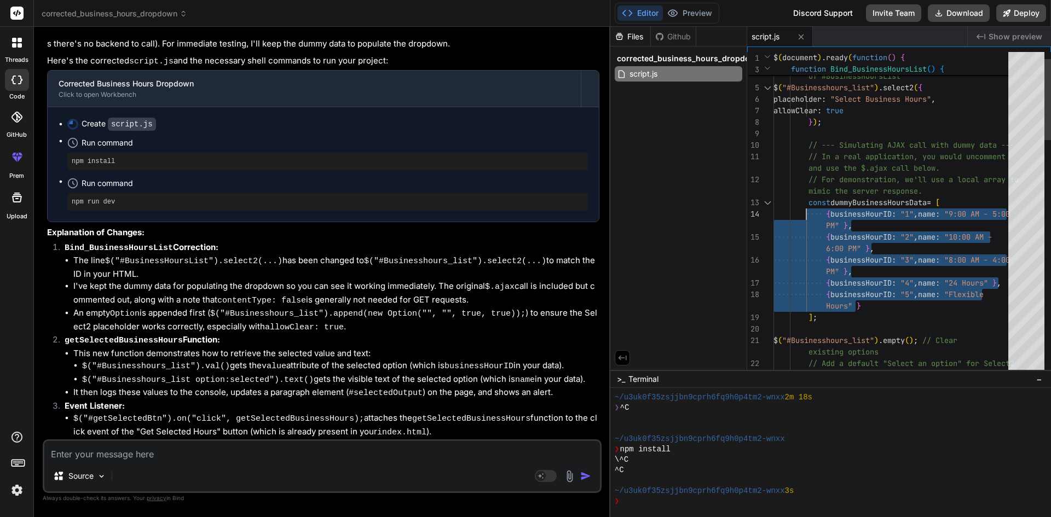
drag, startPoint x: 877, startPoint y: 306, endPoint x: 805, endPoint y: 212, distance: 118.7
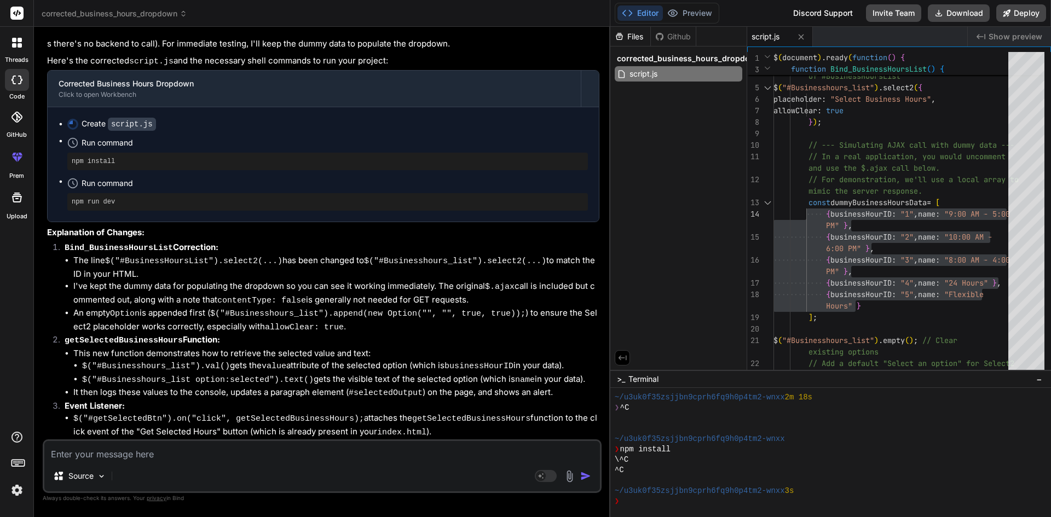
click at [411, 448] on textarea at bounding box center [322, 451] width 556 height 20
paste textarea "{ businessHourID: "1", name: "9:00 AM - 5:00 PM" }, { businessHourID: "2", name…"
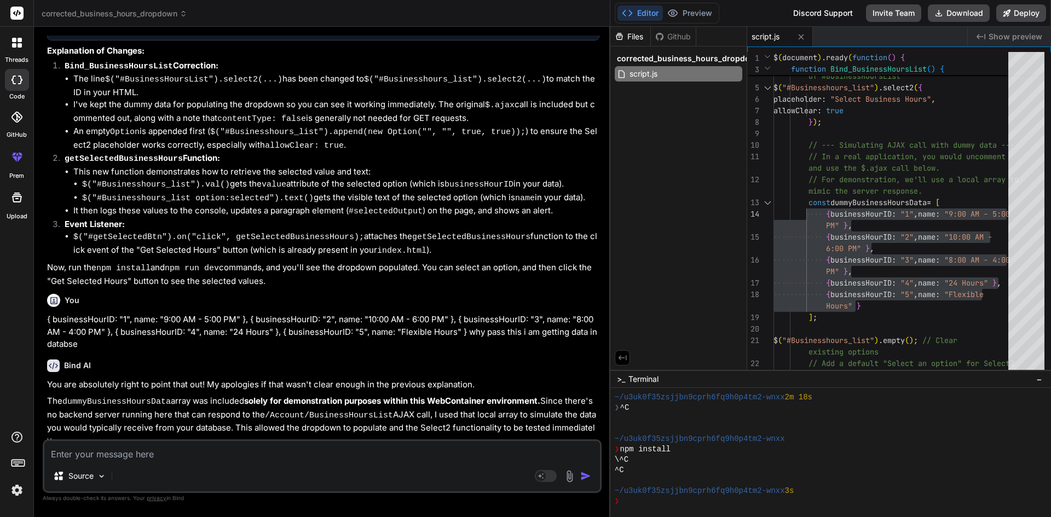
scroll to position [426, 0]
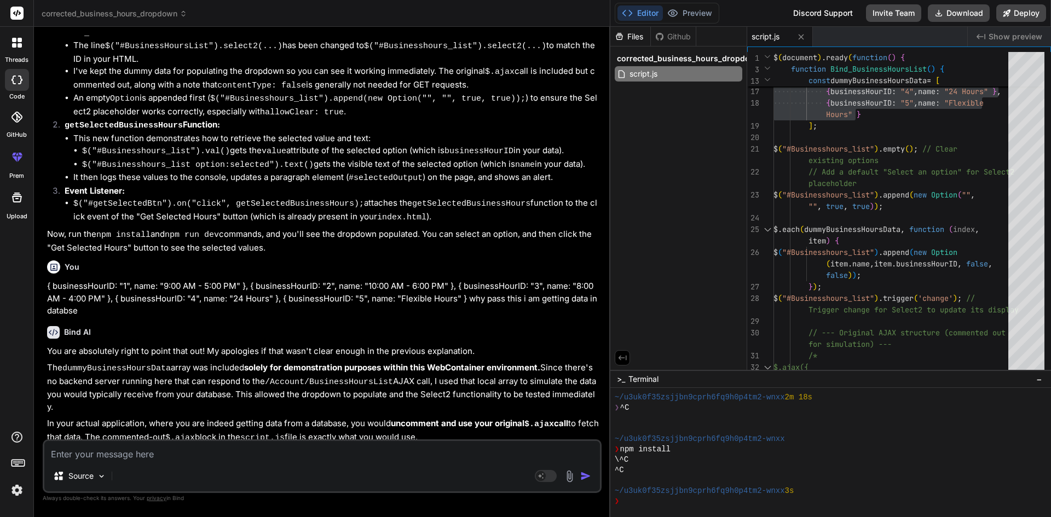
click at [644, 16] on button "Editor" at bounding box center [640, 12] width 45 height 15
click at [242, 464] on div "Source Agent Mode. When this toggle is activated, AI automatically makes decisi…" at bounding box center [322, 467] width 559 height 54
click at [225, 460] on textarea at bounding box center [322, 451] width 556 height 20
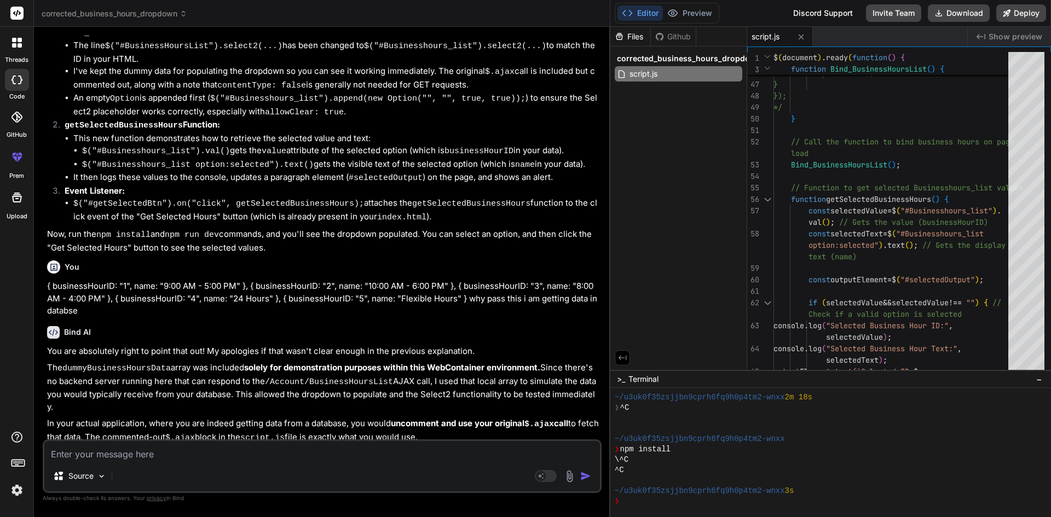
click at [122, 470] on div "Source" at bounding box center [322, 478] width 556 height 26
click at [104, 454] on textarea at bounding box center [322, 451] width 556 height 20
paste textarea "BusinessHourswithgroupassociated"
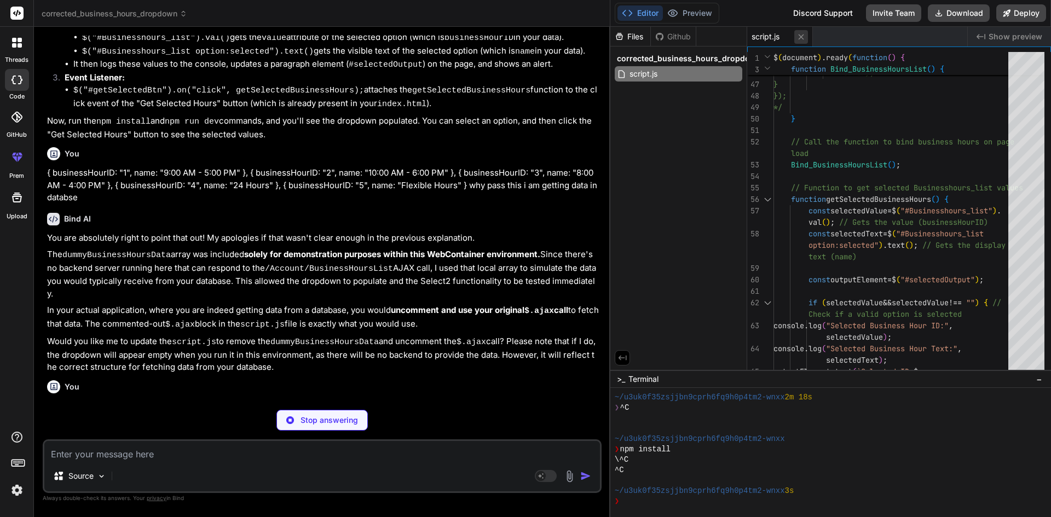
click at [801, 37] on icon at bounding box center [801, 36] width 9 height 9
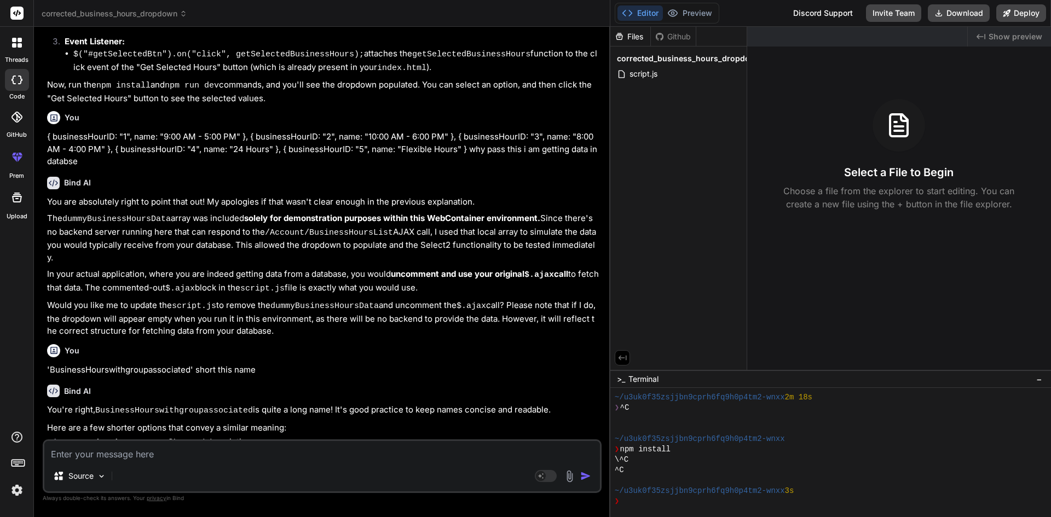
scroll to position [614, 0]
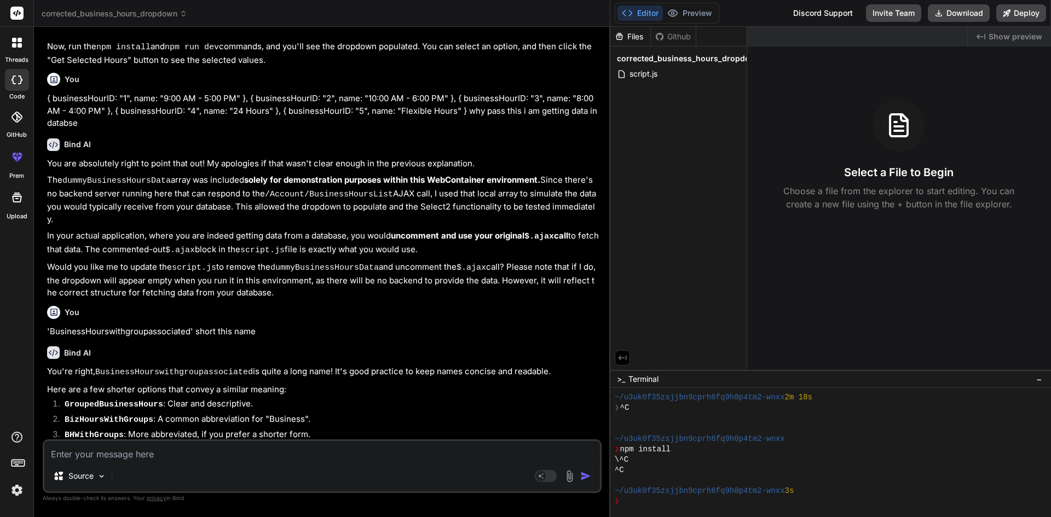
click at [112, 446] on code "AssociatedBusinessHours" at bounding box center [121, 450] width 113 height 9
copy code "AssociatedBusinessHours"
click at [15, 79] on icon at bounding box center [16, 80] width 11 height 9
click at [17, 81] on icon at bounding box center [16, 80] width 11 height 9
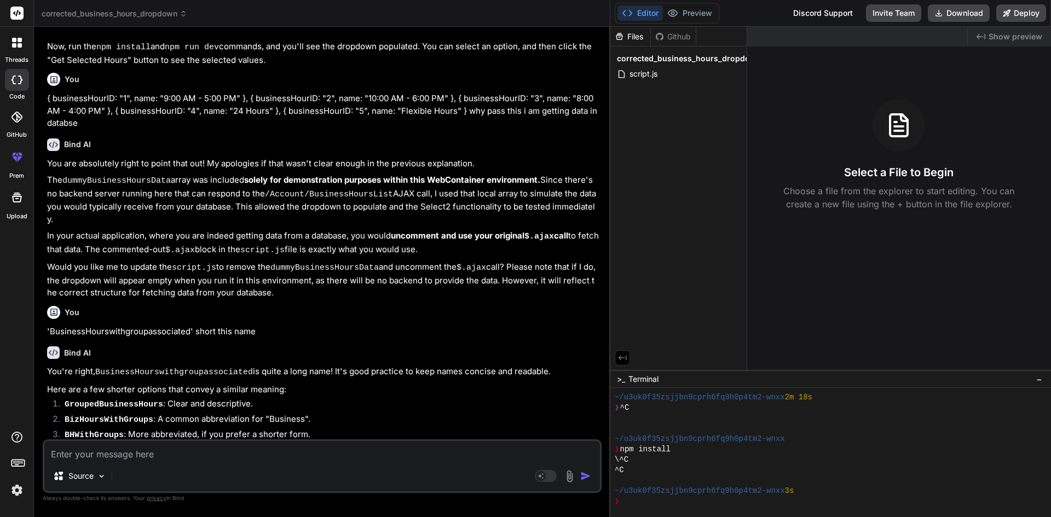
click at [15, 30] on div "threads" at bounding box center [16, 46] width 33 height 38
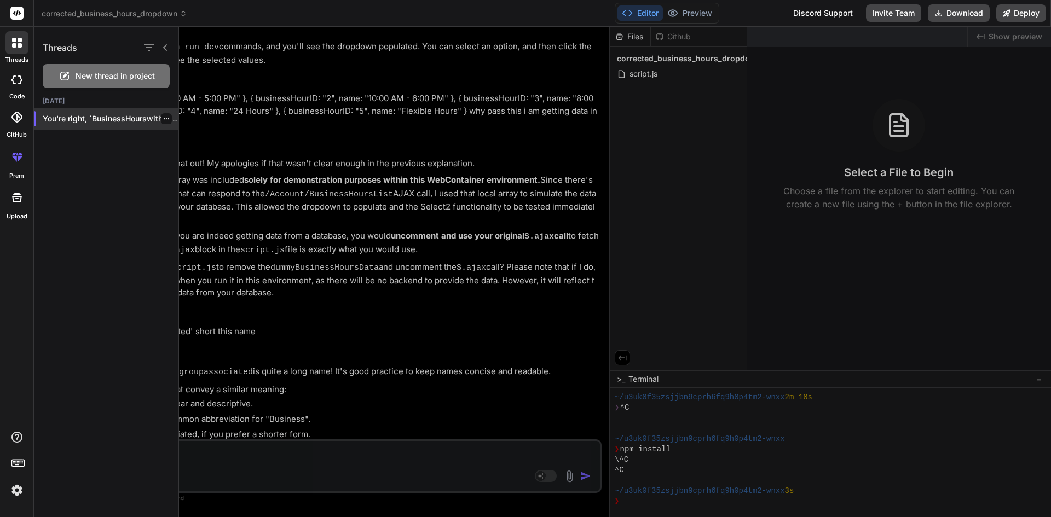
click at [163, 118] on icon "button" at bounding box center [166, 119] width 7 height 7
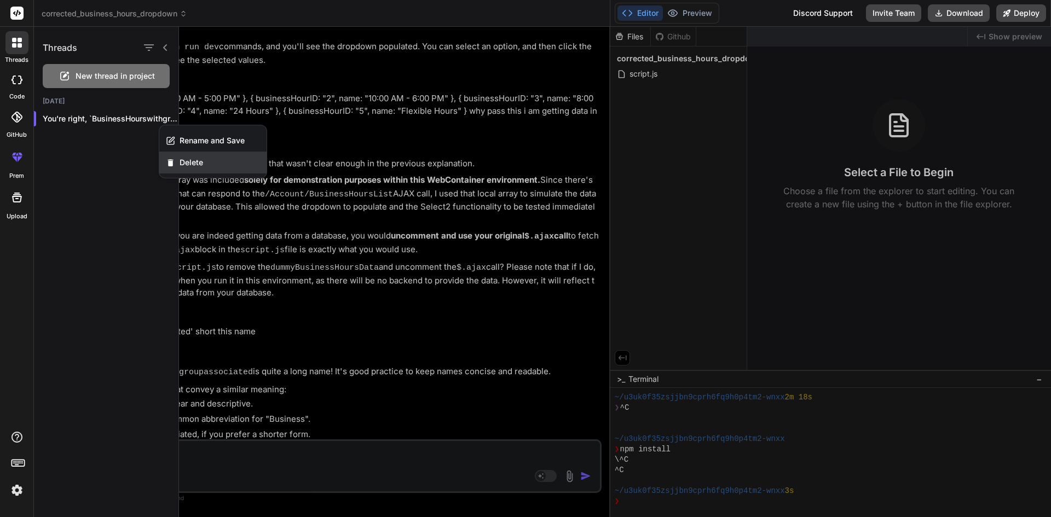
click at [197, 165] on span "Delete" at bounding box center [192, 162] width 24 height 11
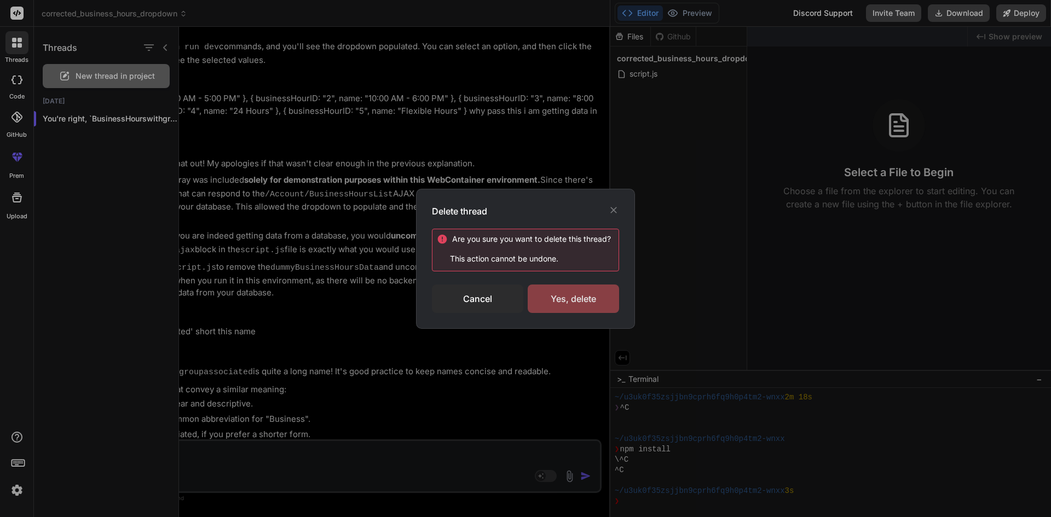
click at [552, 296] on div "Yes, delete" at bounding box center [573, 299] width 91 height 28
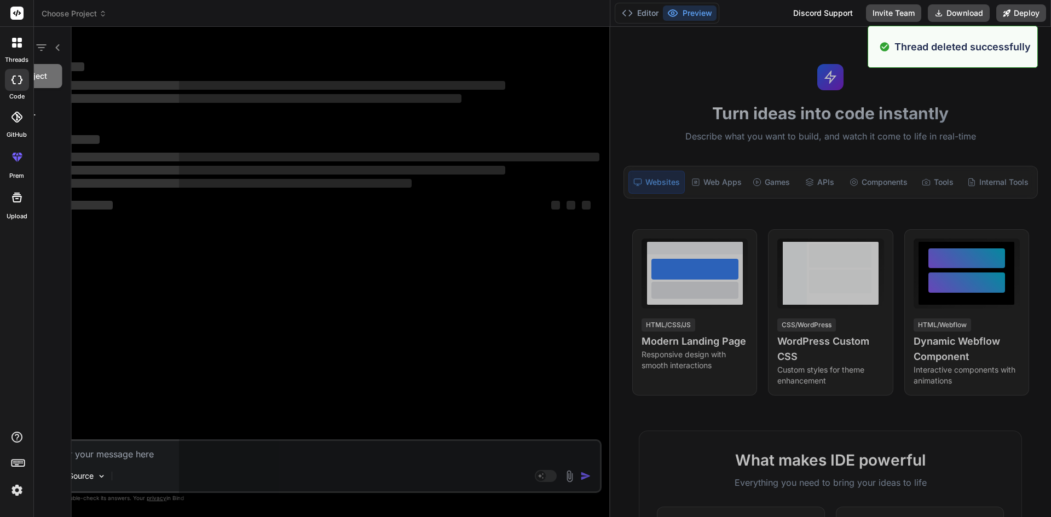
scroll to position [0, 0]
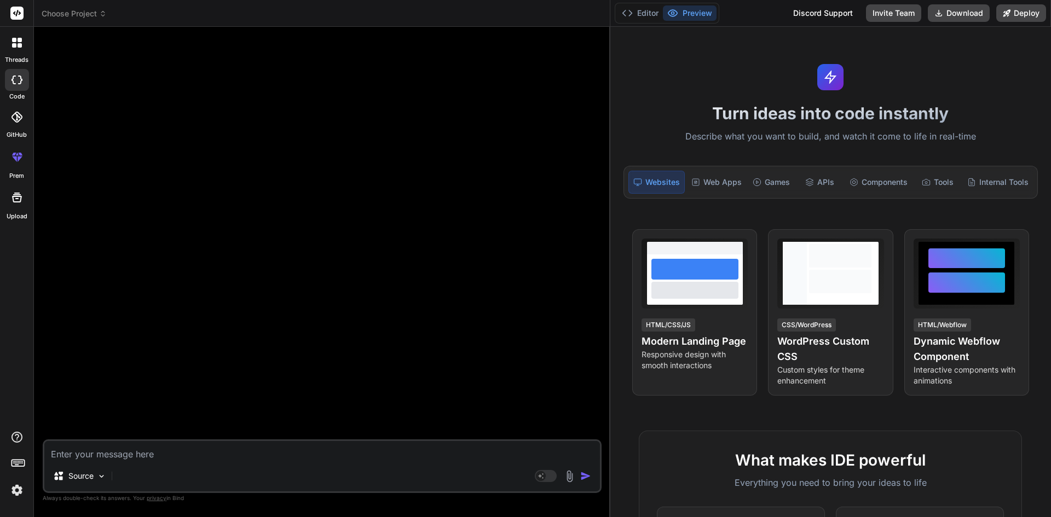
click at [149, 459] on textarea at bounding box center [322, 451] width 556 height 20
paste textarea "Select g.group_name,u.username from Users u JOIN Groups g ON u.groupId=g.group_…"
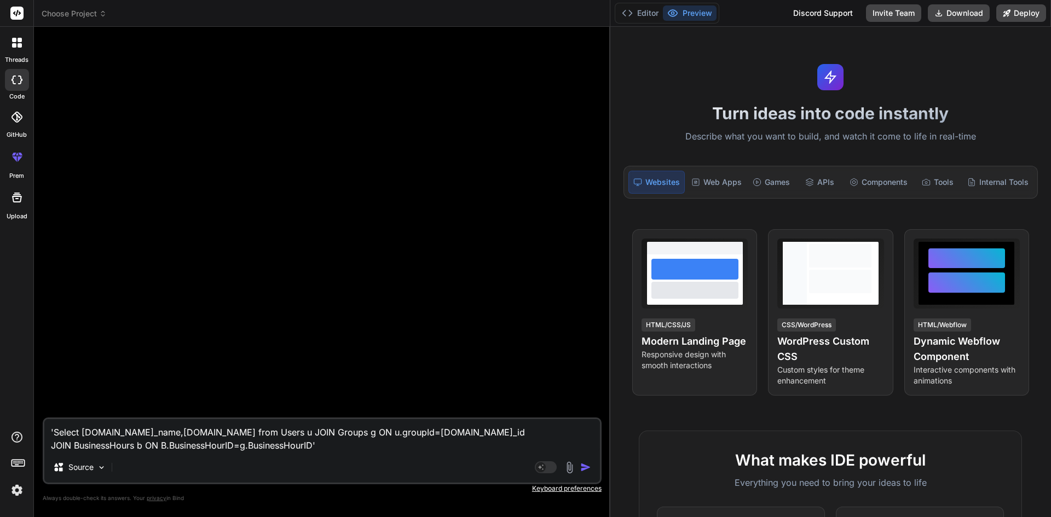
click at [287, 448] on textarea "'Select g.group_name,u.username from Users u JOIN Groups g ON u.groupId=g.group…" at bounding box center [322, 435] width 556 height 33
click at [373, 455] on div "'Select g.group_name,u.username from Users u JOIN Groups g ON u.groupId=g.group…" at bounding box center [322, 451] width 559 height 67
click at [358, 450] on textarea "'Select g.group_name,u.username from Users u JOIN Groups g ON u.groupId=g.group…" at bounding box center [322, 435] width 556 height 33
paste textarea "g.BusinessHourID"
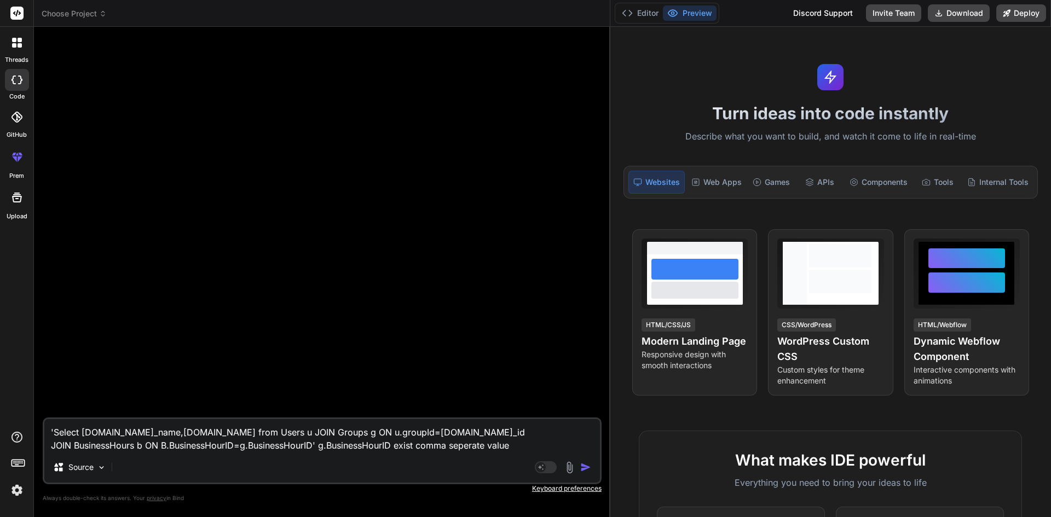
click at [527, 447] on textarea "'Select g.group_name,u.username from Users u JOIN Groups g ON u.groupId=g.group…" at bounding box center [322, 435] width 556 height 33
paste textarea "Conversion failed when converting the varchar value '1,2,5' to data type int."
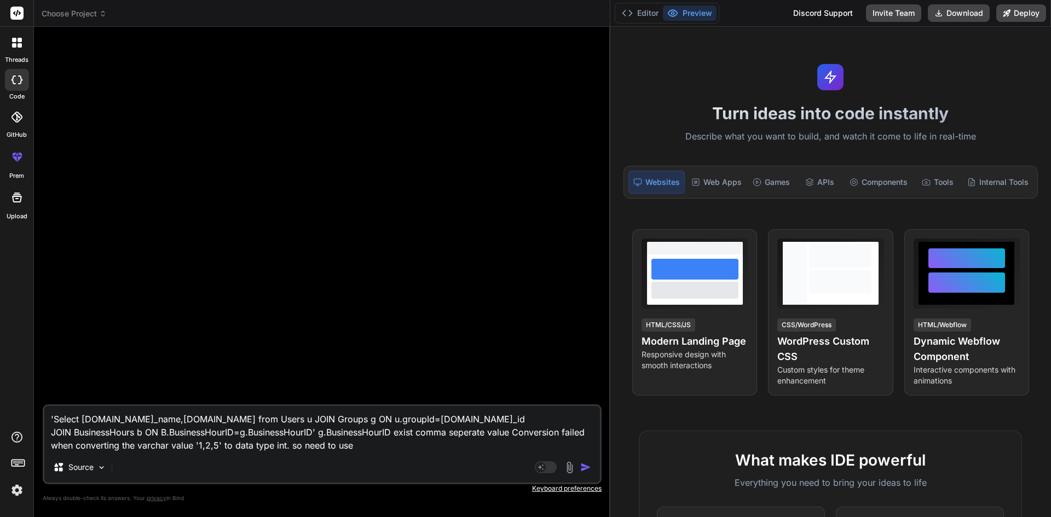
click at [386, 445] on textarea "'Select g.group_name,u.username from Users u JOIN Groups g ON u.groupId=g.group…" at bounding box center [322, 429] width 556 height 46
paste textarea "STRING_SPLIT"
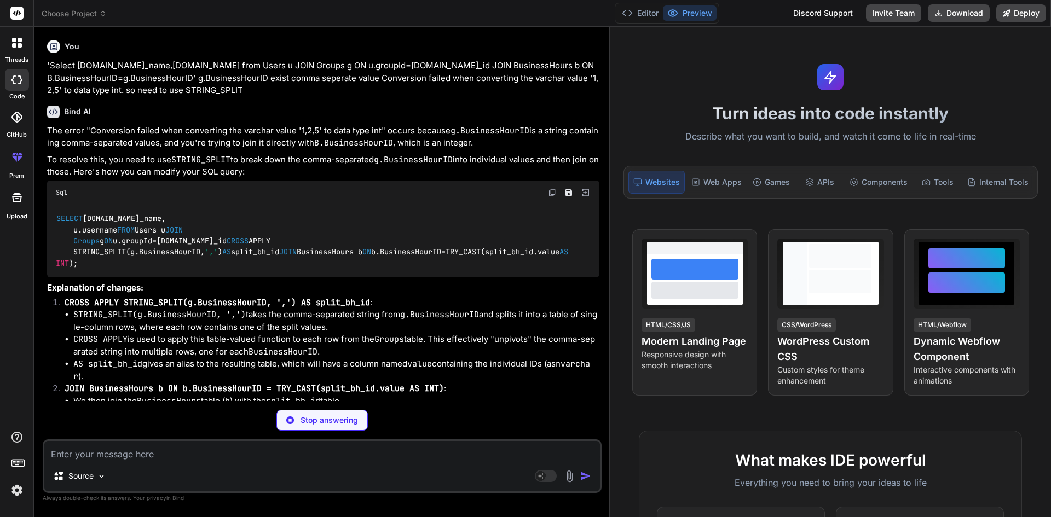
click at [554, 193] on img at bounding box center [552, 192] width 9 height 9
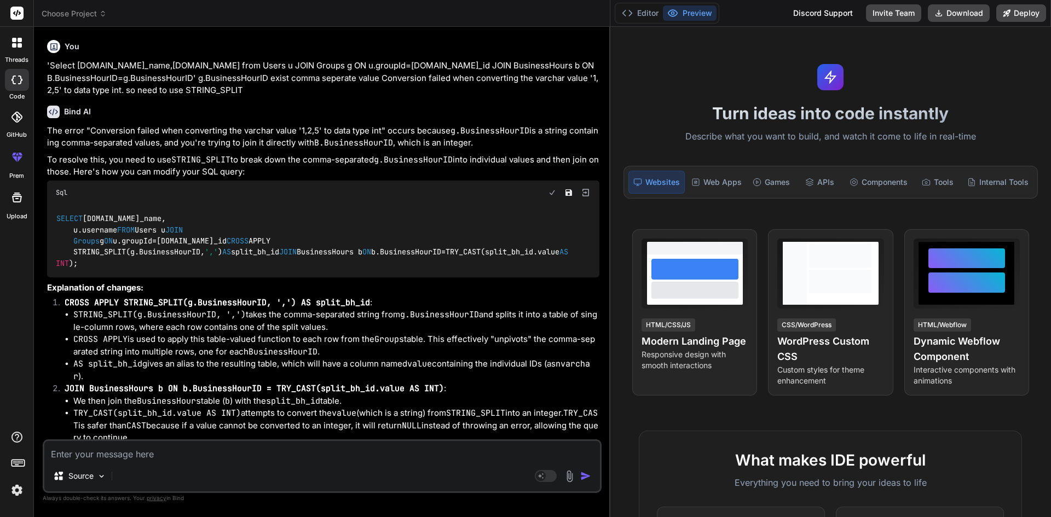
click at [554, 193] on img at bounding box center [552, 192] width 9 height 9
click at [208, 458] on textarea at bounding box center [322, 451] width 556 height 20
paste textarea "Argument data type int is invalid for argument 1 of string_split function."
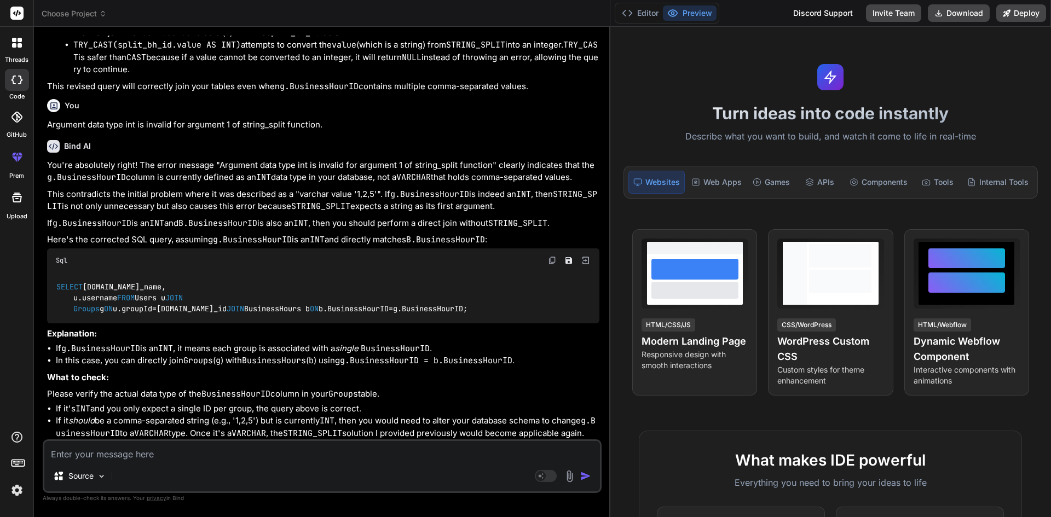
scroll to position [515, 0]
click at [548, 256] on img at bounding box center [552, 260] width 9 height 9
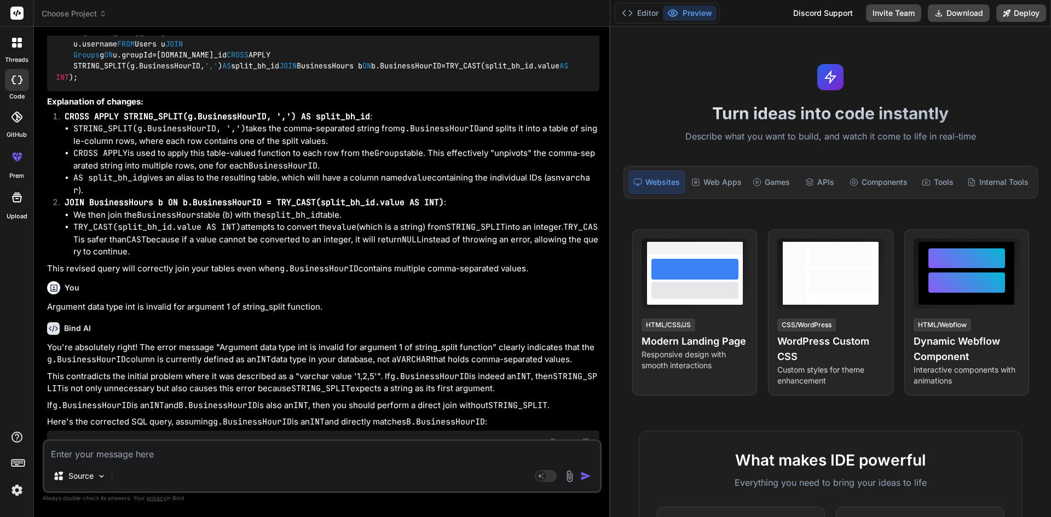
scroll to position [131, 0]
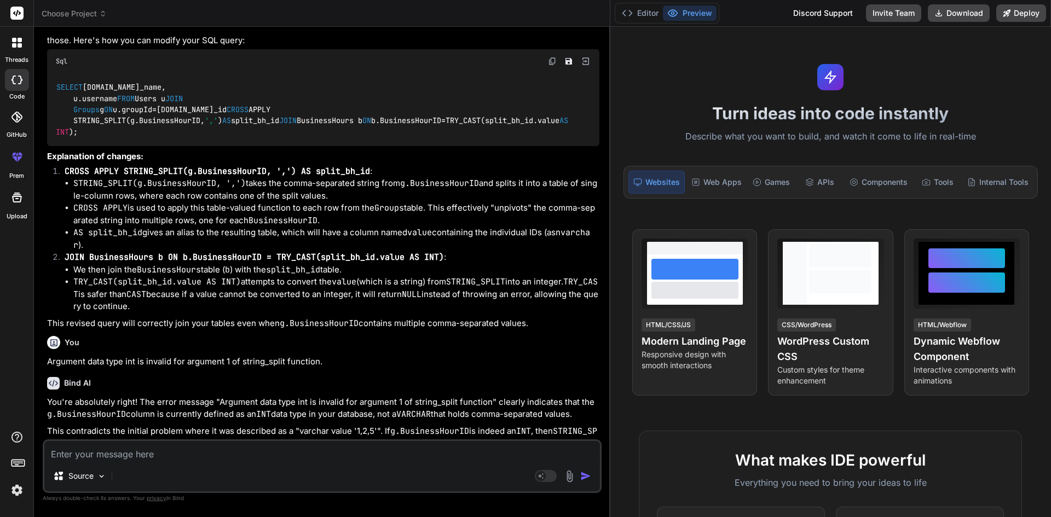
click at [19, 48] on div at bounding box center [16, 42] width 23 height 23
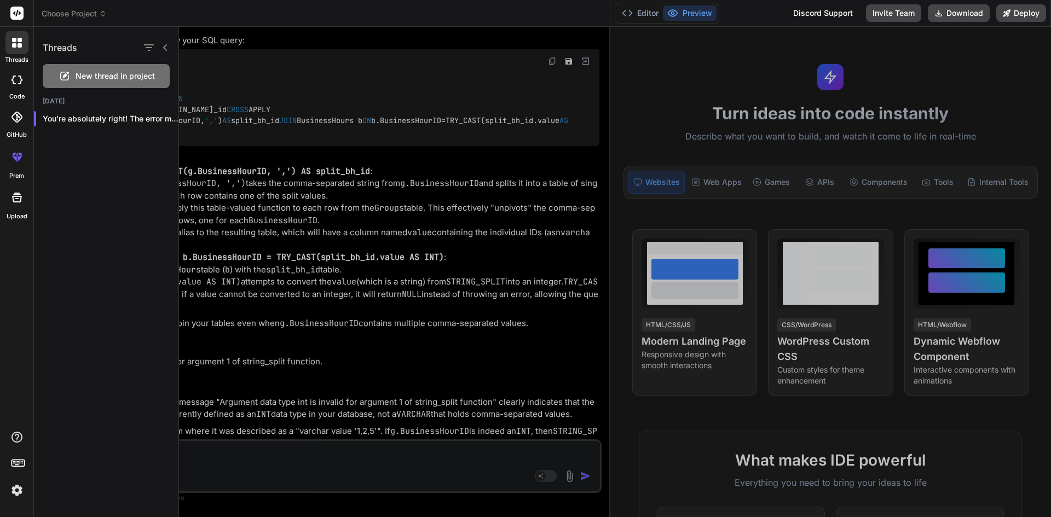
click at [101, 73] on span "New thread in project" at bounding box center [115, 76] width 79 height 11
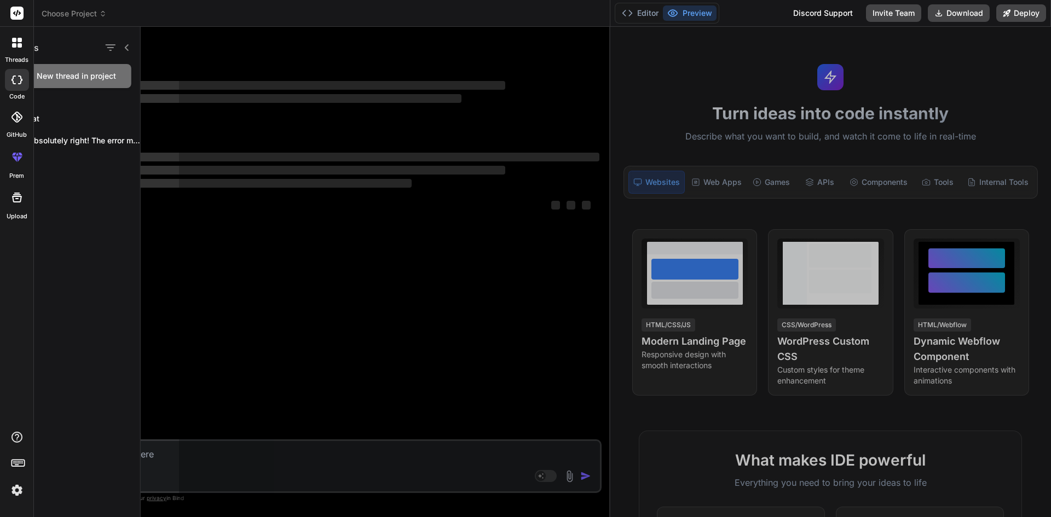
scroll to position [0, 0]
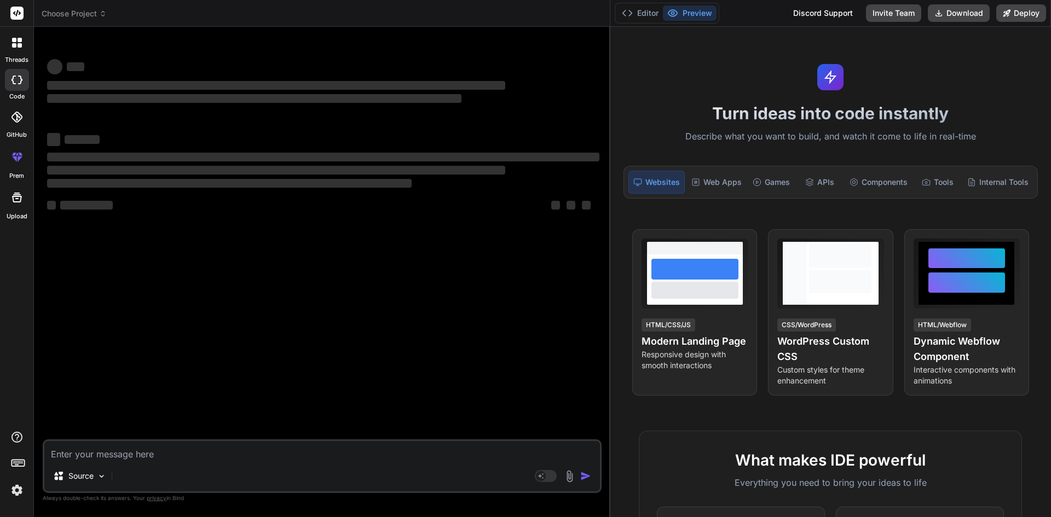
click at [146, 454] on textarea at bounding box center [322, 451] width 556 height 20
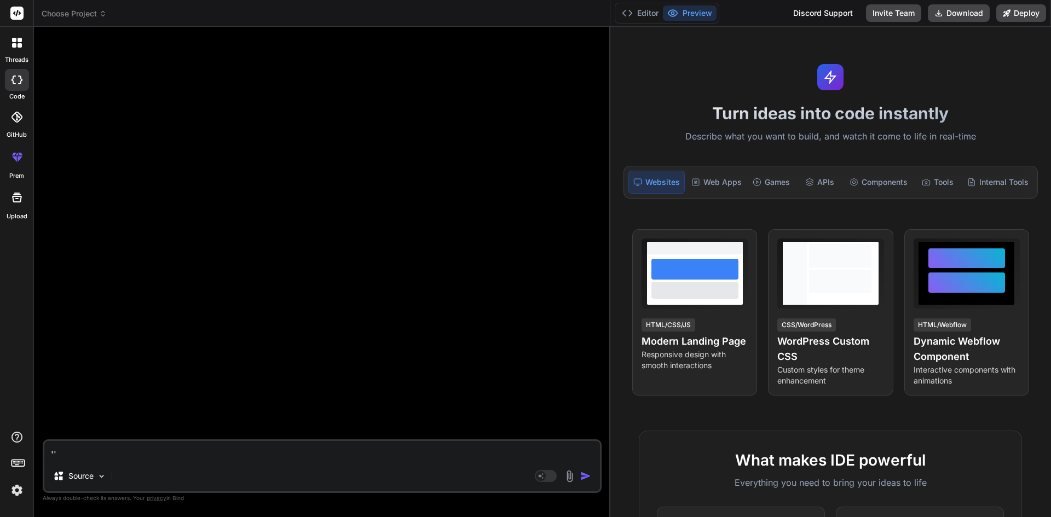
paste textarea "SELECT g.group_name, u.username FROM Users u JOIN Groups g ON u.groupId = g.gro…"
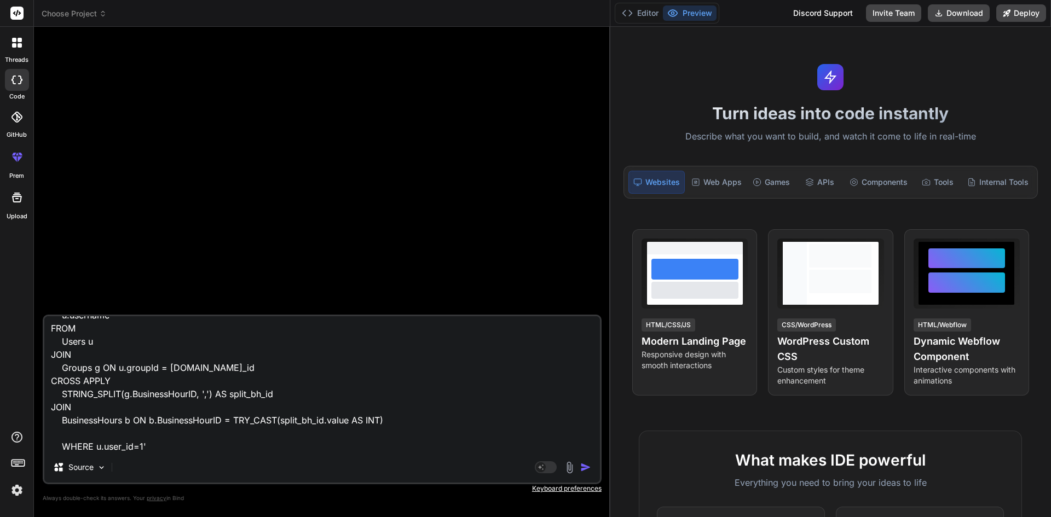
scroll to position [42, 0]
paste textarea "Argument data type int is invalid for argument 1 of string_split function."
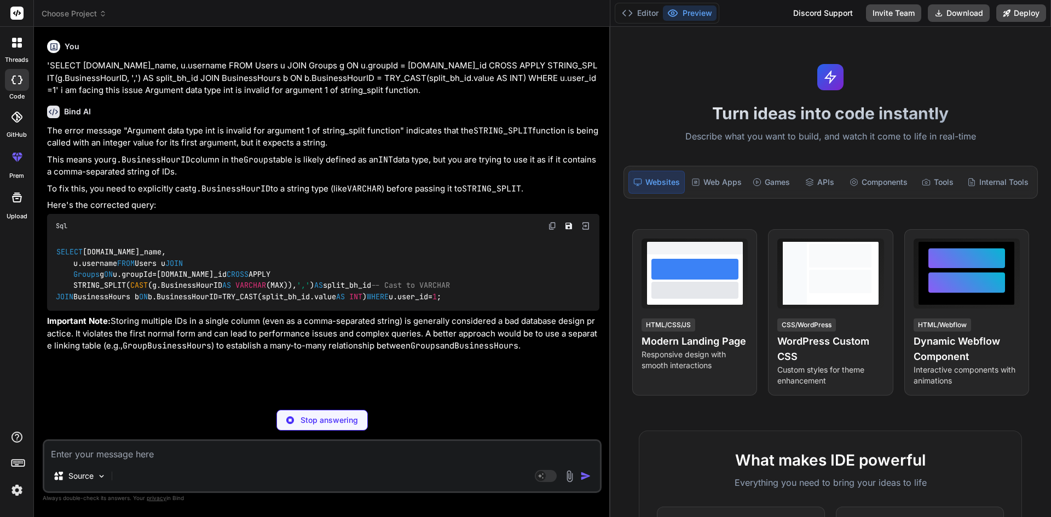
scroll to position [0, 0]
click at [552, 226] on img at bounding box center [552, 226] width 9 height 9
drag, startPoint x: 198, startPoint y: 441, endPoint x: 191, endPoint y: 452, distance: 12.9
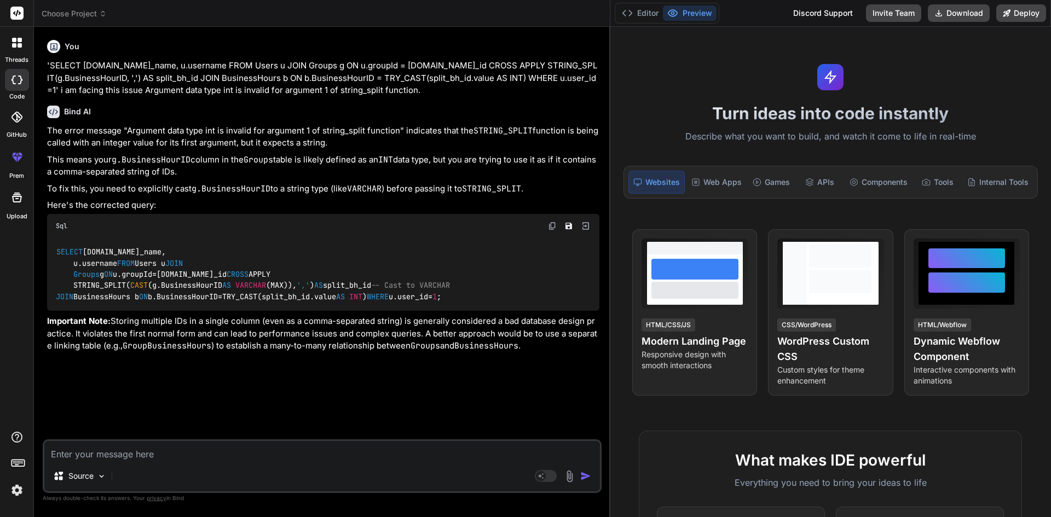
click at [197, 441] on textarea at bounding box center [322, 451] width 556 height 20
paste textarea "Conversion failed when converting the varchar value '1,2,5' to data type int."
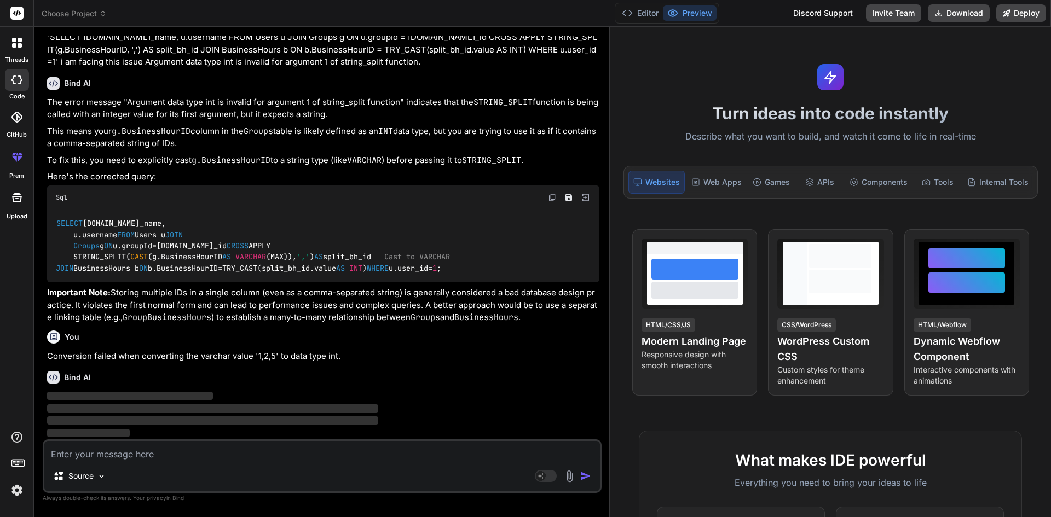
scroll to position [107, 0]
click at [209, 354] on p "Conversion failed when converting the varchar value '1,2,5' to data type int." at bounding box center [323, 356] width 552 height 13
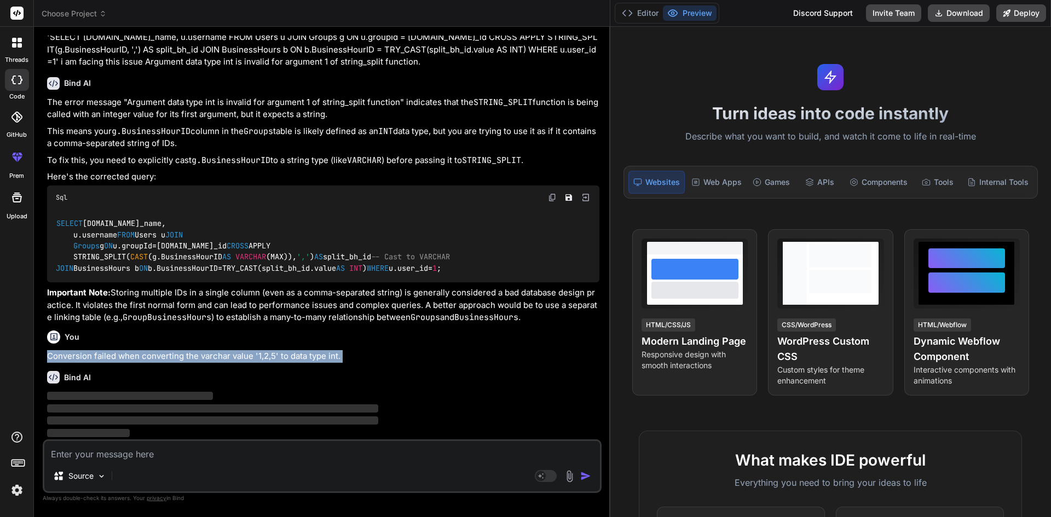
click at [209, 354] on p "Conversion failed when converting the varchar value '1,2,5' to data type int." at bounding box center [323, 356] width 552 height 13
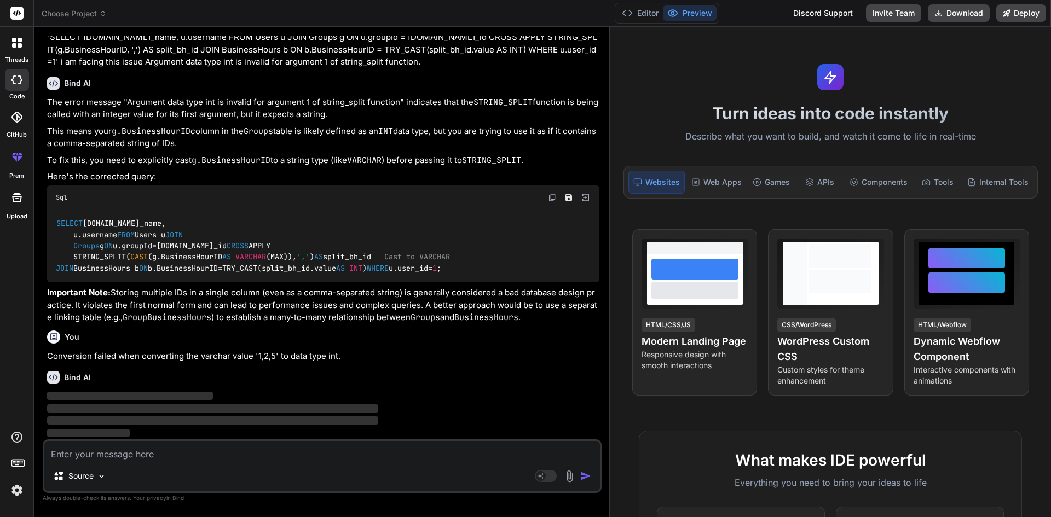
click at [378, 376] on div "Bind AI" at bounding box center [323, 377] width 552 height 13
click at [197, 356] on p "Conversion failed when converting the varchar value '1,2,5' to data type int." at bounding box center [323, 356] width 552 height 13
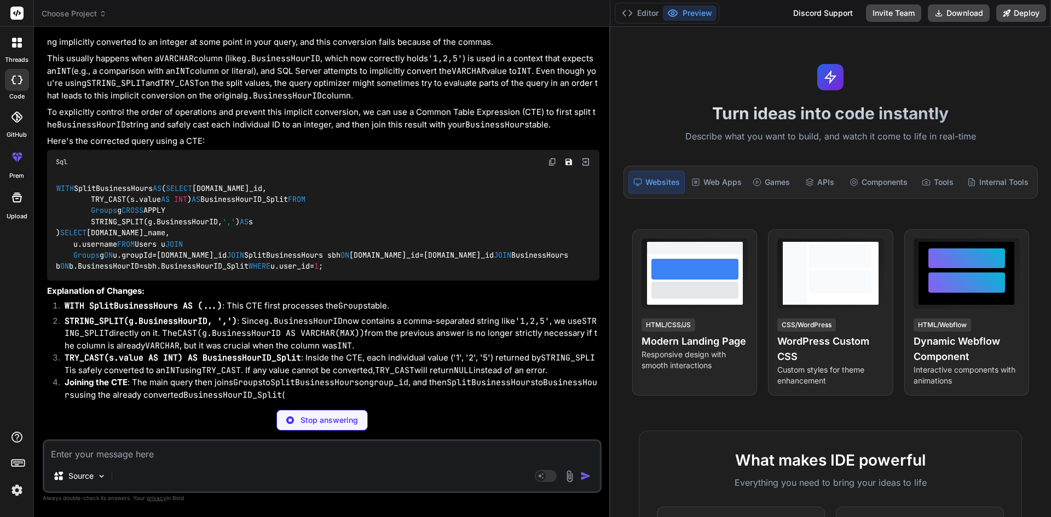
scroll to position [529, 0]
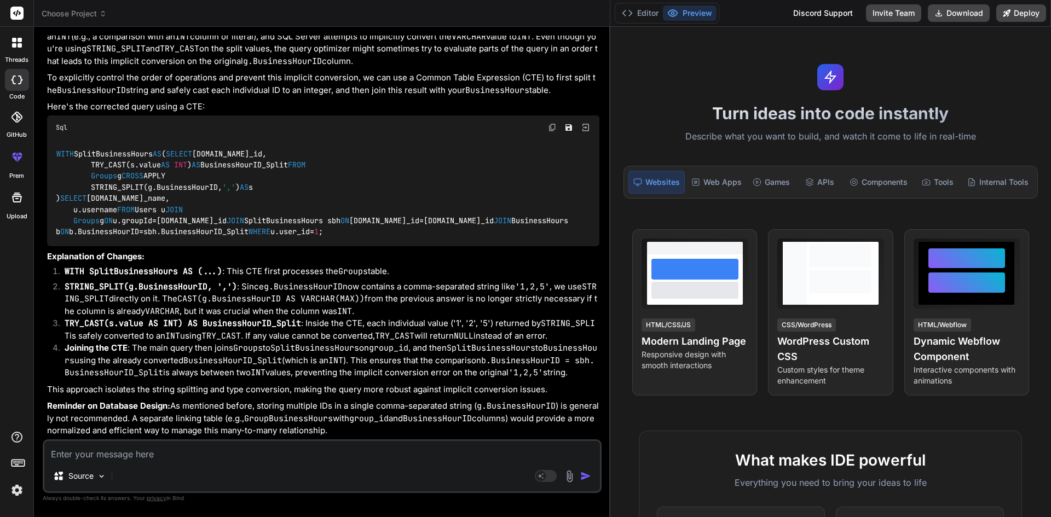
click at [553, 123] on img at bounding box center [552, 127] width 9 height 9
click at [157, 458] on textarea at bounding box center [322, 451] width 556 height 20
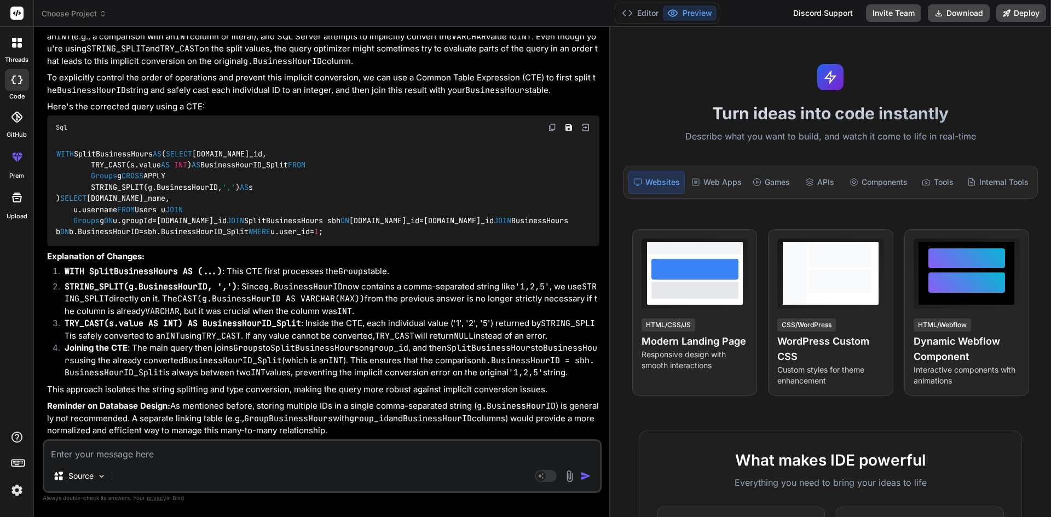
paste textarea "Conversion failed when converting the varchar value '1,2,5' to data type int."
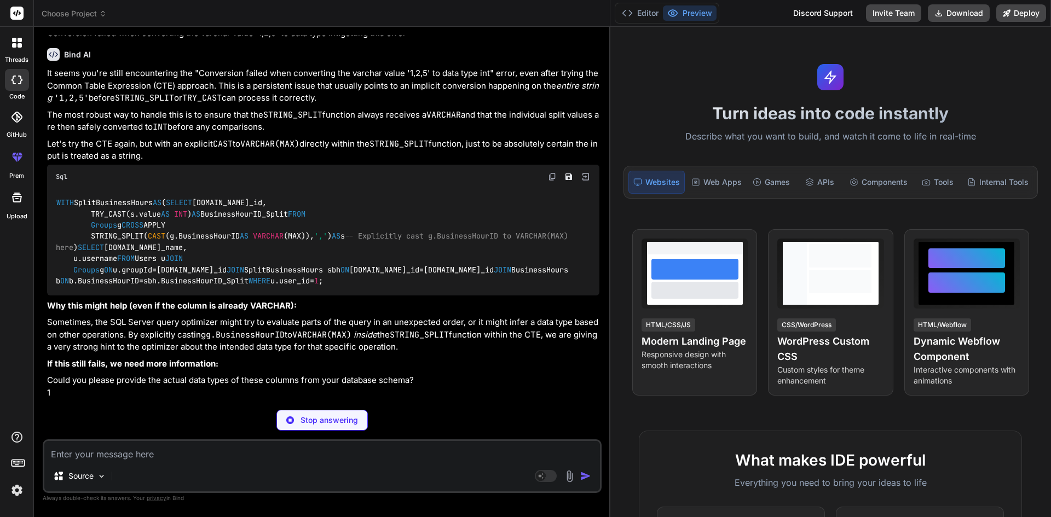
scroll to position [1229, 0]
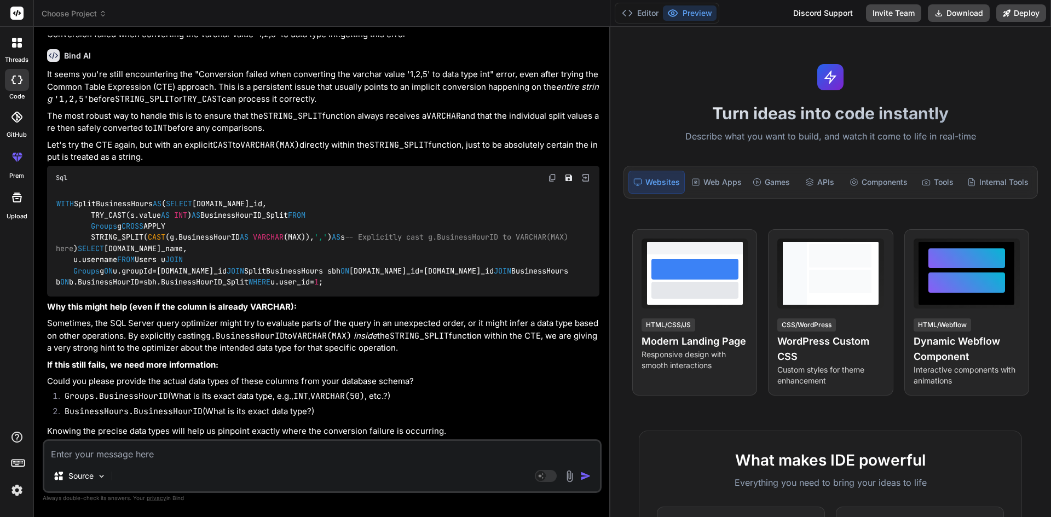
click at [550, 174] on img at bounding box center [552, 178] width 9 height 9
click at [14, 44] on icon at bounding box center [14, 45] width 4 height 4
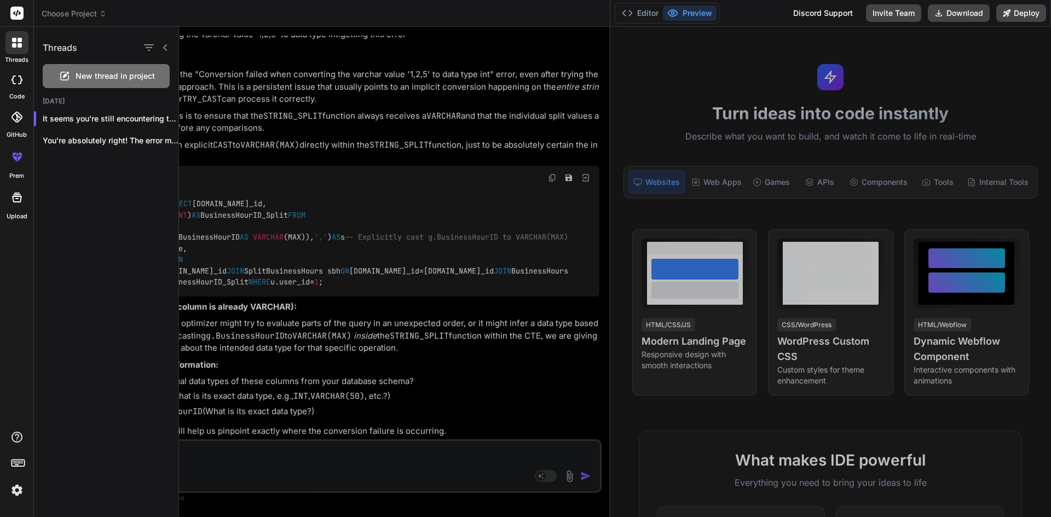
click at [96, 79] on span "New thread in project" at bounding box center [115, 76] width 79 height 11
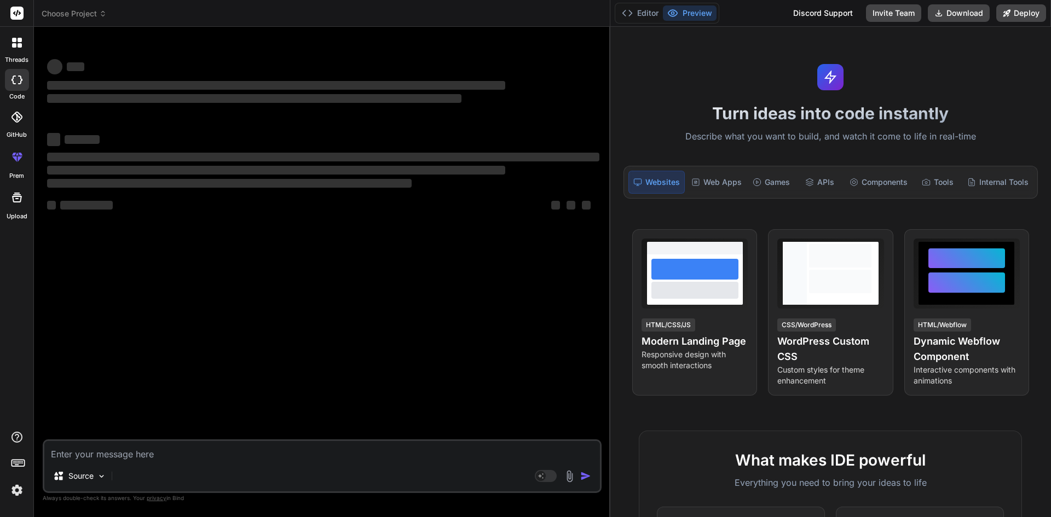
click at [157, 459] on textarea at bounding box center [322, 451] width 556 height 20
paste textarea "Select * from Users u JOIN Groups g ON u.groupId=g.group_id JOIN BusinessHours …"
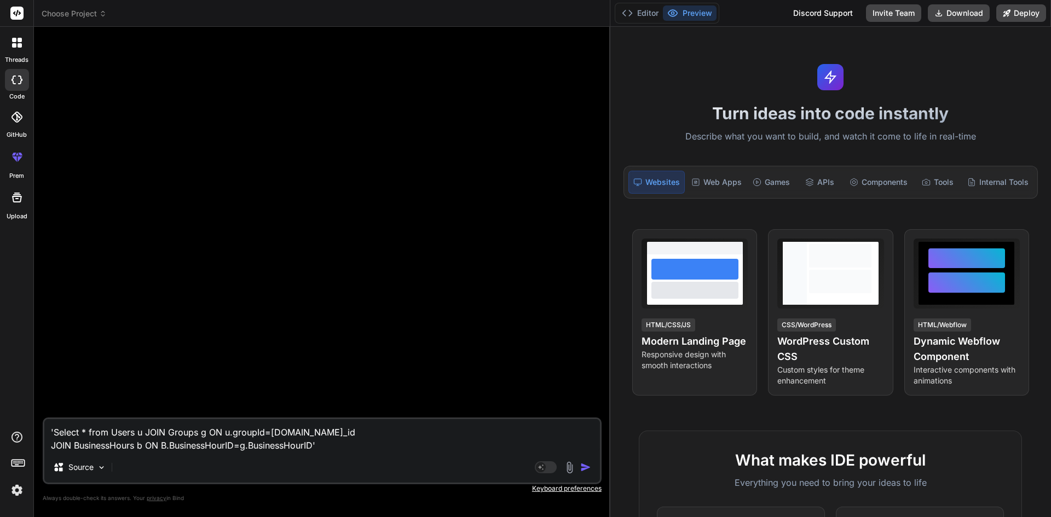
click at [362, 450] on textarea "'Select * from Users u JOIN Groups g ON u.groupId=g.group_id JOIN BusinessHours…" at bounding box center [322, 435] width 556 height 33
paste textarea "Users table u.groupId exist comma seperated value need to STRING_SPLIT function"
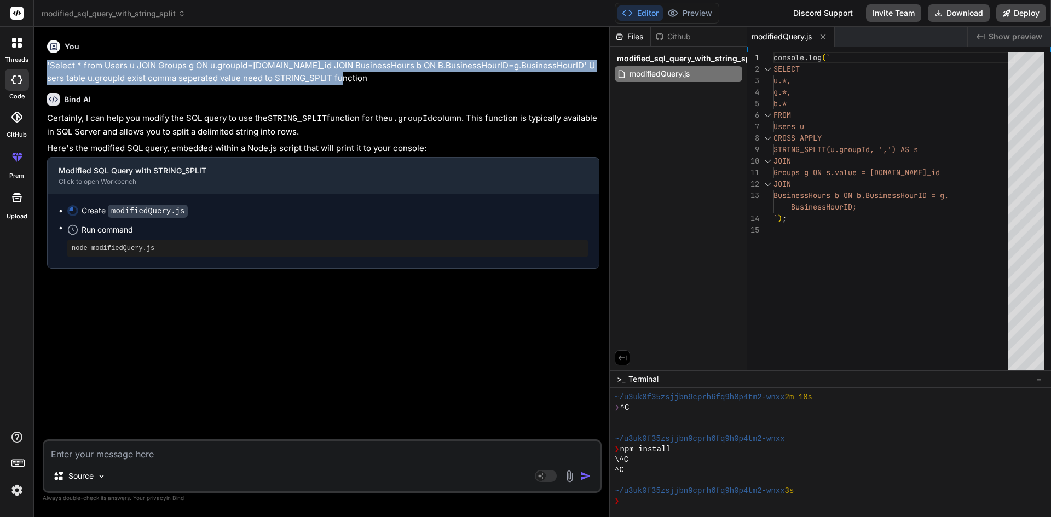
drag, startPoint x: 339, startPoint y: 81, endPoint x: 44, endPoint y: 64, distance: 296.2
click at [44, 64] on div "You 'Select * from Users u JOIN Groups g ON u.groupId=g.group_id JOIN BusinessH…" at bounding box center [322, 276] width 559 height 481
copy p "'Select * from Users u JOIN Groups g ON u.groupId=g.group_id JOIN BusinessHours…"
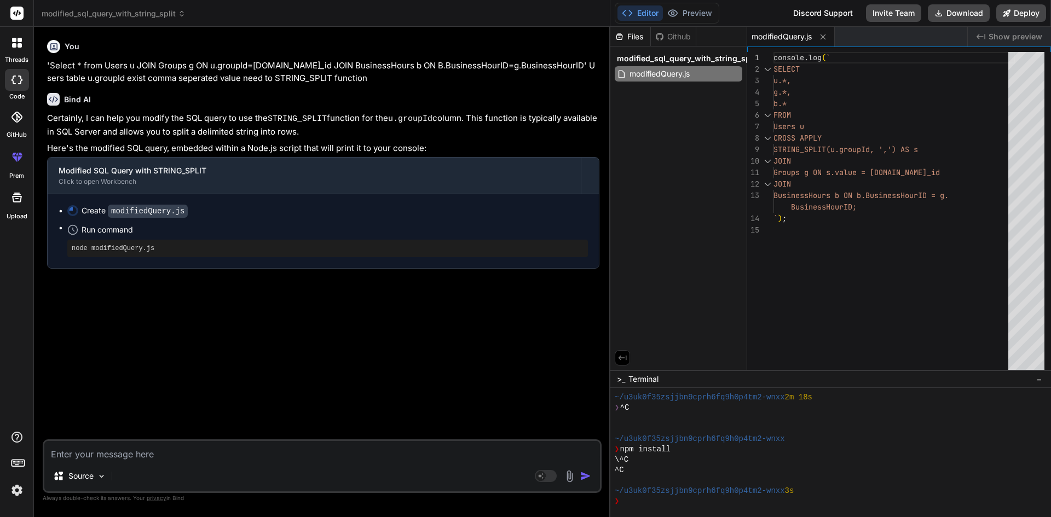
click at [18, 53] on div at bounding box center [16, 42] width 23 height 23
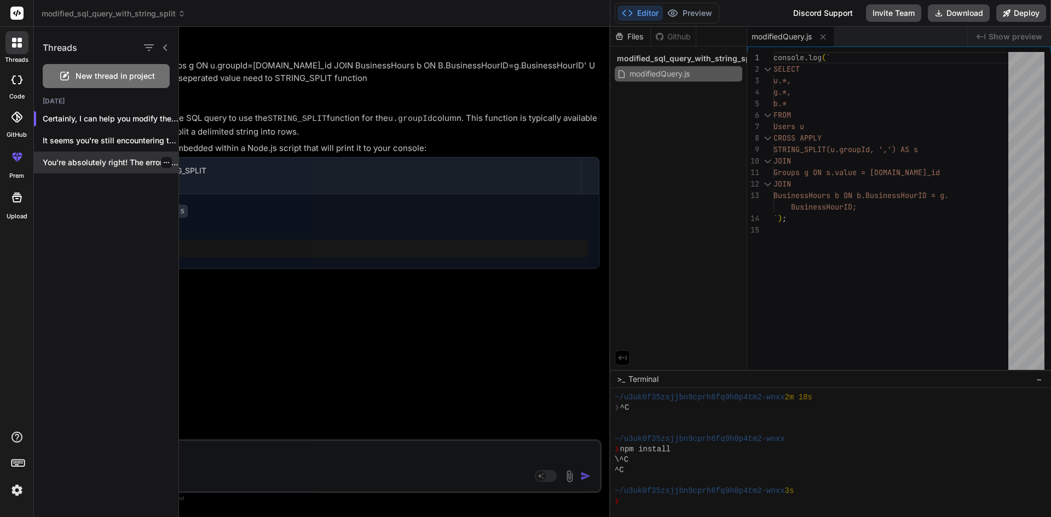
click at [85, 165] on p "You're absolutely right! The error messa..." at bounding box center [111, 162] width 136 height 11
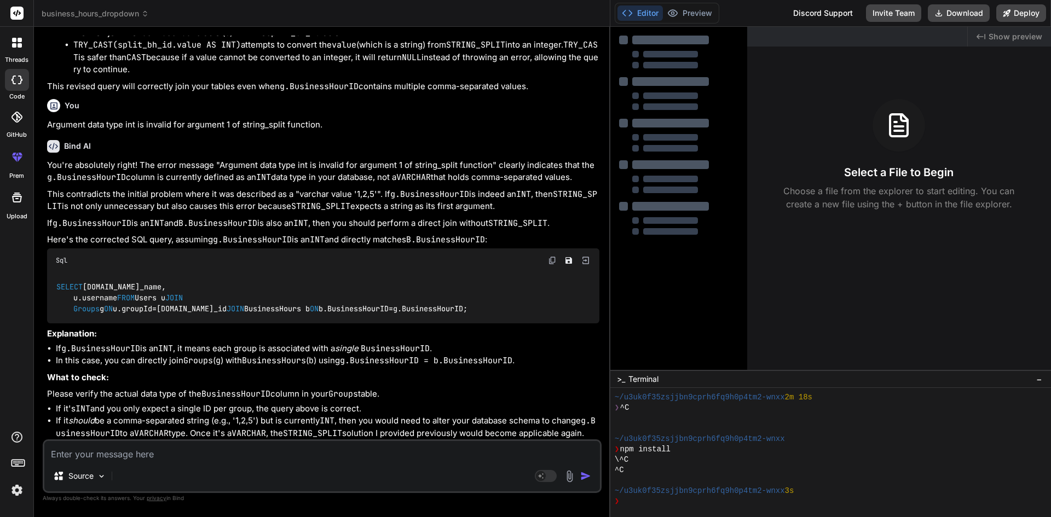
scroll to position [515, 0]
click at [231, 459] on textarea at bounding box center [322, 451] width 556 height 20
paste textarea "'Select * from Users u JOIN Groups g ON u.groupId=g.group_id JOIN BusinessHours…"
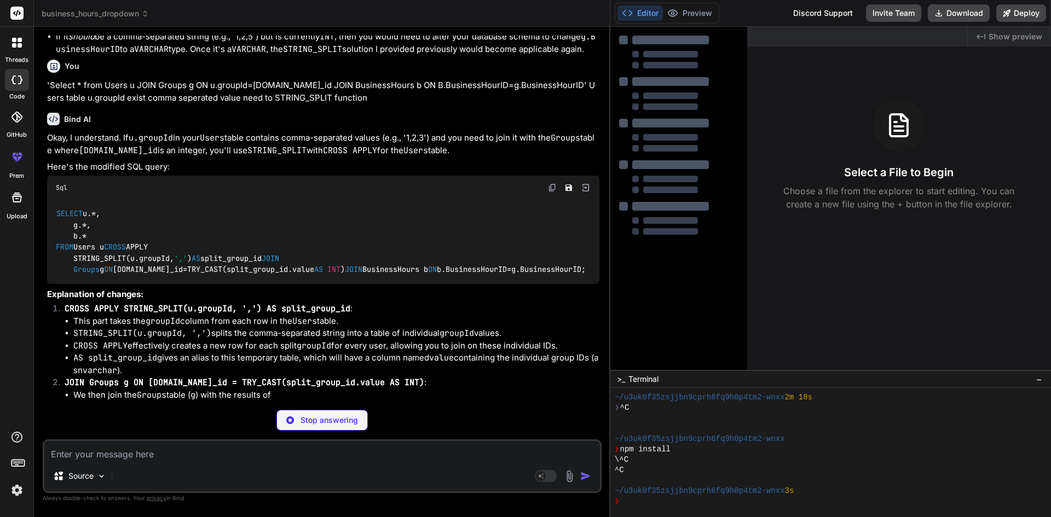
scroll to position [882, 0]
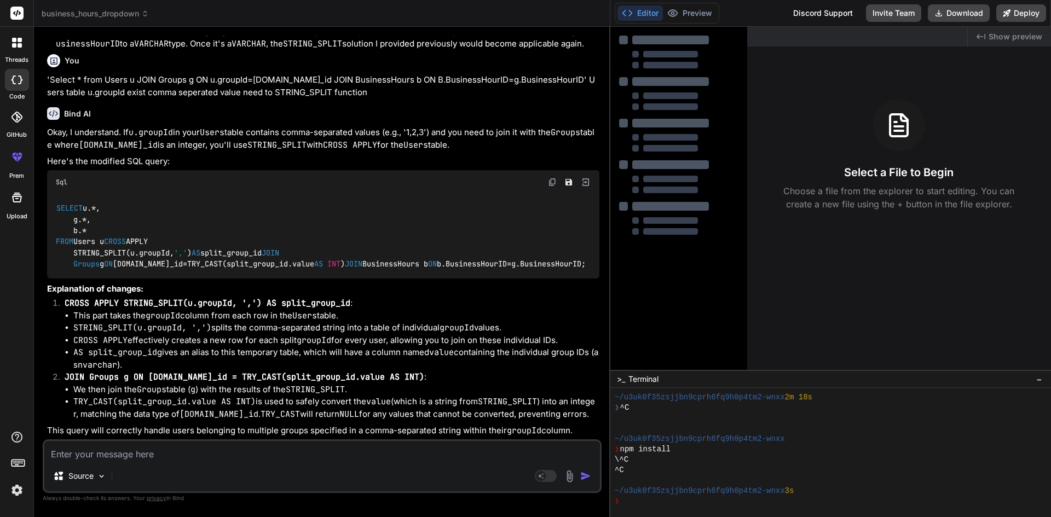
click at [556, 187] on img at bounding box center [552, 182] width 9 height 9
click at [299, 463] on div "Source Agent Mode. When this toggle is activated, AI automatically makes decisi…" at bounding box center [322, 467] width 559 height 54
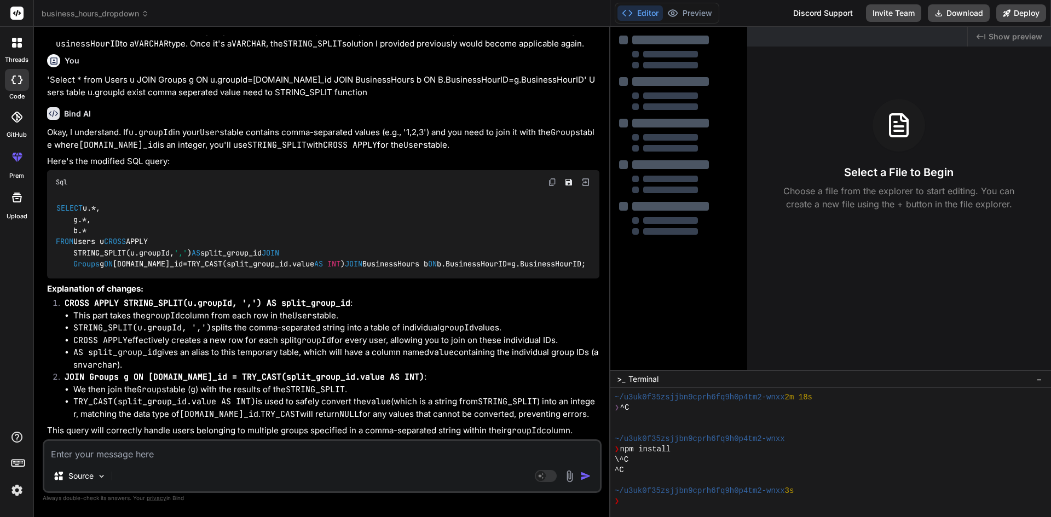
click at [245, 437] on p "This query will correctly handle users belonging to multiple groups specified i…" at bounding box center [323, 431] width 552 height 13
click at [211, 460] on textarea at bounding box center [322, 451] width 556 height 20
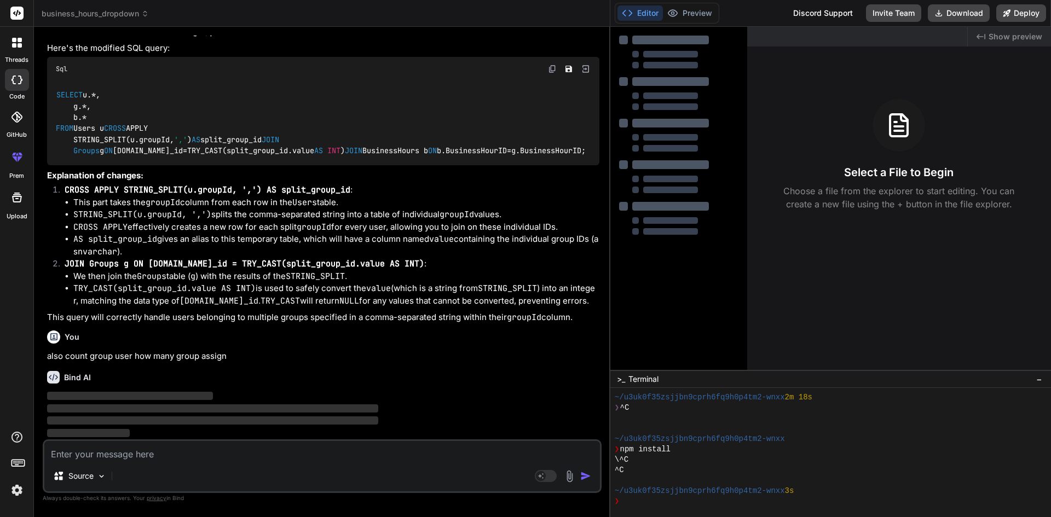
scroll to position [1085, 0]
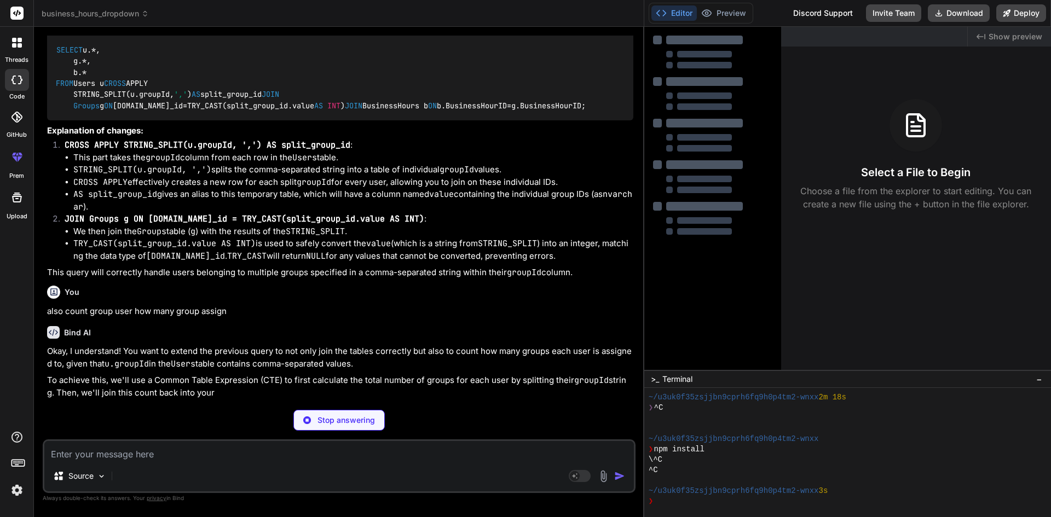
drag, startPoint x: 610, startPoint y: 186, endPoint x: 753, endPoint y: 187, distance: 142.9
click at [753, 187] on div "business_hours_dropdown Created with Pixso. Bind AI Web Search Created with Pix…" at bounding box center [542, 258] width 1017 height 517
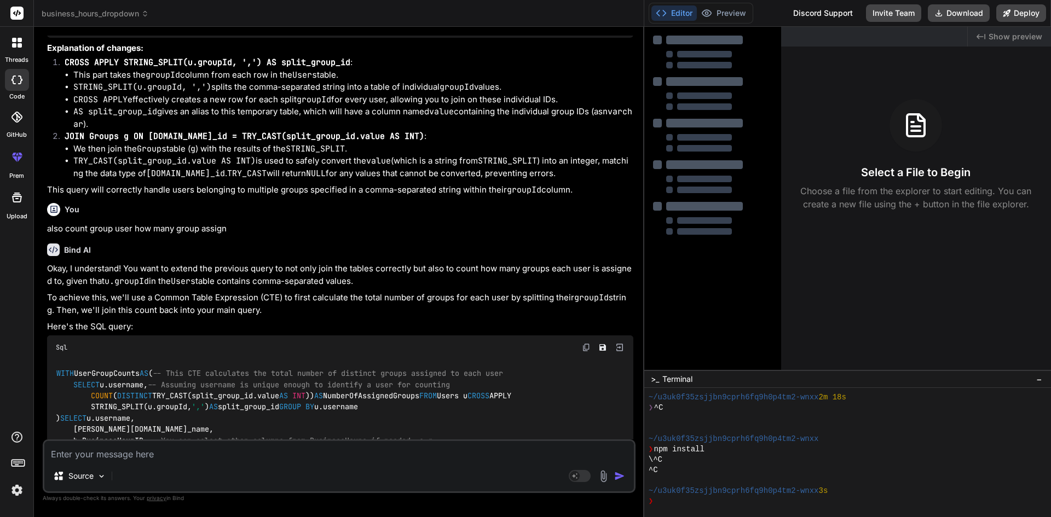
scroll to position [959, 0]
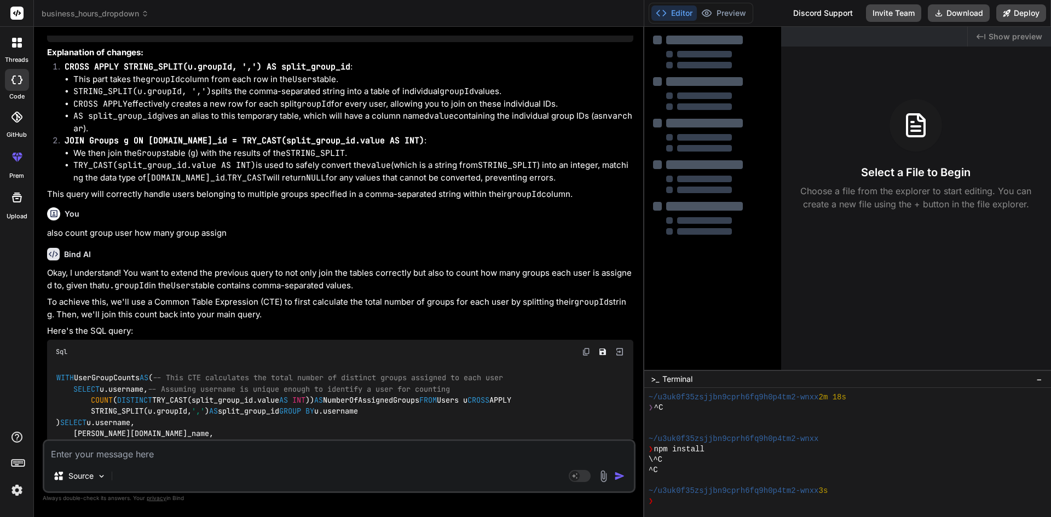
click at [228, 450] on textarea at bounding box center [339, 451] width 590 height 20
paste textarea "SELECT u.*, g.*, b.* FROM Users u CROSS APPLY STRING_SPLIT(u.groupId, ',') AS s…"
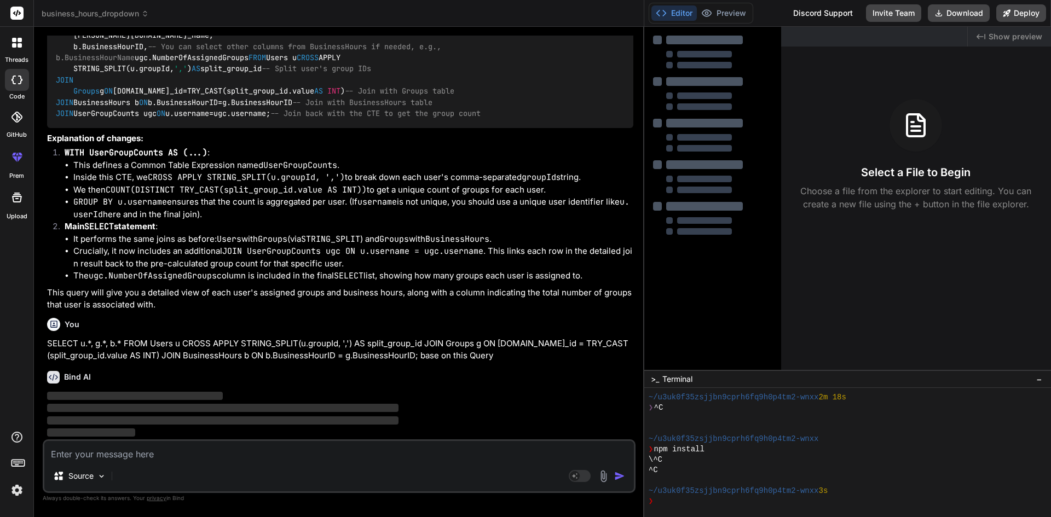
scroll to position [1739, 0]
drag, startPoint x: 643, startPoint y: 241, endPoint x: 667, endPoint y: 238, distance: 24.9
click at [667, 238] on div "business_hours_dropdown Created with Pixso. Bind AI Web Search Created with Pix…" at bounding box center [542, 258] width 1017 height 517
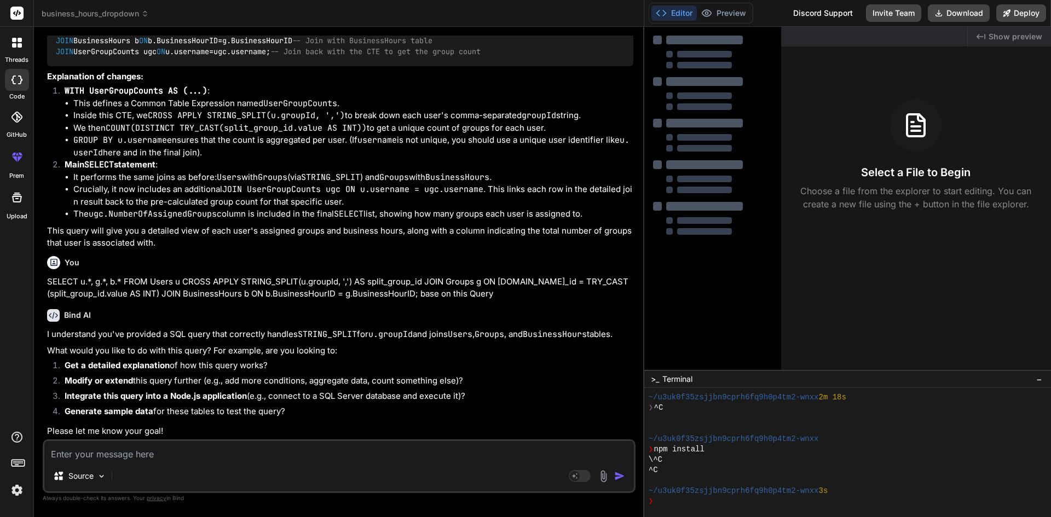
drag, startPoint x: 643, startPoint y: 233, endPoint x: 710, endPoint y: 223, distance: 68.1
click at [710, 223] on div "business_hours_dropdown Created with Pixso. Bind AI Web Search Created with Pix…" at bounding box center [542, 258] width 1017 height 517
click at [227, 445] on textarea at bounding box center [339, 451] width 590 height 20
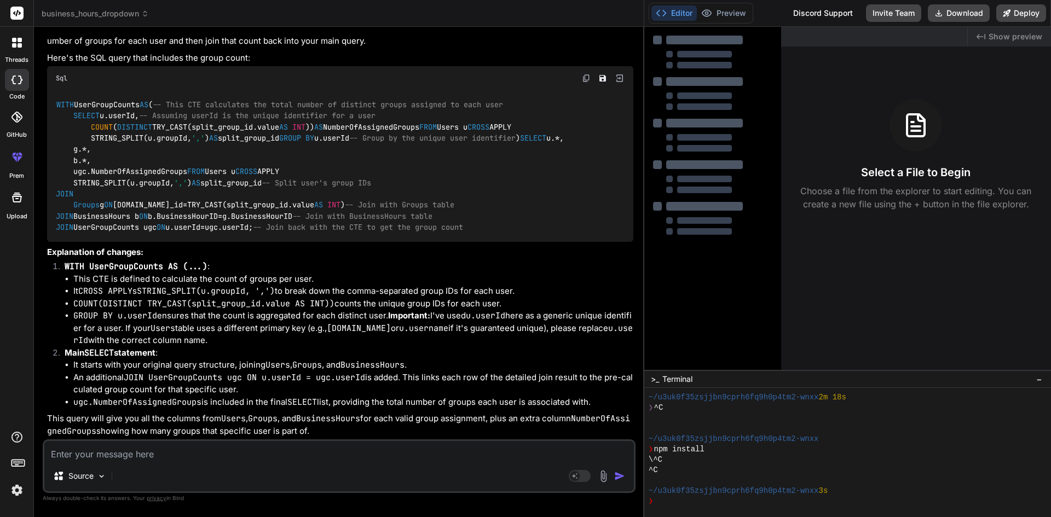
scroll to position [2277, 0]
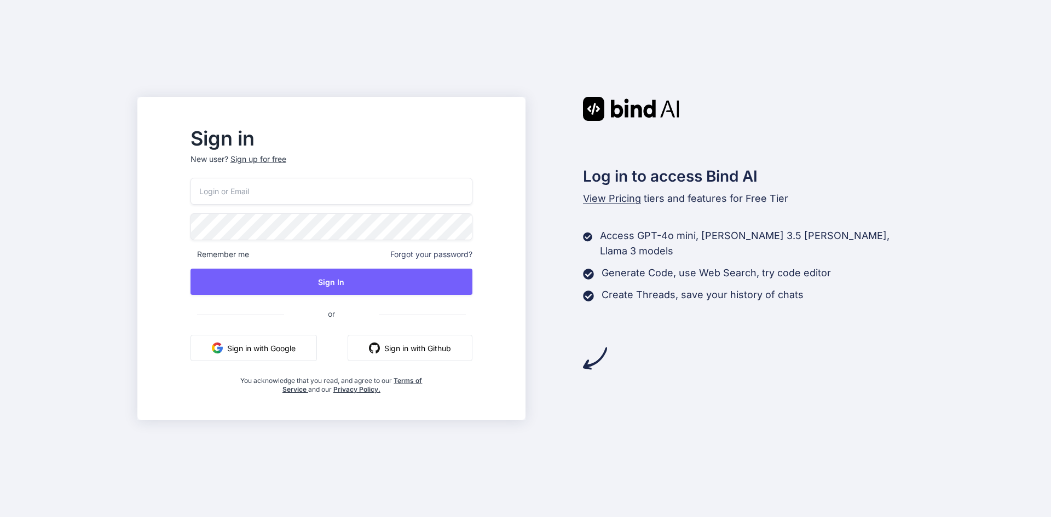
click at [363, 191] on input "email" at bounding box center [332, 191] width 282 height 27
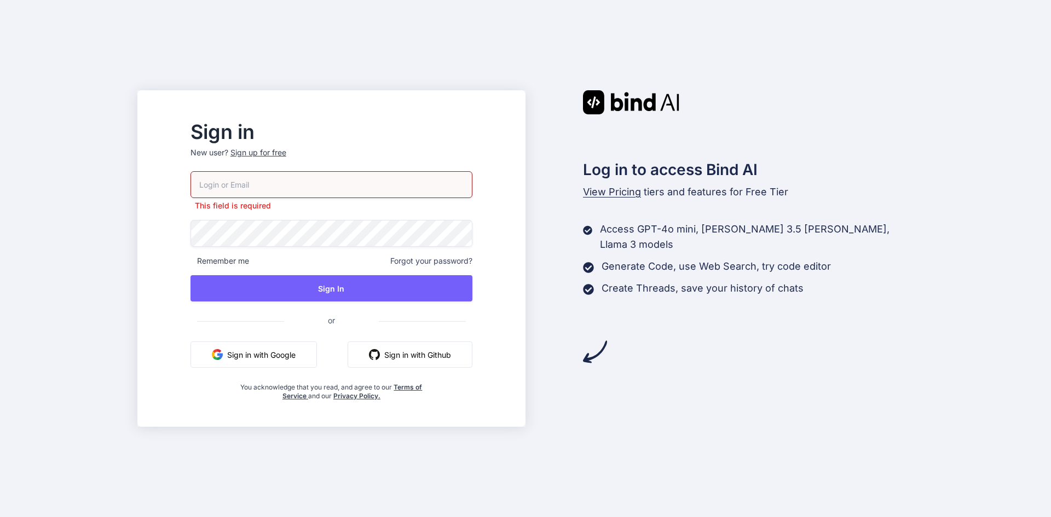
paste input "Playcoads758@gmail.com"
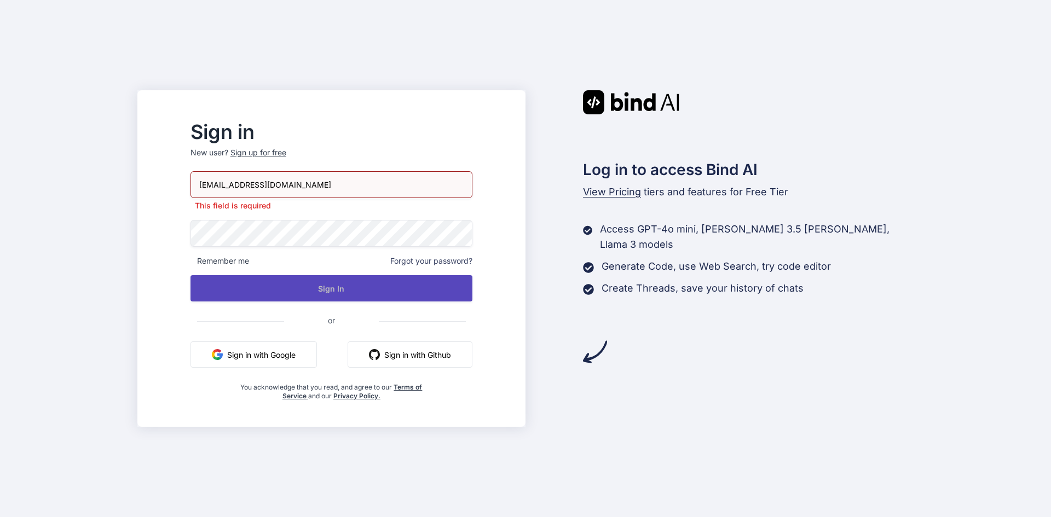
type input "Playcoads758@gmail.com"
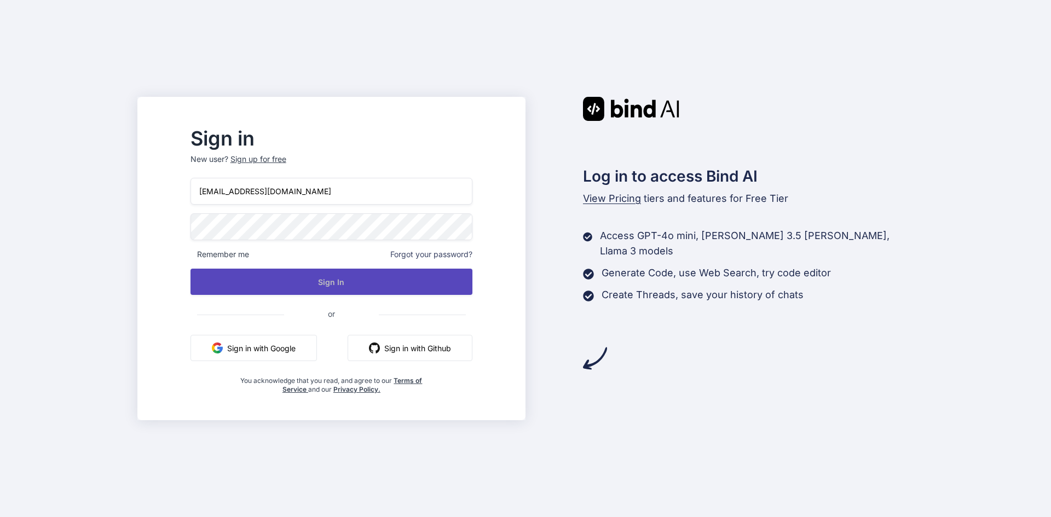
click at [328, 286] on button "Sign In" at bounding box center [332, 282] width 282 height 26
